Goal: Task Accomplishment & Management: Manage account settings

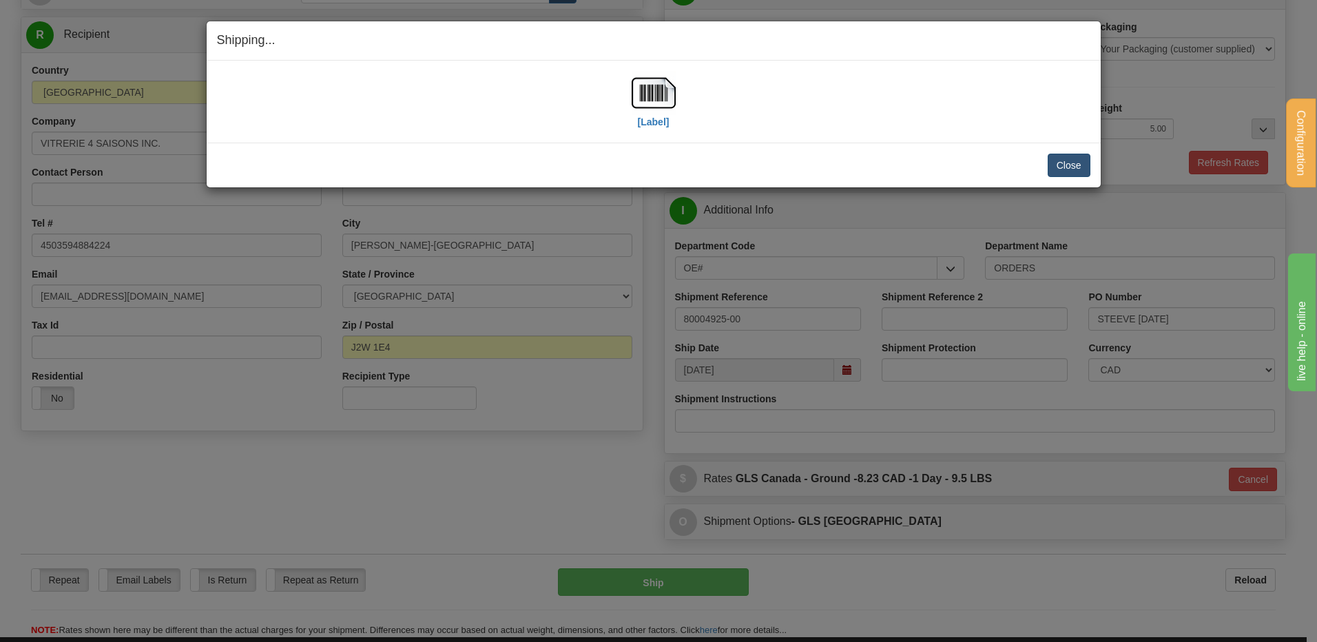
scroll to position [138, 0]
click at [1079, 160] on button "Close" at bounding box center [1068, 165] width 43 height 23
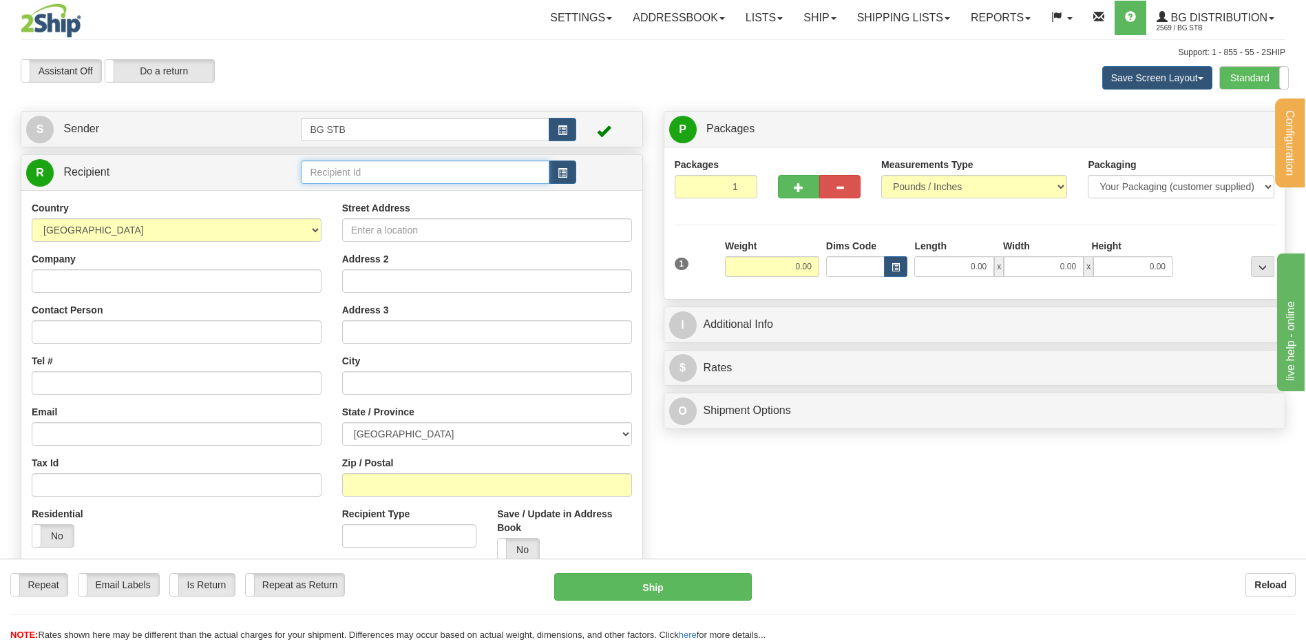
click at [370, 167] on input "text" at bounding box center [425, 171] width 248 height 23
click at [857, 11] on link "Shipping lists" at bounding box center [904, 18] width 114 height 34
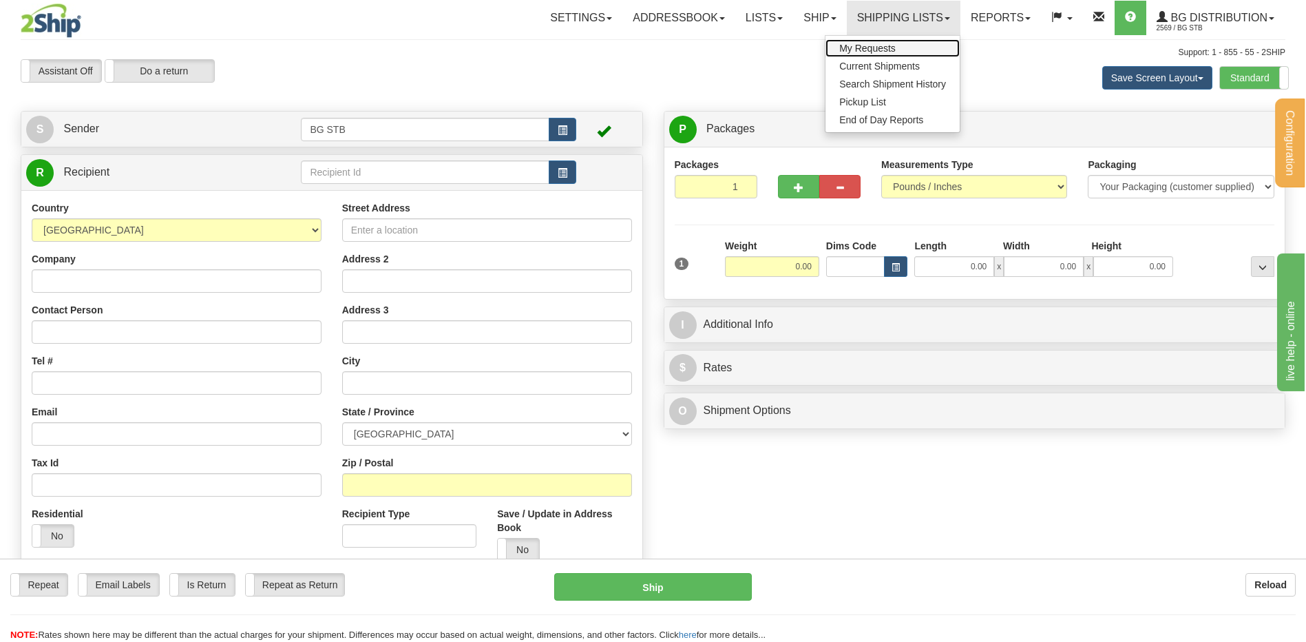
click at [866, 56] on link "My Requests" at bounding box center [893, 48] width 134 height 18
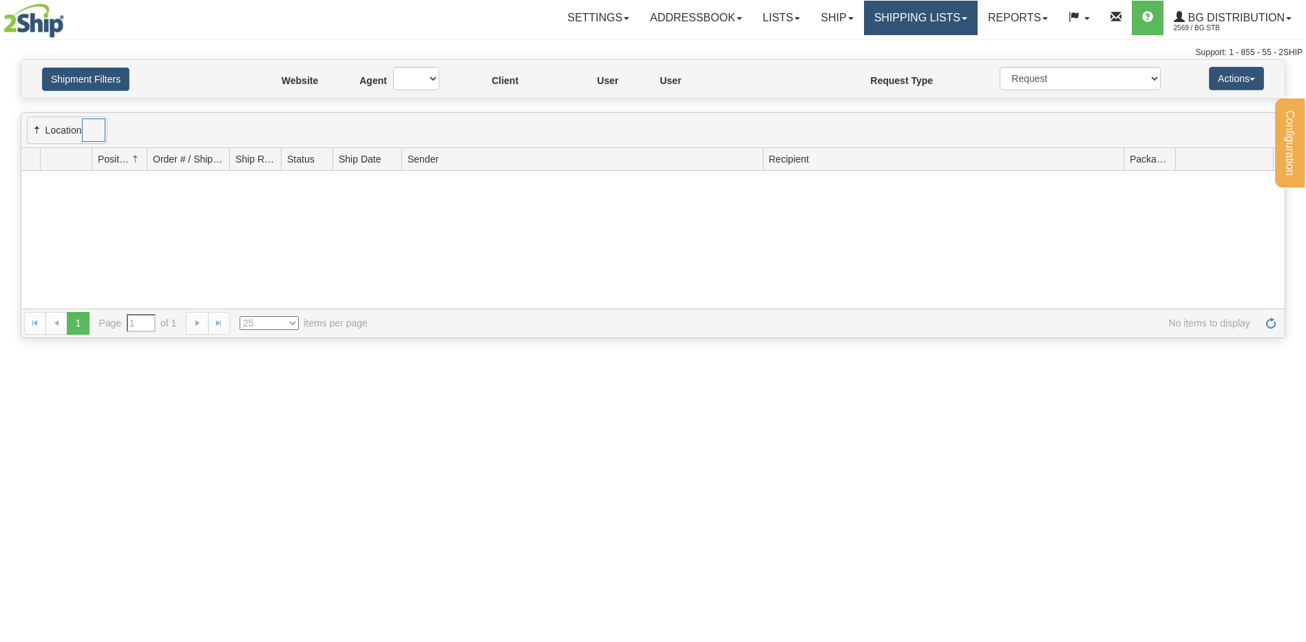
click at [891, 27] on link "Shipping lists" at bounding box center [921, 18] width 114 height 34
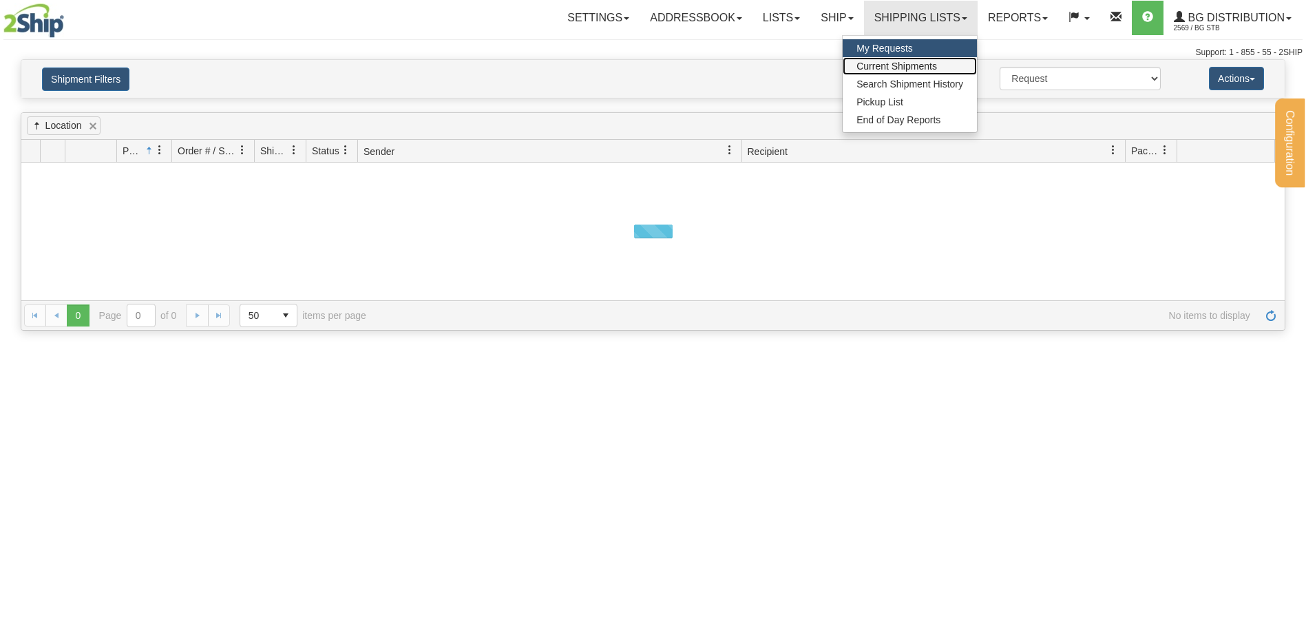
click at [881, 65] on span "Current Shipments" at bounding box center [897, 66] width 81 height 11
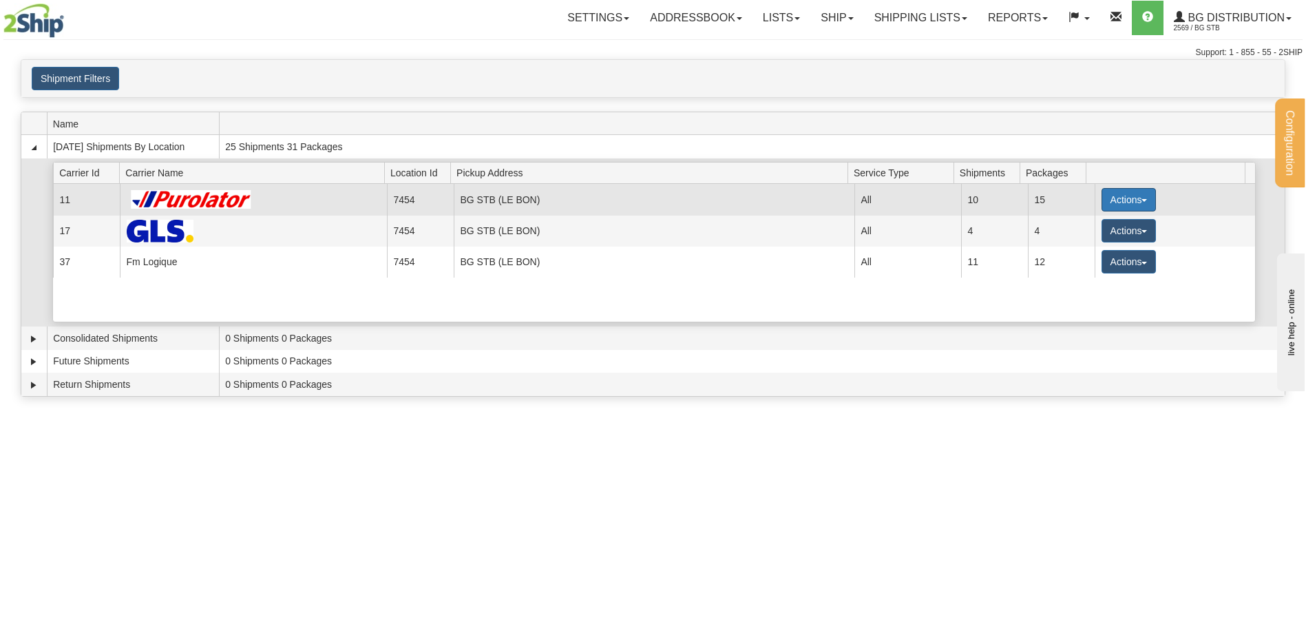
click at [1109, 199] on button "Actions" at bounding box center [1129, 199] width 55 height 23
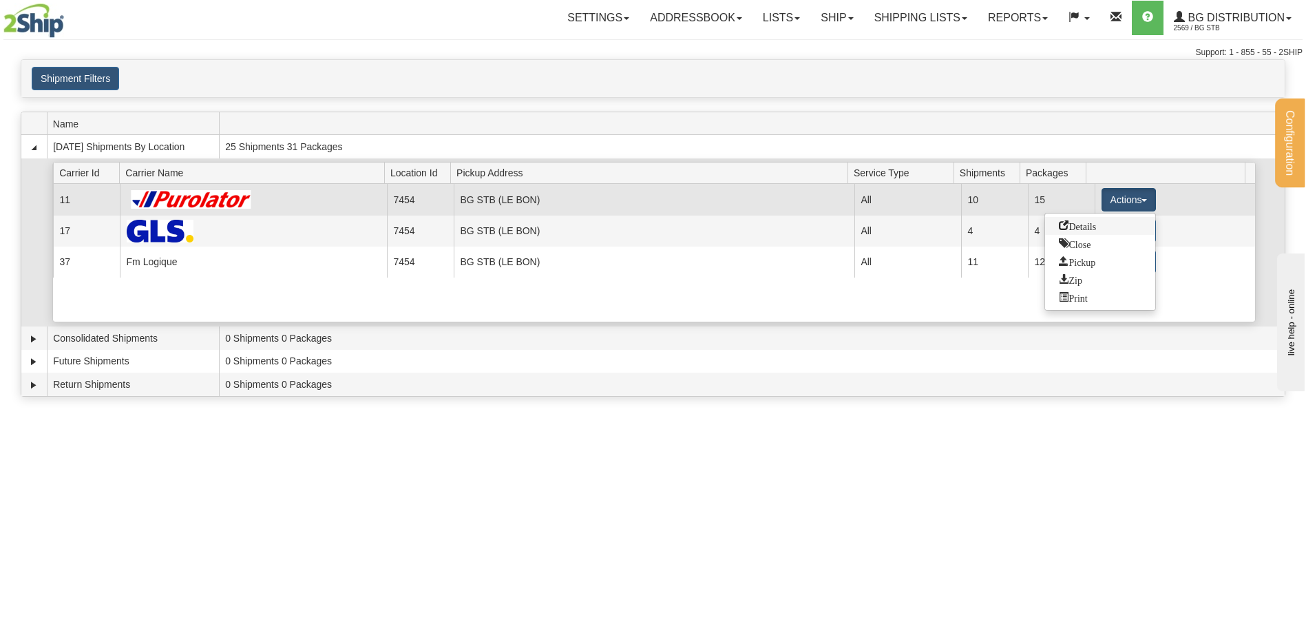
click at [1083, 219] on link "Details" at bounding box center [1100, 226] width 110 height 18
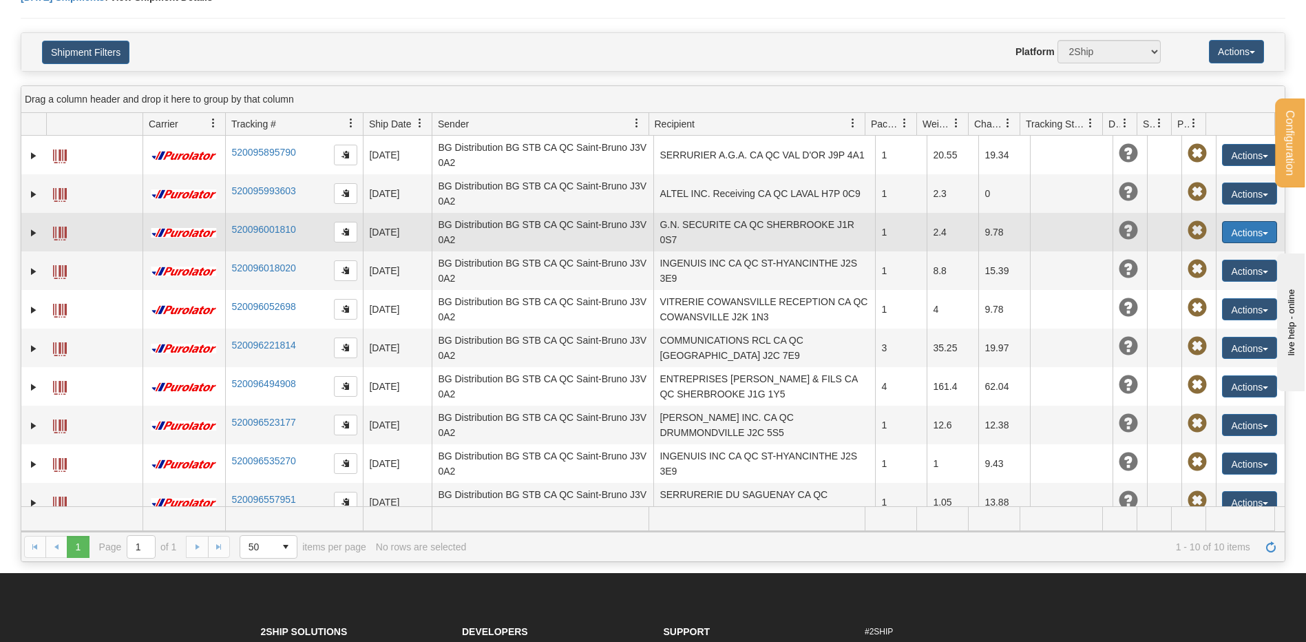
click at [1237, 237] on button "Actions" at bounding box center [1249, 232] width 55 height 22
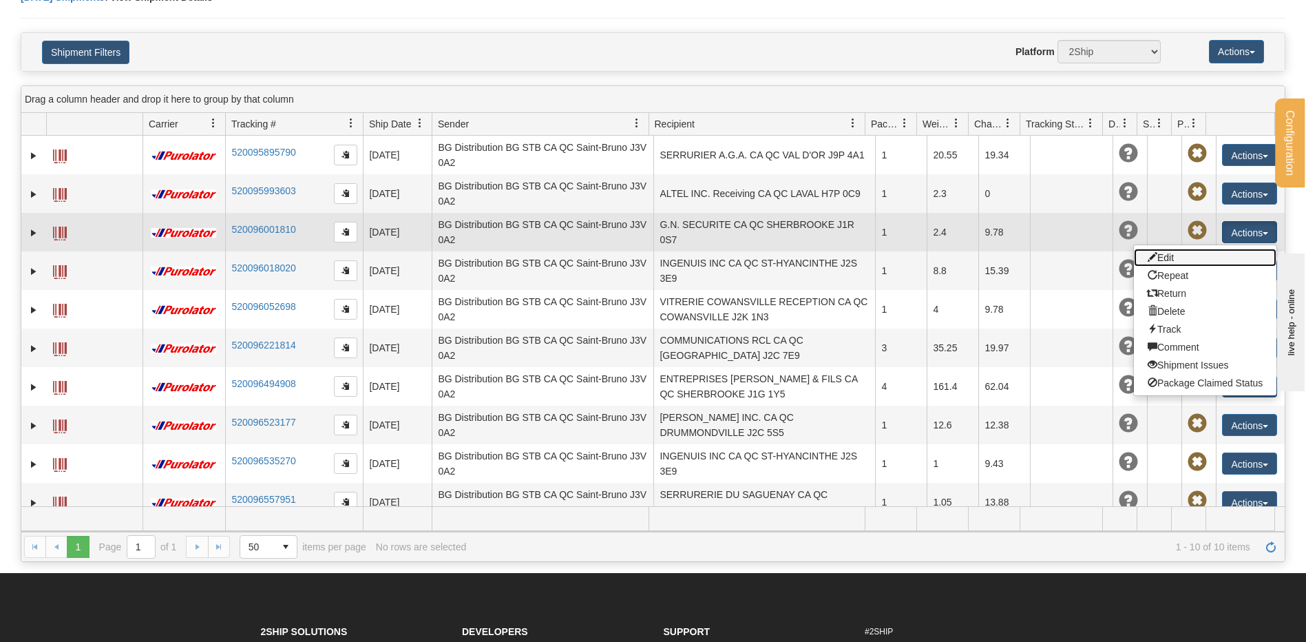
click at [1186, 262] on link "Edit" at bounding box center [1205, 258] width 143 height 18
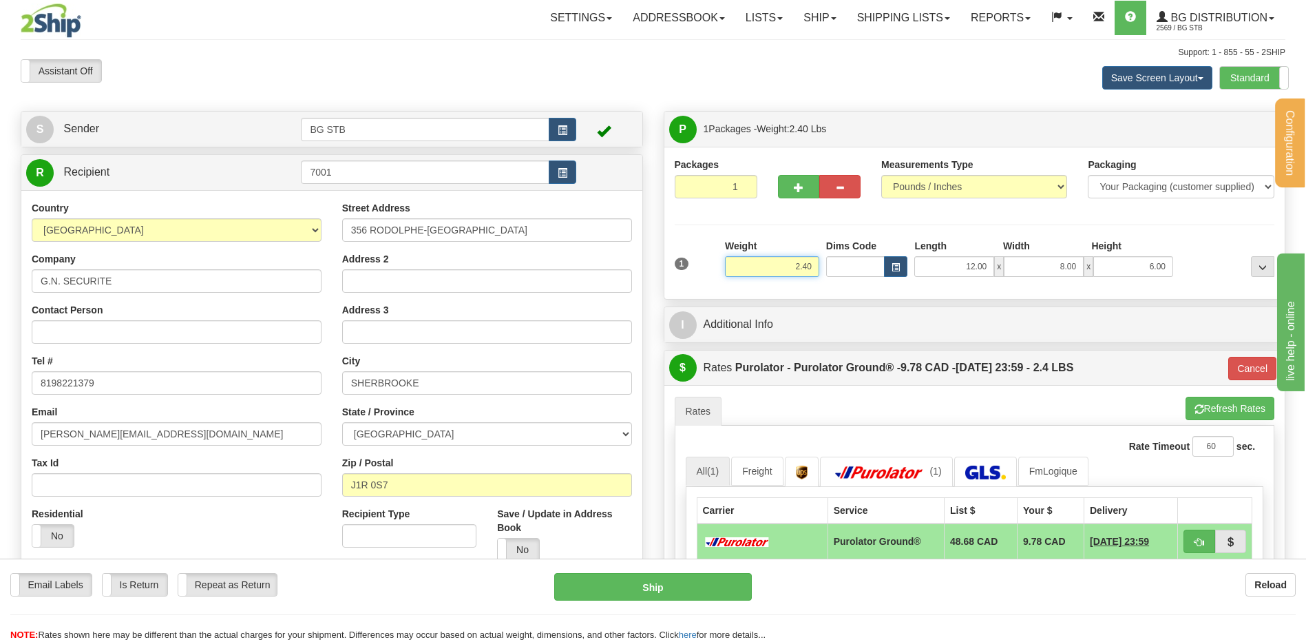
drag, startPoint x: 787, startPoint y: 266, endPoint x: 921, endPoint y: 260, distance: 133.7
click at [900, 262] on div "1 Weight 2.40 Dims Code x x" at bounding box center [974, 263] width 607 height 49
type input "3.80"
type input "260"
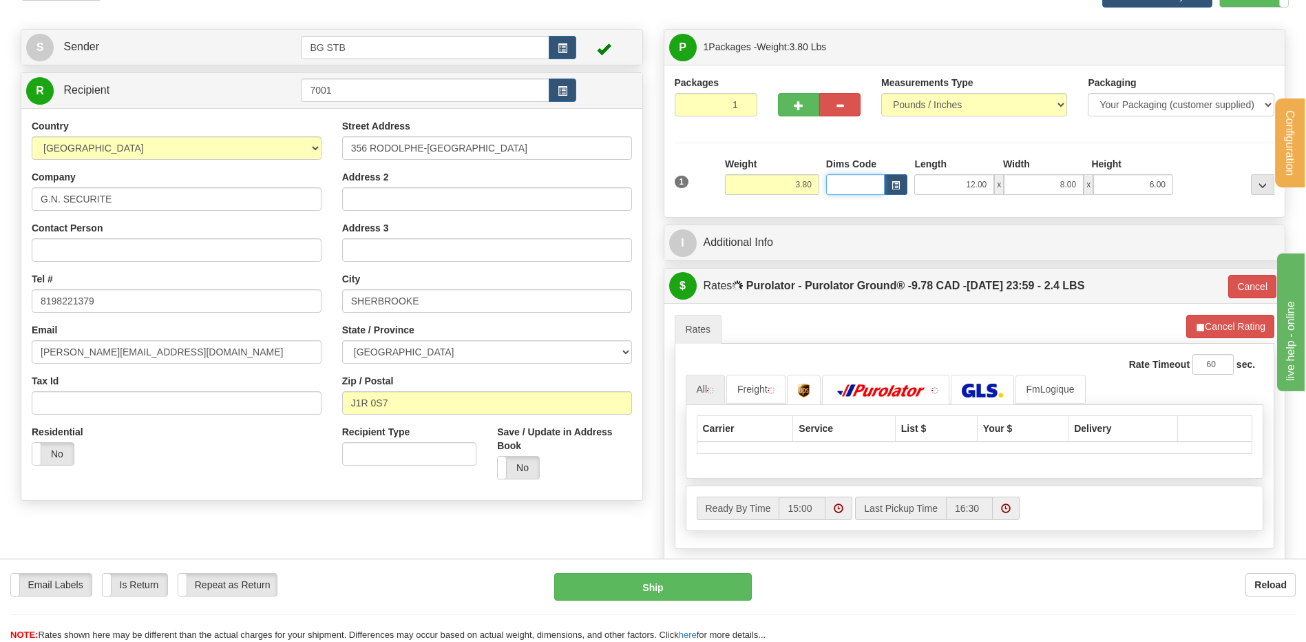
scroll to position [138, 0]
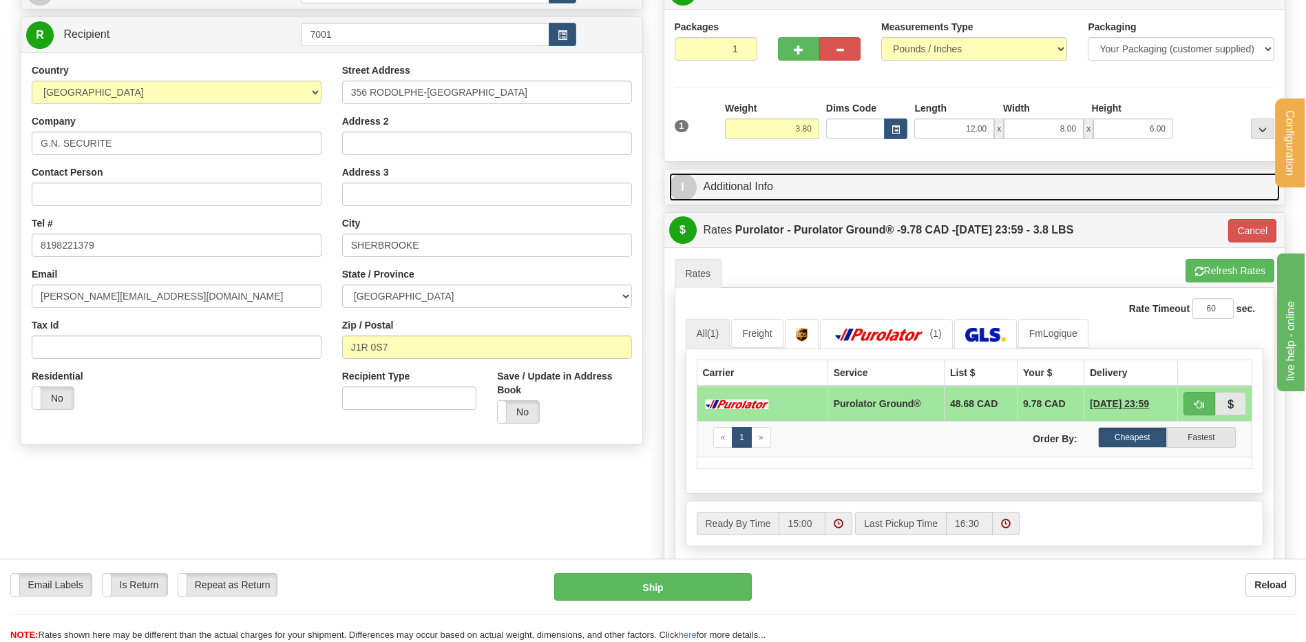
click at [759, 190] on link "I Additional Info" at bounding box center [974, 187] width 611 height 28
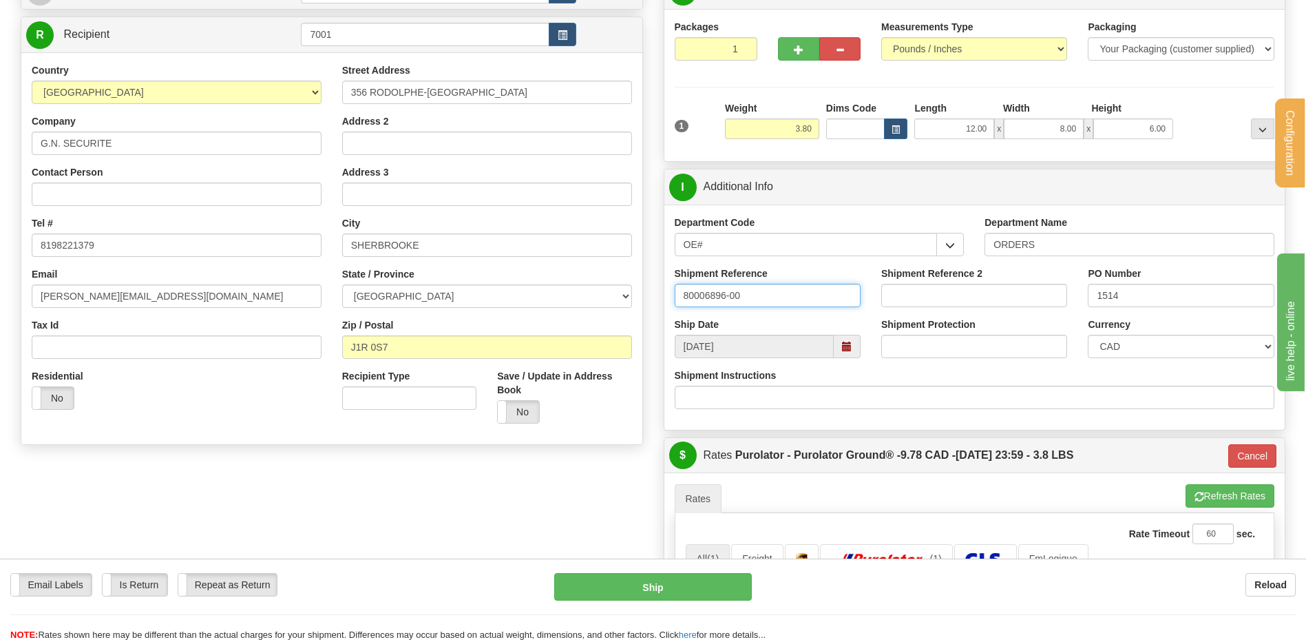
click at [796, 298] on input "80006896-00" at bounding box center [768, 295] width 186 height 23
type input "80006896-00 // 80007460-00"
click at [1166, 293] on input "1514" at bounding box center [1181, 295] width 186 height 23
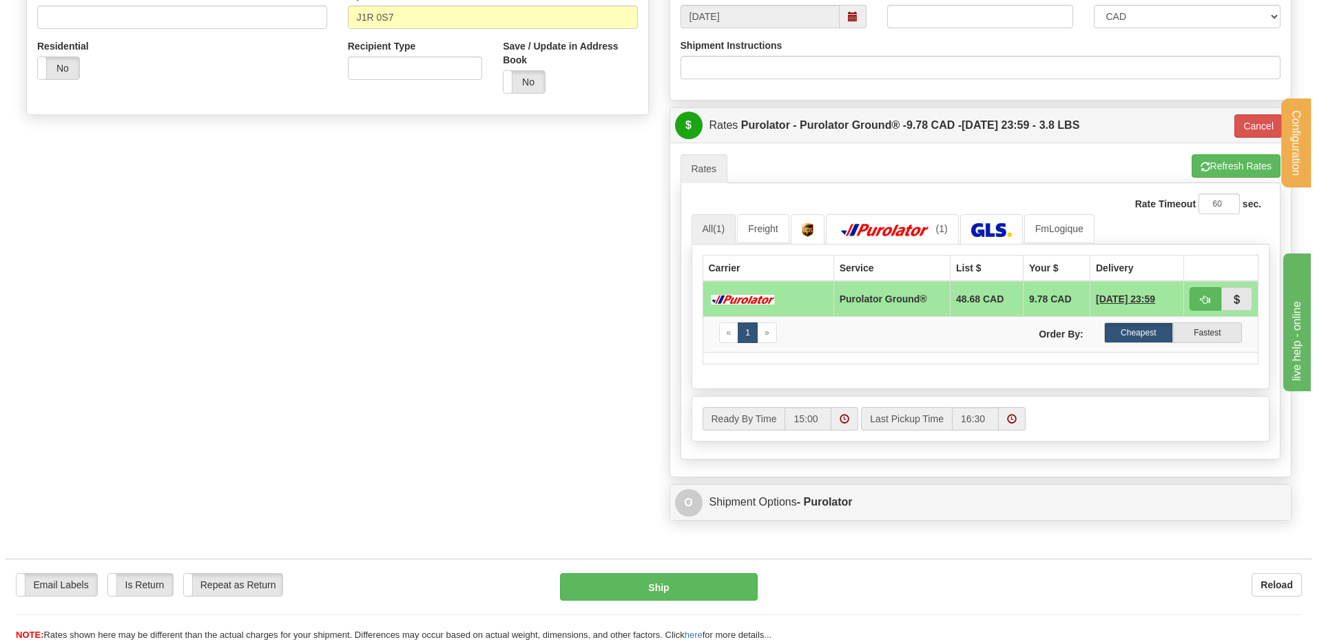
scroll to position [482, 0]
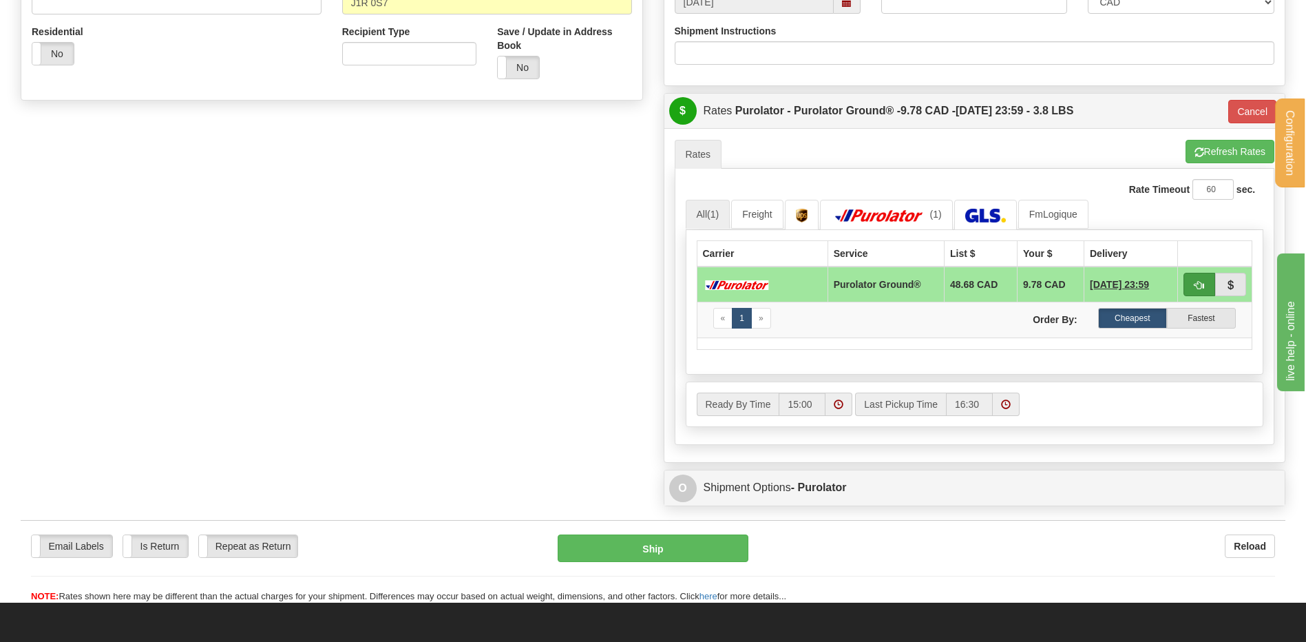
type input "1514 // 122"
click at [1197, 284] on span "button" at bounding box center [1200, 285] width 10 height 9
click at [699, 536] on button "Ship" at bounding box center [653, 548] width 190 height 28
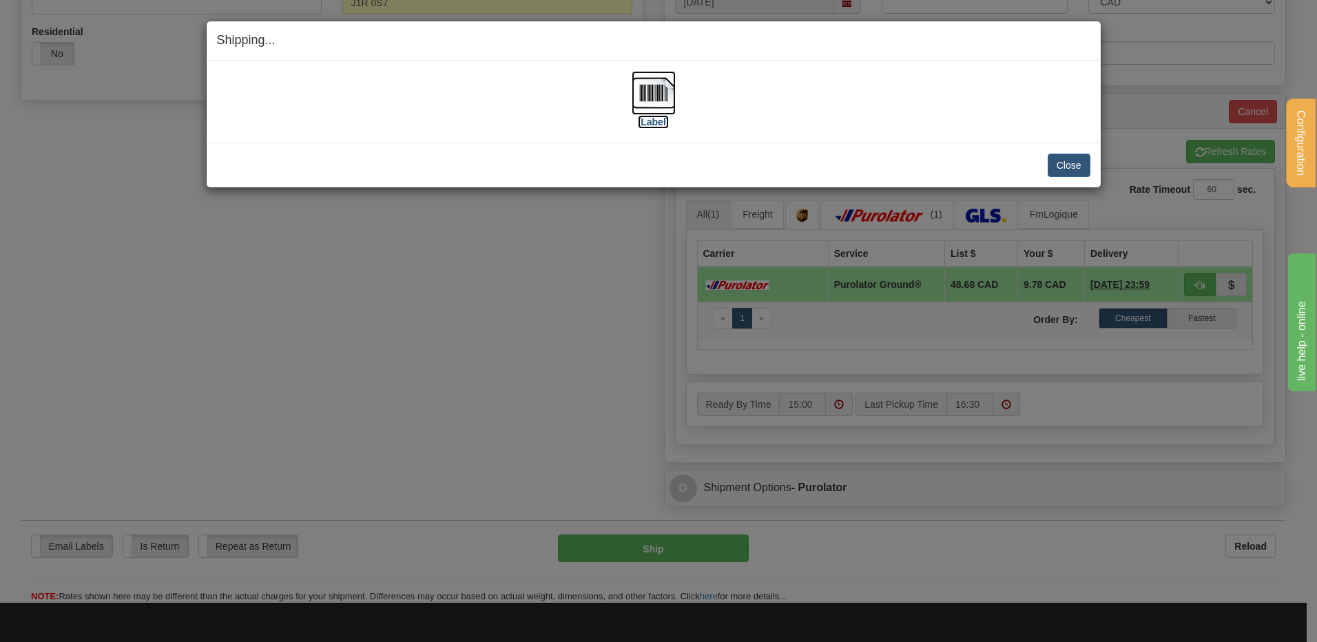
click at [651, 93] on img at bounding box center [653, 93] width 44 height 44
click at [1073, 160] on button "Close" at bounding box center [1068, 165] width 43 height 23
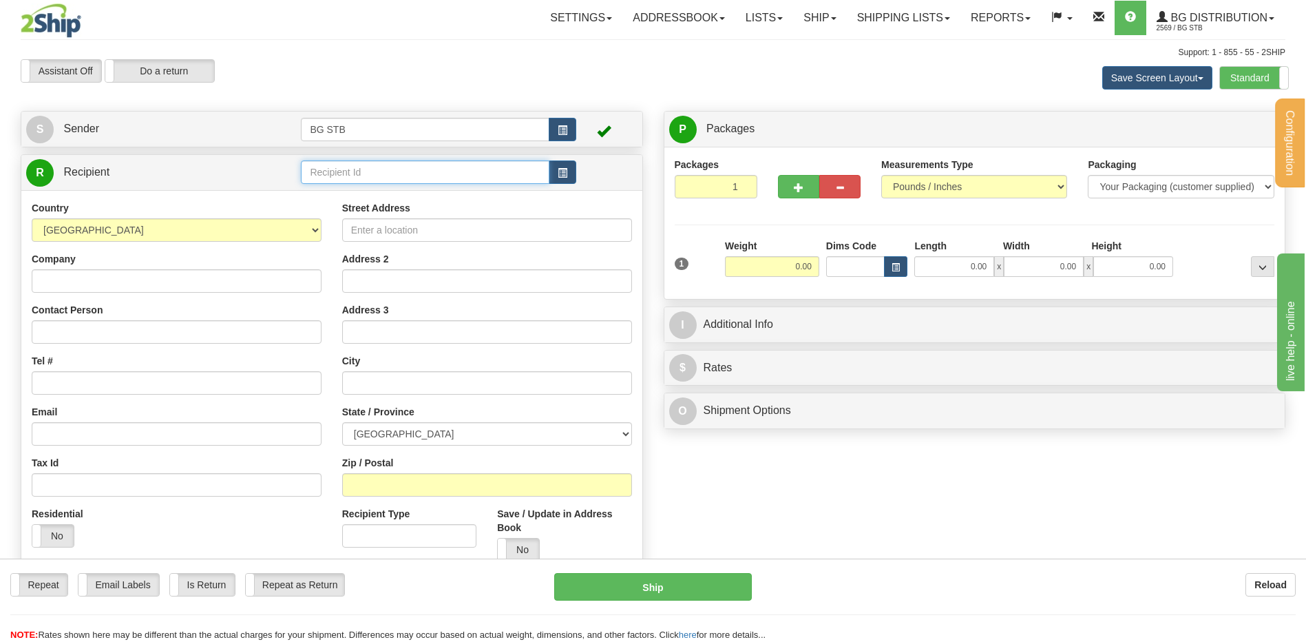
click at [402, 167] on input "text" at bounding box center [425, 171] width 248 height 23
click at [401, 169] on input "text" at bounding box center [425, 171] width 248 height 23
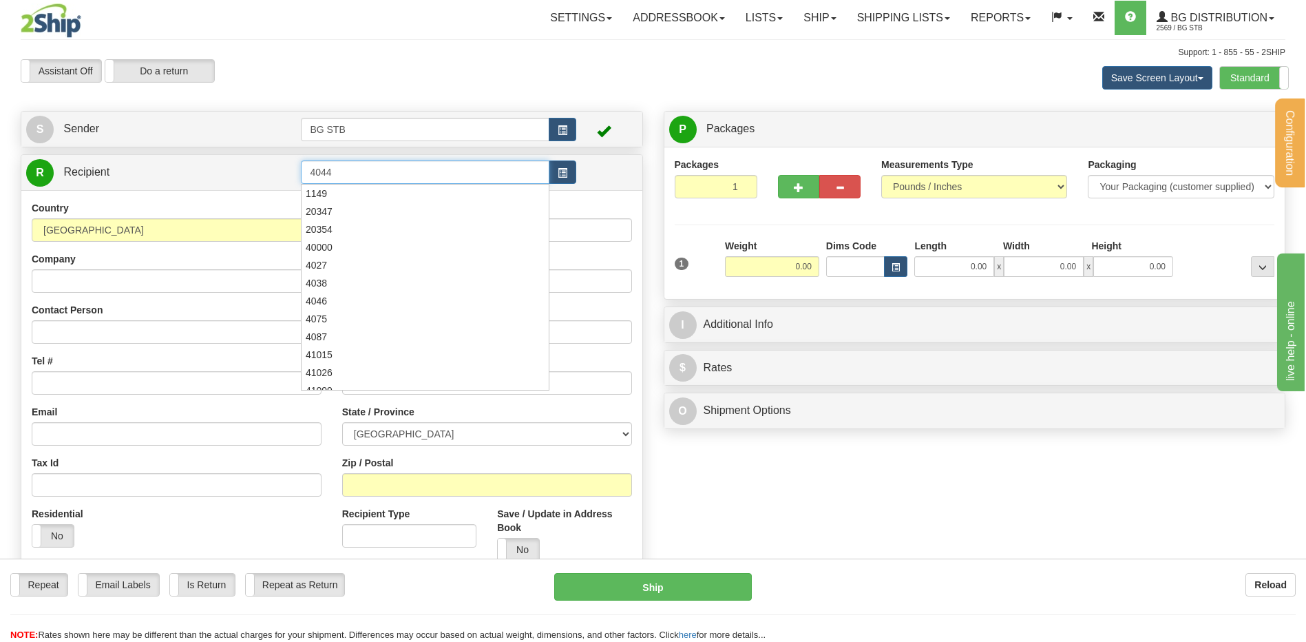
type input "4044"
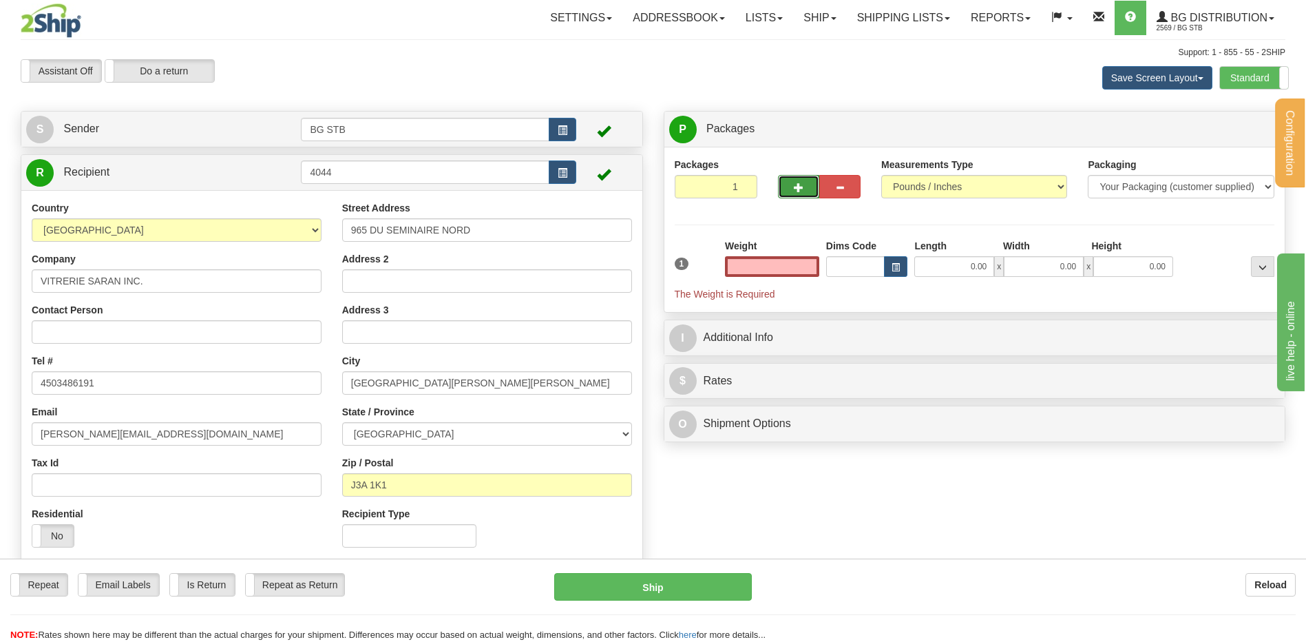
type input "0.00"
click at [801, 197] on button "button" at bounding box center [798, 186] width 41 height 23
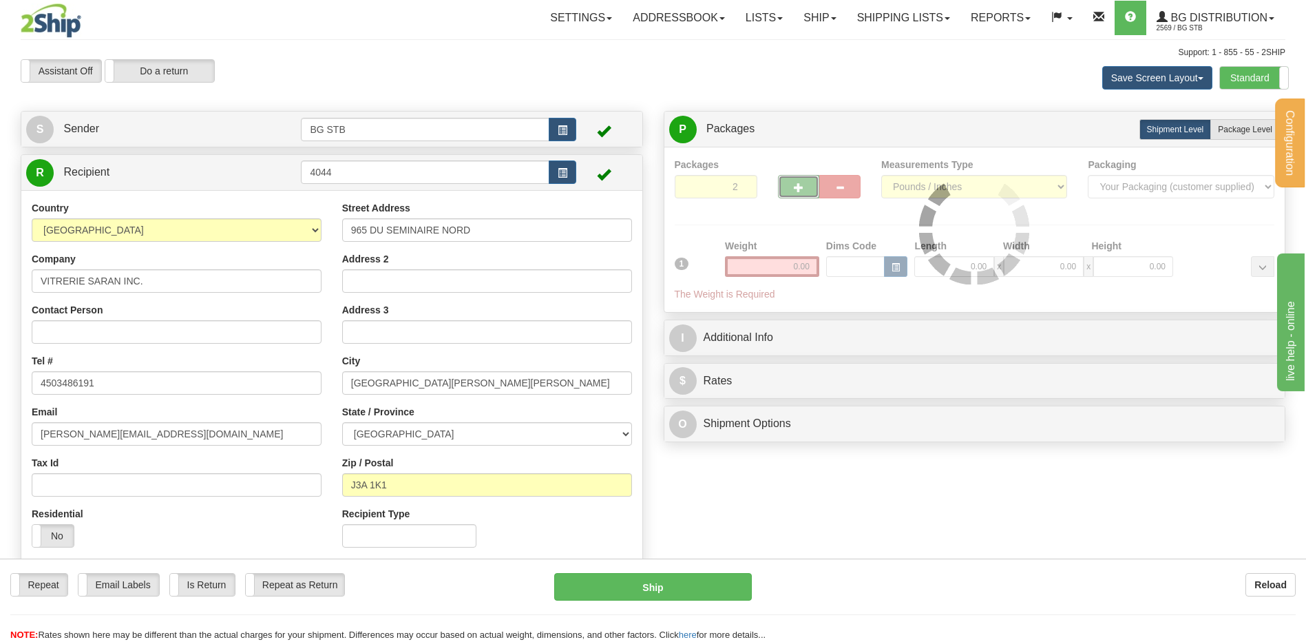
click at [797, 189] on div "Packages 2 1 Measurements Type" at bounding box center [975, 230] width 600 height 144
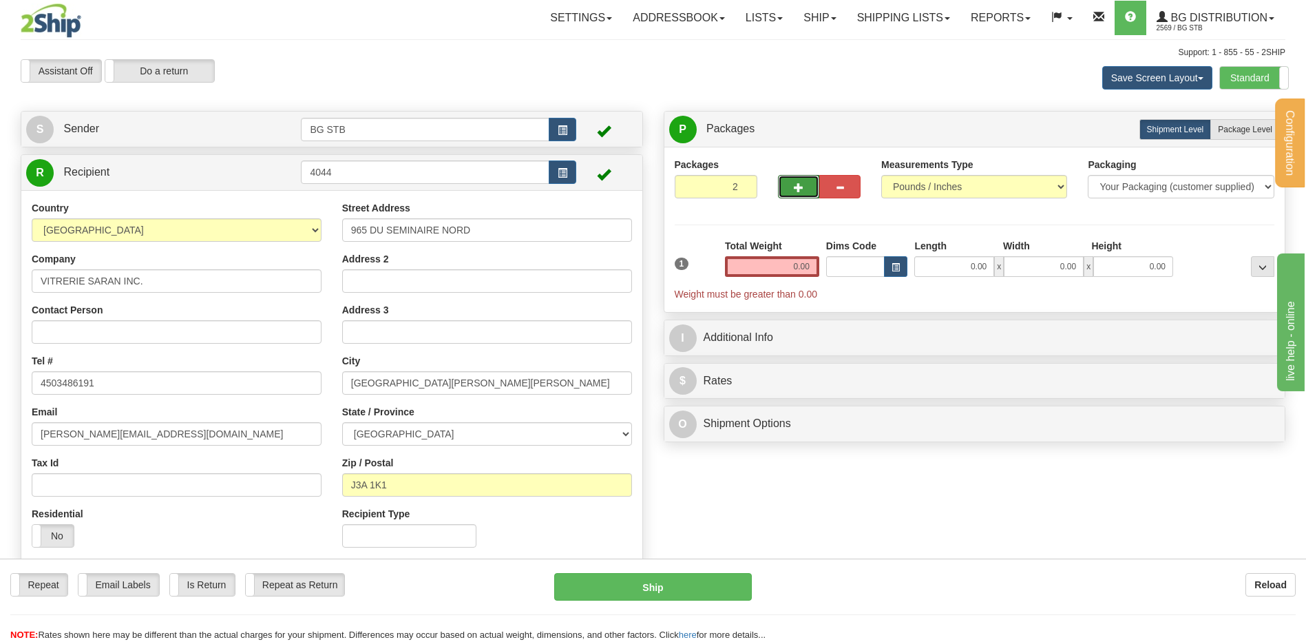
click at [797, 189] on span "button" at bounding box center [799, 187] width 10 height 9
click at [798, 189] on span "button" at bounding box center [799, 187] width 10 height 9
type input "4"
click at [1204, 131] on div "Shipment Level Shipm. Package Level Pack.." at bounding box center [1210, 129] width 140 height 21
click at [1212, 138] on label "Package Level Pack.." at bounding box center [1245, 129] width 70 height 21
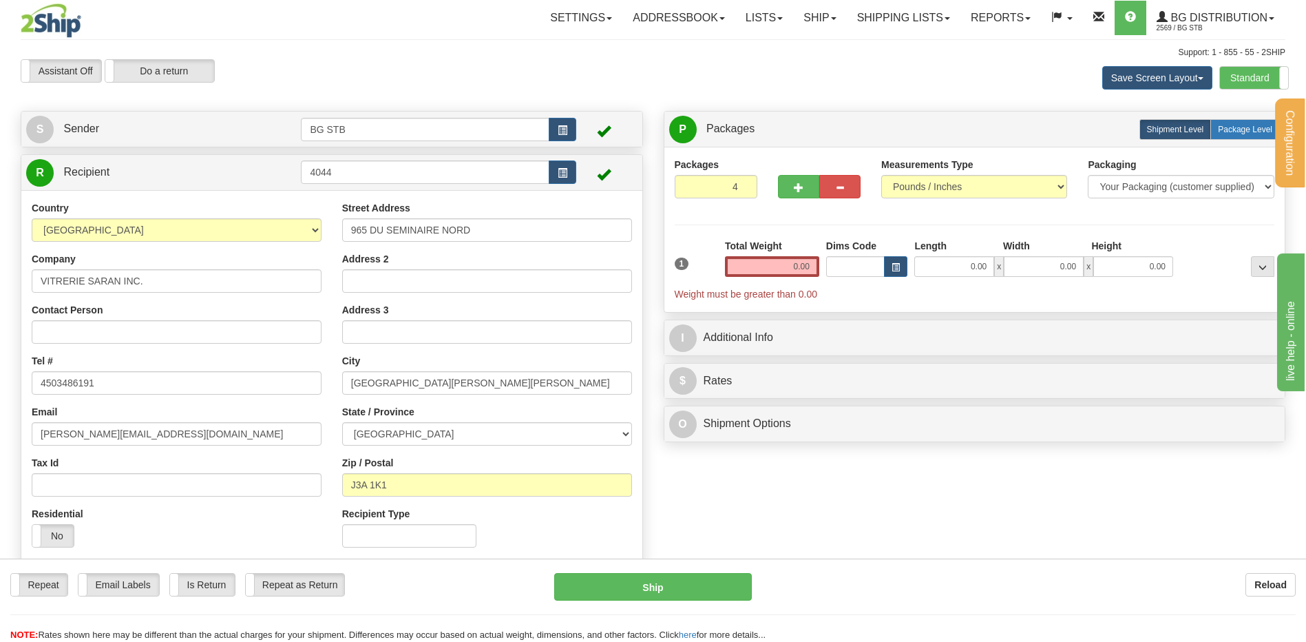
radio input "true"
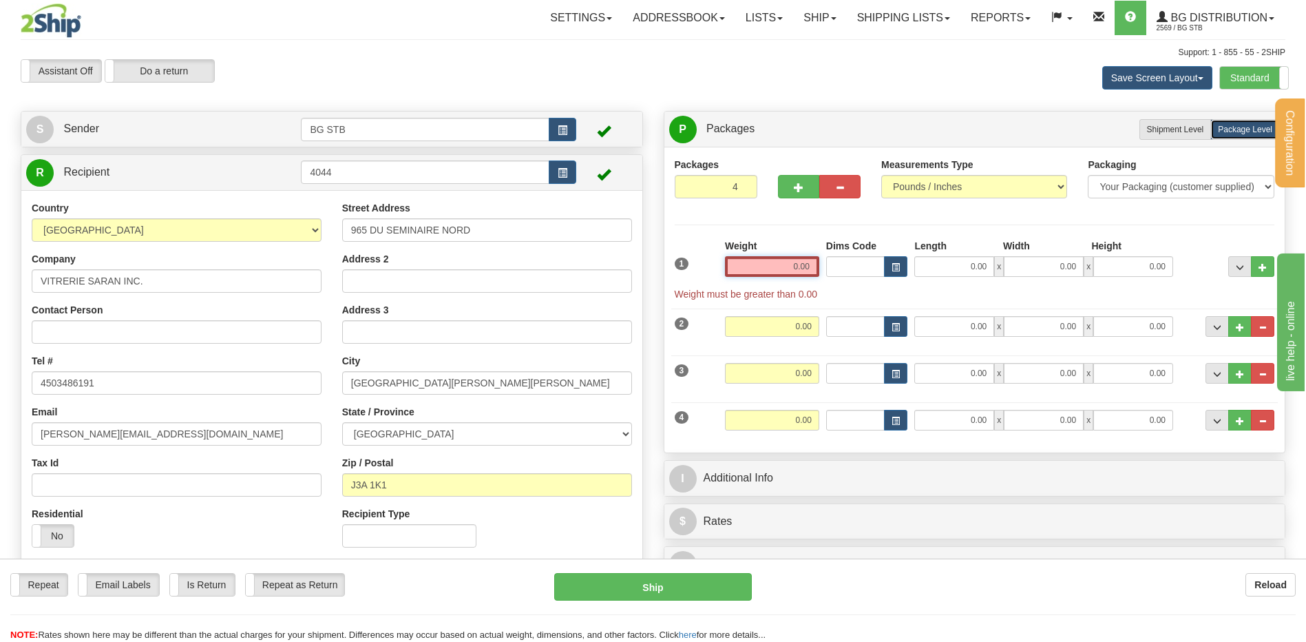
click at [795, 260] on input "0.00" at bounding box center [772, 266] width 94 height 21
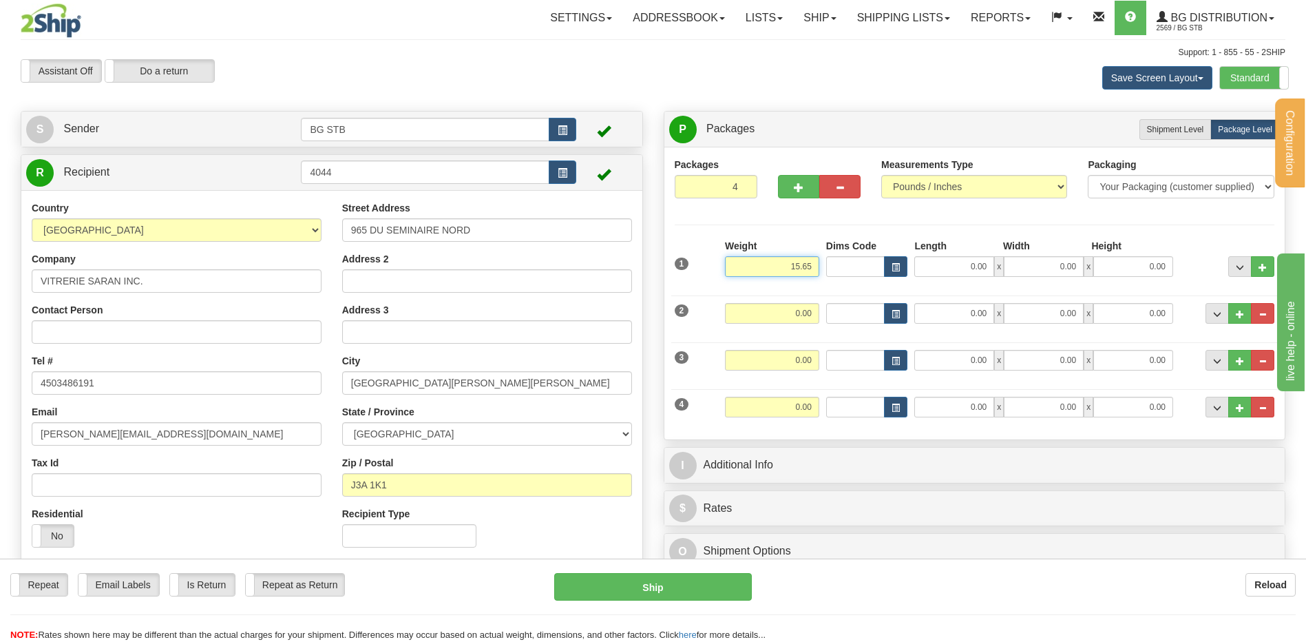
type input "15.65"
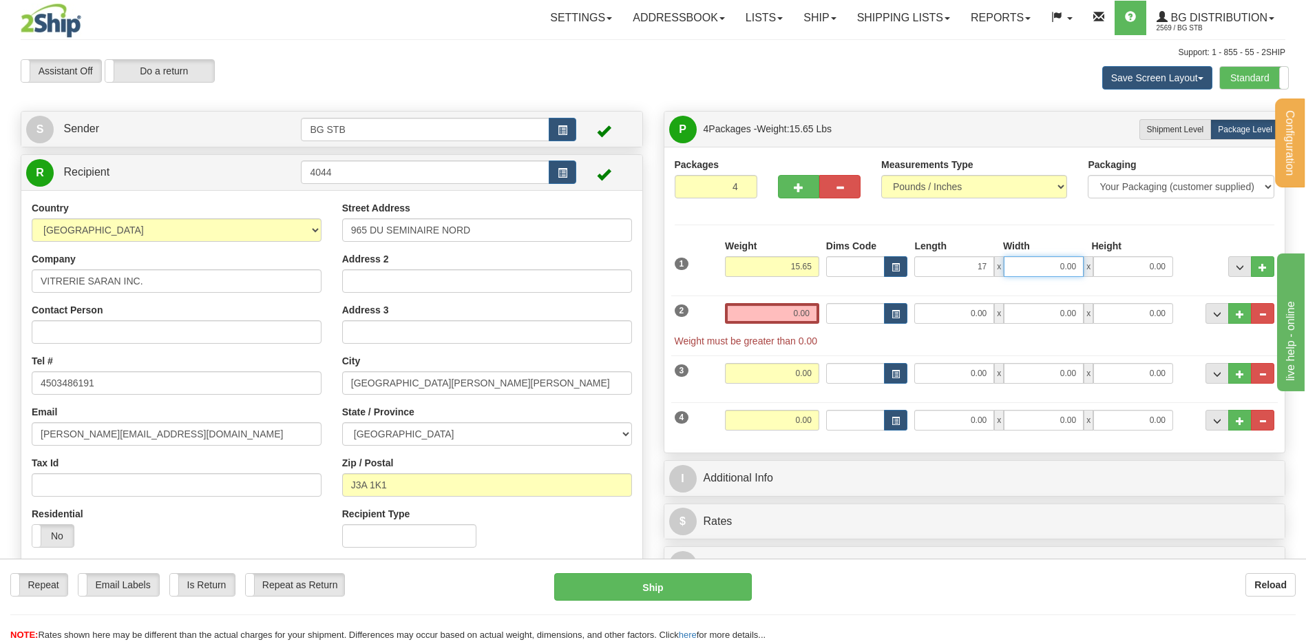
type input "17.00"
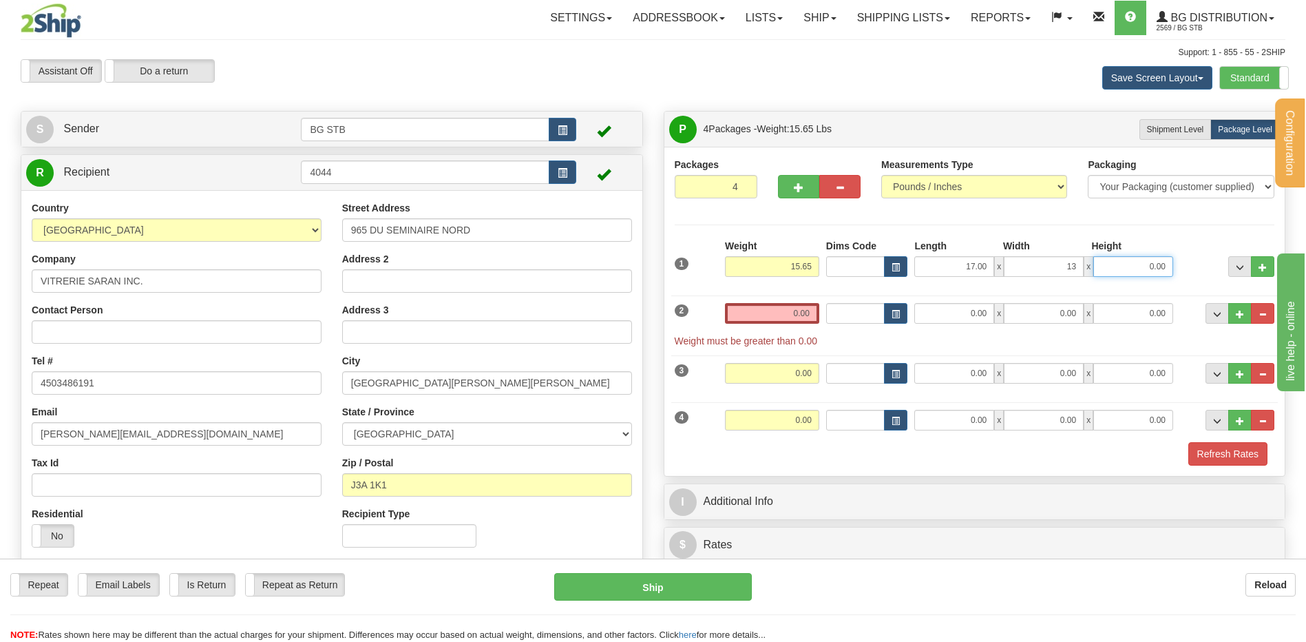
type input "13.00"
type input "5.00"
click at [742, 314] on input "0.00" at bounding box center [772, 313] width 94 height 21
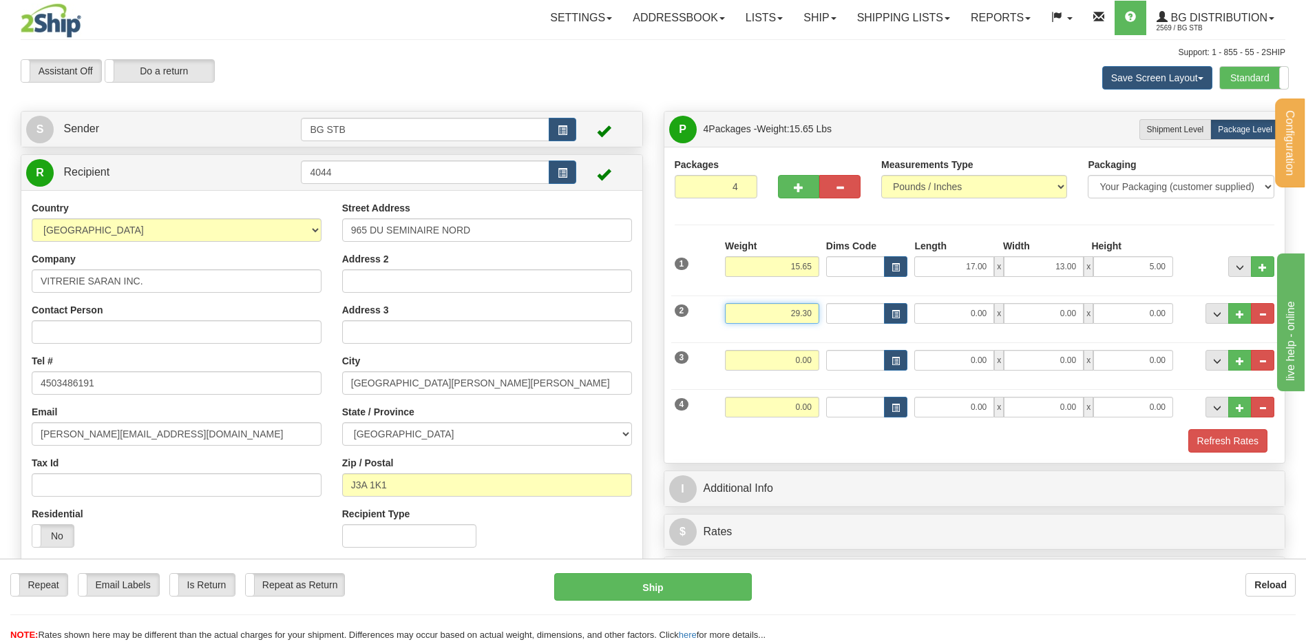
type input "29.30"
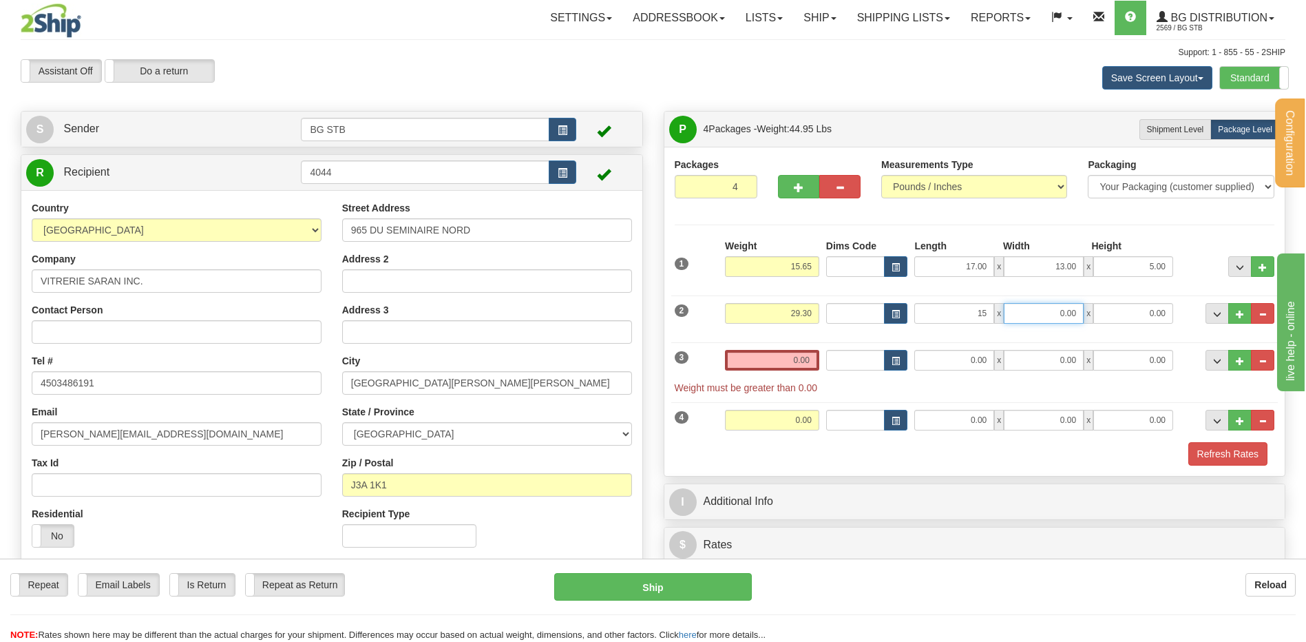
type input "15.00"
type input "13.00"
click at [790, 349] on div "3 Weight 0.00 Dims Code Length Width Height" at bounding box center [974, 364] width 607 height 59
click at [790, 350] on input "0.00" at bounding box center [772, 360] width 94 height 21
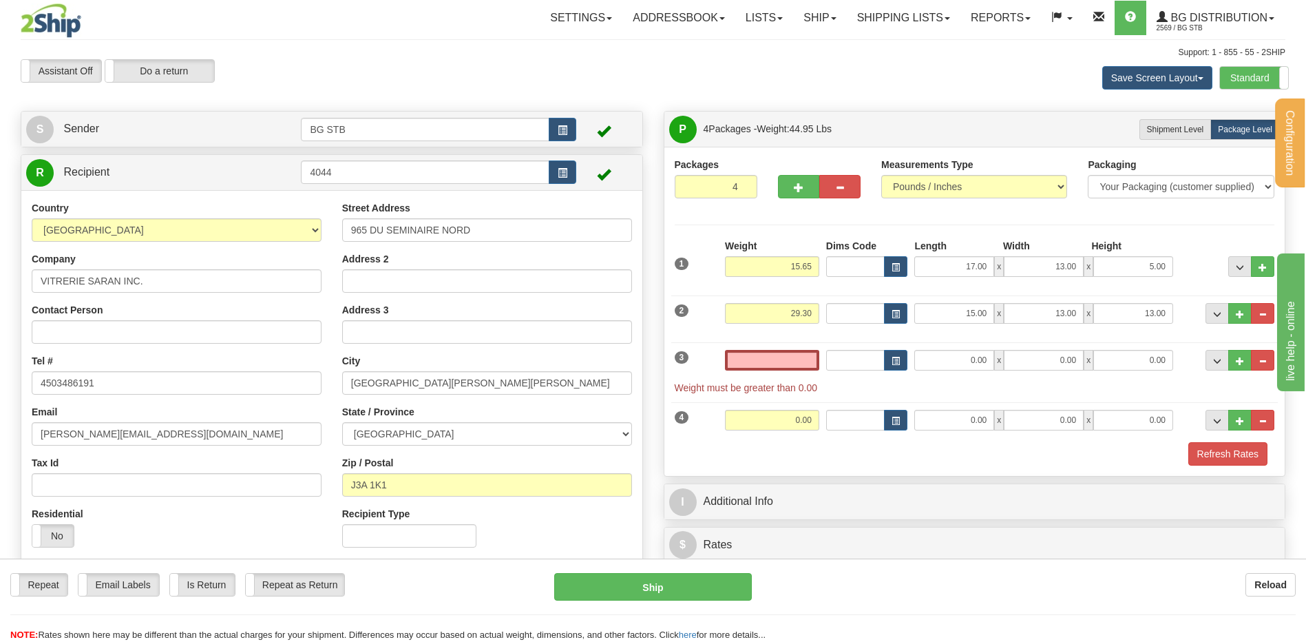
type input "0.00"
click at [800, 357] on input "0.00" at bounding box center [772, 360] width 94 height 21
type input "18.45"
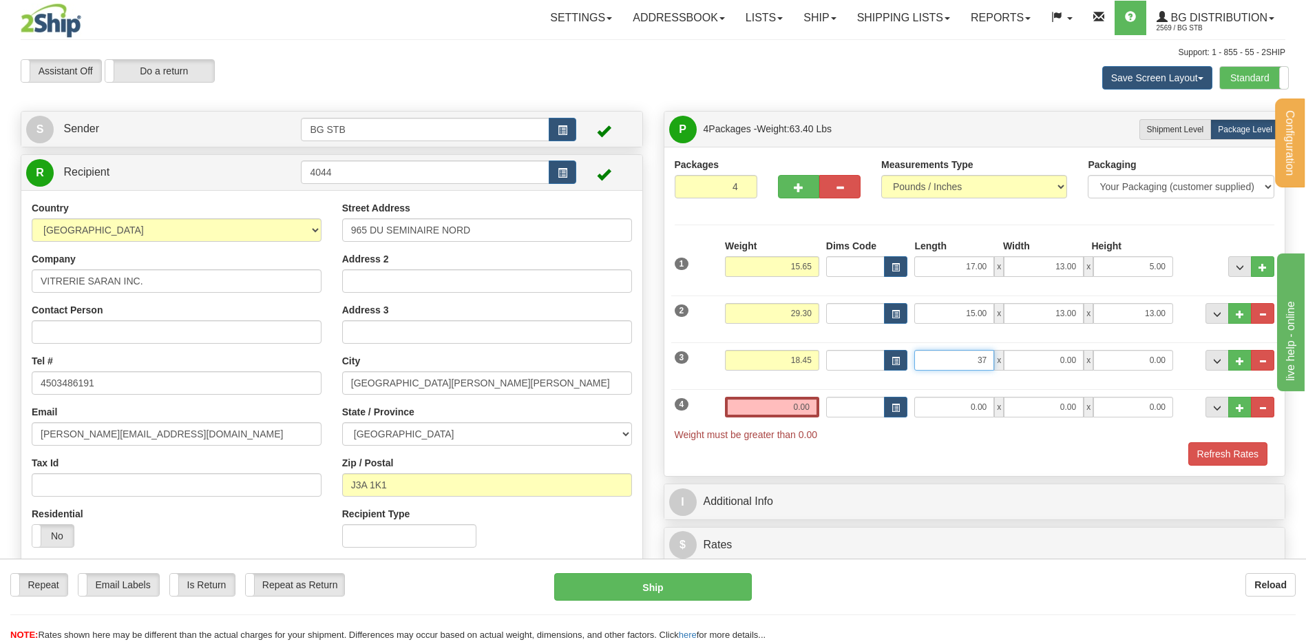
type input "37.00"
type input "10.00"
type input "6.00"
click at [837, 404] on input "Dims Code" at bounding box center [855, 407] width 59 height 21
click at [753, 402] on input "0.00" at bounding box center [772, 407] width 94 height 21
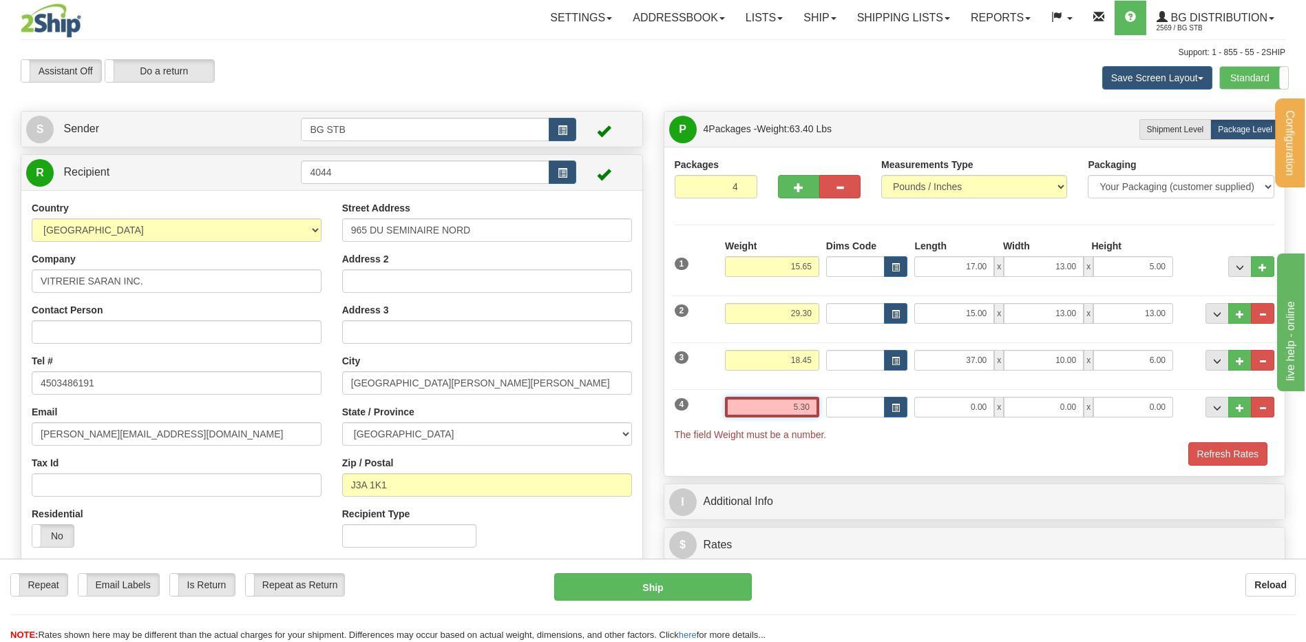
type input "5.30"
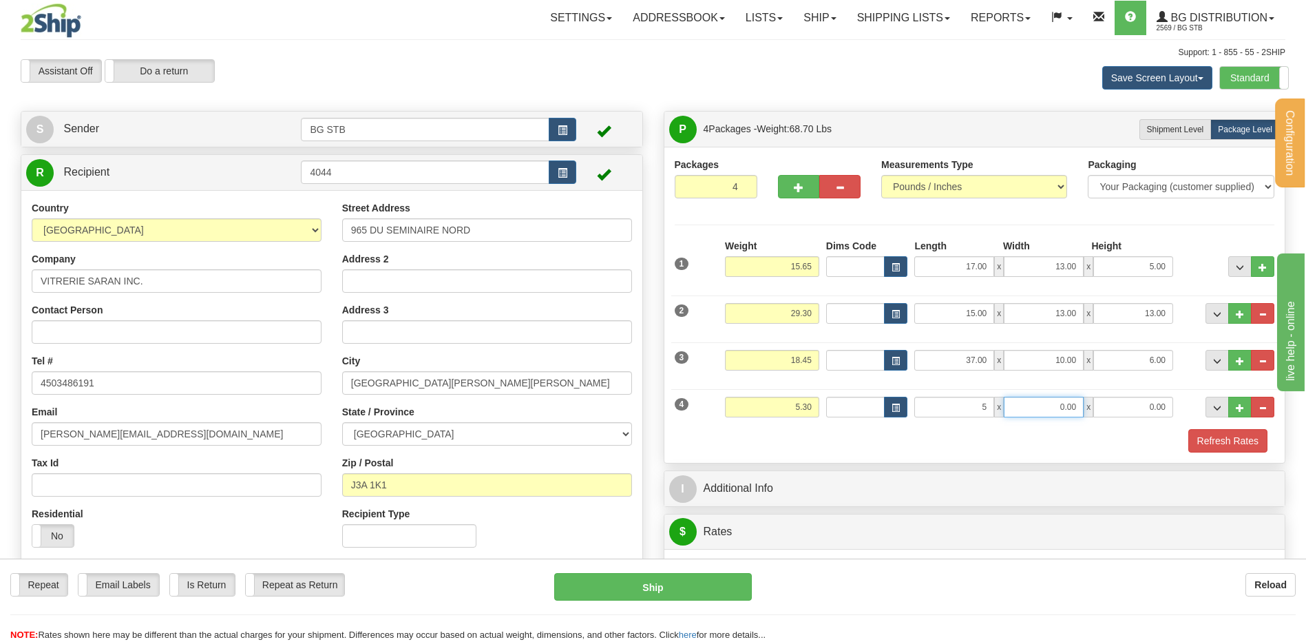
type input "5.00"
type input "4.00"
type input "30.00"
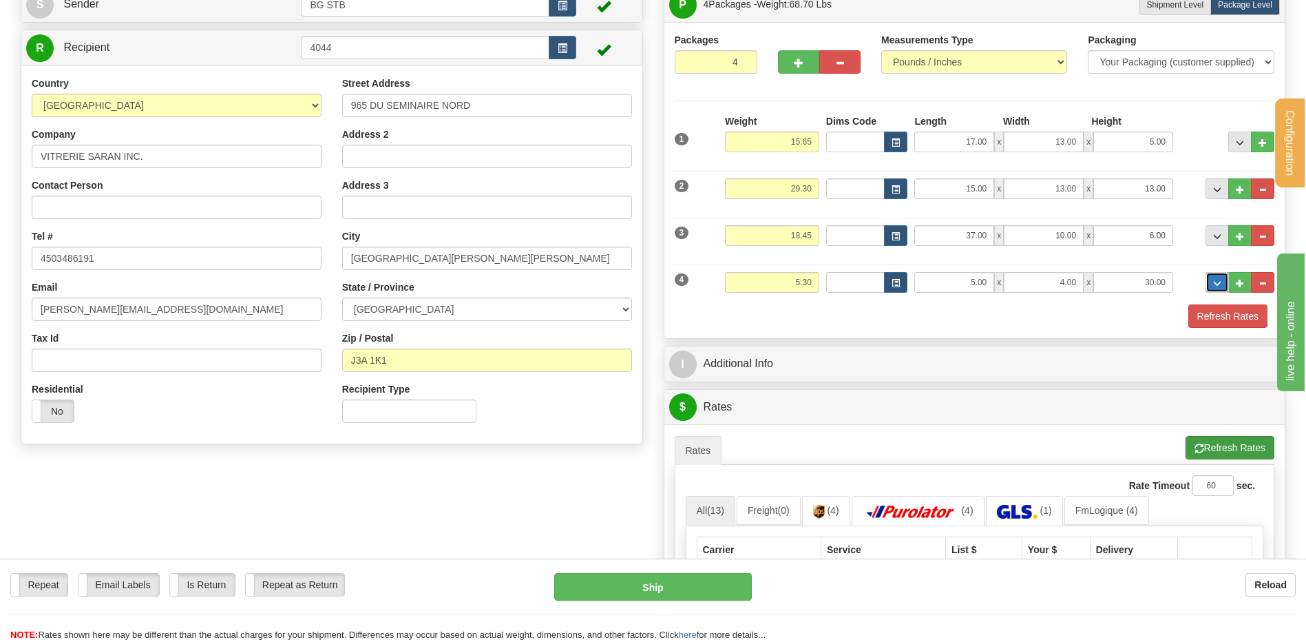
scroll to position [275, 0]
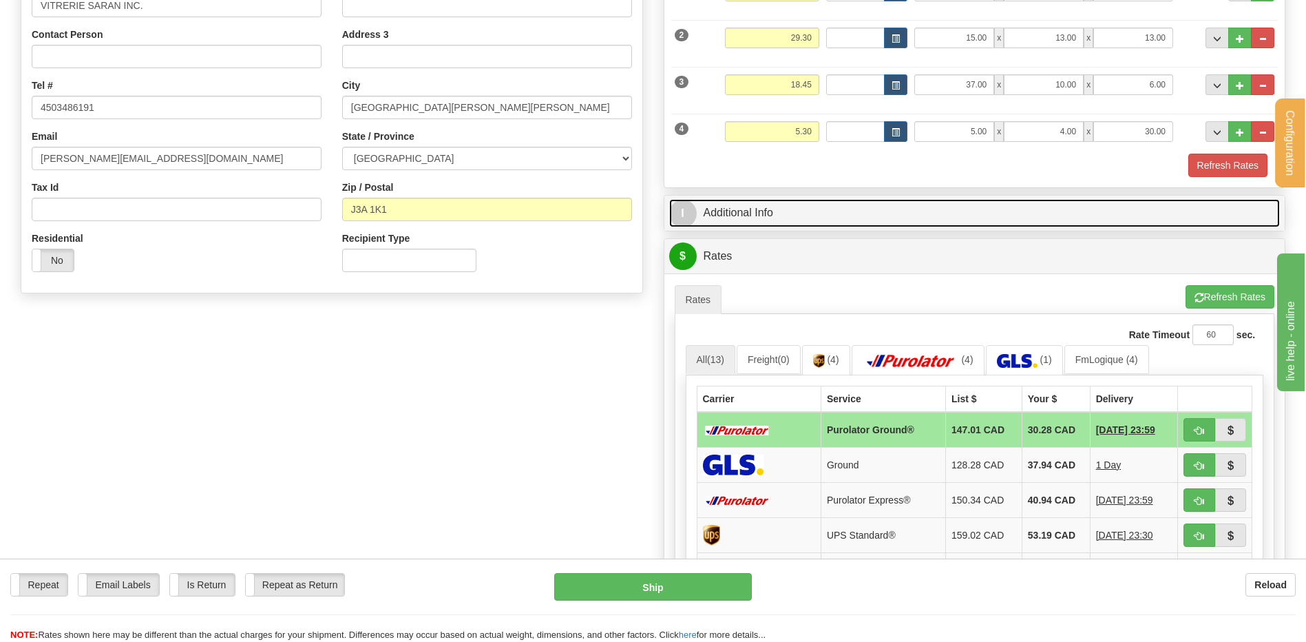
click at [819, 216] on link "I Additional Info" at bounding box center [974, 213] width 611 height 28
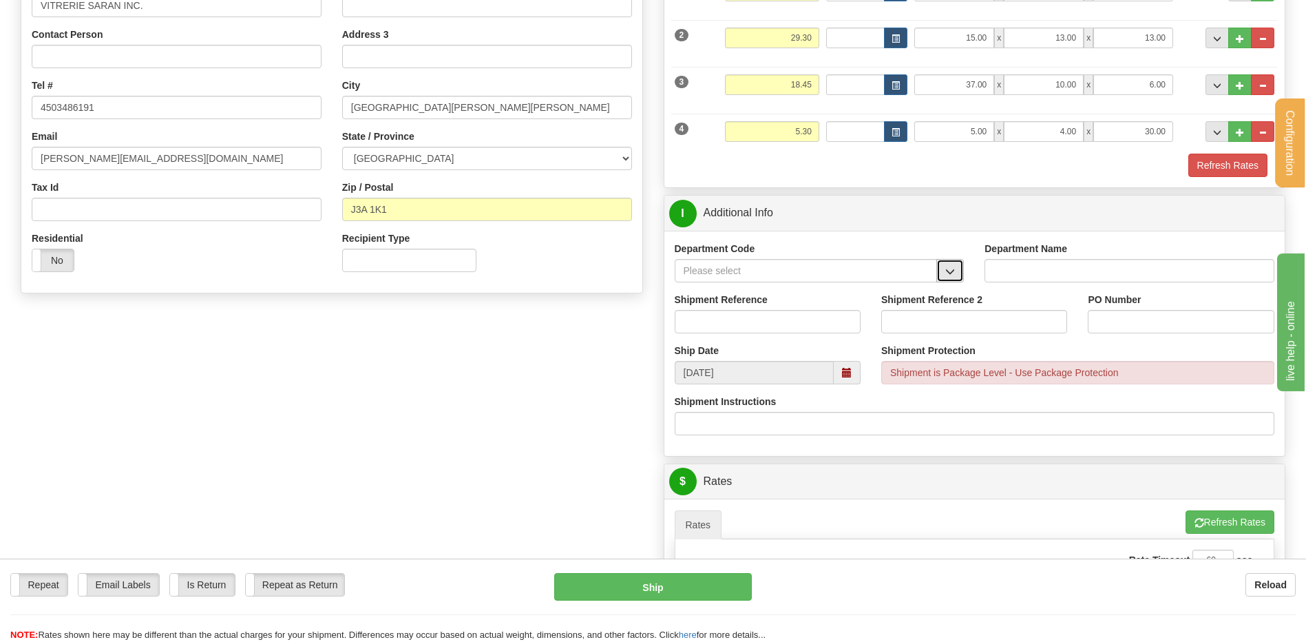
drag, startPoint x: 950, startPoint y: 269, endPoint x: 916, endPoint y: 278, distance: 34.4
click at [947, 269] on span "button" at bounding box center [950, 271] width 10 height 9
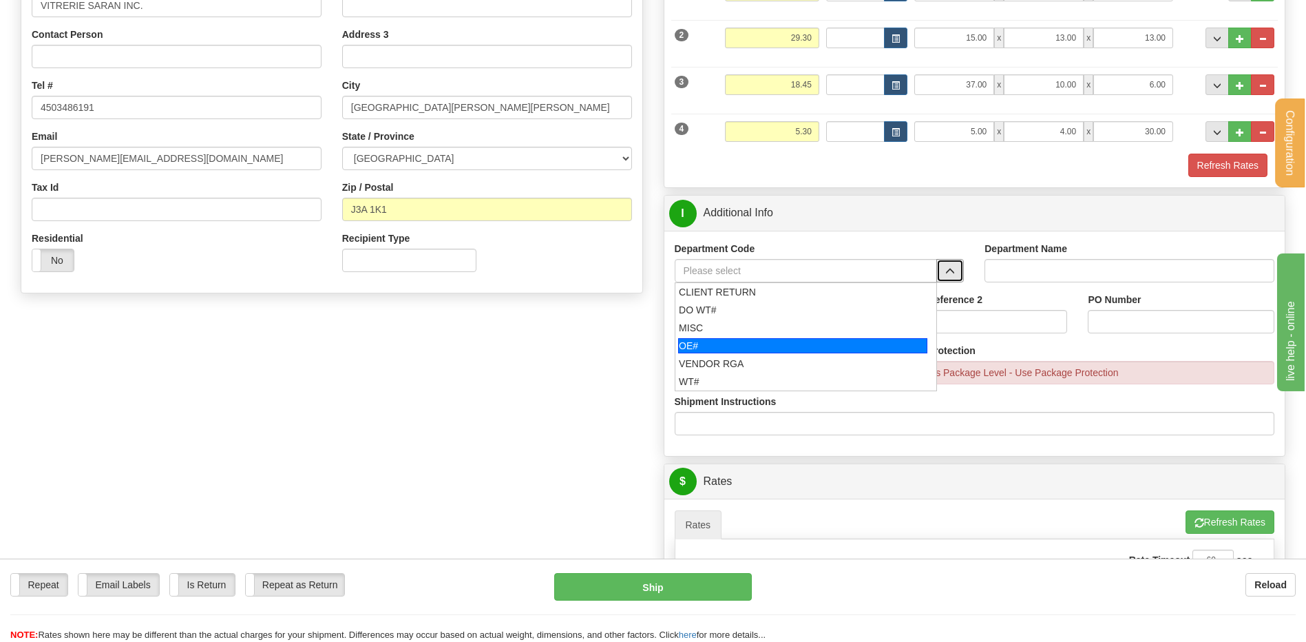
click at [705, 342] on div "OE#" at bounding box center [802, 345] width 249 height 15
type input "OE#"
type input "ORDERS"
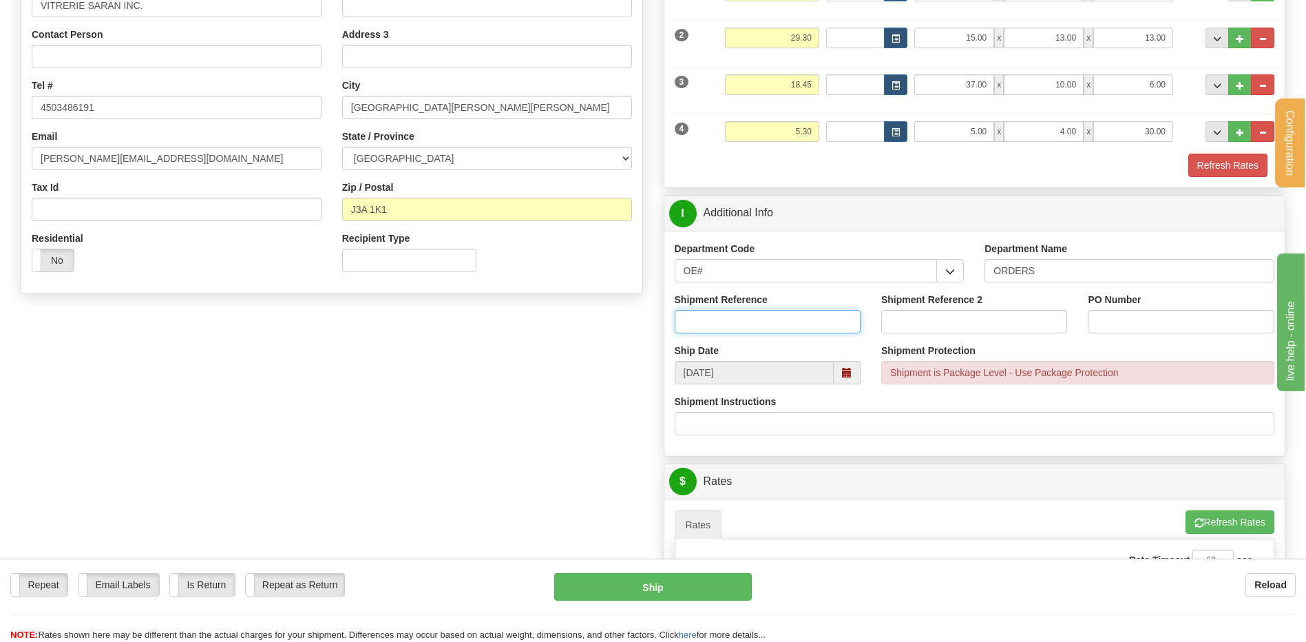
click at [712, 324] on input "Shipment Reference" at bounding box center [768, 321] width 186 height 23
type input "50320571-00"
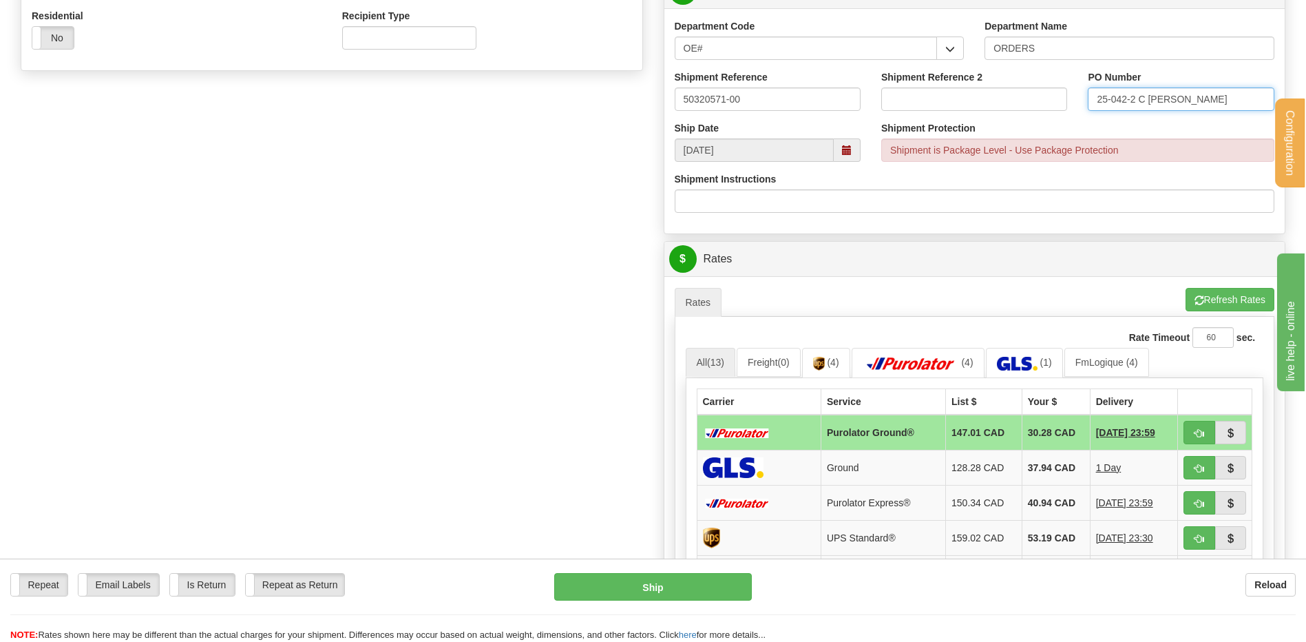
scroll to position [551, 0]
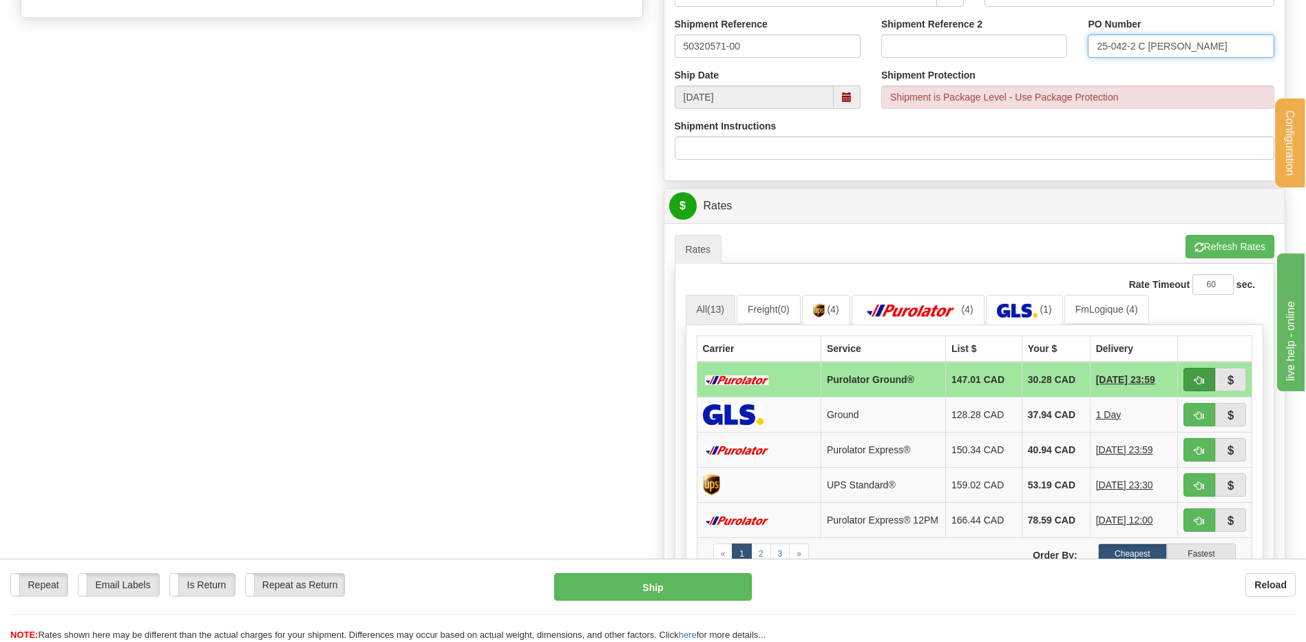
type input "25-042-2 C DESJARDINS"
drag, startPoint x: 1206, startPoint y: 384, endPoint x: 988, endPoint y: 407, distance: 218.8
click at [1206, 384] on button "button" at bounding box center [1200, 379] width 32 height 23
type input "260"
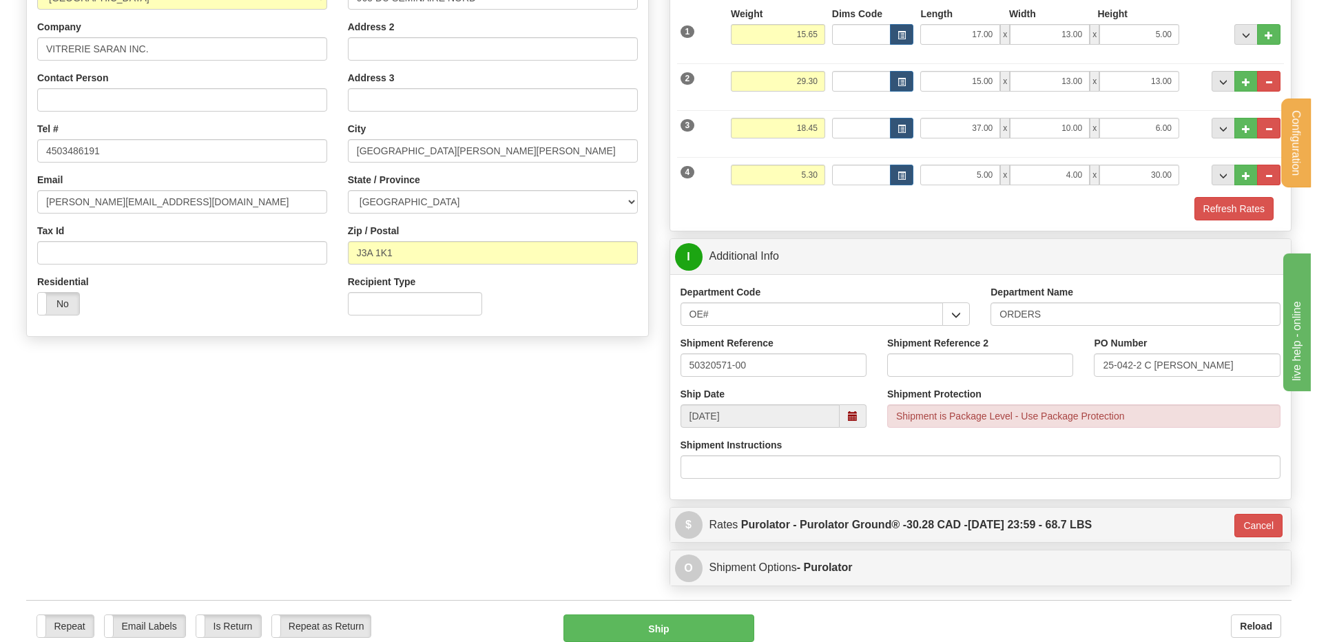
scroll to position [207, 0]
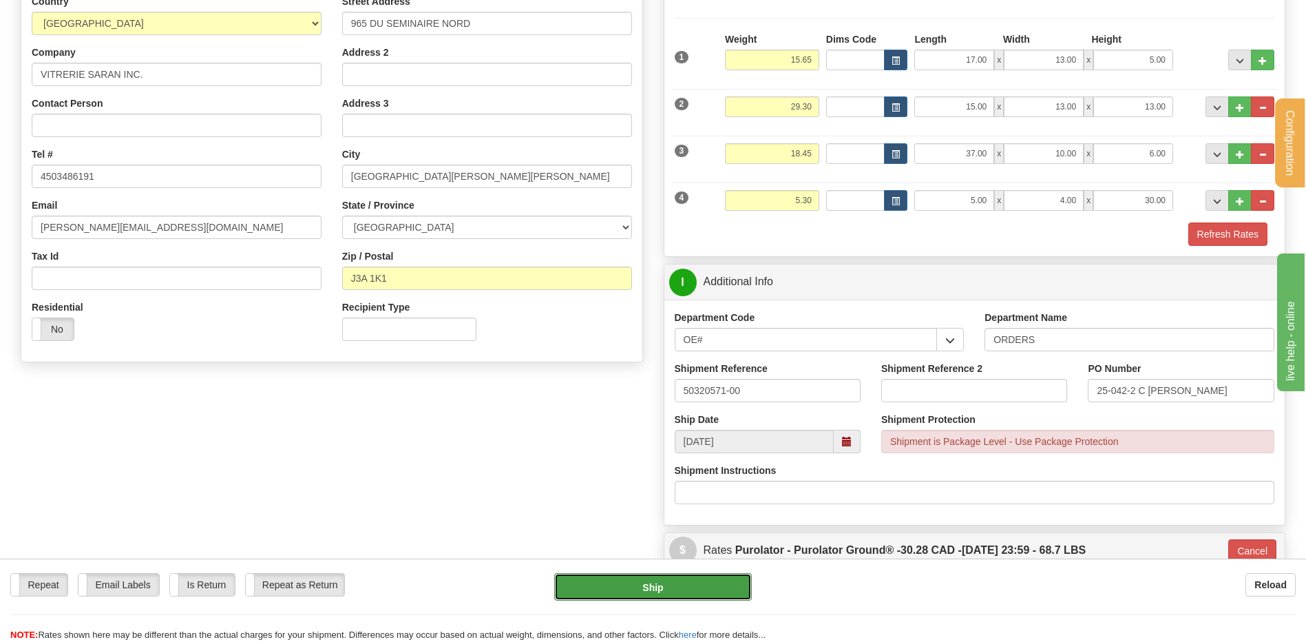
click at [643, 580] on button "Ship" at bounding box center [652, 587] width 197 height 28
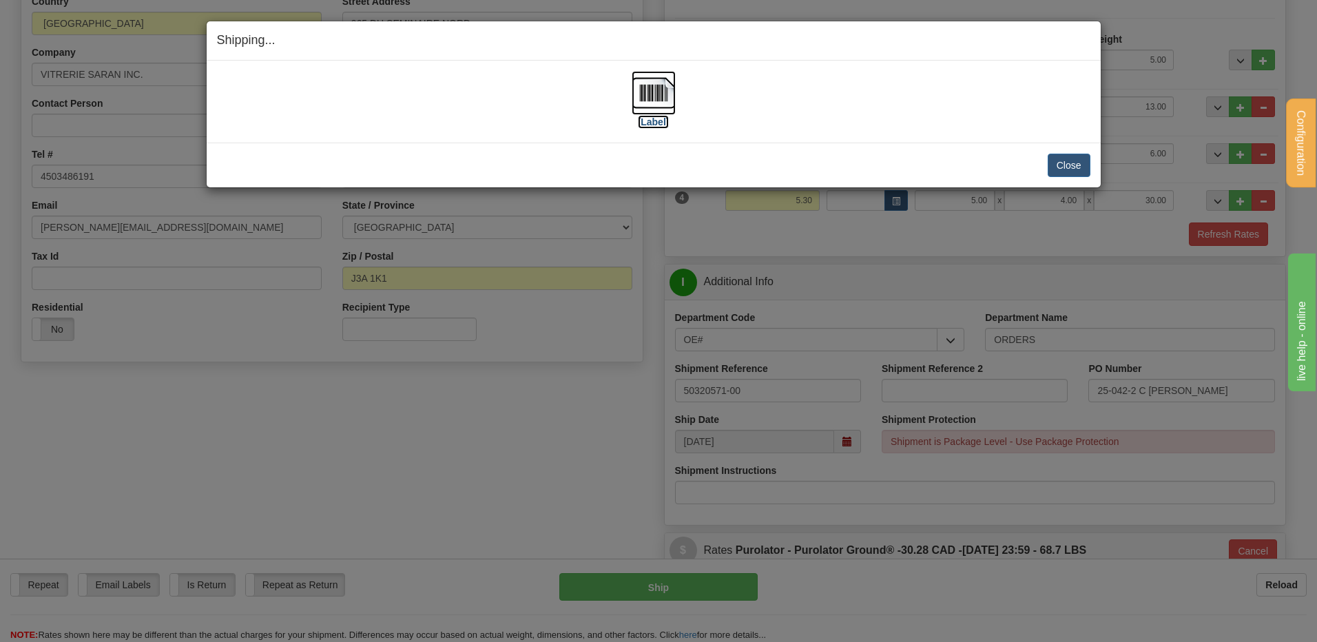
click at [647, 72] on img at bounding box center [653, 93] width 44 height 44
drag, startPoint x: 1075, startPoint y: 165, endPoint x: 1071, endPoint y: 171, distance: 7.4
click at [1074, 166] on button "Close" at bounding box center [1068, 165] width 43 height 23
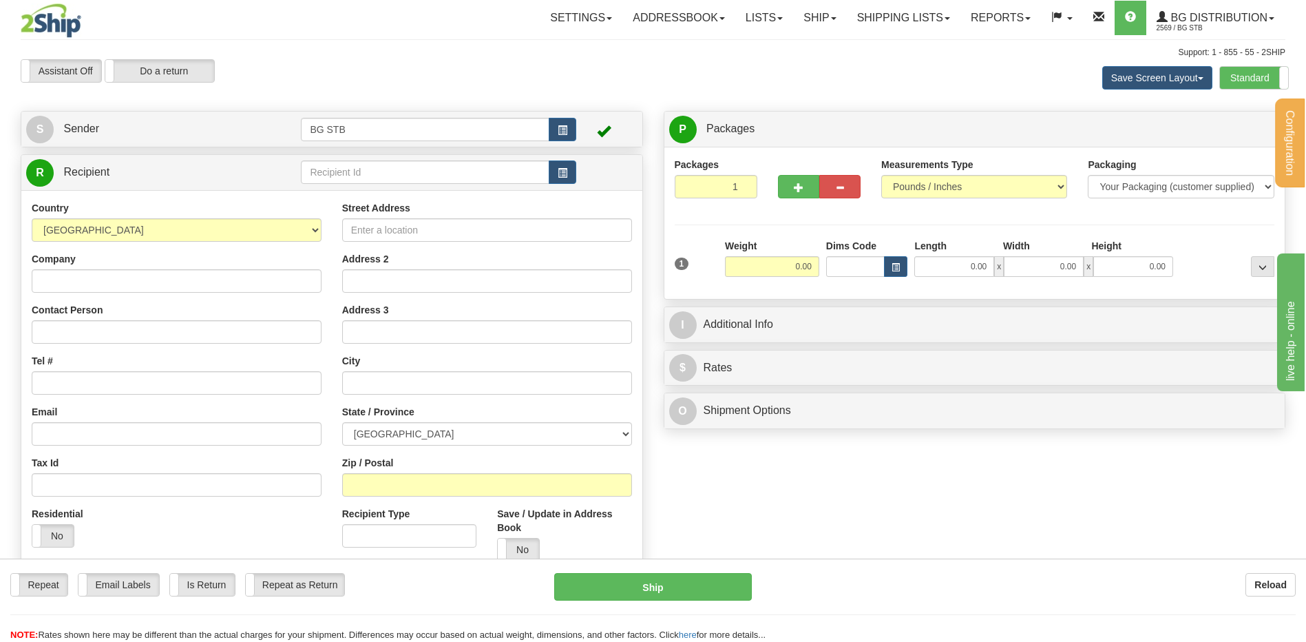
click at [1120, 229] on div "Packages 1 1 Measurements Type" at bounding box center [975, 223] width 600 height 131
click at [356, 156] on div "R Recipient" at bounding box center [331, 172] width 621 height 35
click at [351, 167] on input "text" at bounding box center [425, 171] width 248 height 23
type input "BG QUE"
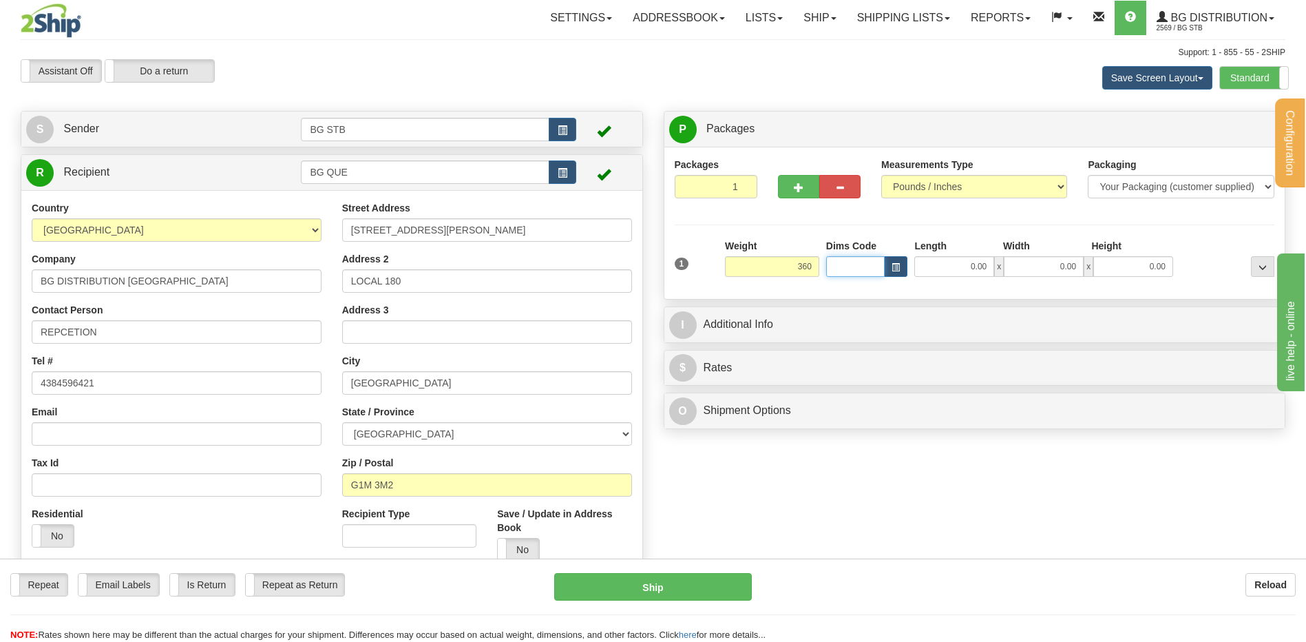
type input "360.00"
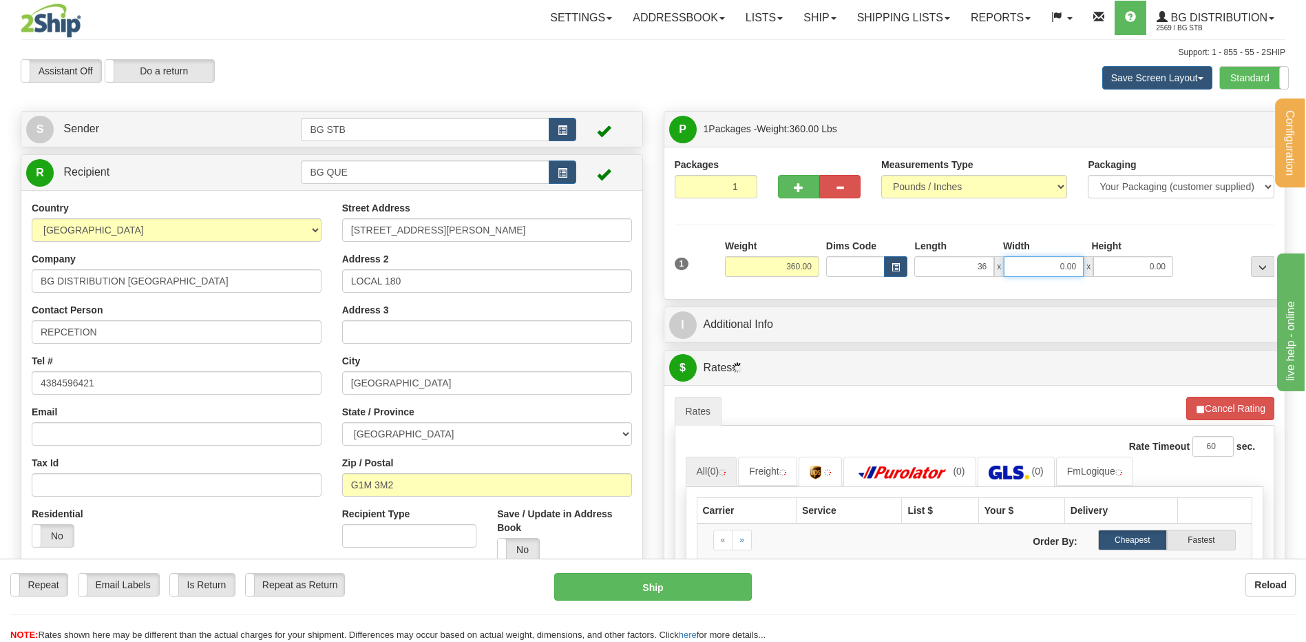
type input "36.00"
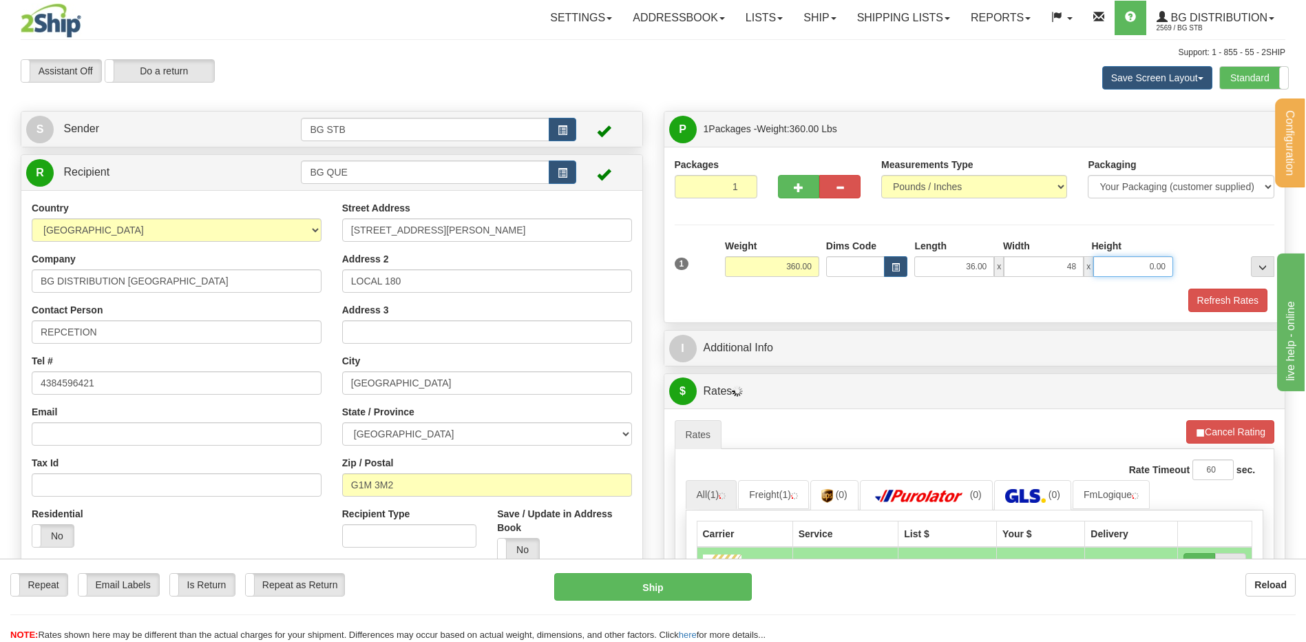
type input "48.00"
type input "0.00"
drag, startPoint x: 1033, startPoint y: 260, endPoint x: 1087, endPoint y: 254, distance: 54.7
click at [1087, 254] on div "Length Width Height 36.00 x 48.00 x 0.00" at bounding box center [1044, 258] width 266 height 38
type input "54.00"
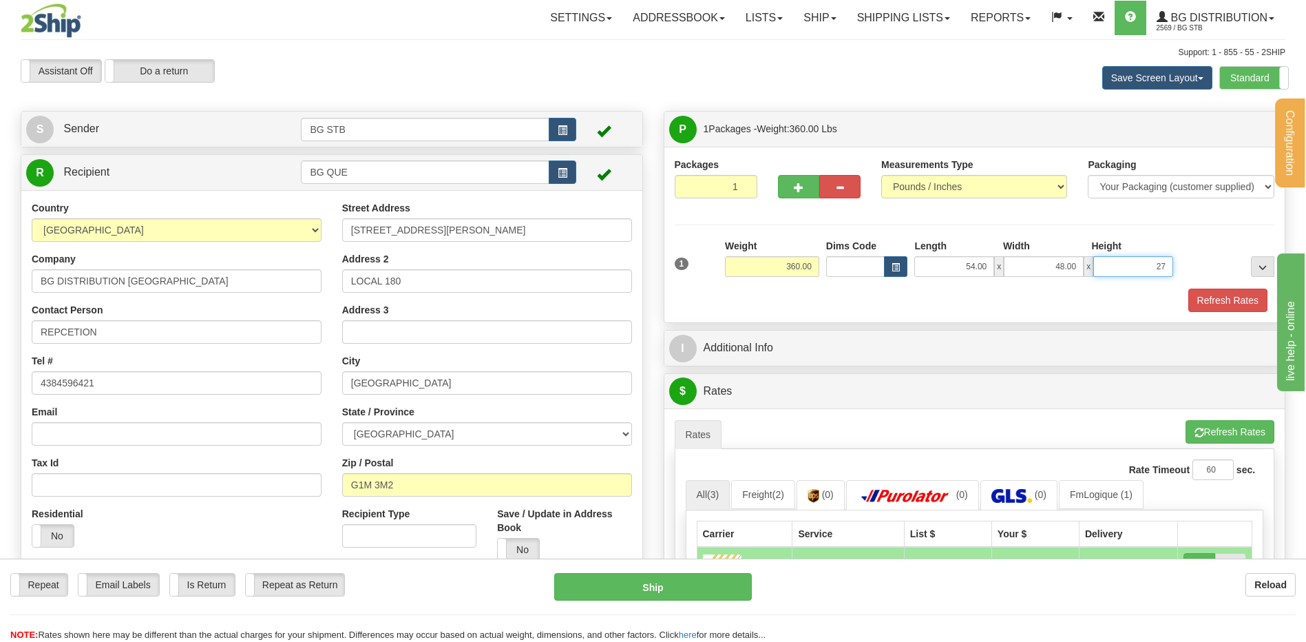
type input "27.00"
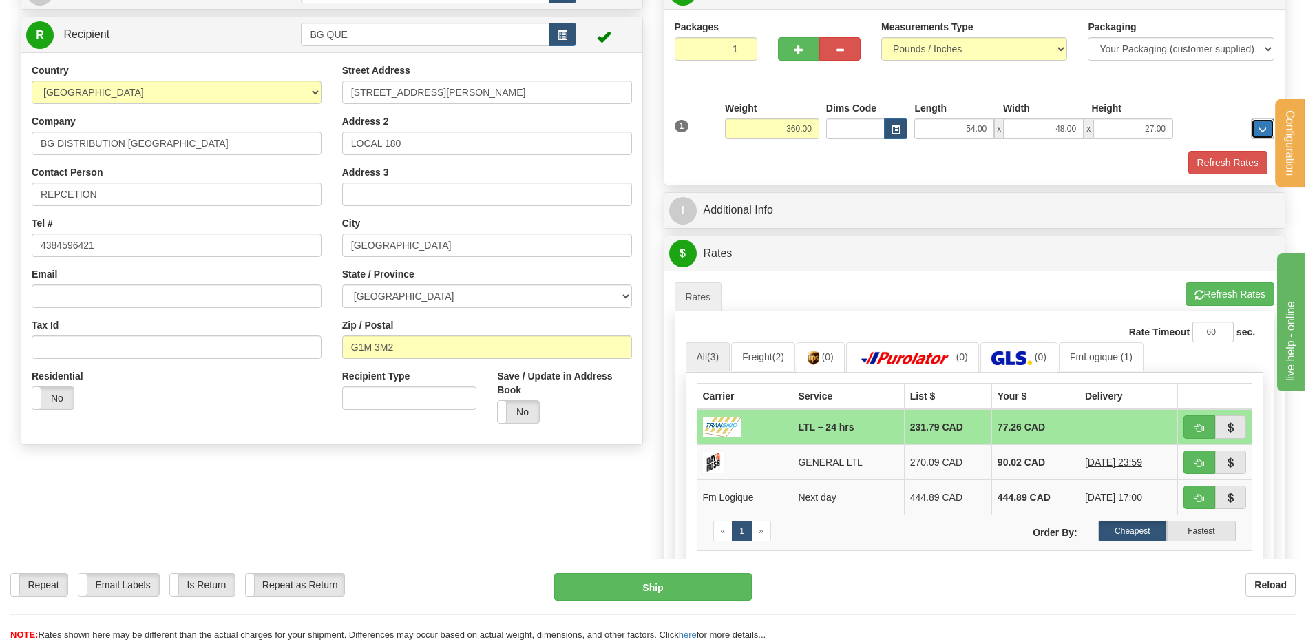
scroll to position [275, 0]
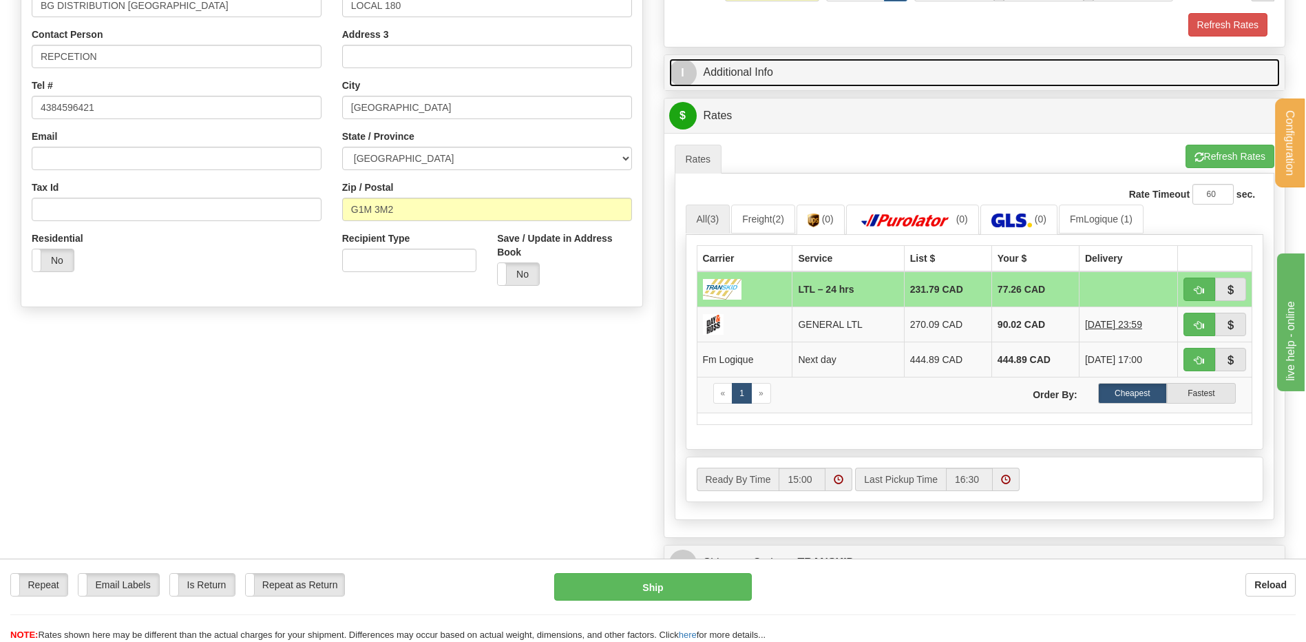
click at [800, 76] on link "I Additional Info" at bounding box center [974, 73] width 611 height 28
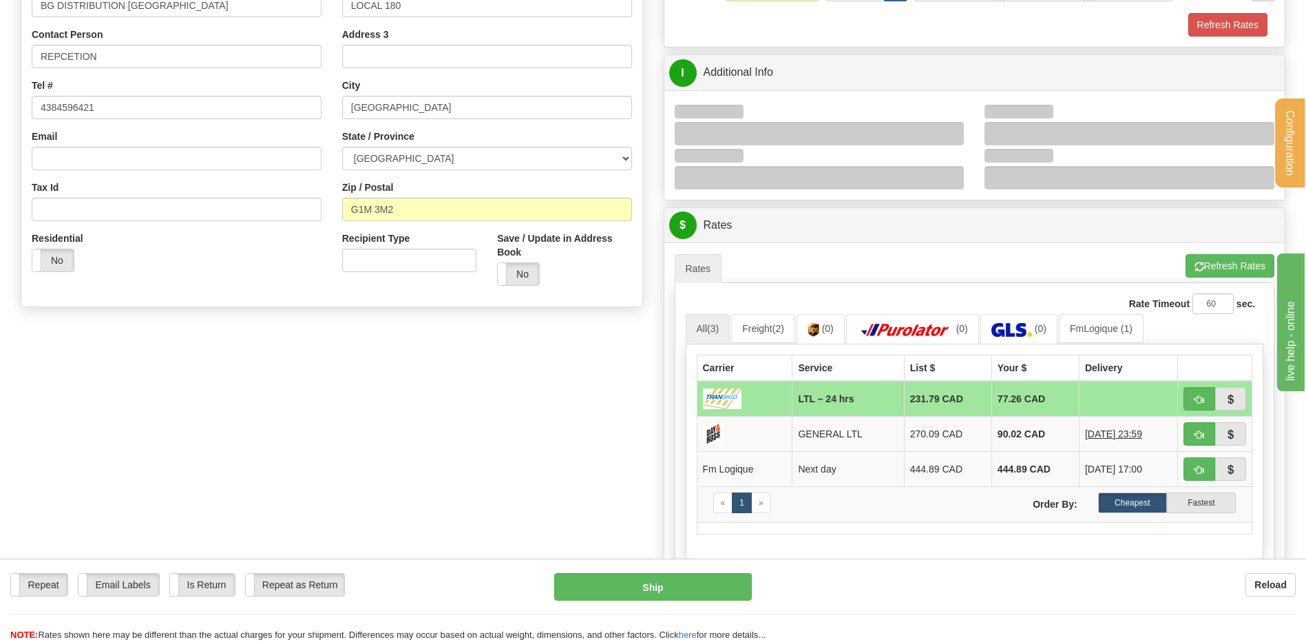
click at [958, 126] on div at bounding box center [820, 133] width 290 height 23
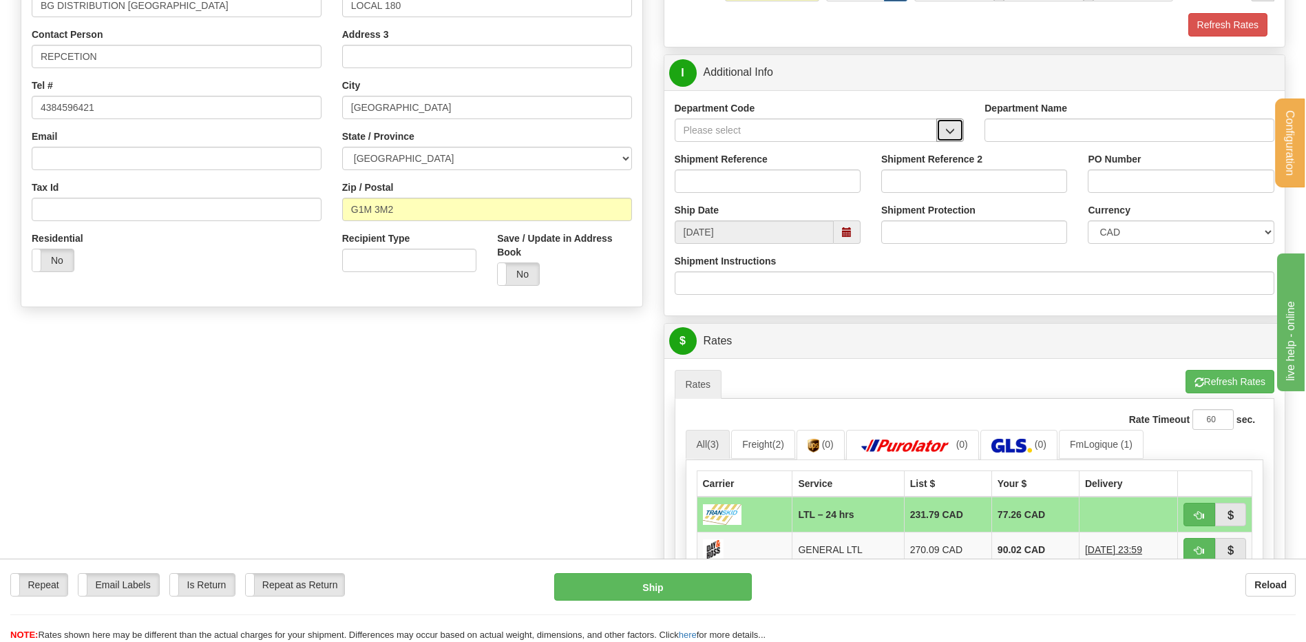
click at [951, 132] on span "button" at bounding box center [950, 131] width 10 height 9
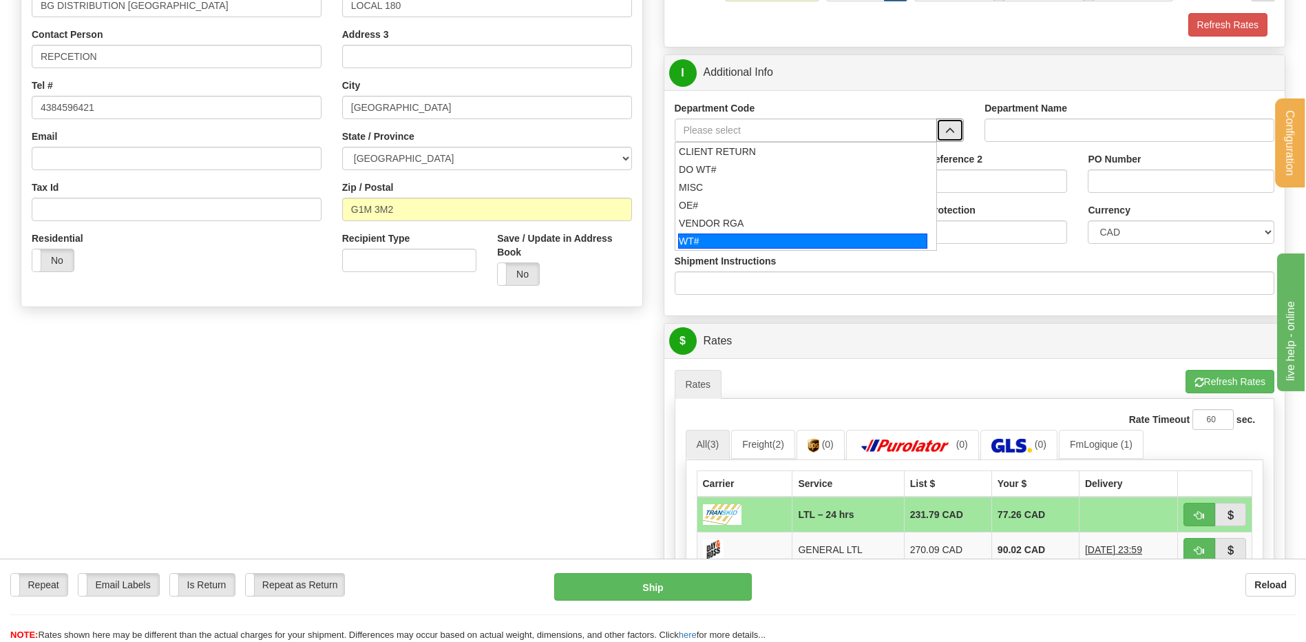
click at [770, 233] on div "WT#" at bounding box center [802, 240] width 249 height 15
type input "WT#"
type input "WAREHOUSE TRANSFERS"
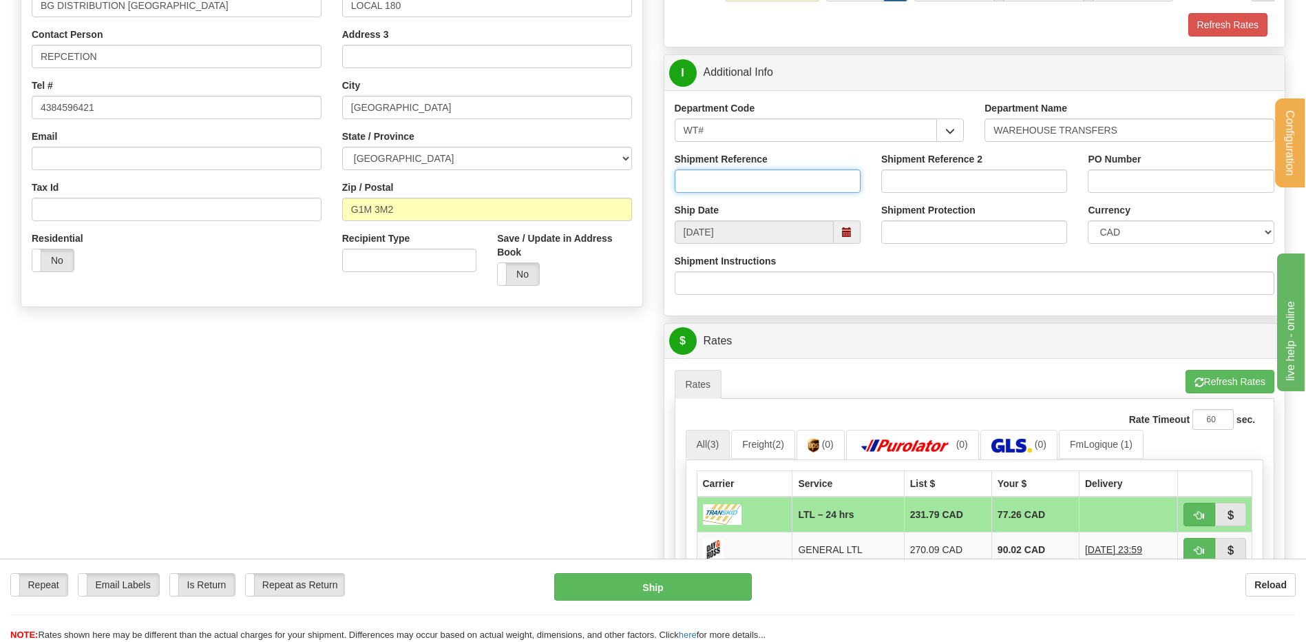
click at [767, 189] on input "Shipment Reference" at bounding box center [768, 180] width 186 height 23
type input "TRANSFERT 10"
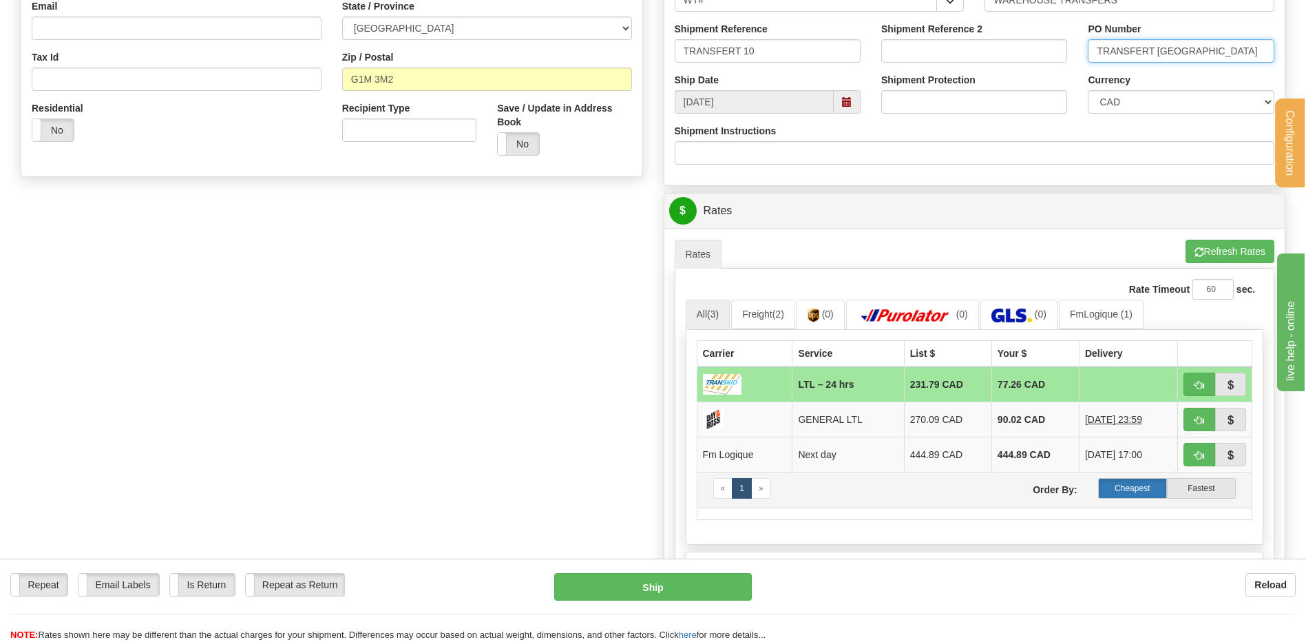
scroll to position [482, 0]
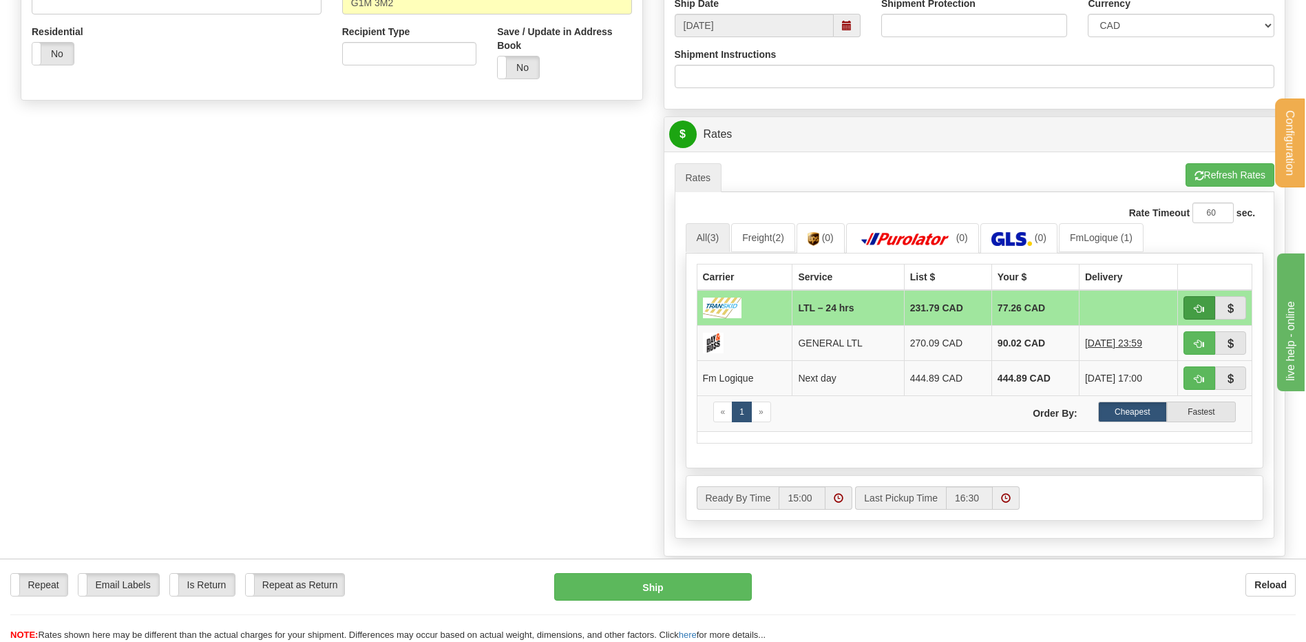
type input "TRANSFERT QUEBEC"
click at [1201, 309] on span "button" at bounding box center [1200, 308] width 10 height 9
type input "24 hrs"
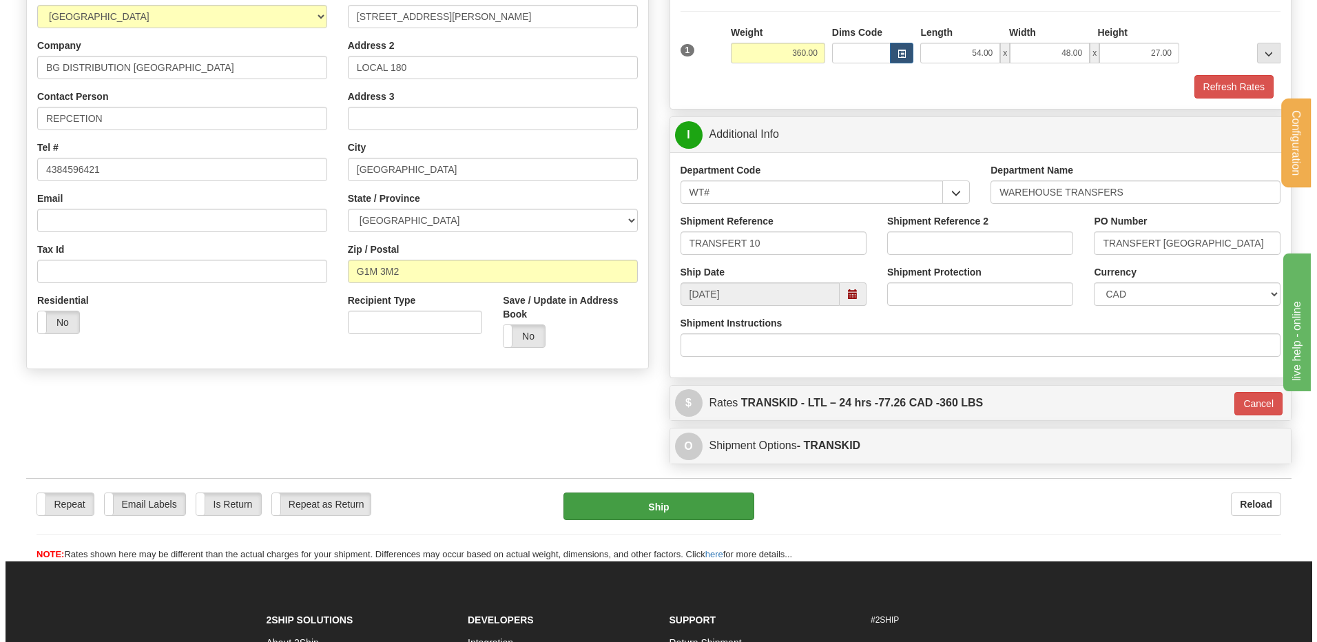
scroll to position [212, 0]
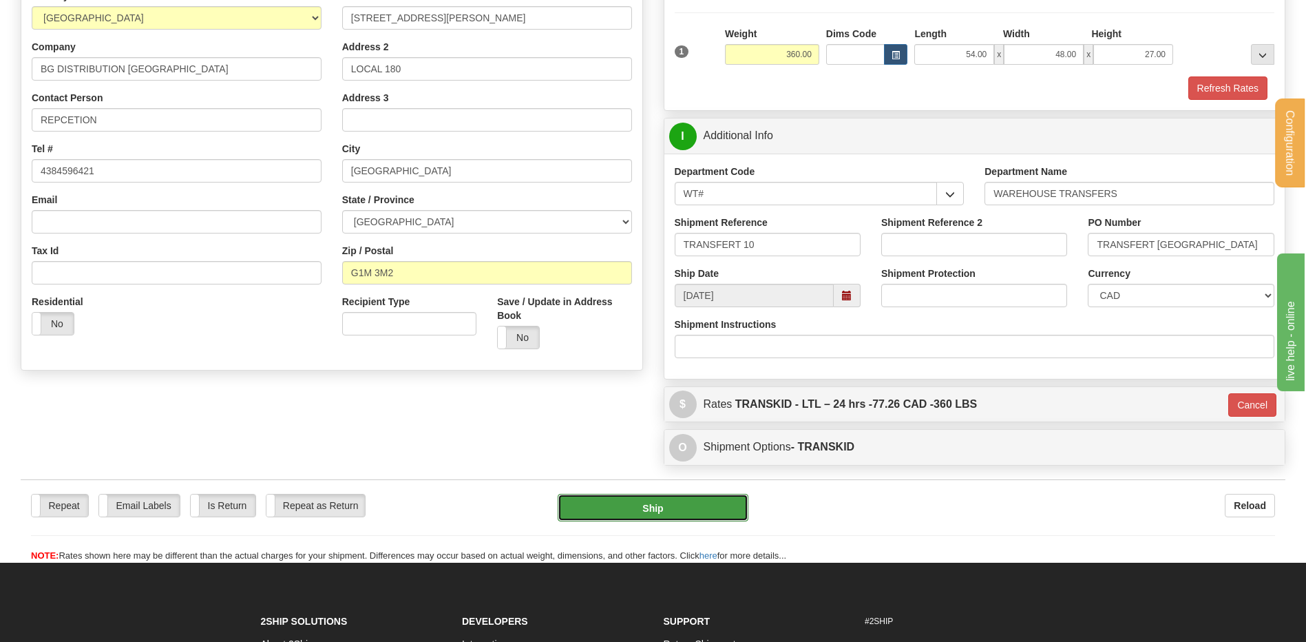
click at [661, 499] on button "Ship" at bounding box center [653, 508] width 190 height 28
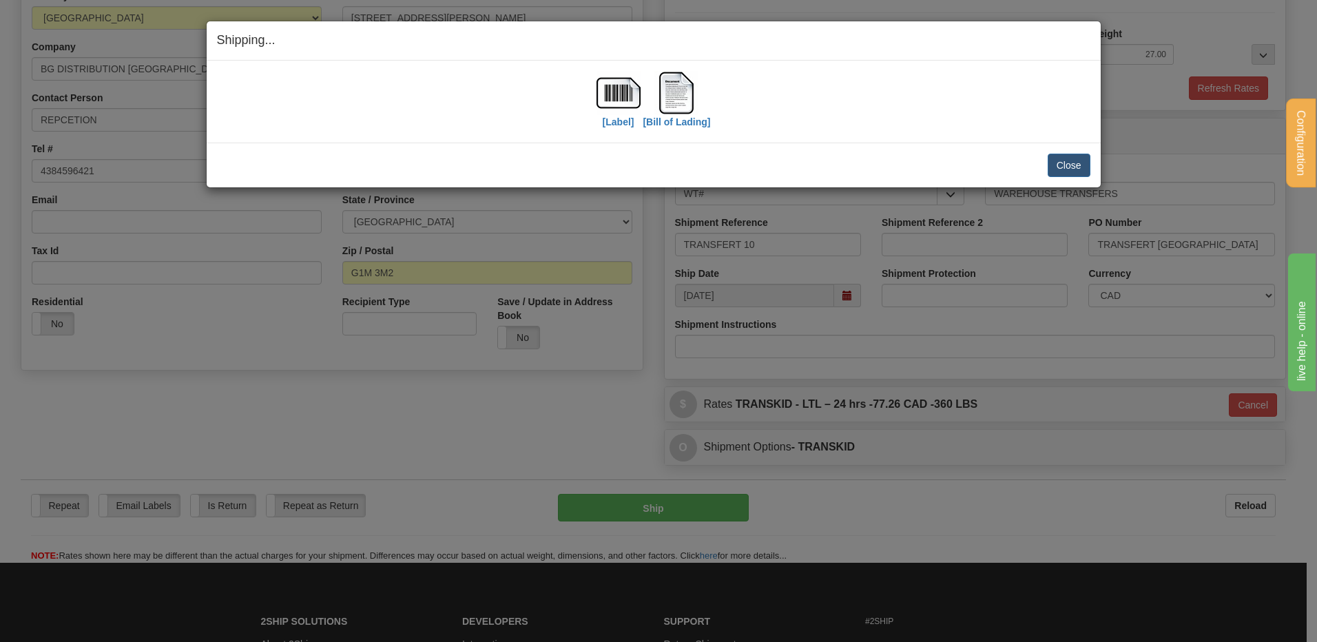
click at [699, 83] on div "[Bill of Lading]" at bounding box center [675, 101] width 67 height 61
click at [687, 87] on img at bounding box center [676, 93] width 44 height 44
drag, startPoint x: 1064, startPoint y: 169, endPoint x: 1045, endPoint y: 151, distance: 26.8
click at [1064, 169] on button "Close" at bounding box center [1068, 165] width 43 height 23
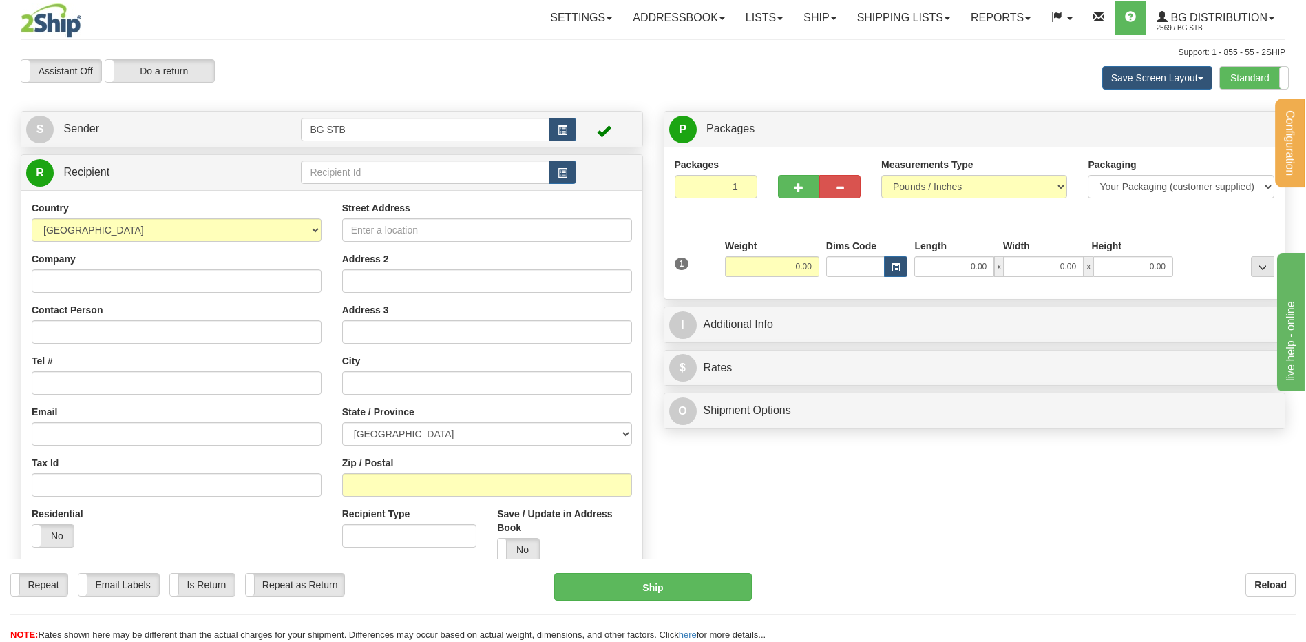
click at [466, 159] on td at bounding box center [438, 172] width 275 height 28
drag, startPoint x: 450, startPoint y: 213, endPoint x: 459, endPoint y: 213, distance: 8.3
click at [453, 212] on div "Street Address" at bounding box center [487, 221] width 290 height 41
click at [439, 167] on input "text" at bounding box center [425, 171] width 248 height 23
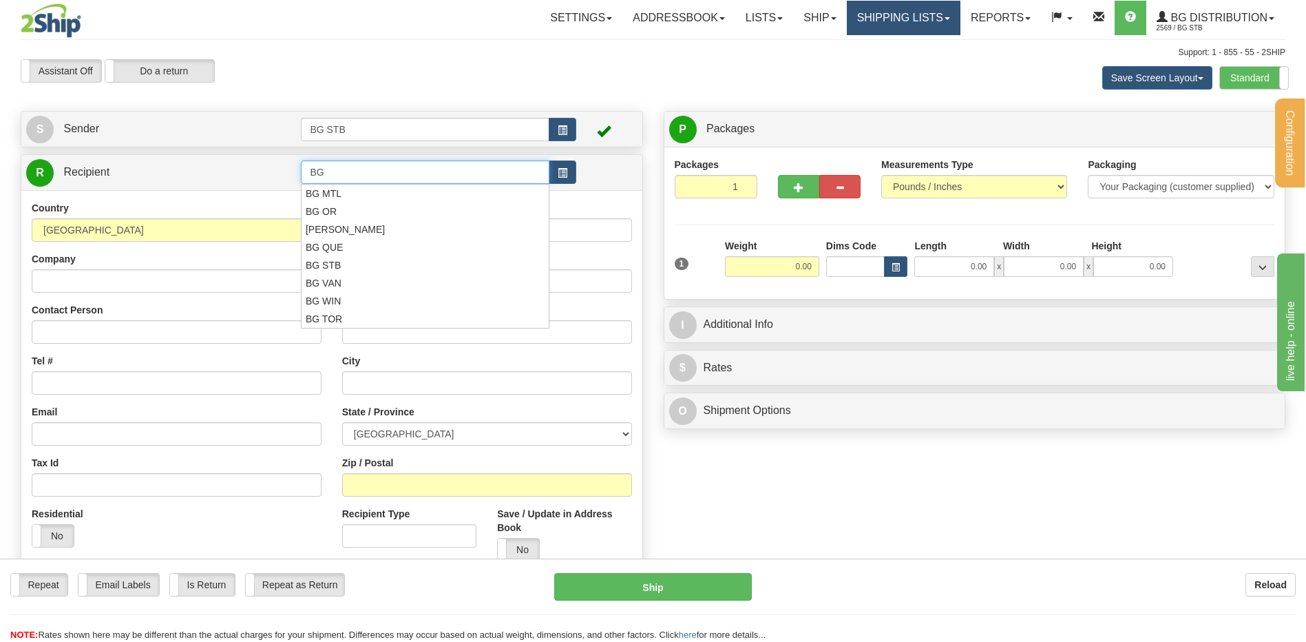
type input "B"
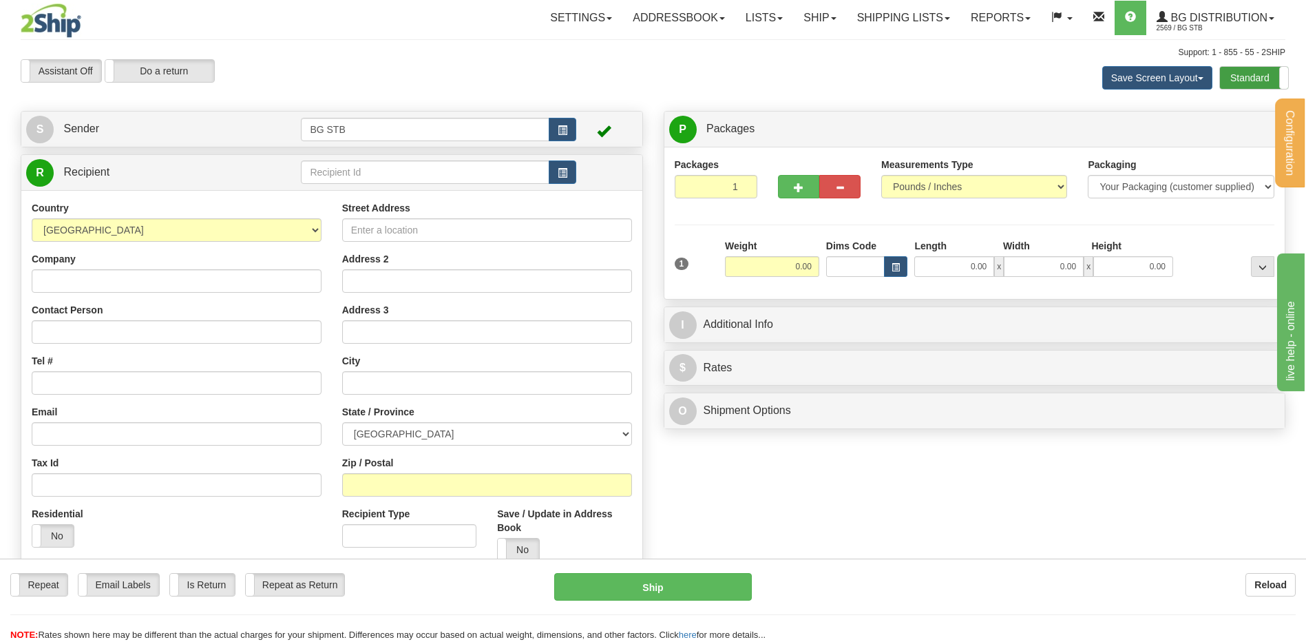
click at [1259, 74] on label "Standard" at bounding box center [1254, 78] width 68 height 22
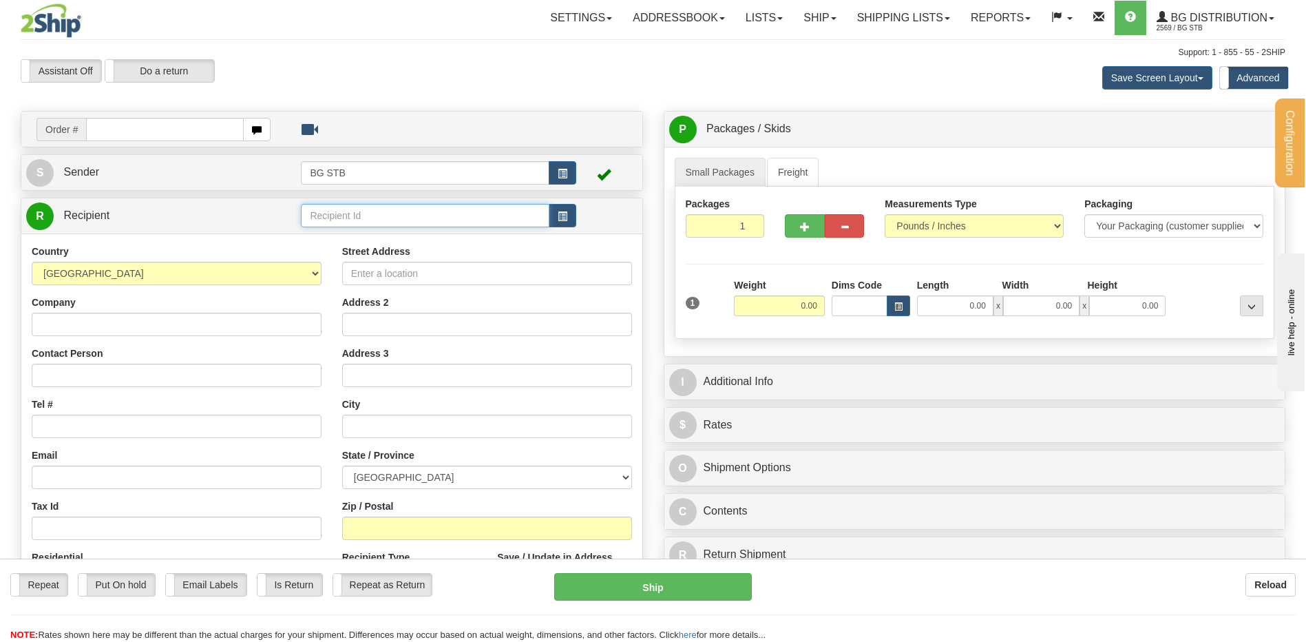
click at [365, 218] on input "text" at bounding box center [425, 215] width 248 height 23
type input "[PERSON_NAME]"
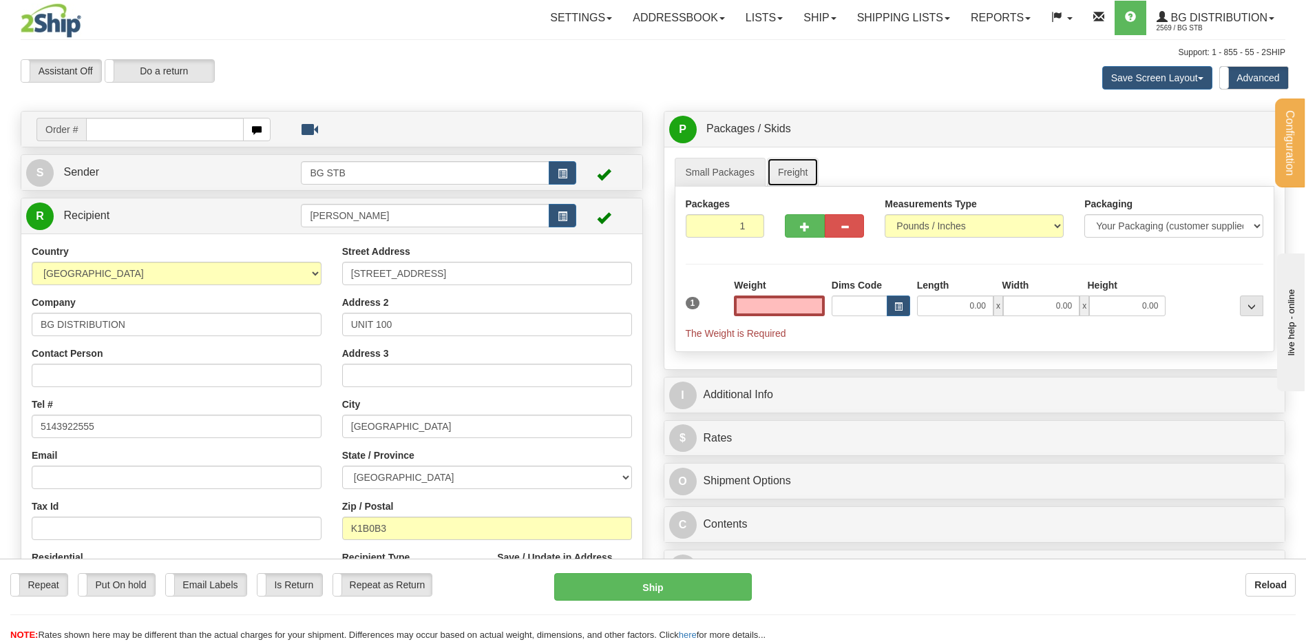
type input "0.00"
click at [809, 170] on link "Freight" at bounding box center [793, 172] width 52 height 29
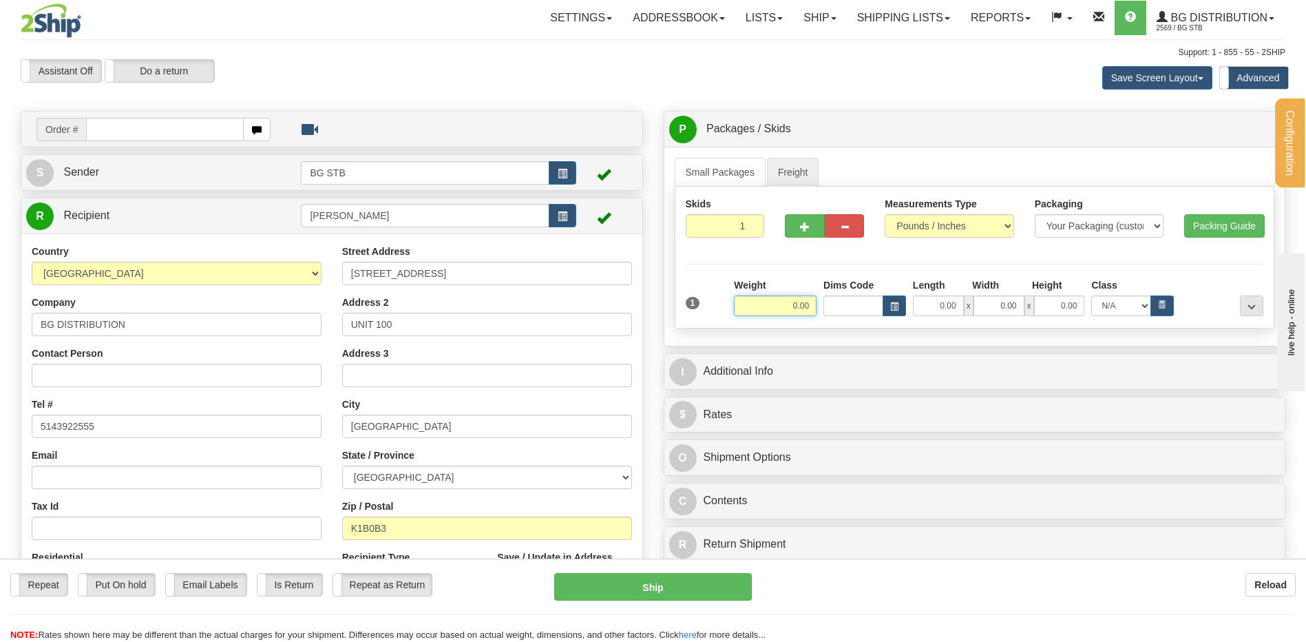
click at [790, 311] on input "0.00" at bounding box center [775, 305] width 83 height 21
type input "454.00"
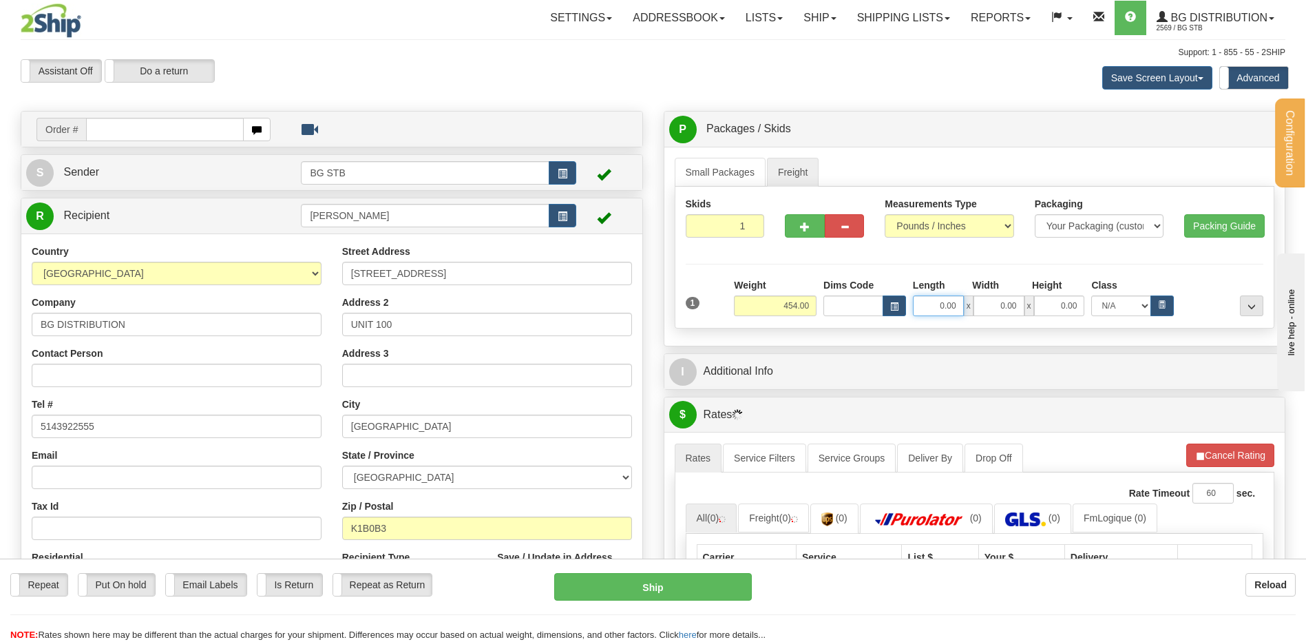
type input "6"
type input "36.00"
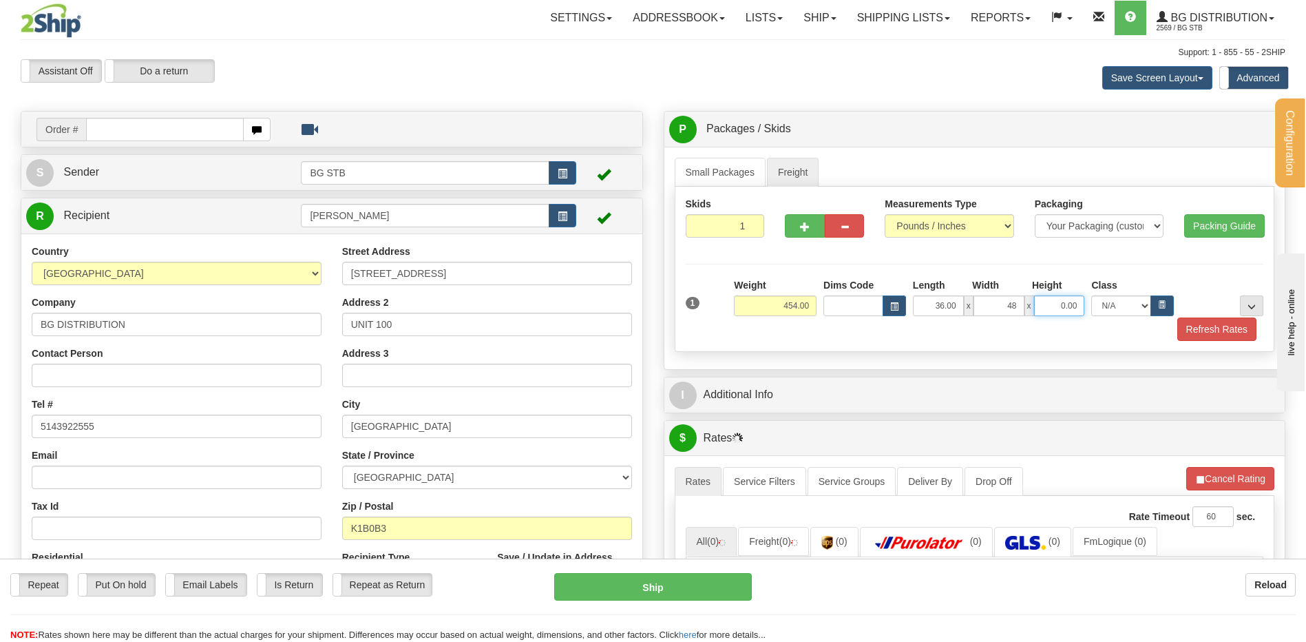
type input "48.00"
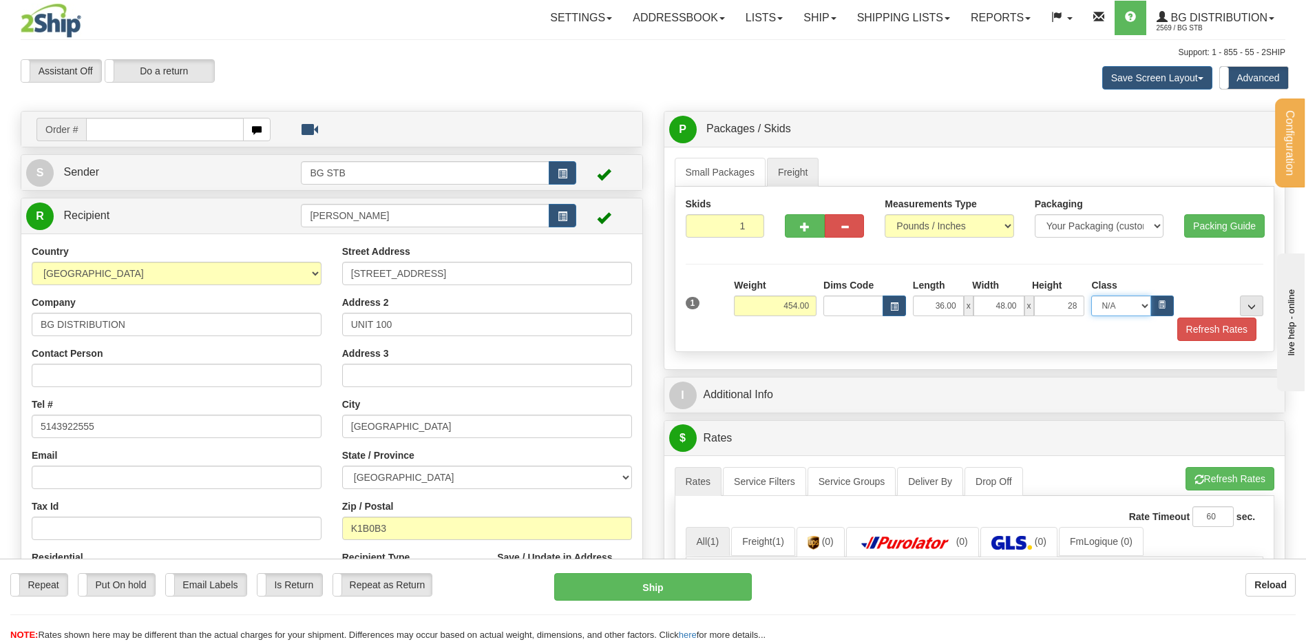
type input "28.00"
drag, startPoint x: 1259, startPoint y: 299, endPoint x: 998, endPoint y: 357, distance: 266.6
click at [1257, 299] on button "..." at bounding box center [1251, 305] width 23 height 21
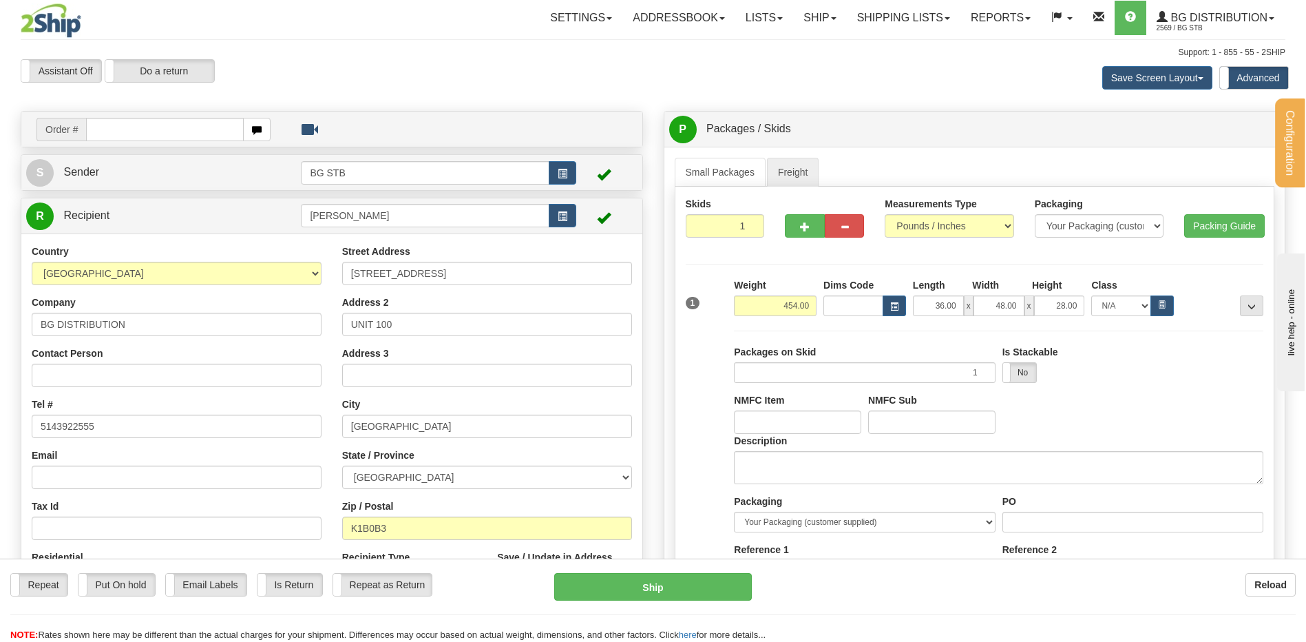
click at [799, 489] on div "Description" at bounding box center [999, 464] width 536 height 61
click at [803, 454] on textarea "Description" at bounding box center [998, 467] width 529 height 33
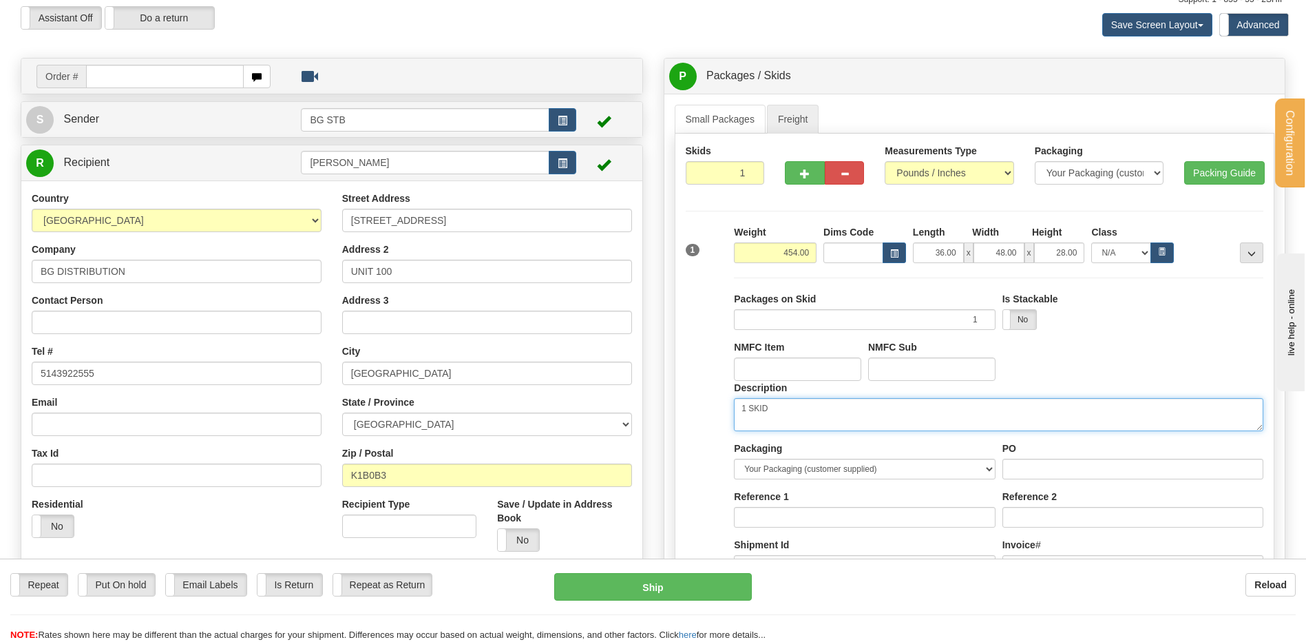
scroll to position [69, 0]
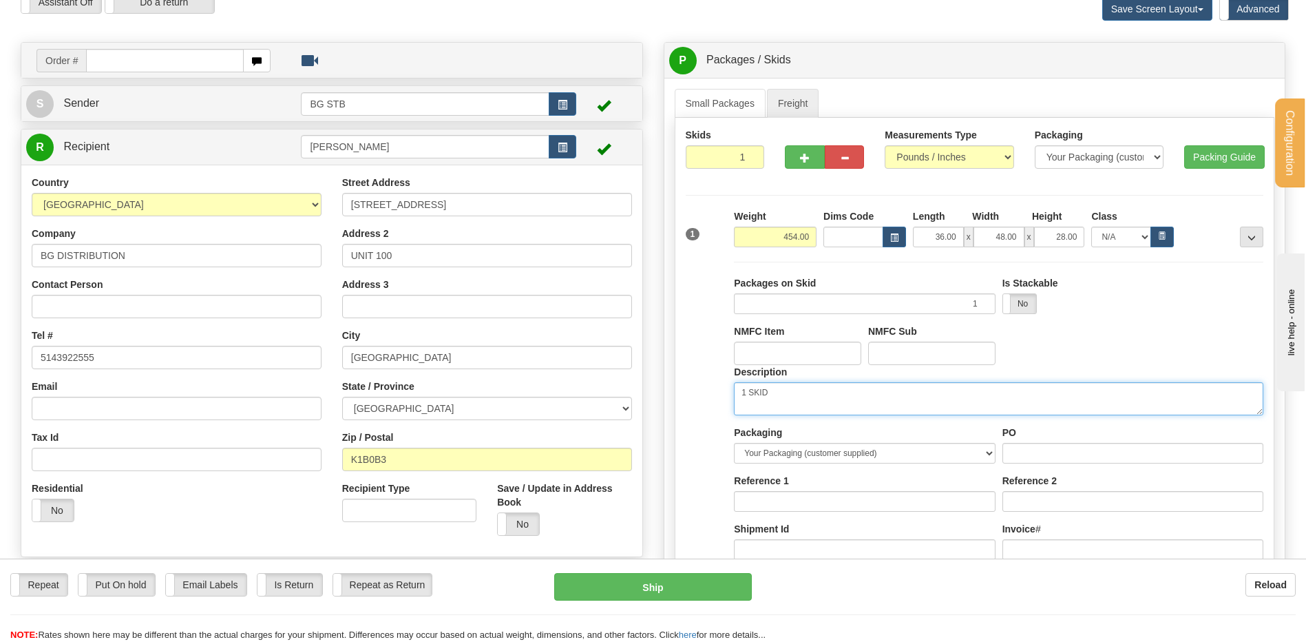
type textarea "1 SKID"
click at [1029, 453] on input "PO" at bounding box center [1133, 453] width 261 height 21
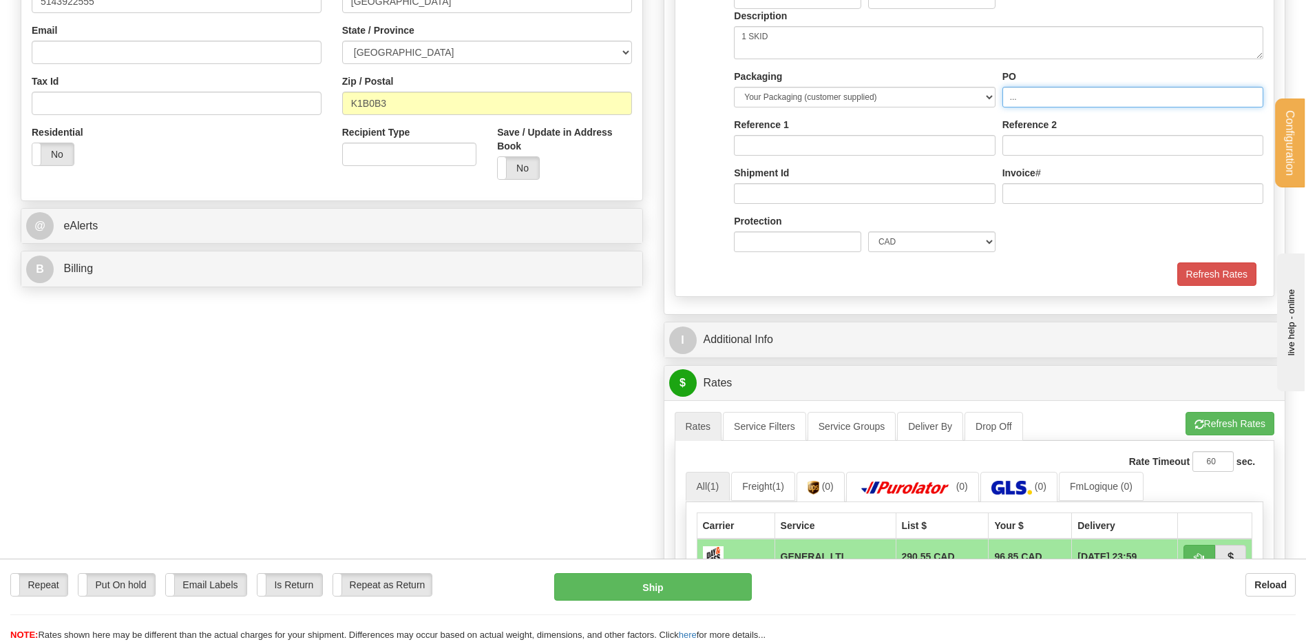
scroll to position [689, 0]
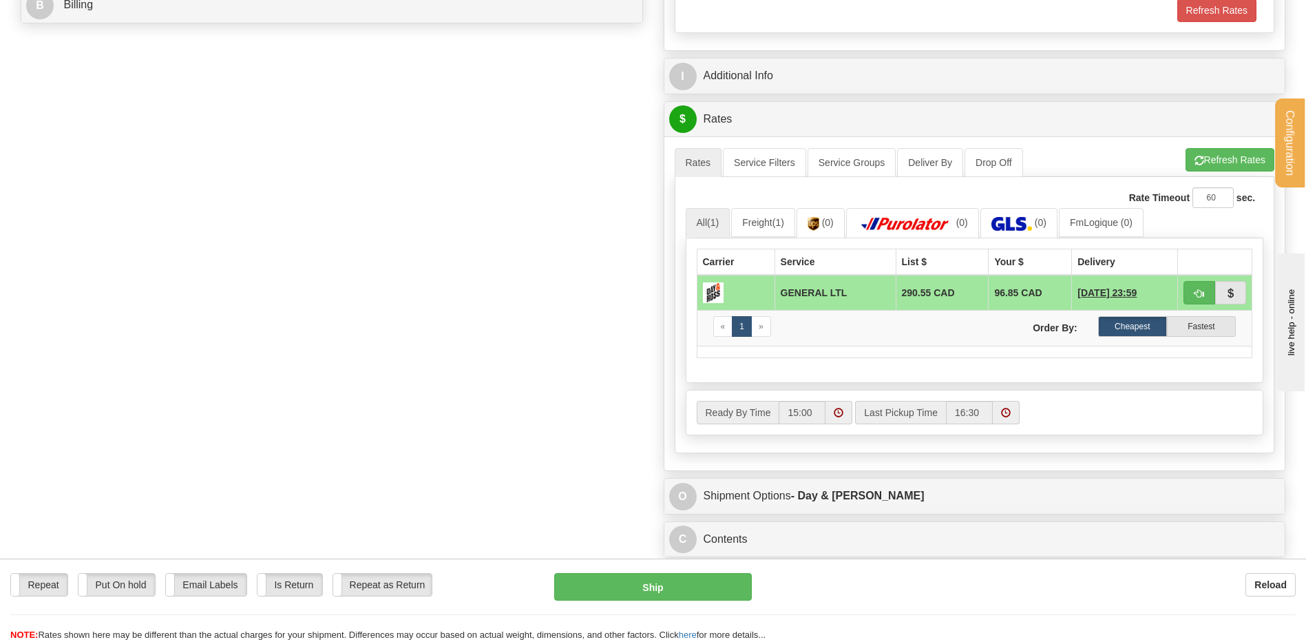
type input "..."
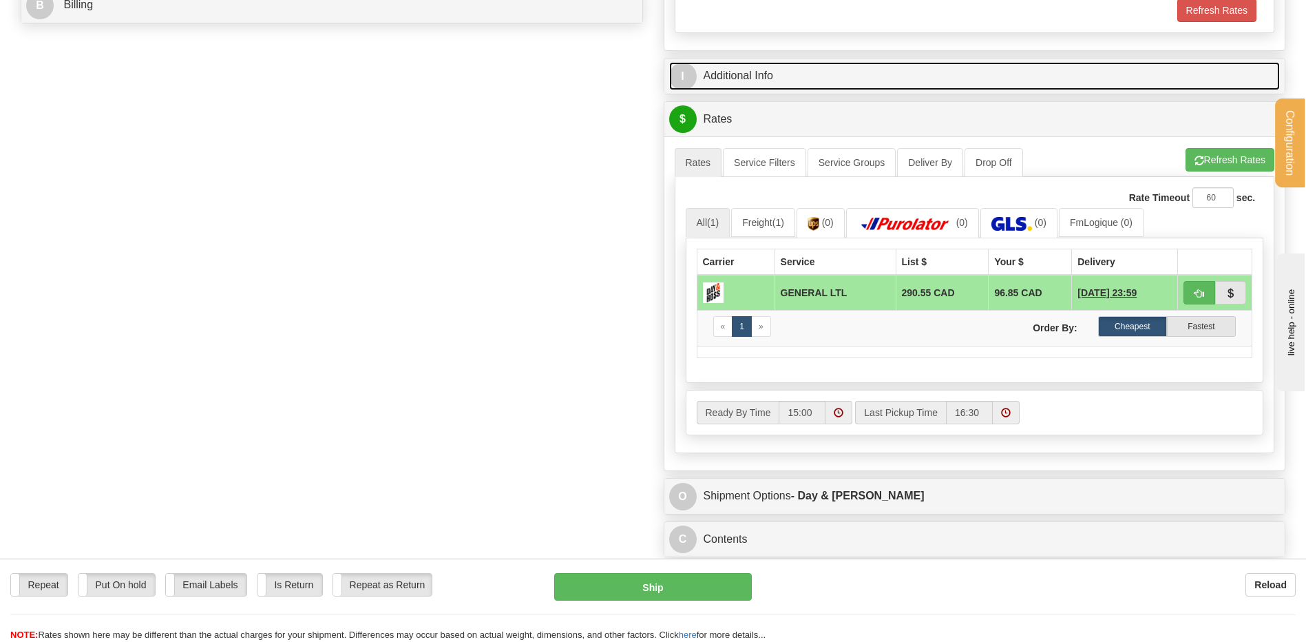
click at [760, 81] on link "I Additional Info" at bounding box center [974, 76] width 611 height 28
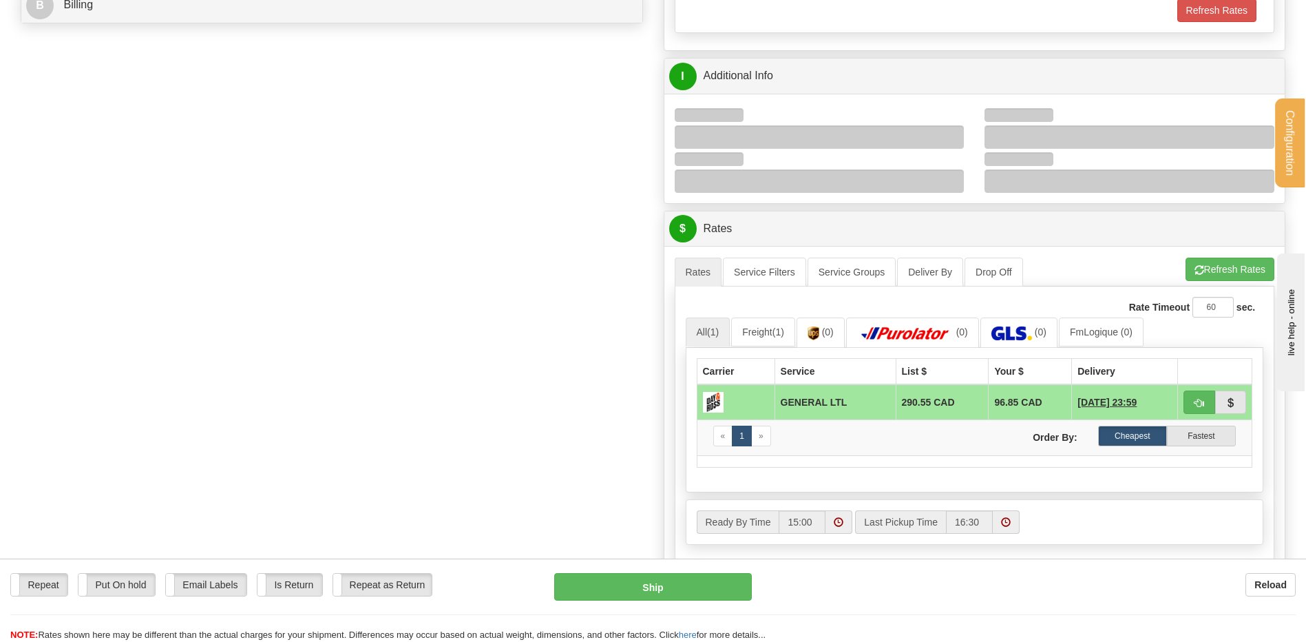
click at [947, 139] on div at bounding box center [820, 136] width 290 height 23
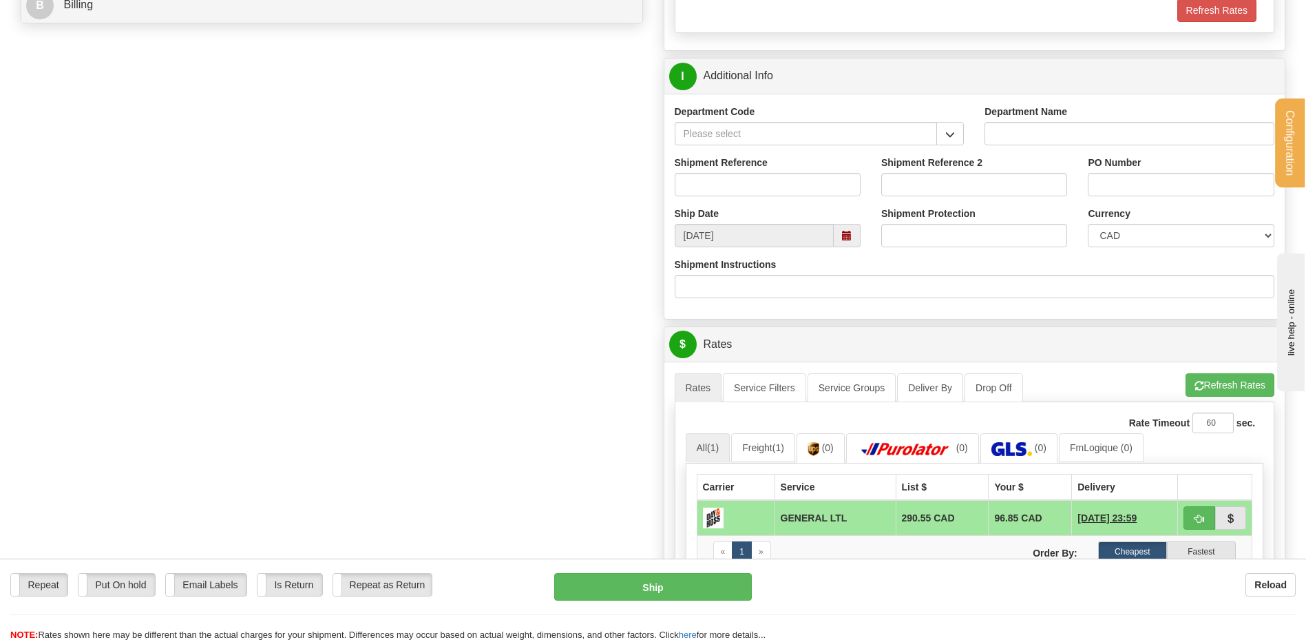
click at [949, 146] on div "Department Code" at bounding box center [819, 130] width 311 height 51
click at [947, 140] on button "button" at bounding box center [950, 133] width 28 height 23
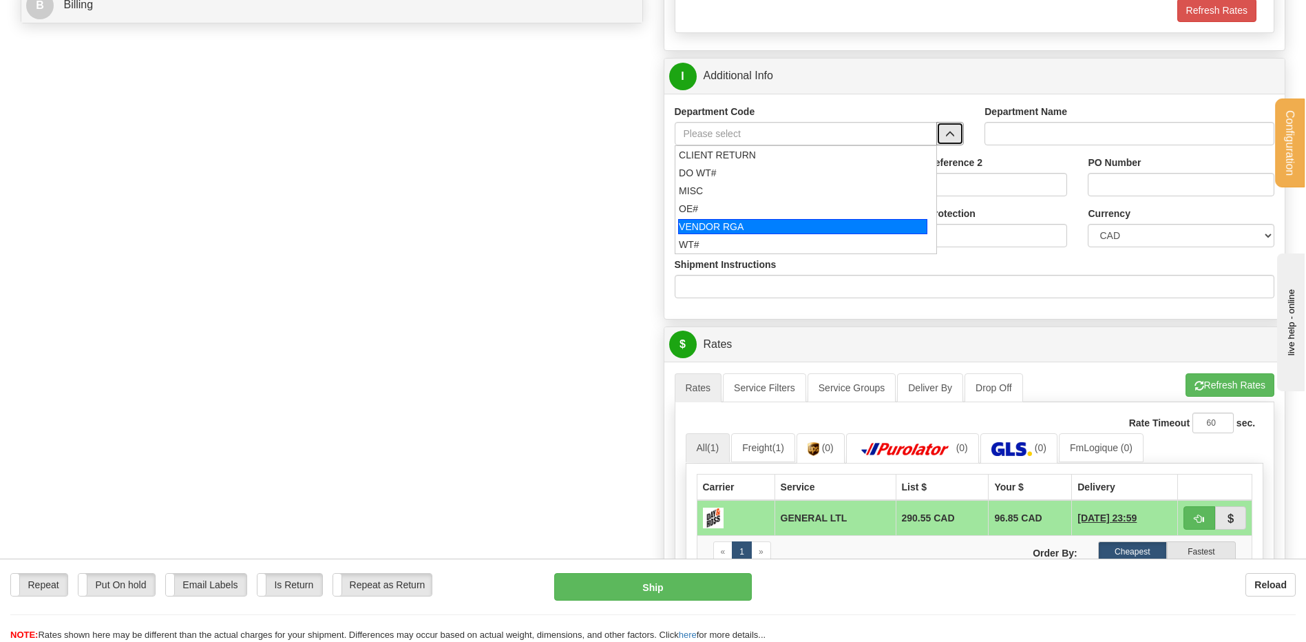
click at [759, 233] on div "VENDOR RGA" at bounding box center [802, 226] width 249 height 15
type input "VENDOR RGA"
type input "VENDOR RETURNS"
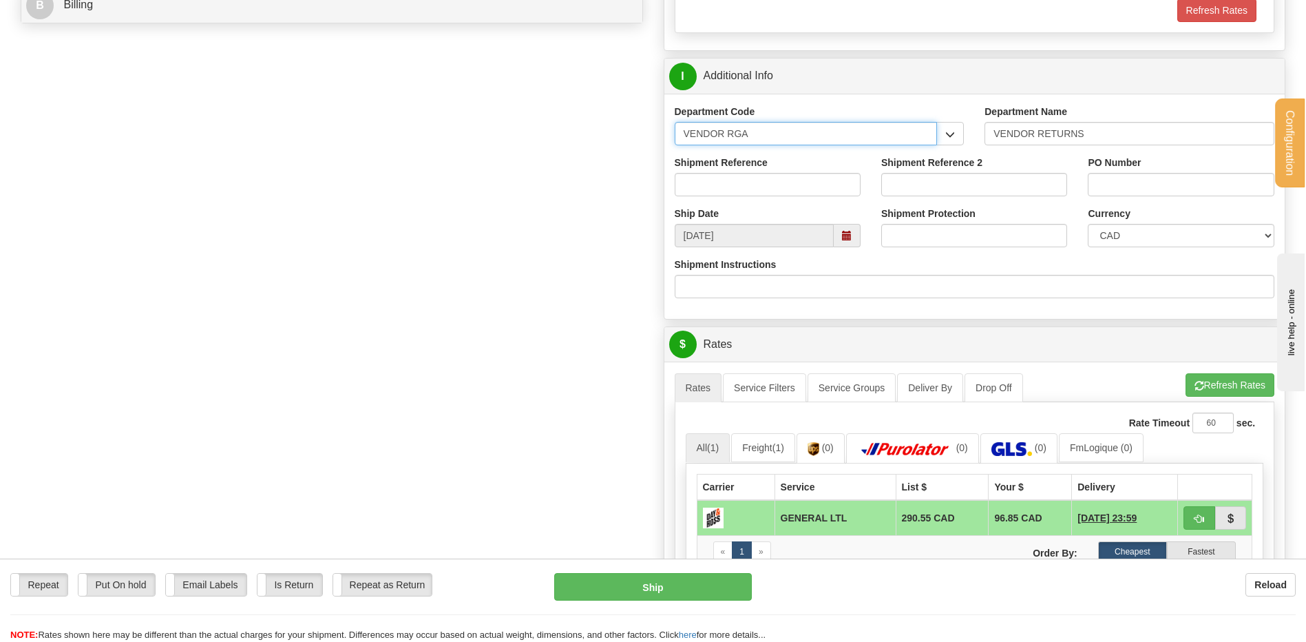
drag, startPoint x: 687, startPoint y: 130, endPoint x: 515, endPoint y: 138, distance: 172.3
click at [505, 134] on div "Create a label for the return Create Pickup Without Label Order #" at bounding box center [653, 127] width 1286 height 1410
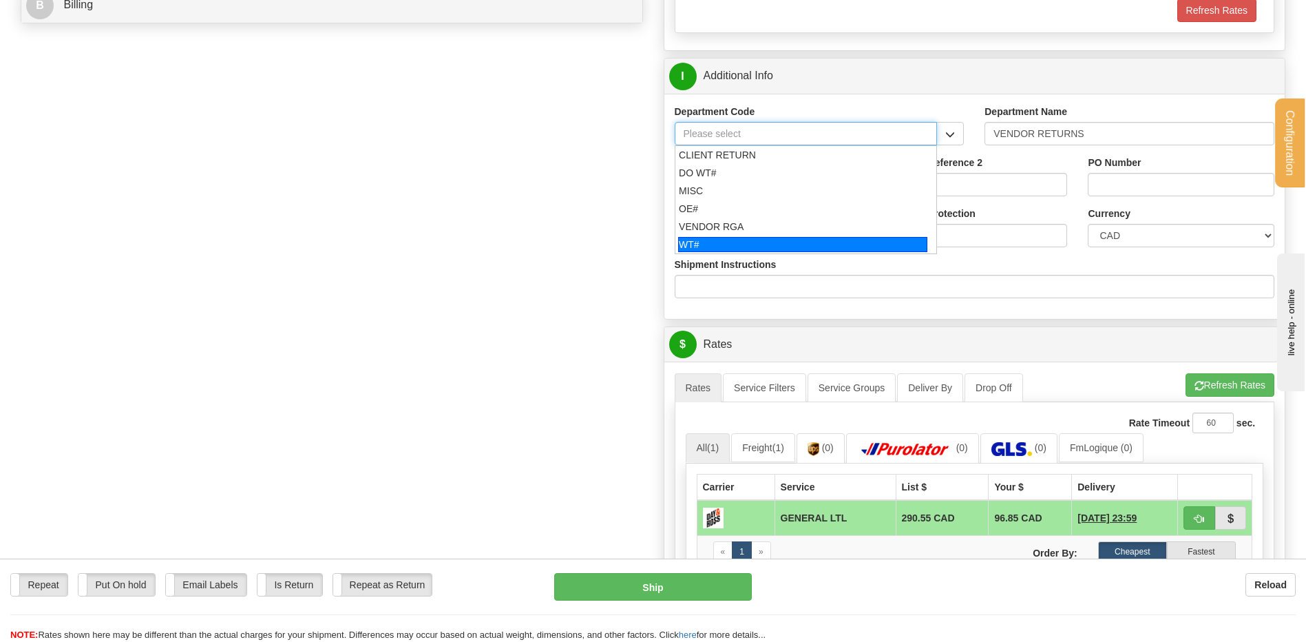
click at [744, 238] on div "WT#" at bounding box center [802, 244] width 249 height 15
type input "WT#"
type input "WAREHOUSE TRANSFERS"
type input "WT#"
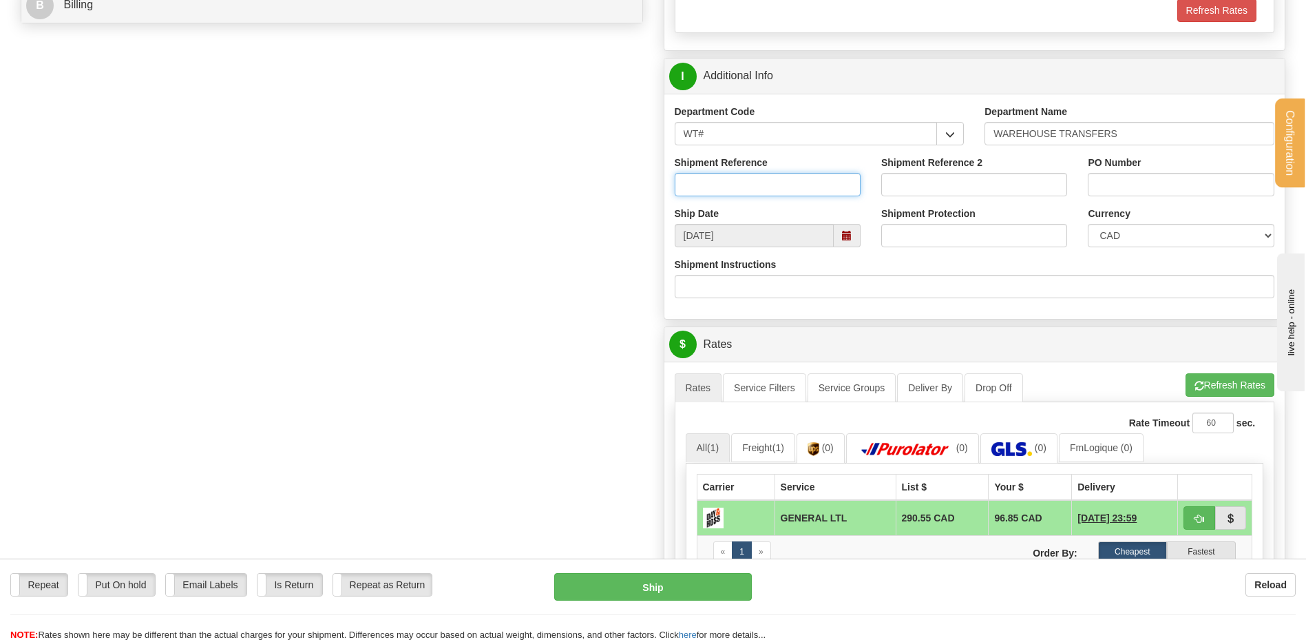
click at [739, 180] on input "Shipment Reference" at bounding box center [768, 184] width 186 height 23
type input "TRANSFERT 10"
click at [1185, 191] on input "PO Number" at bounding box center [1181, 184] width 186 height 23
type input "TRANSFERT OTTAWA"
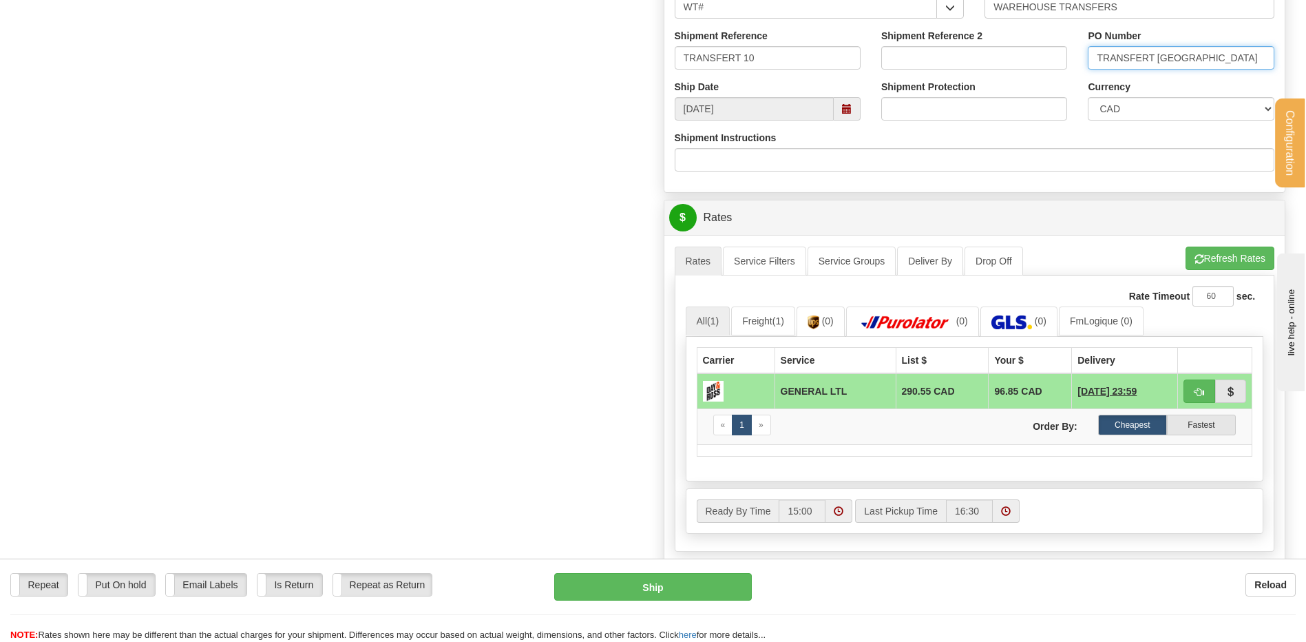
scroll to position [964, 0]
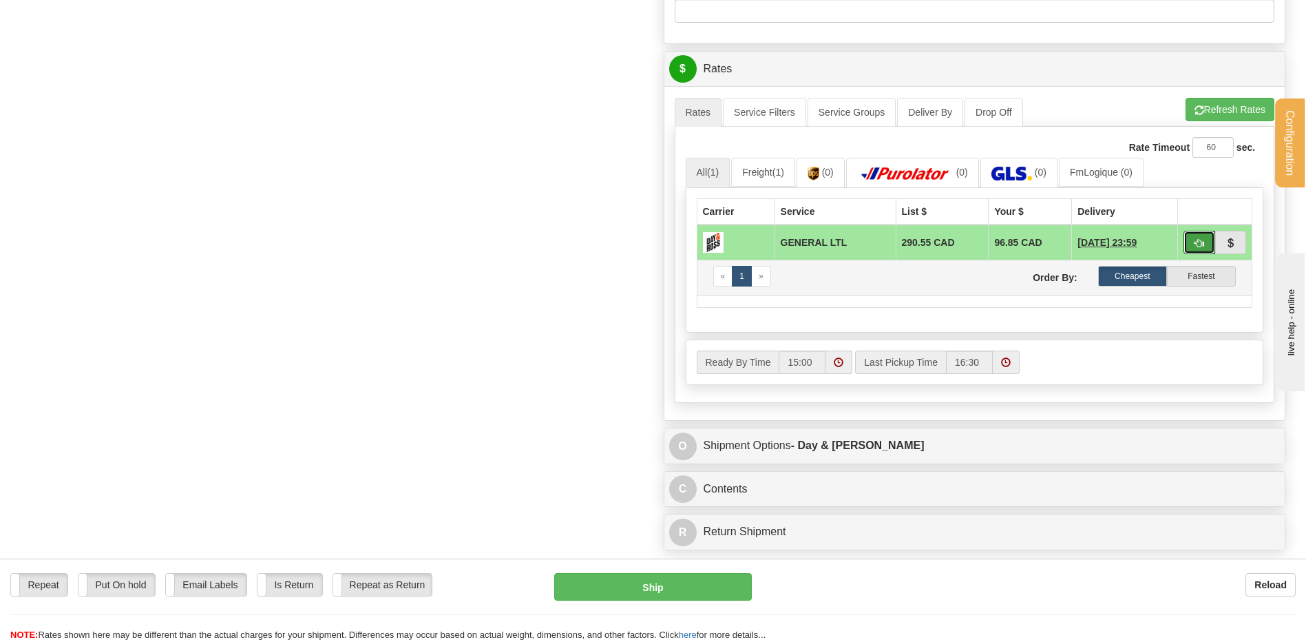
drag, startPoint x: 1194, startPoint y: 240, endPoint x: 1136, endPoint y: 262, distance: 61.7
click at [1195, 240] on span "button" at bounding box center [1200, 243] width 10 height 9
type input "GL"
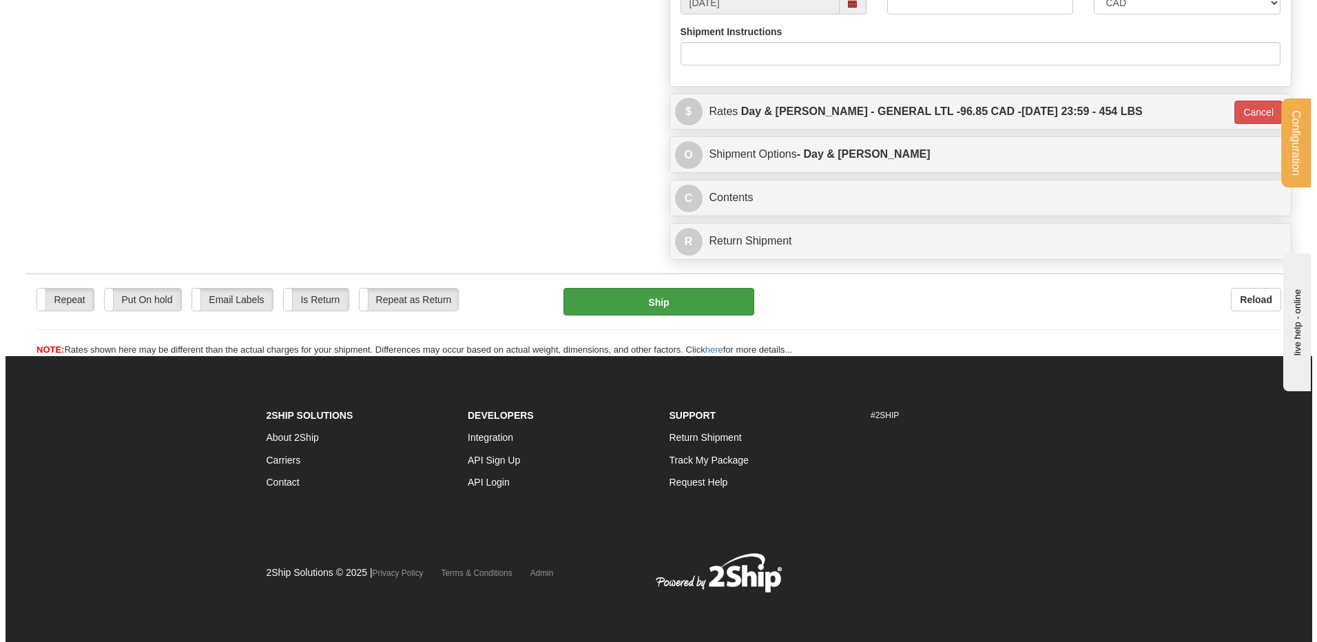
scroll to position [921, 0]
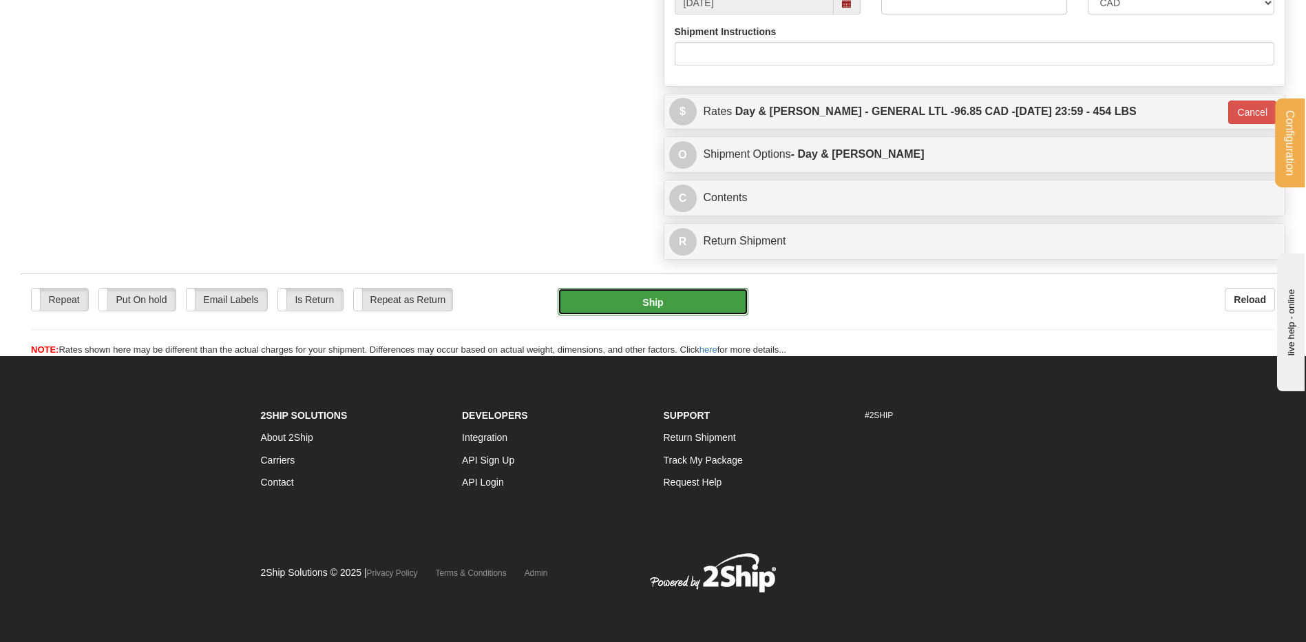
click at [677, 295] on button "Ship" at bounding box center [653, 302] width 190 height 28
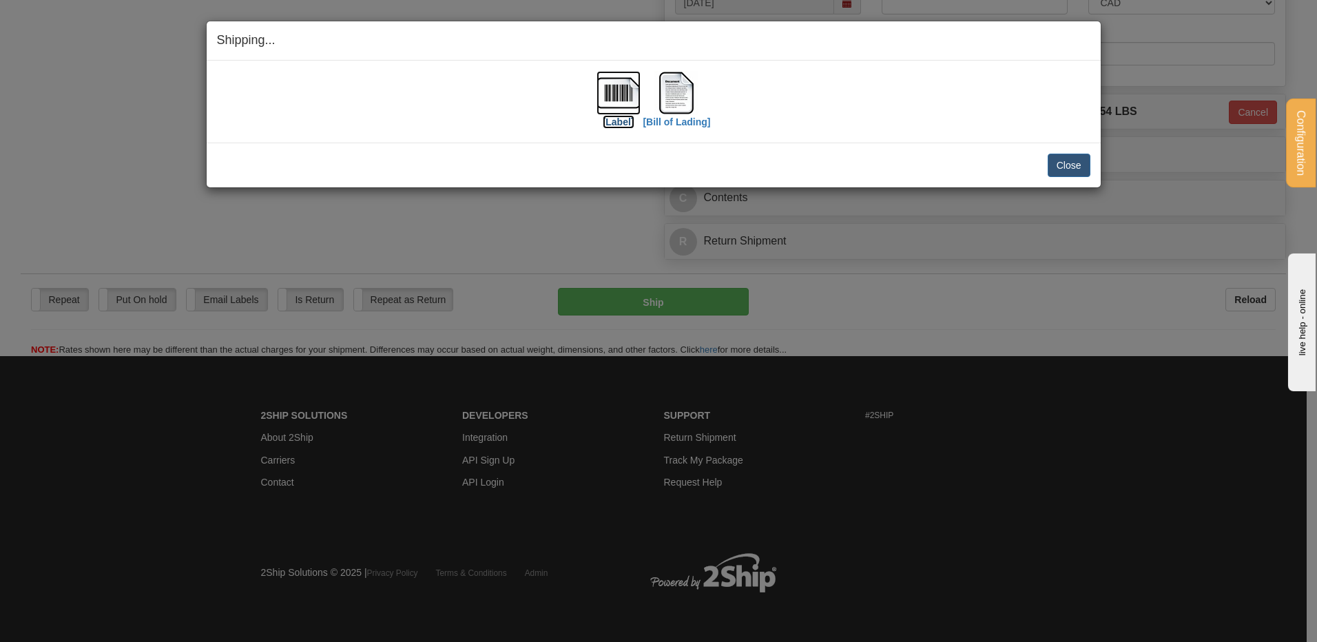
click at [609, 81] on img at bounding box center [618, 93] width 44 height 44
click at [669, 81] on img at bounding box center [676, 93] width 44 height 44
click at [1070, 158] on button "Close" at bounding box center [1068, 165] width 43 height 23
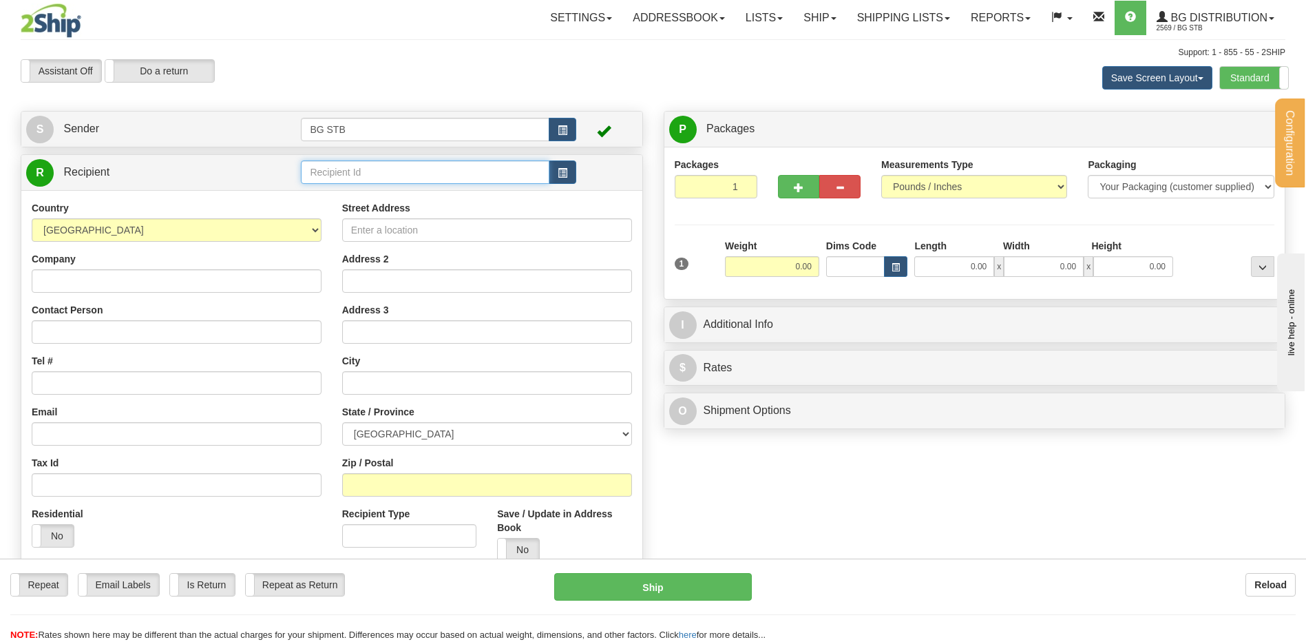
click at [346, 171] on input "text" at bounding box center [425, 171] width 248 height 23
type input "BG TOR"
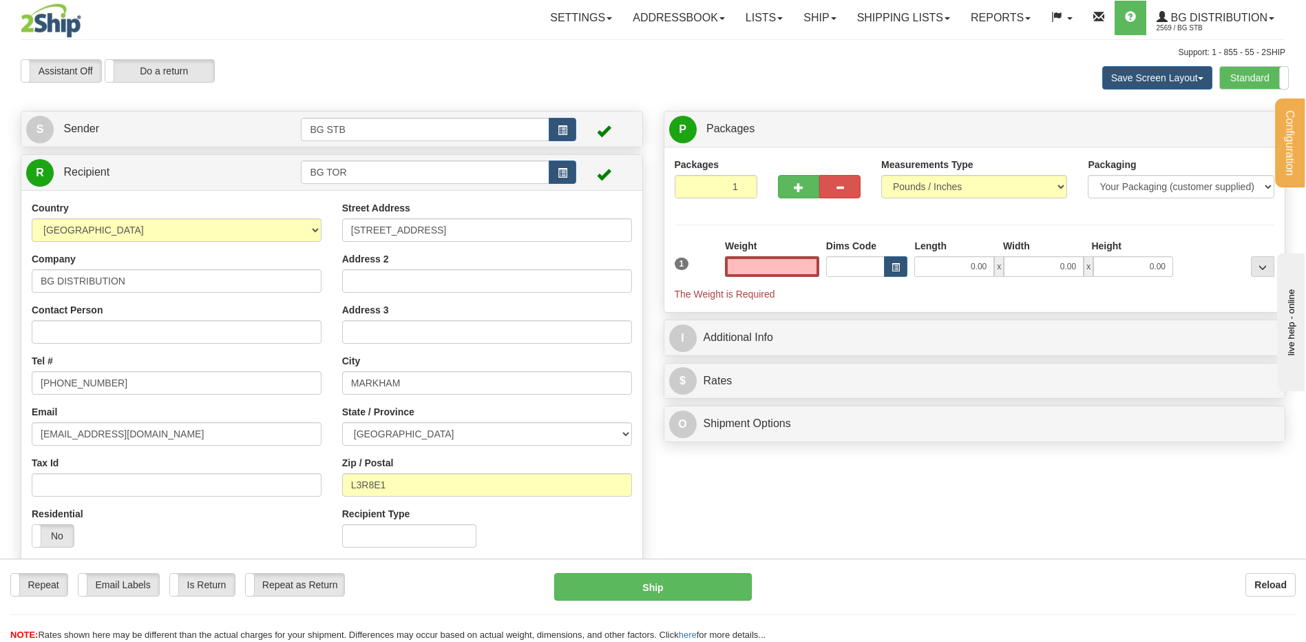
type input "0.00"
click at [773, 181] on div at bounding box center [819, 184] width 103 height 53
click at [779, 185] on button "button" at bounding box center [798, 186] width 41 height 23
type input "2"
click at [1249, 120] on label "Package Level Pack.." at bounding box center [1245, 129] width 70 height 21
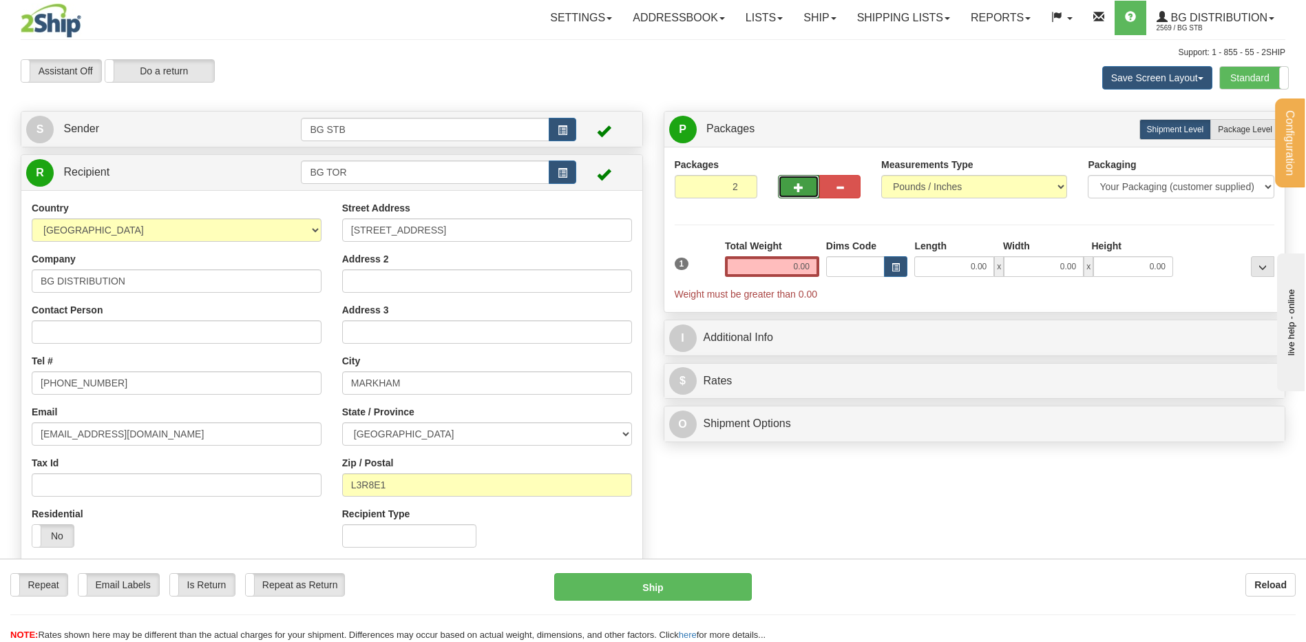
radio input "true"
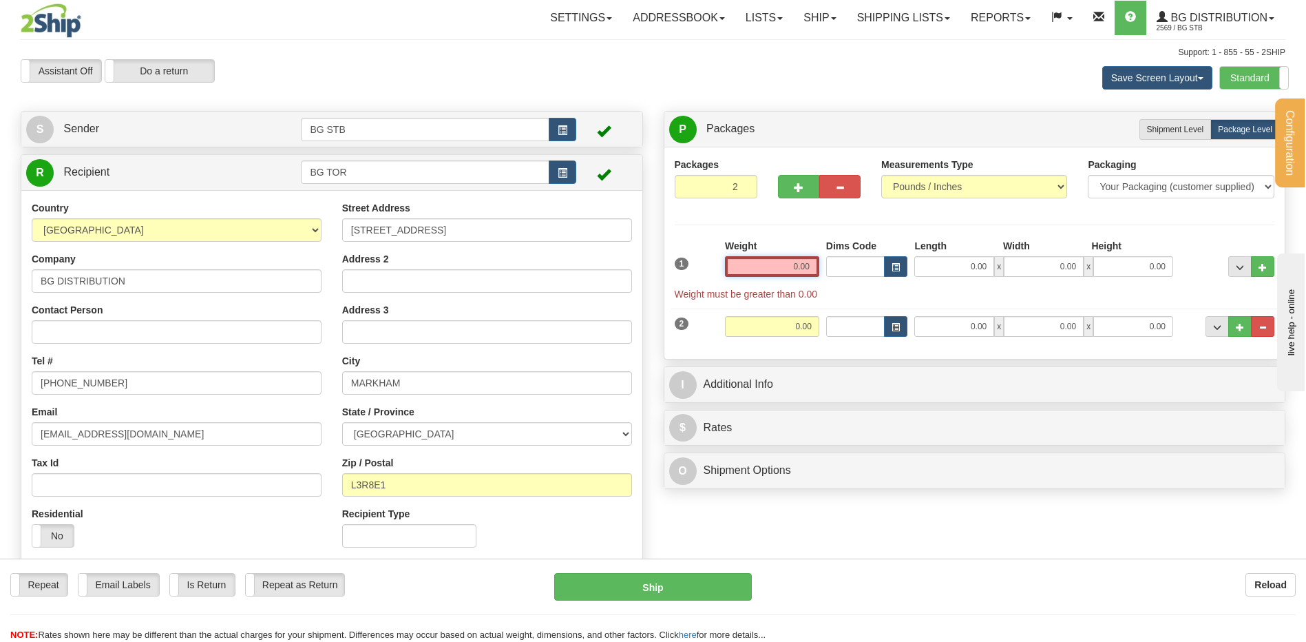
click at [786, 266] on input "0.00" at bounding box center [772, 266] width 94 height 21
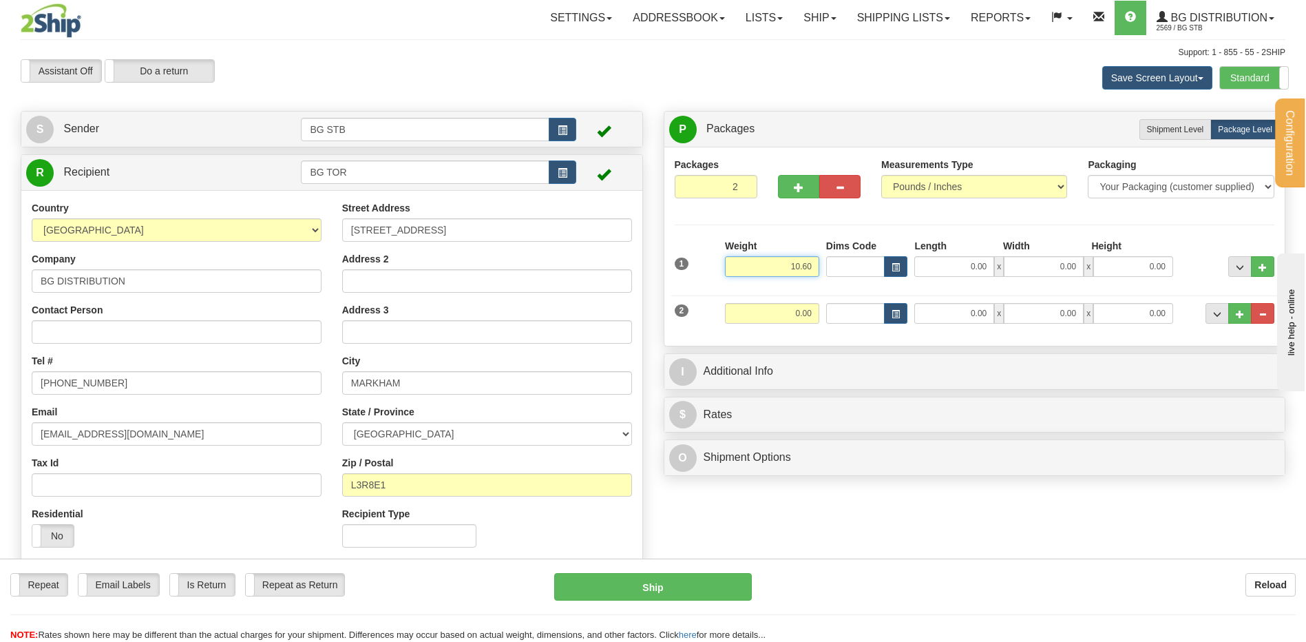
type input "10.60"
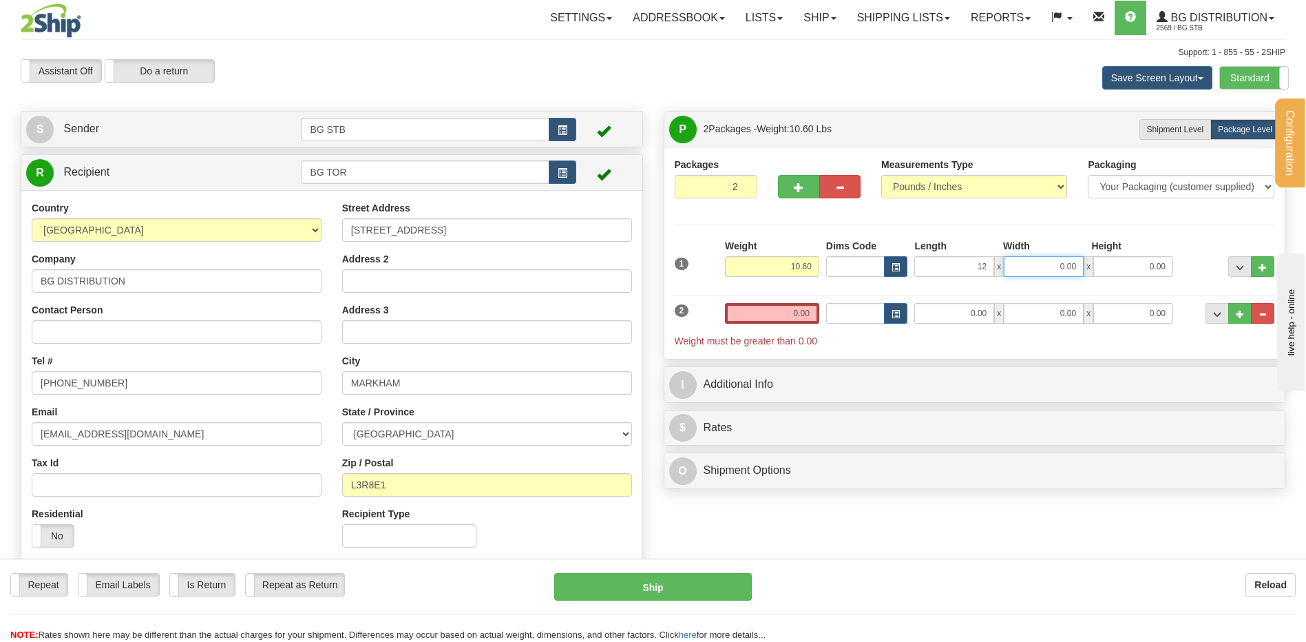
type input "12.00"
type input "8.00"
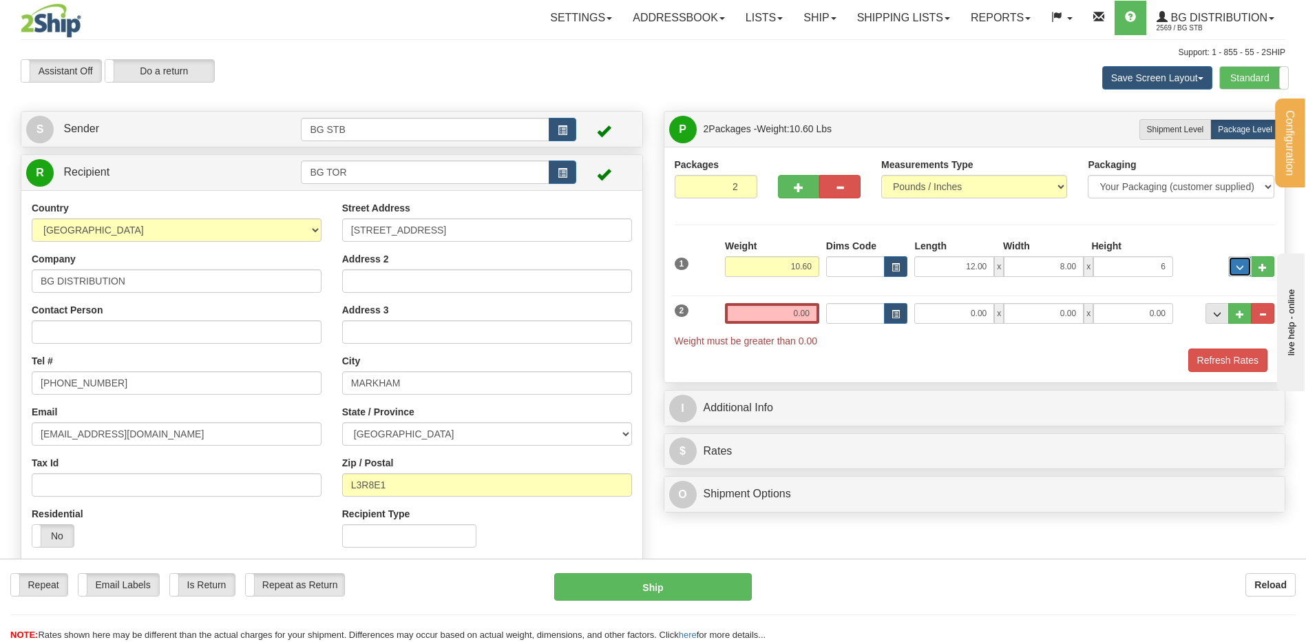
type input "6.00"
click at [778, 316] on input "0.00" at bounding box center [772, 313] width 94 height 21
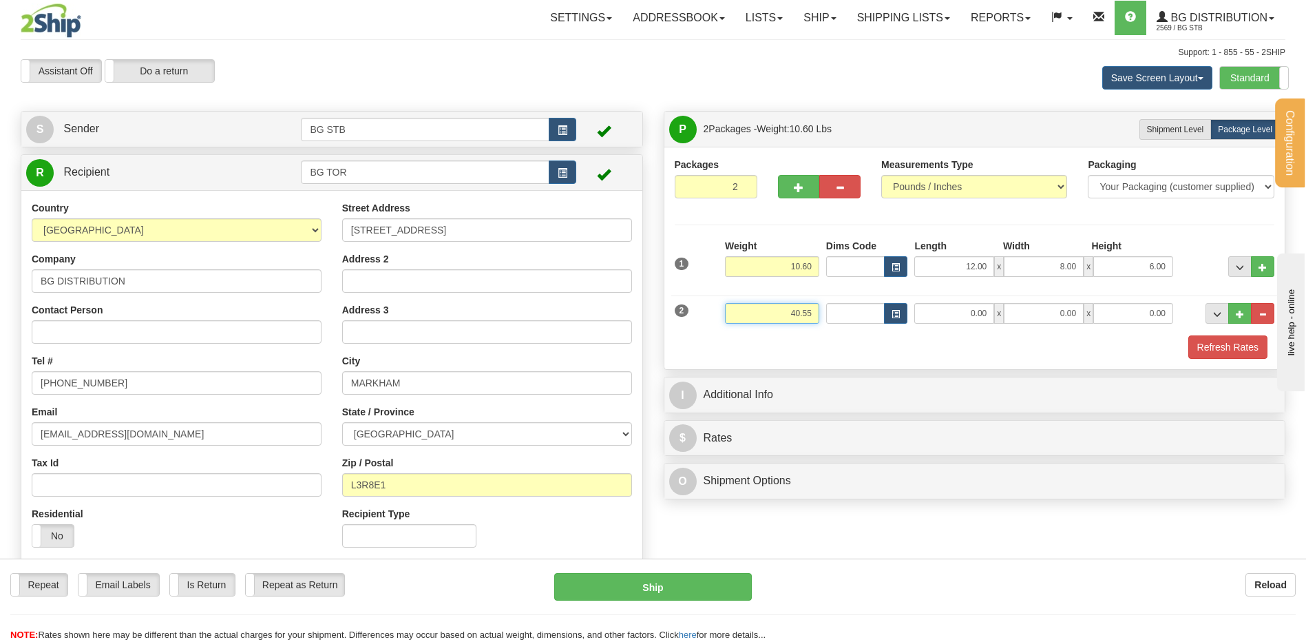
type input "40.55"
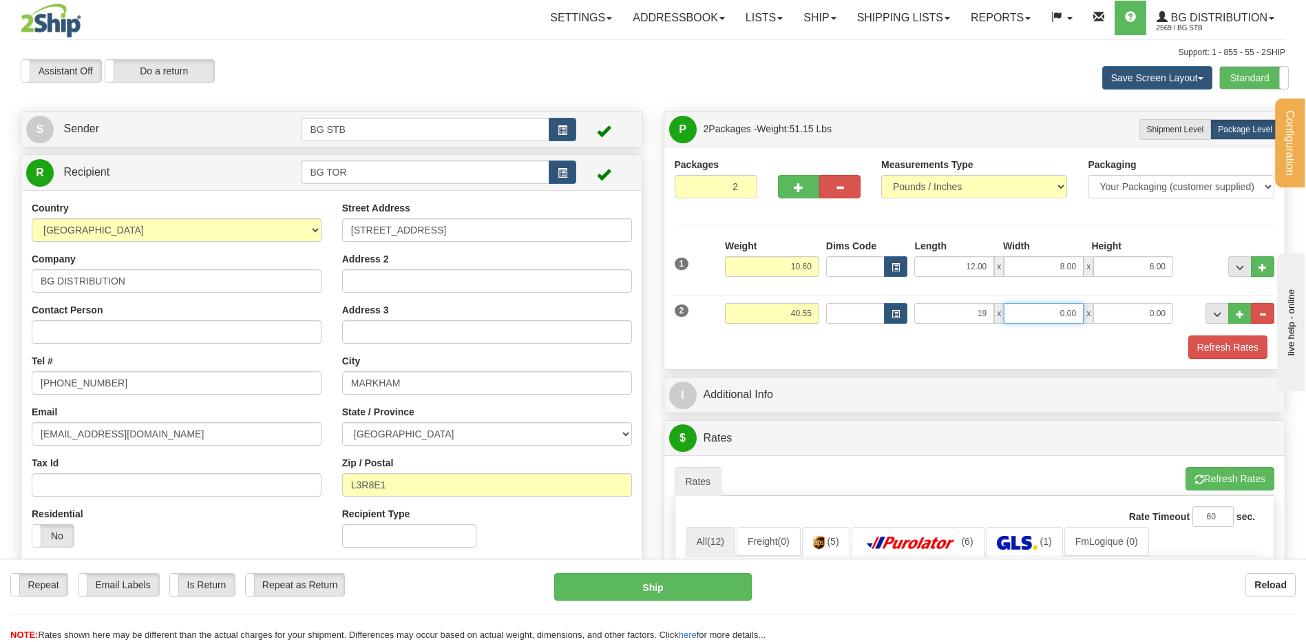
type input "19.00"
type input "16.00"
type input "15.00"
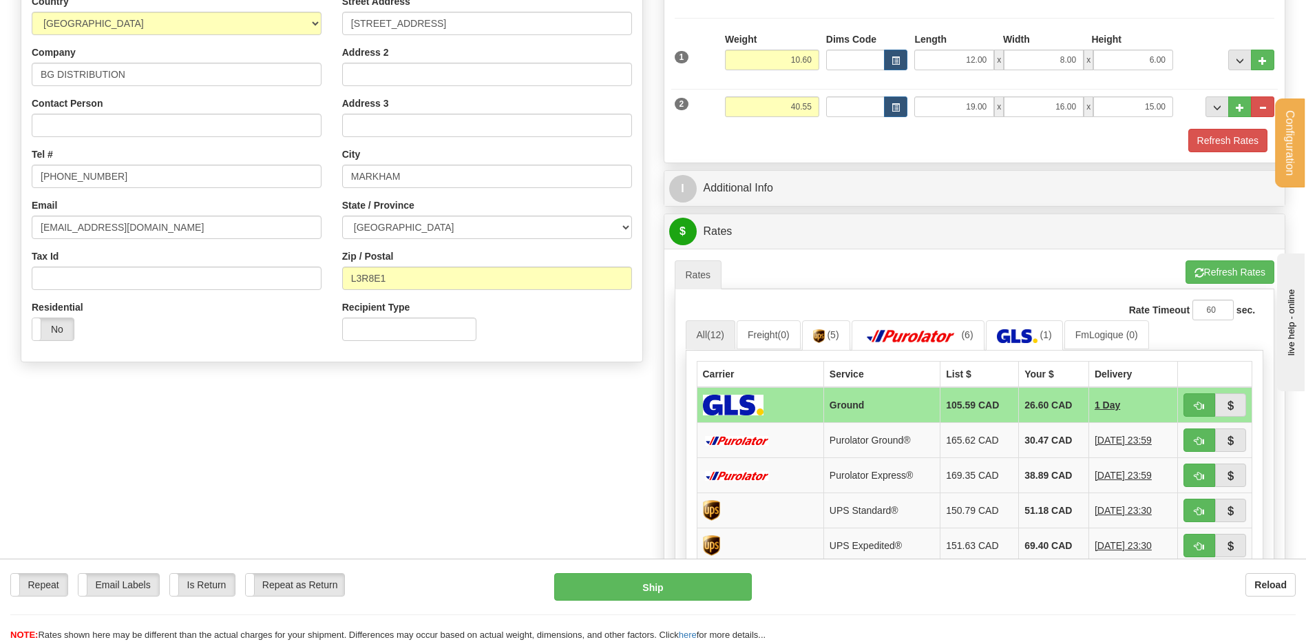
click at [856, 167] on div "P Packages 2 Packages - Weight: 51.15 Lbs Shipment Level Shipm. Package Level P…" at bounding box center [974, 338] width 643 height 869
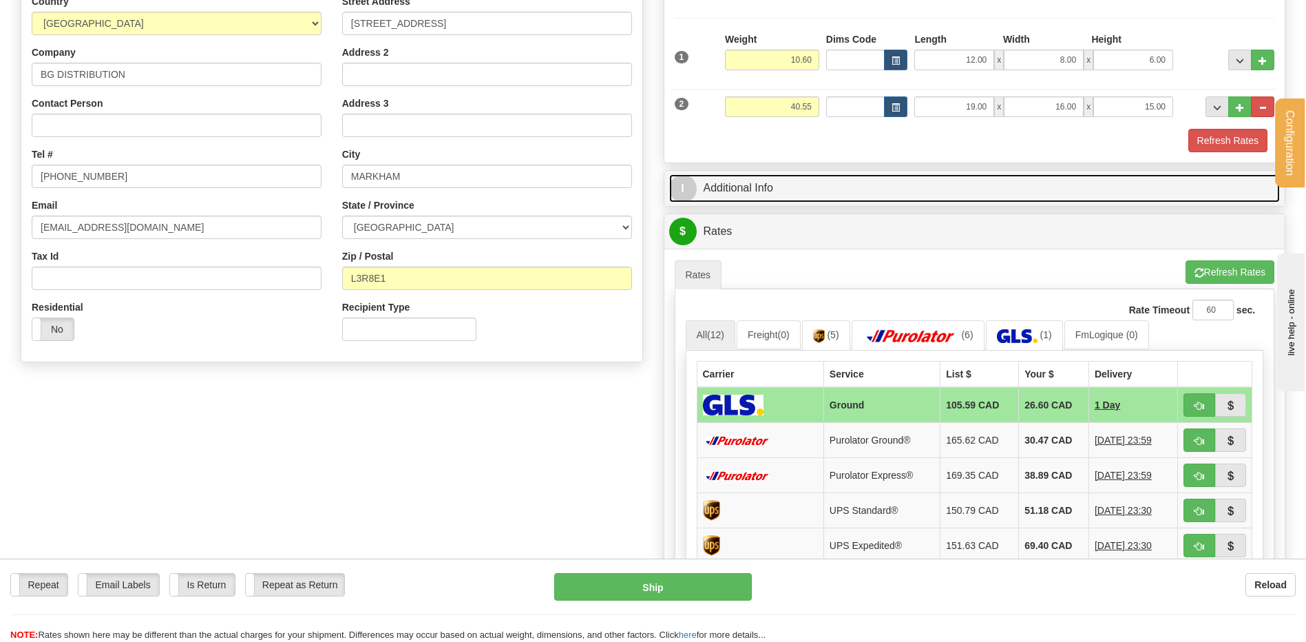
click at [842, 186] on link "I Additional Info" at bounding box center [974, 188] width 611 height 28
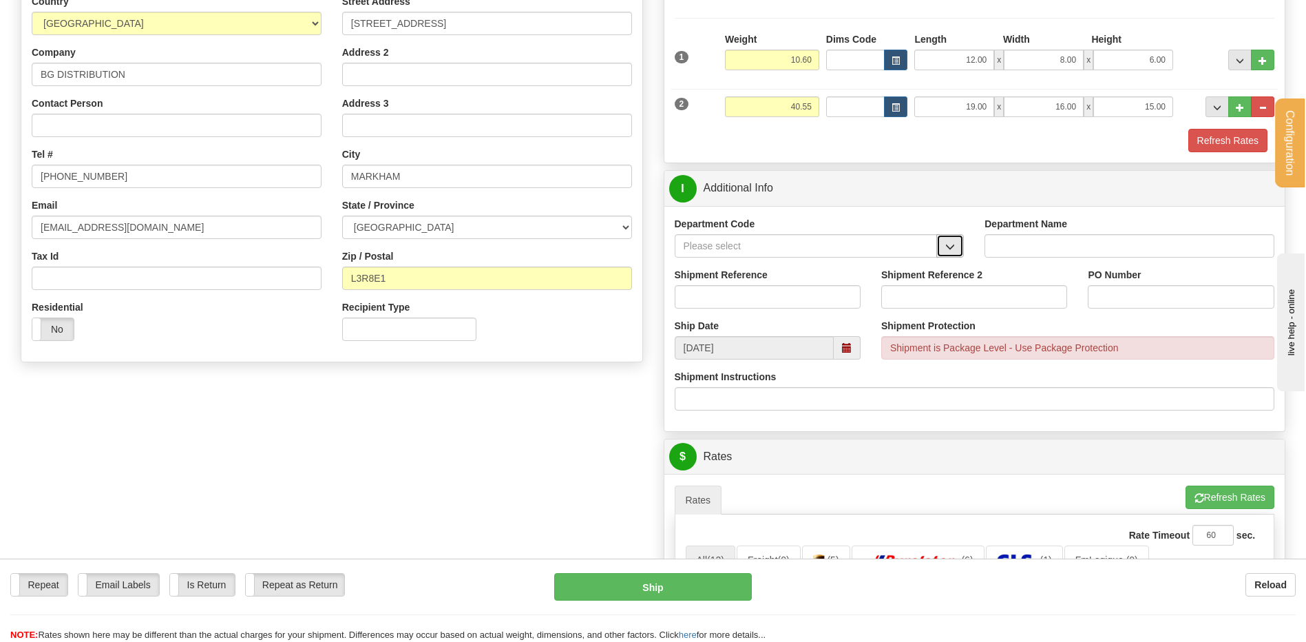
drag, startPoint x: 956, startPoint y: 248, endPoint x: 938, endPoint y: 248, distance: 17.9
click at [956, 248] on button "button" at bounding box center [950, 245] width 28 height 23
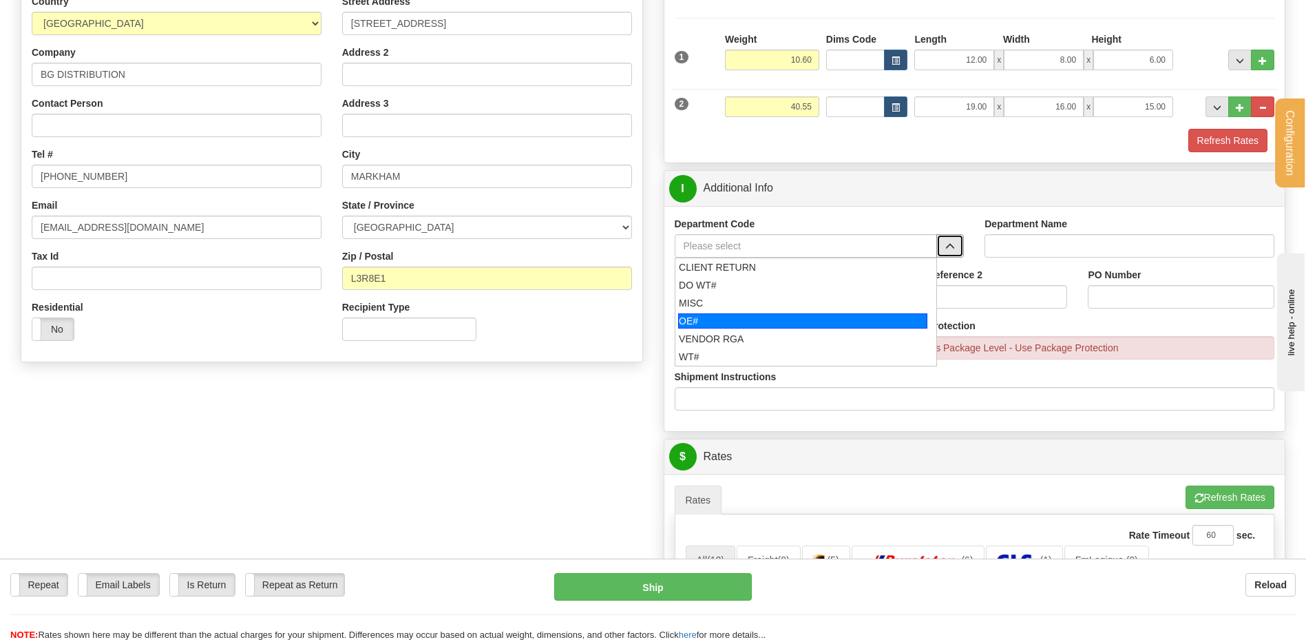
click at [696, 315] on div "OE#" at bounding box center [802, 320] width 249 height 15
type input "OE#"
type input "ORDERS"
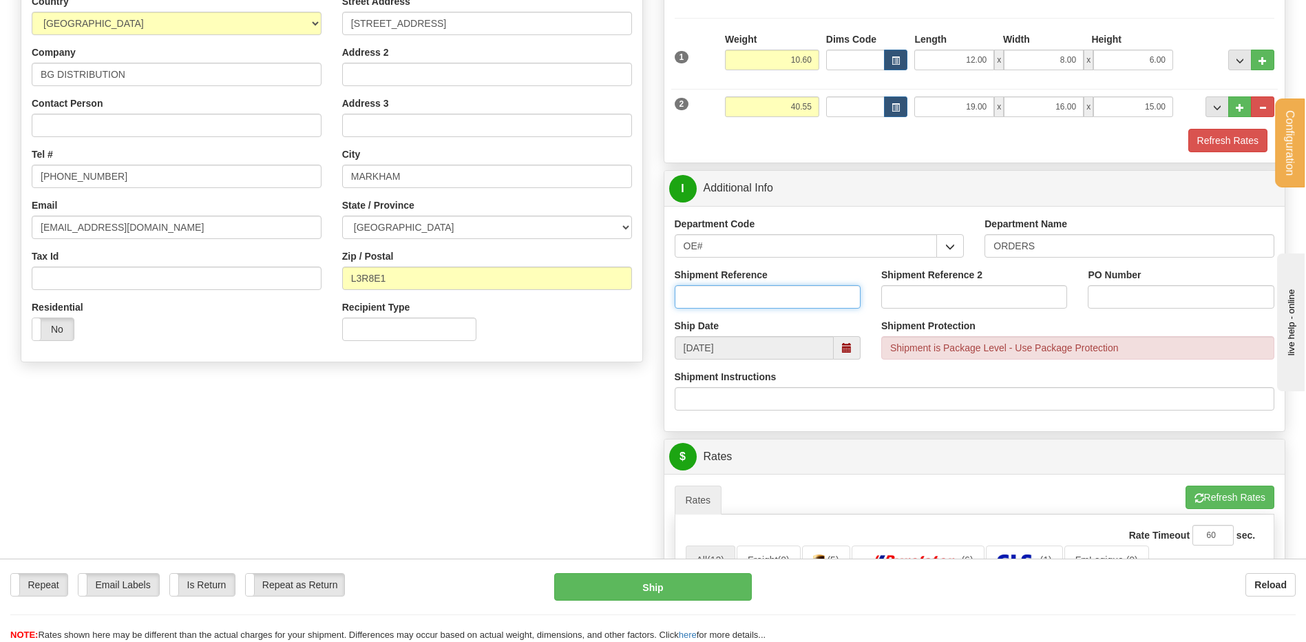
click at [704, 295] on input "Shipment Reference" at bounding box center [768, 296] width 186 height 23
type input "167803-00 /"
drag, startPoint x: 748, startPoint y: 302, endPoint x: 488, endPoint y: 336, distance: 262.4
type input "TRANSFERT 10"
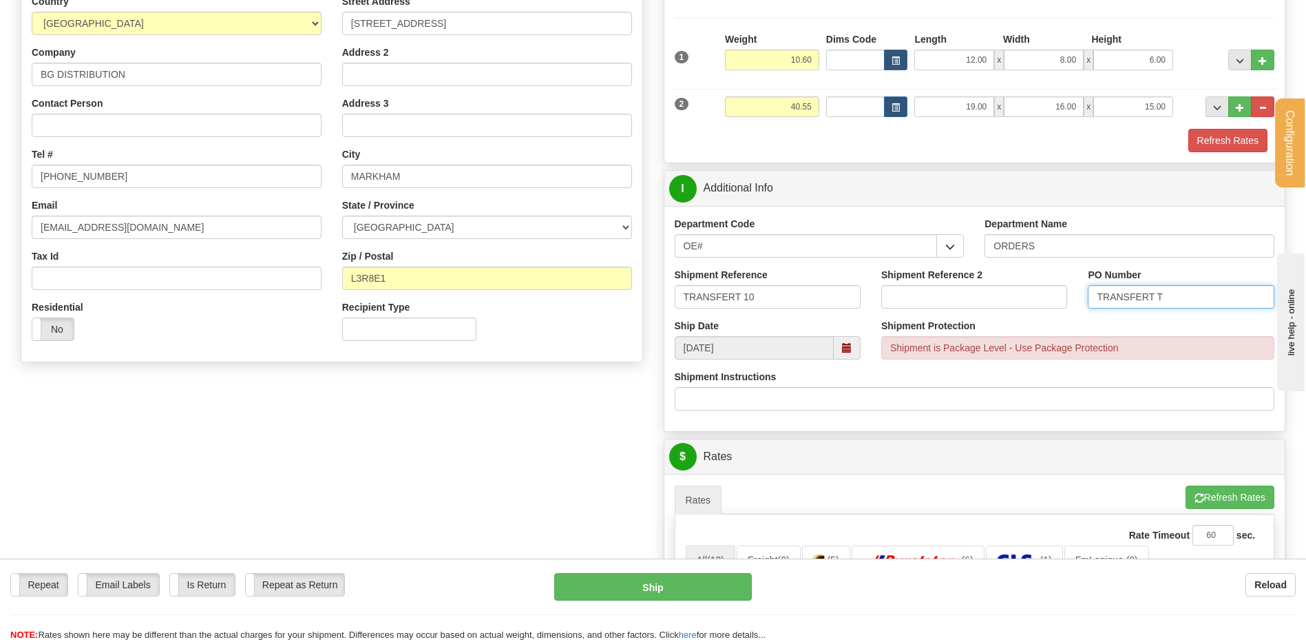
type input "TRANSFERT [GEOGRAPHIC_DATA]"
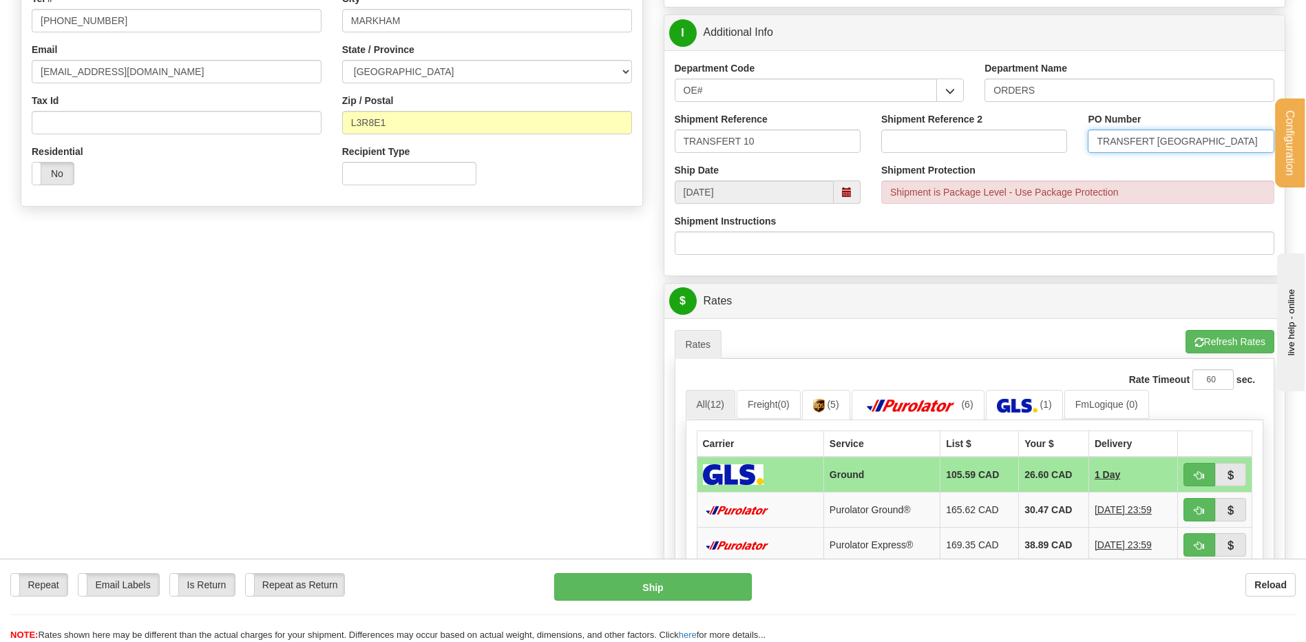
scroll to position [620, 0]
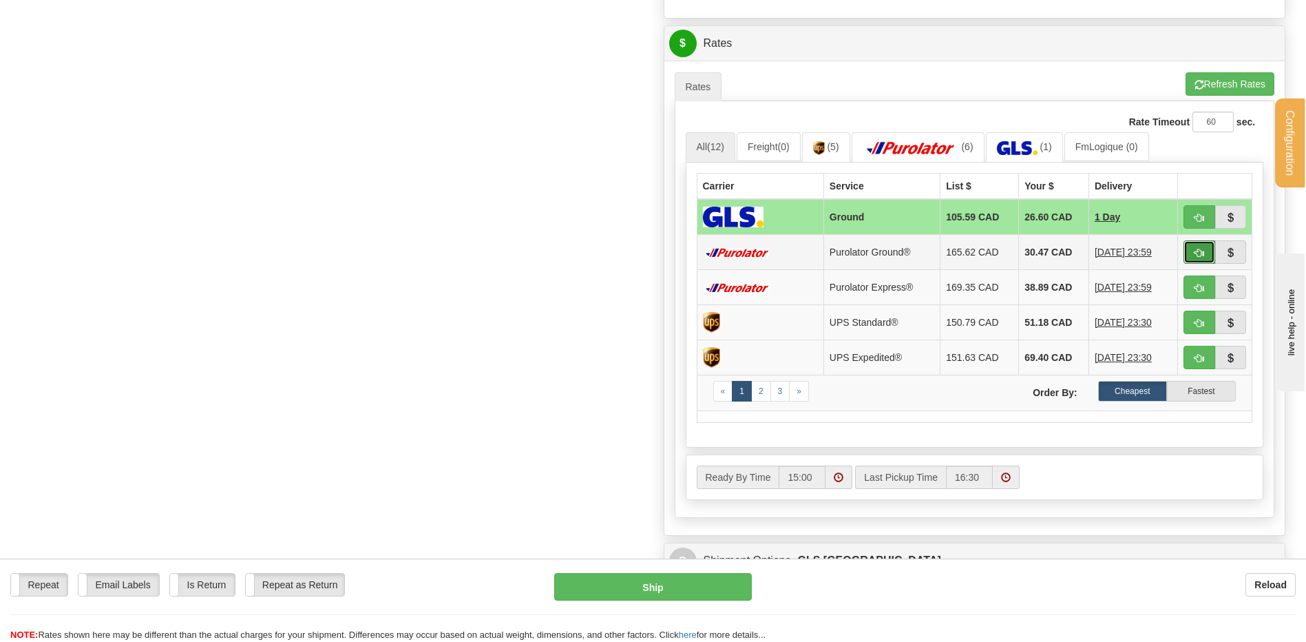
click at [1198, 249] on span "button" at bounding box center [1200, 253] width 10 height 9
type input "260"
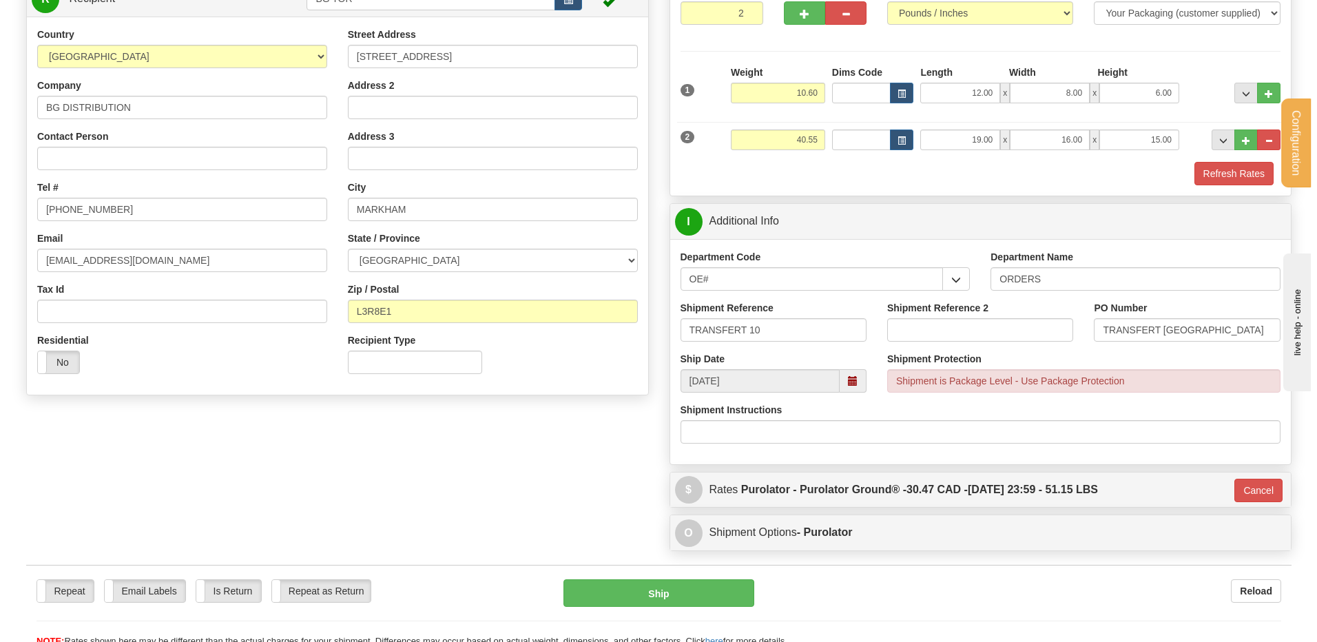
scroll to position [259, 0]
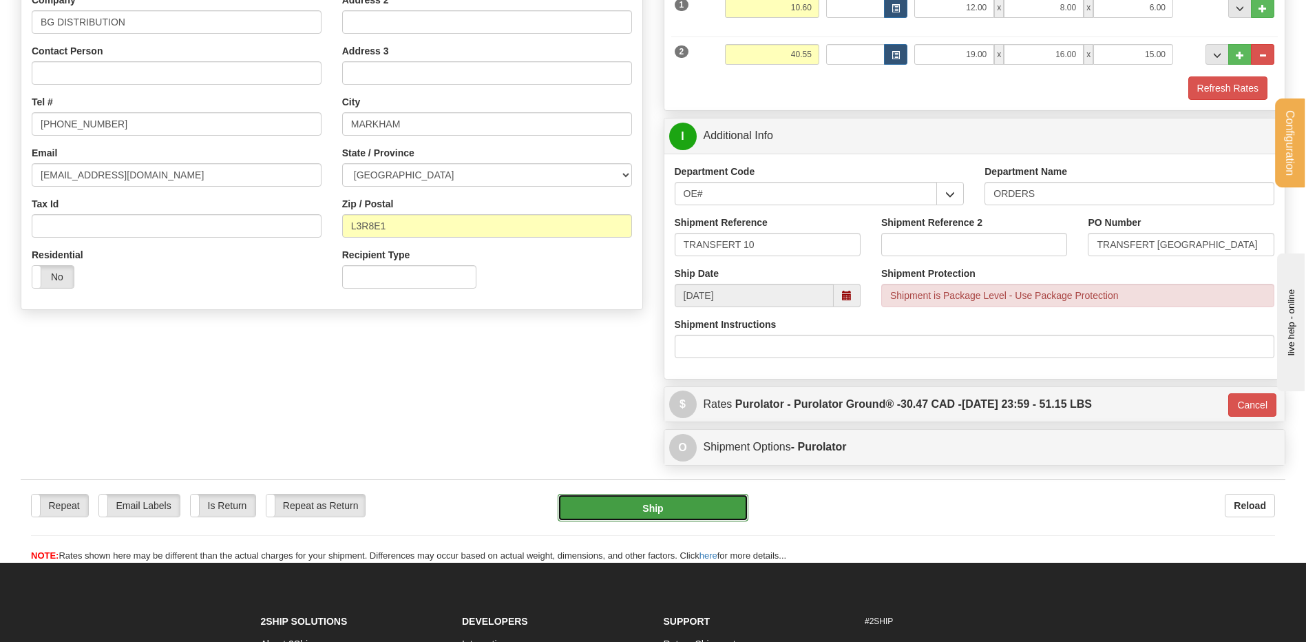
click at [600, 507] on button "Ship" at bounding box center [653, 508] width 190 height 28
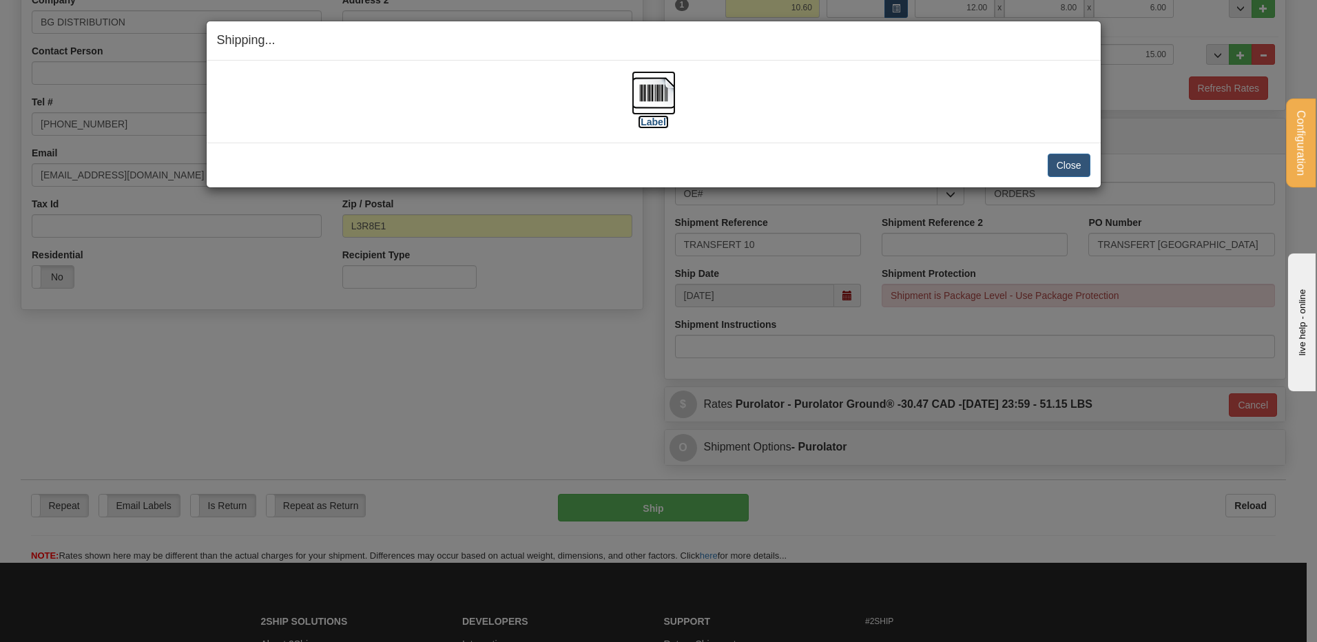
click at [651, 92] on img at bounding box center [653, 93] width 44 height 44
drag, startPoint x: 938, startPoint y: 90, endPoint x: 871, endPoint y: 93, distance: 67.6
click at [938, 90] on div "[Label]" at bounding box center [653, 101] width 873 height 61
click at [1082, 164] on button "Close" at bounding box center [1068, 165] width 43 height 23
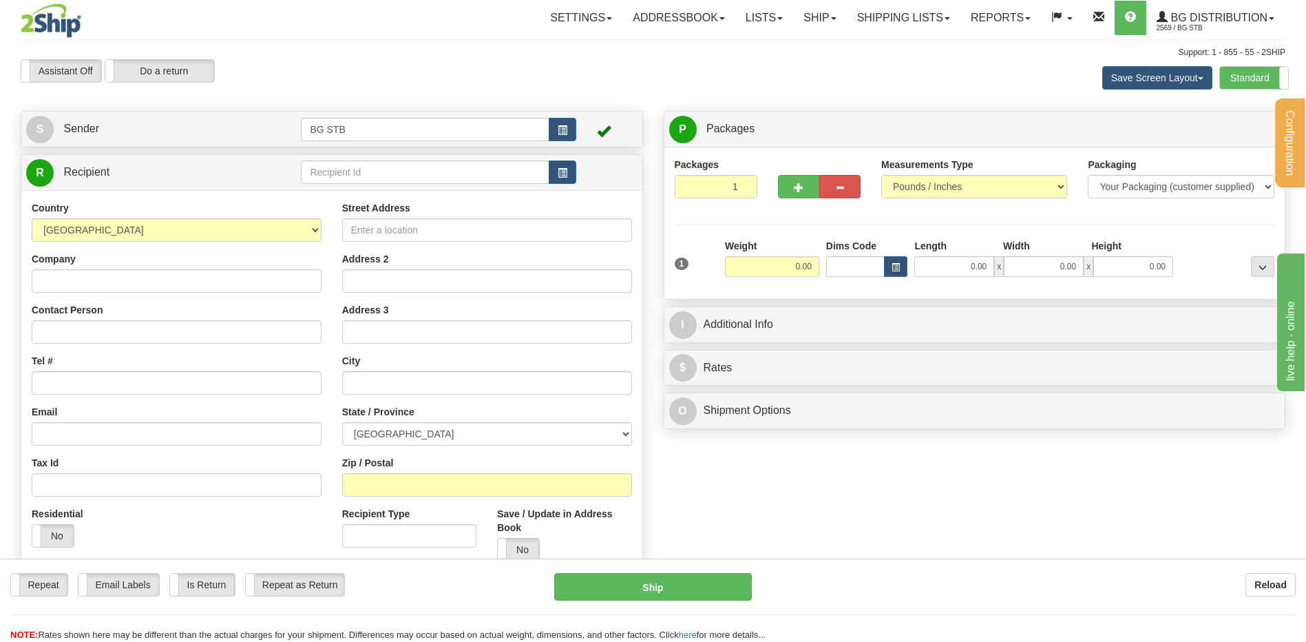
drag, startPoint x: 852, startPoint y: 87, endPoint x: 784, endPoint y: 85, distance: 68.9
click at [852, 87] on div "Save Screen Layout Save Layout Reset to Default Standard Advanced" at bounding box center [1028, 77] width 536 height 37
click at [402, 155] on div "R Recipient" at bounding box center [331, 172] width 621 height 35
click at [397, 166] on input "text" at bounding box center [425, 171] width 248 height 23
click at [323, 178] on input "text" at bounding box center [425, 171] width 248 height 23
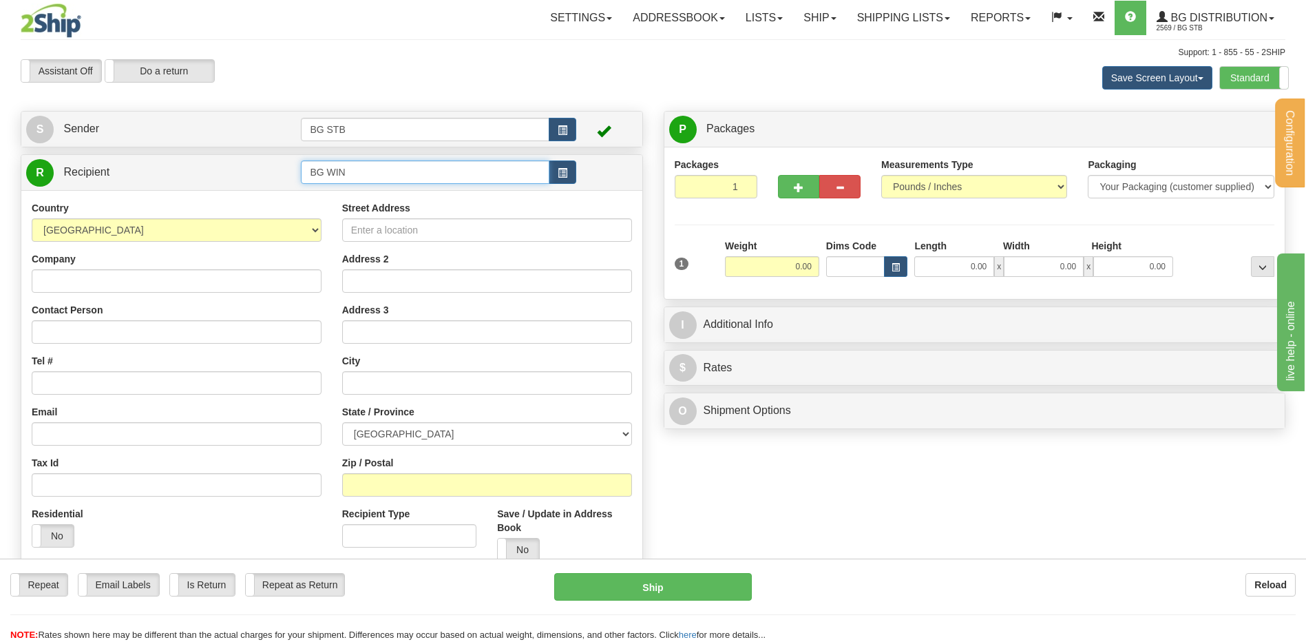
type input "BG WIN"
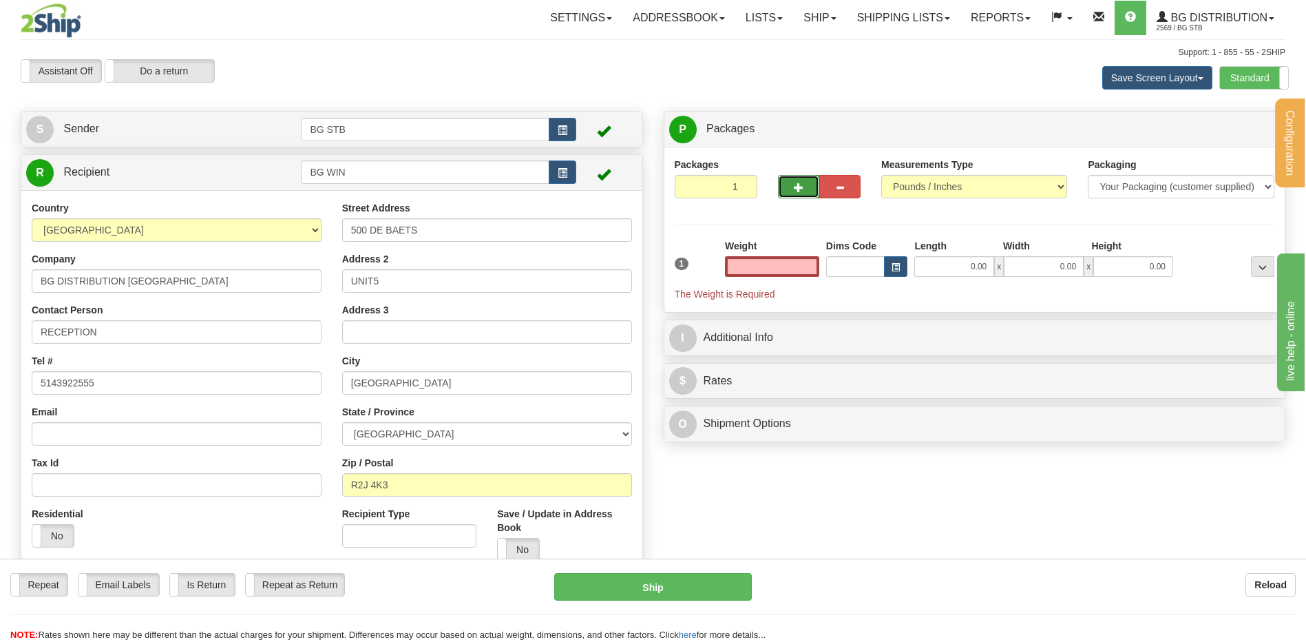
type input "0.00"
click at [804, 188] on button "button" at bounding box center [798, 186] width 41 height 23
type input "2"
click at [1232, 127] on label "Package Level Pack.." at bounding box center [1245, 129] width 70 height 21
radio input "true"
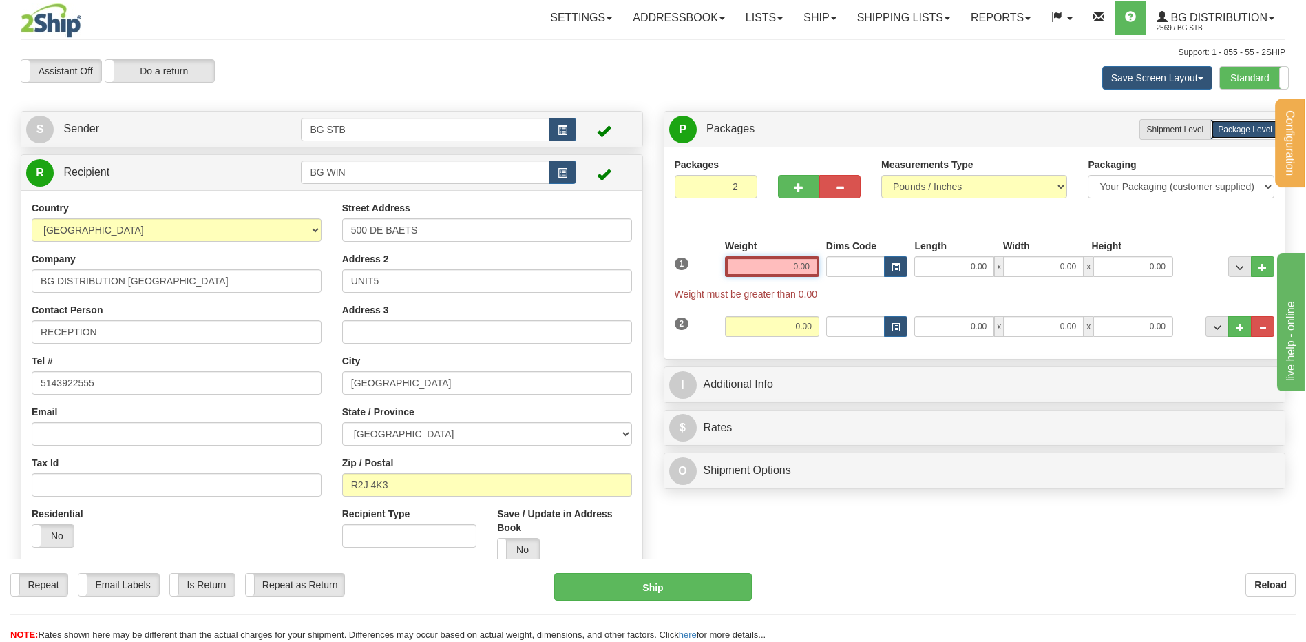
click at [766, 256] on input "0.00" at bounding box center [772, 266] width 94 height 21
type input "13.66"
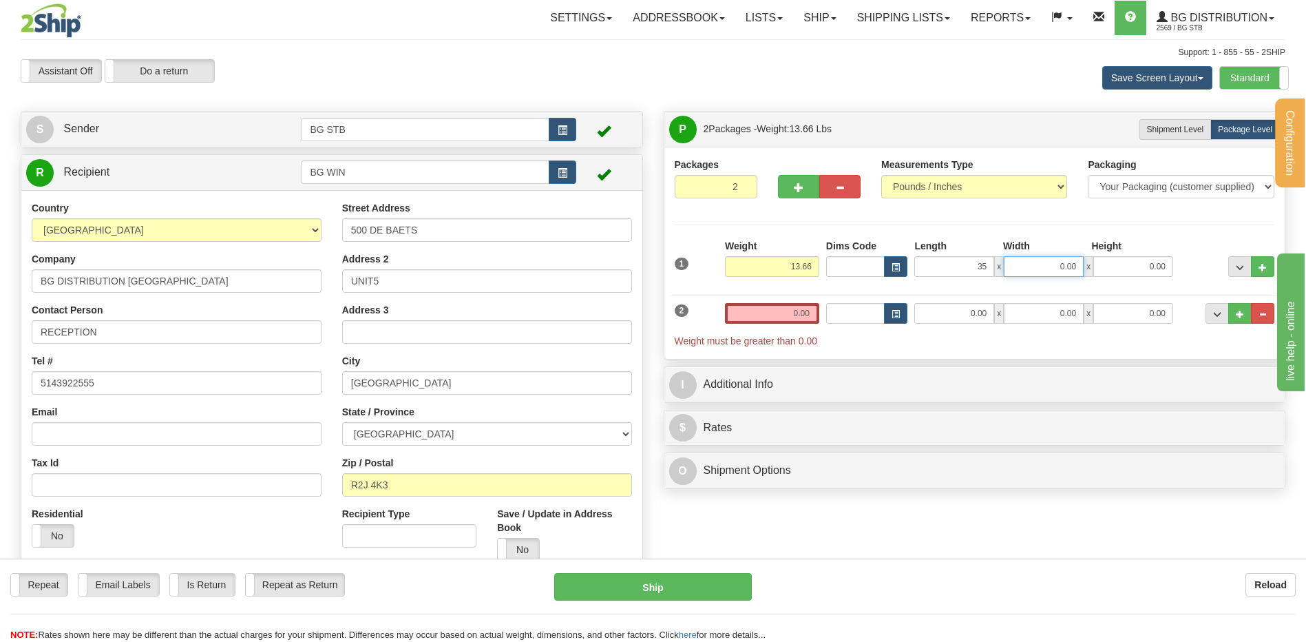
type input "35.00"
type input "7.00"
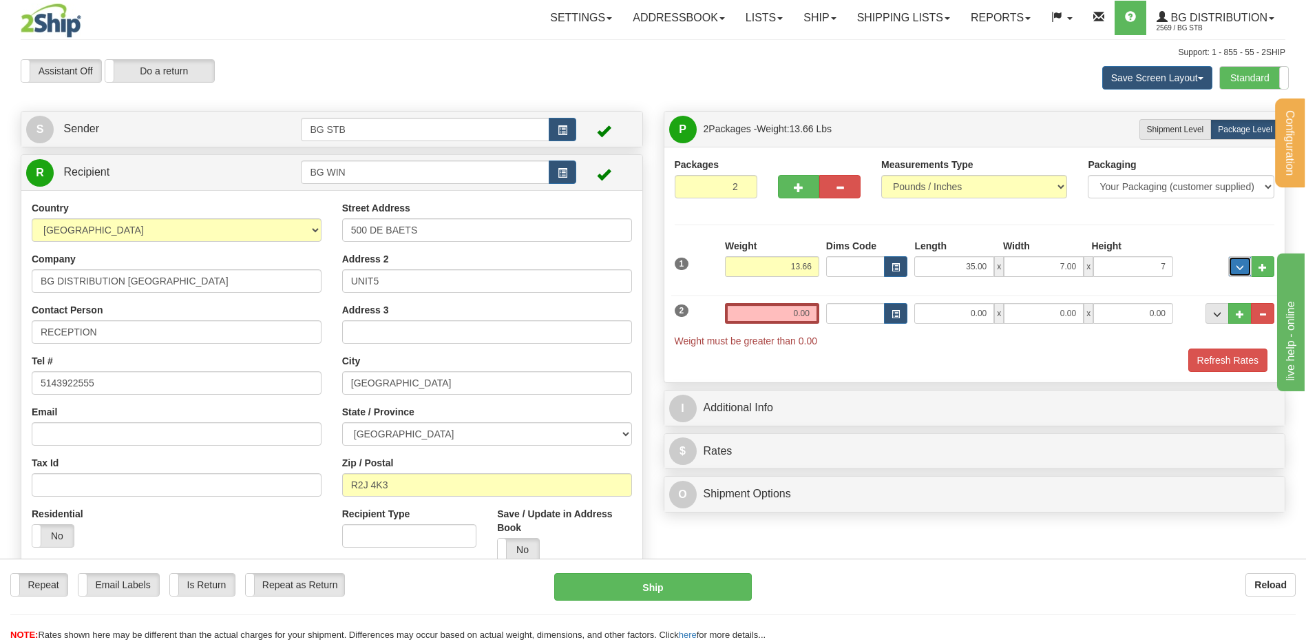
type input "7.00"
click at [765, 329] on div "Weight 0.00" at bounding box center [772, 318] width 101 height 31
click at [772, 315] on input "0.00" at bounding box center [772, 313] width 94 height 21
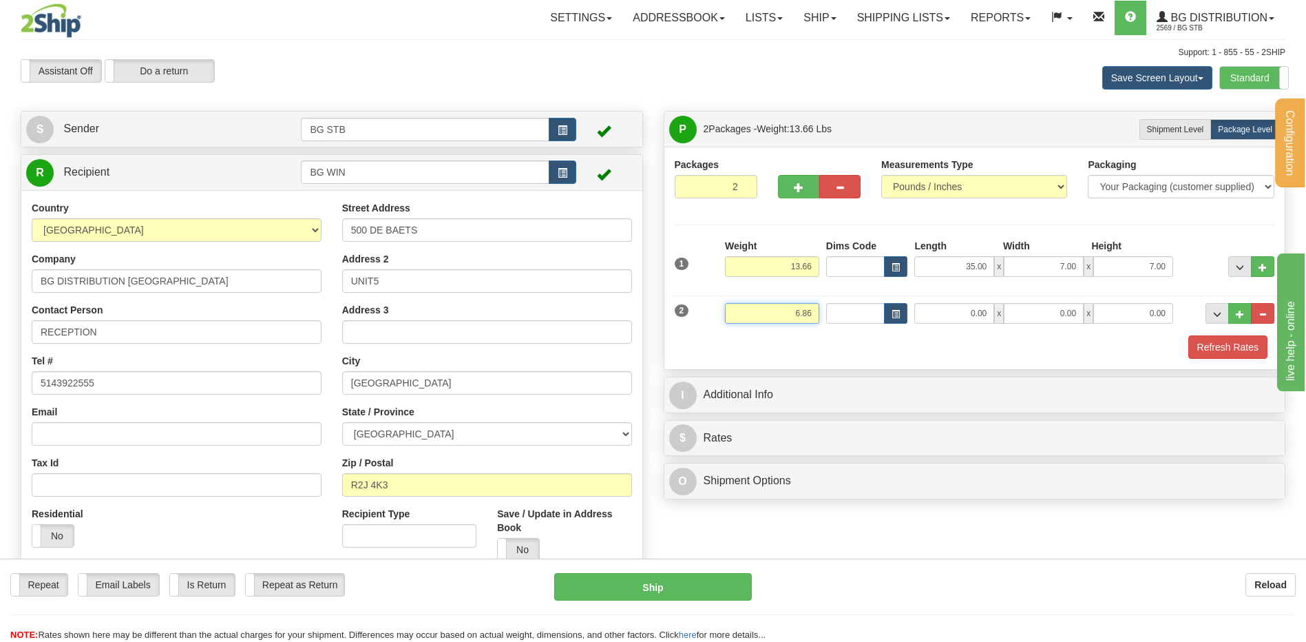
type input "6.86"
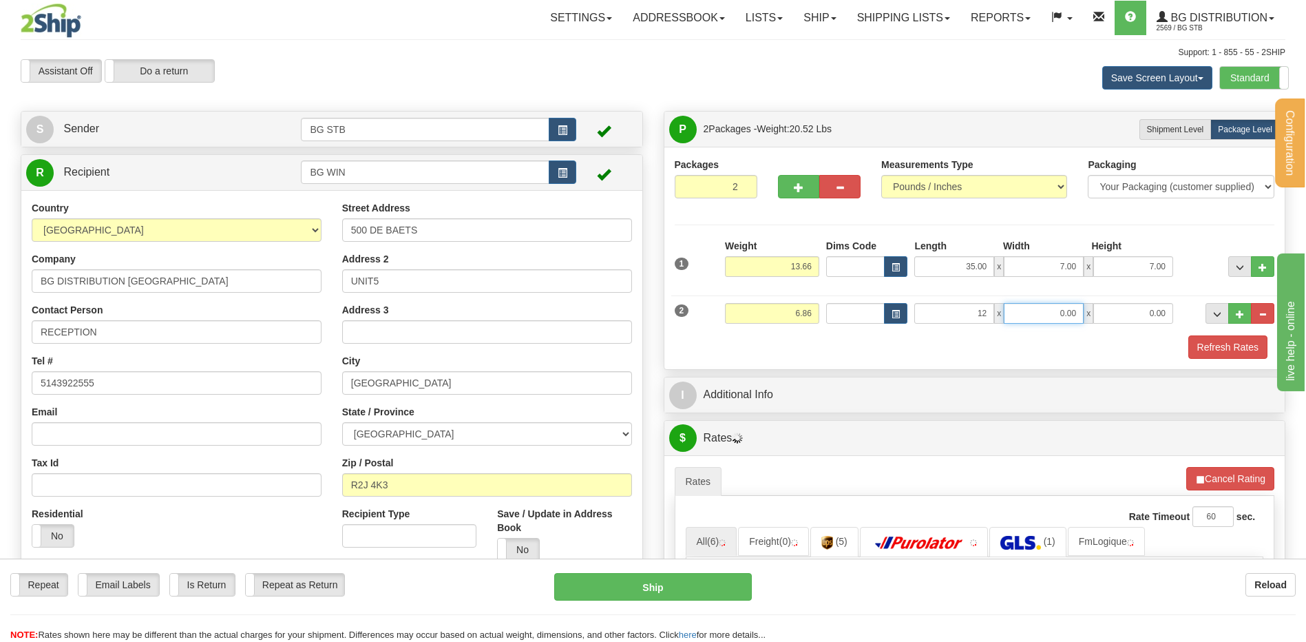
type input "12.00"
type input "8.00"
type input "6.00"
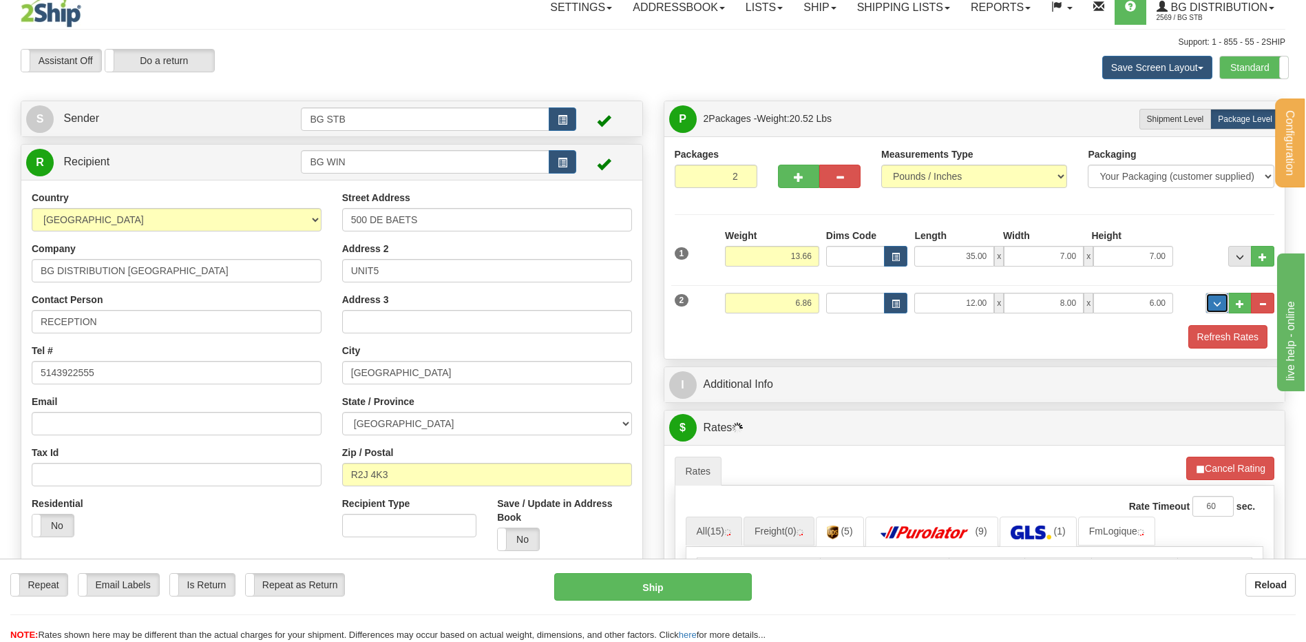
scroll to position [207, 0]
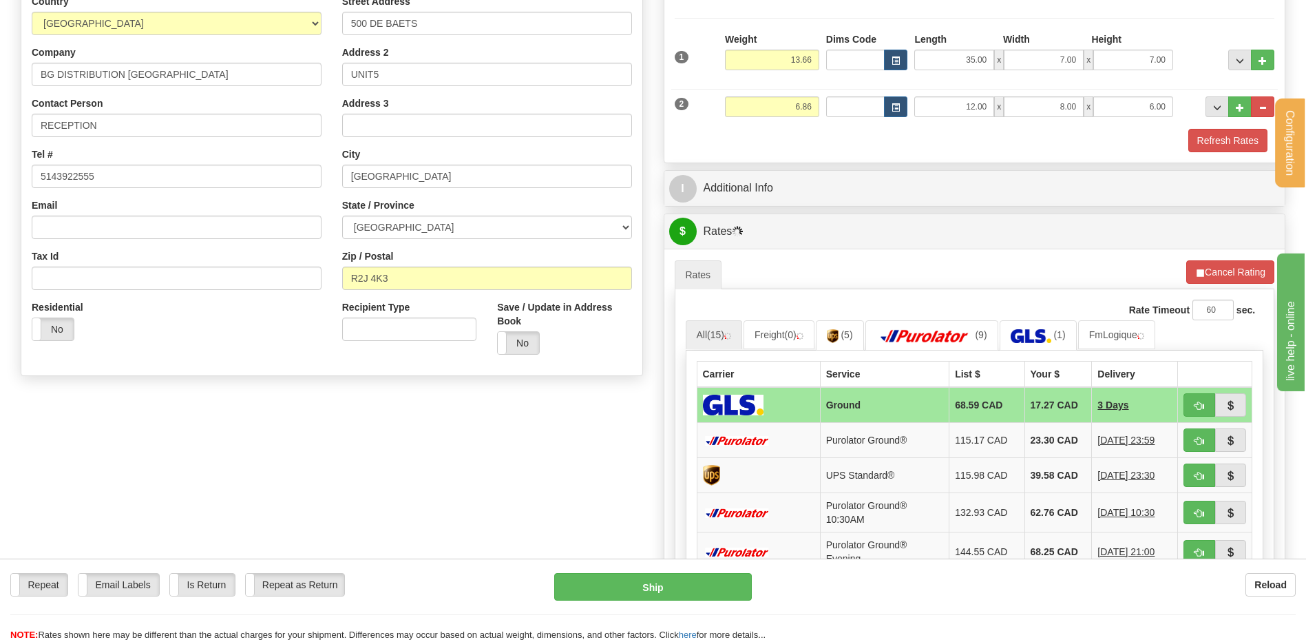
click at [782, 156] on div "Packages 2 2 Measurements Type" at bounding box center [974, 51] width 621 height 222
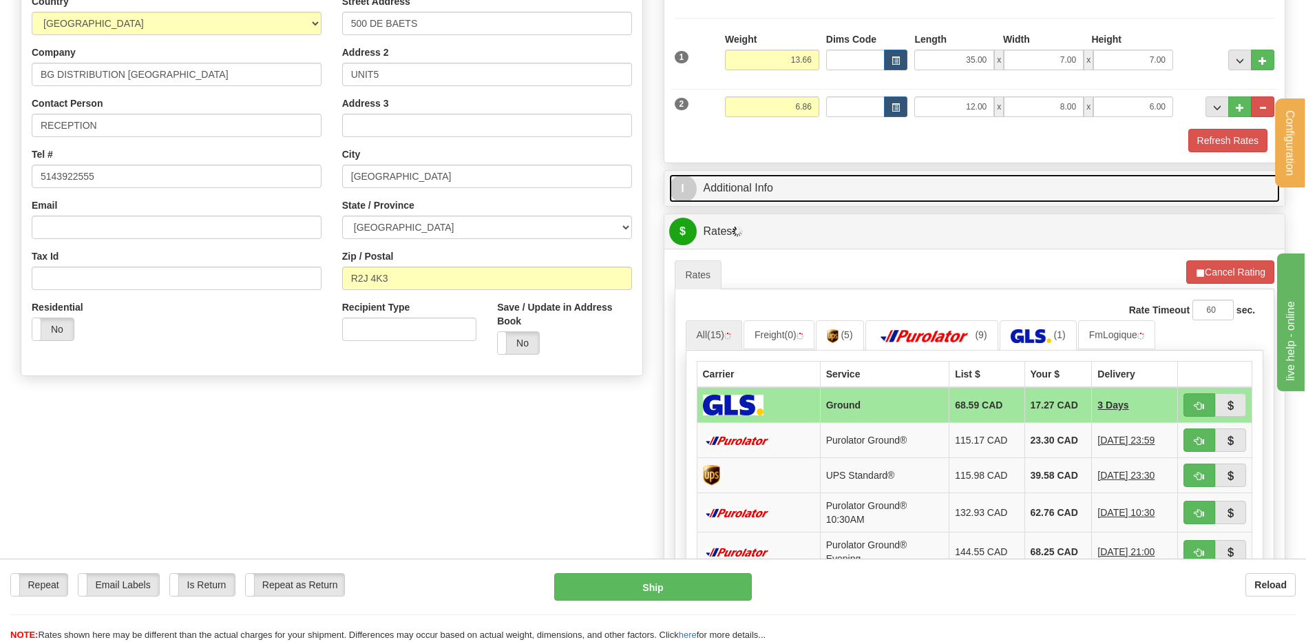
click at [785, 177] on link "I Additional Info" at bounding box center [974, 188] width 611 height 28
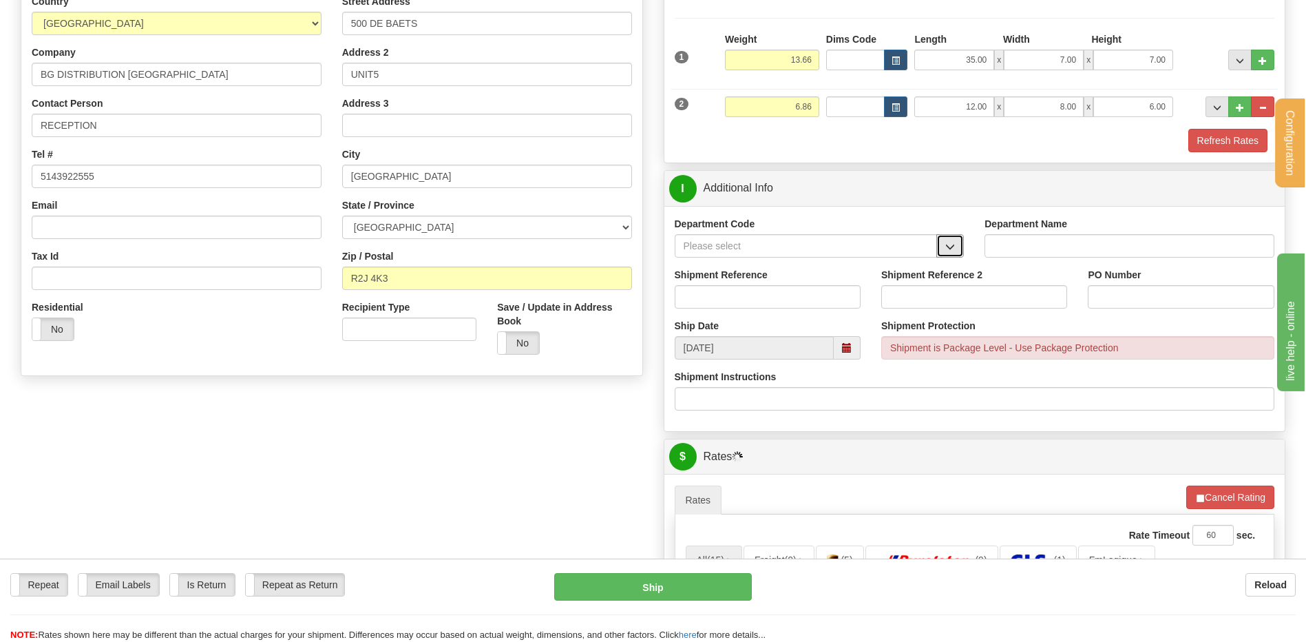
click at [950, 252] on button "button" at bounding box center [950, 245] width 28 height 23
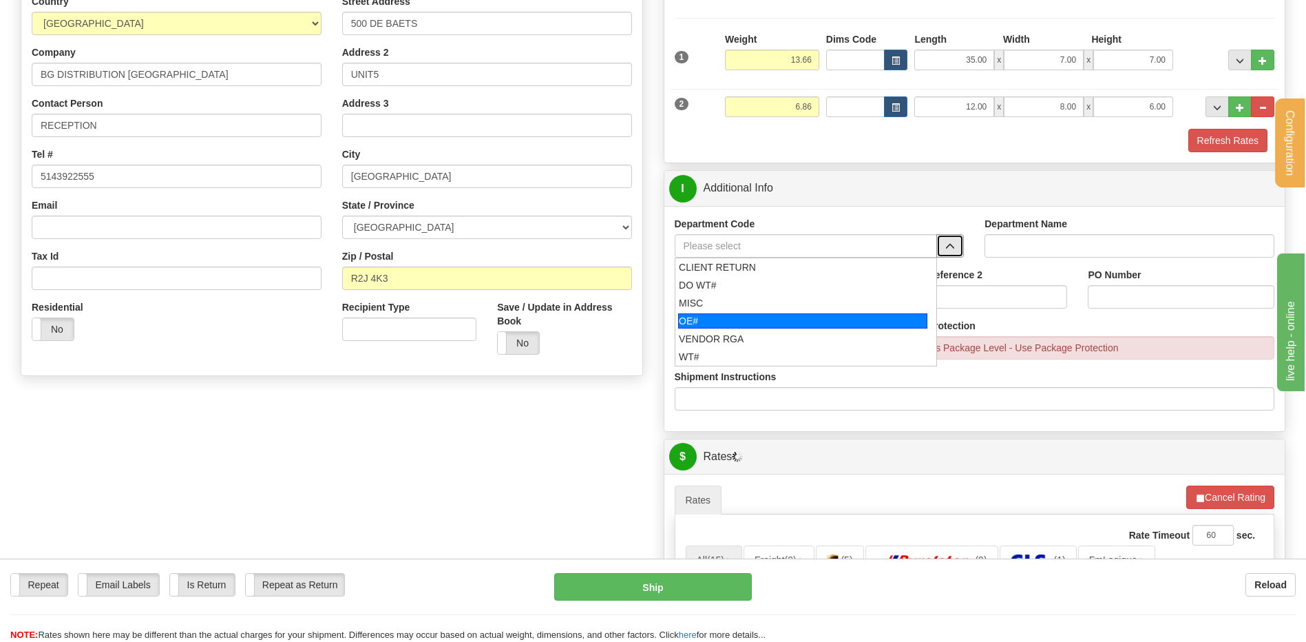
click at [694, 312] on li "OE#" at bounding box center [806, 321] width 262 height 18
type input "OE#"
type input "ORDERS"
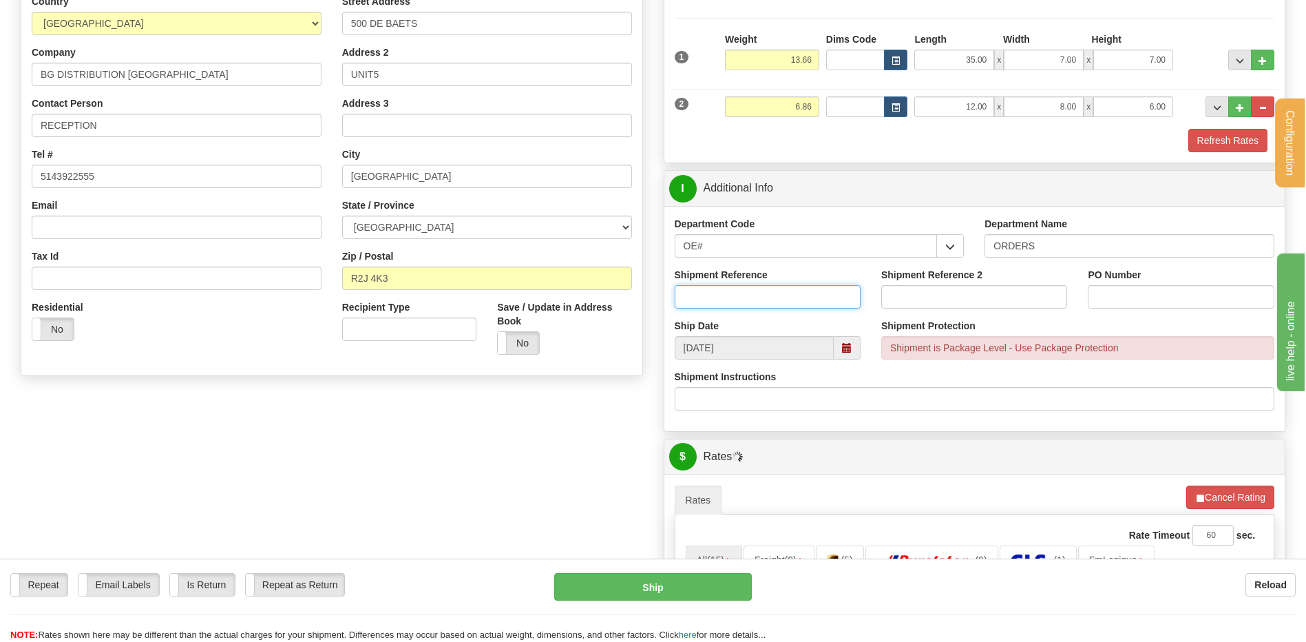
click at [713, 285] on input "Shipment Reference" at bounding box center [768, 296] width 186 height 23
type input "8"
type input "TRANS"
drag, startPoint x: 658, startPoint y: 235, endPoint x: 613, endPoint y: 244, distance: 45.0
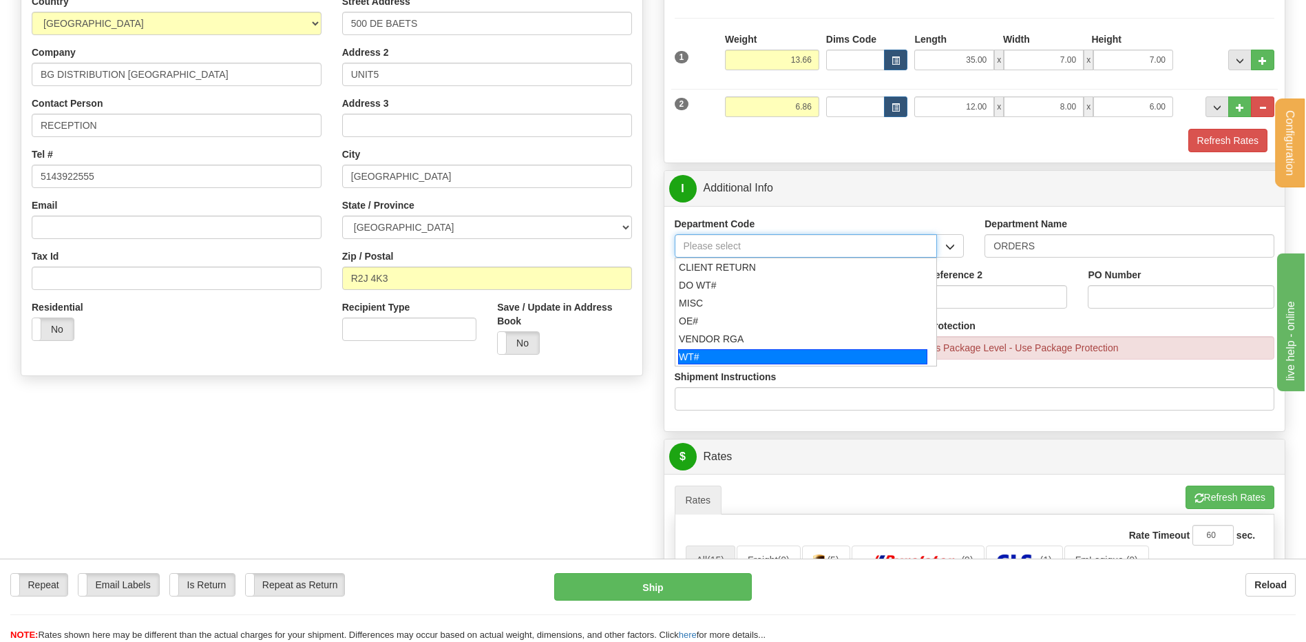
click at [770, 350] on div "WT#" at bounding box center [802, 356] width 249 height 15
type input "WT#"
type input "WAREHOUSE TRANSFERS"
type input "WT#"
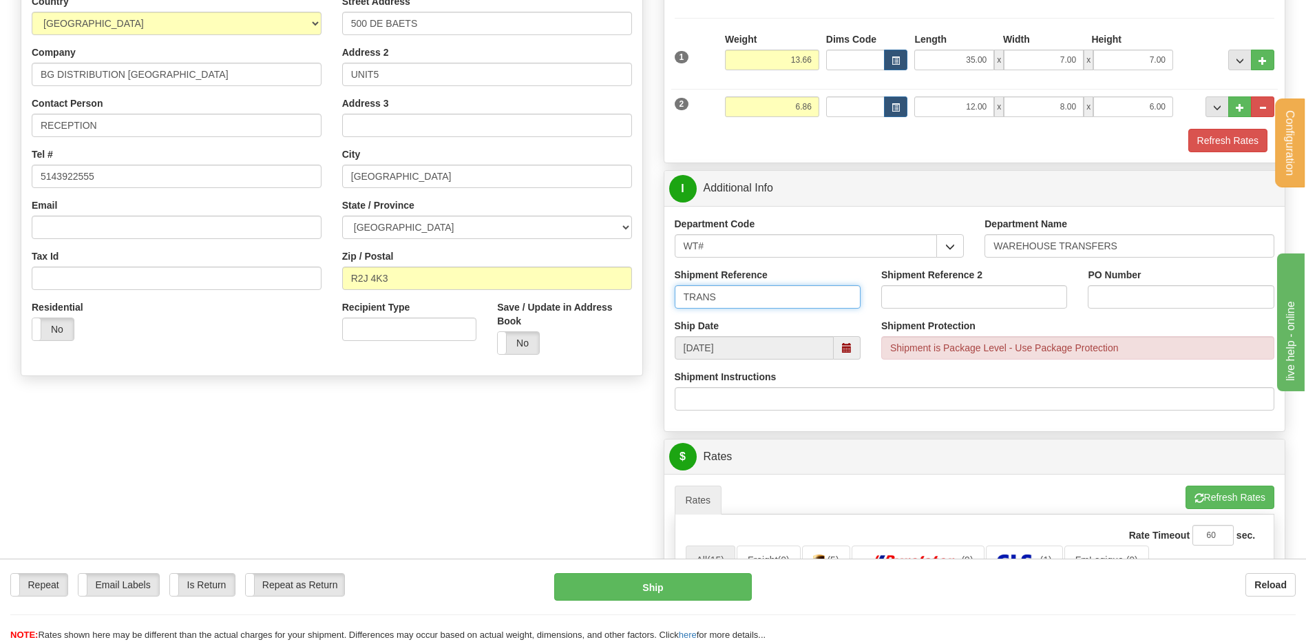
click at [745, 293] on input "TRANS" at bounding box center [768, 296] width 186 height 23
type input "TRANSFERT 10"
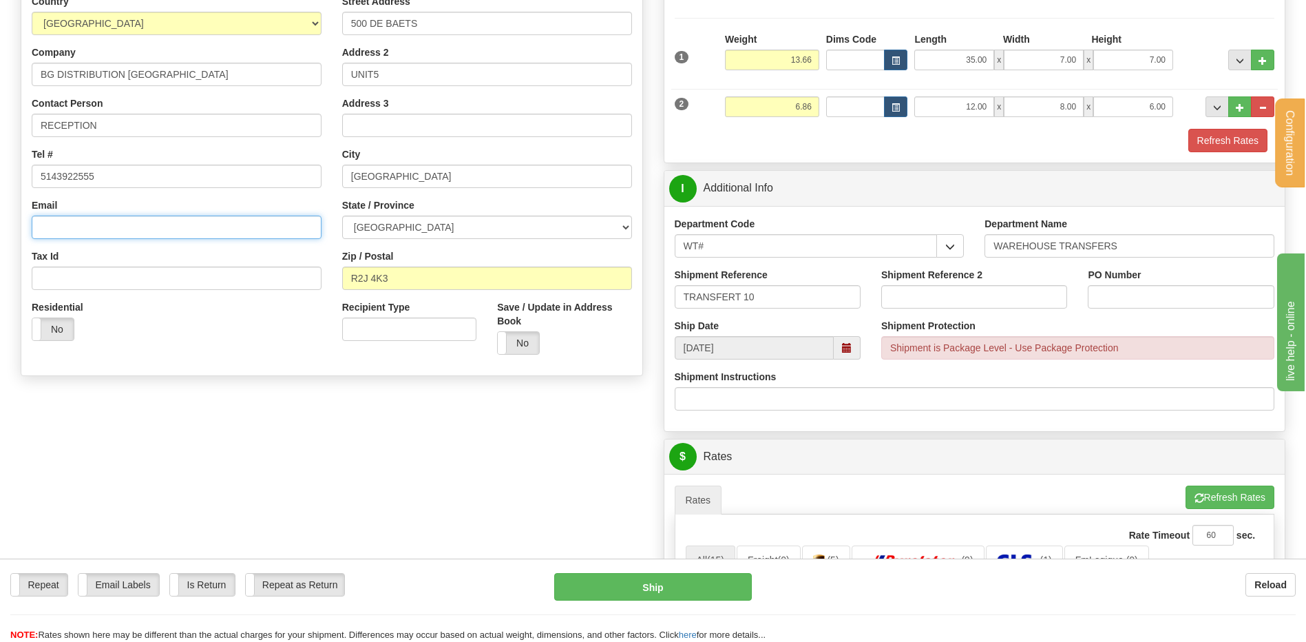
type input "lcole@bgdistribution.ca"
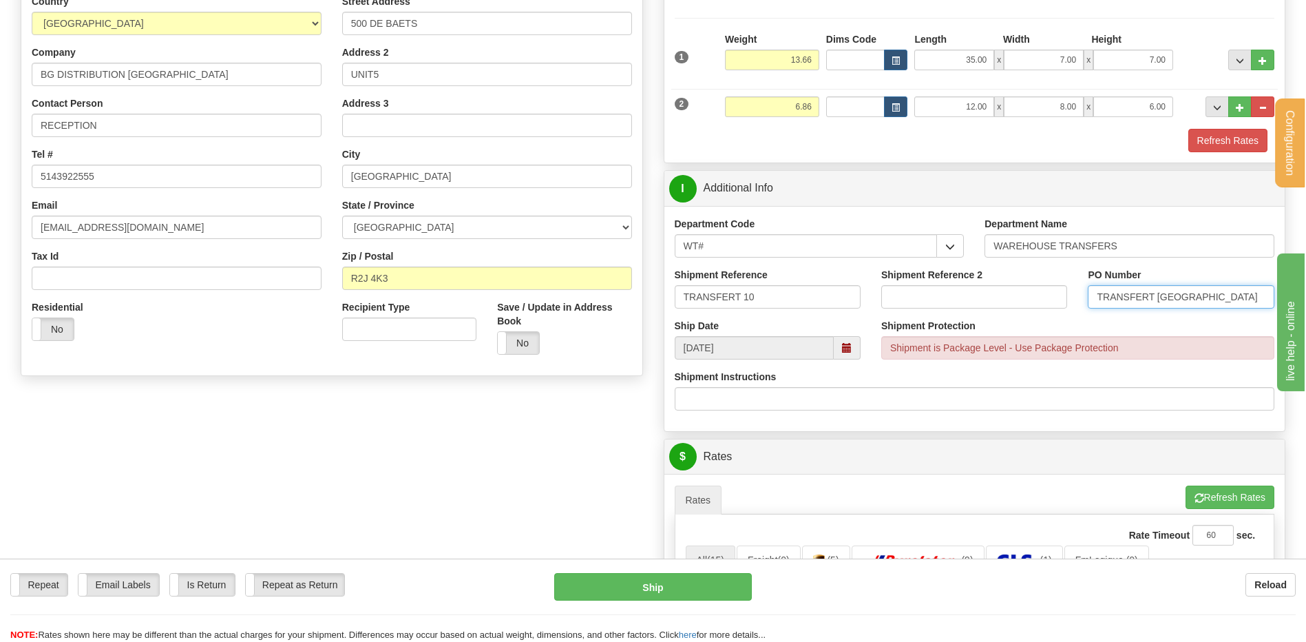
click at [1160, 297] on input "TRANSFERT TORONTO" at bounding box center [1181, 296] width 186 height 23
type input "TRANSFERT WINNIPEG"
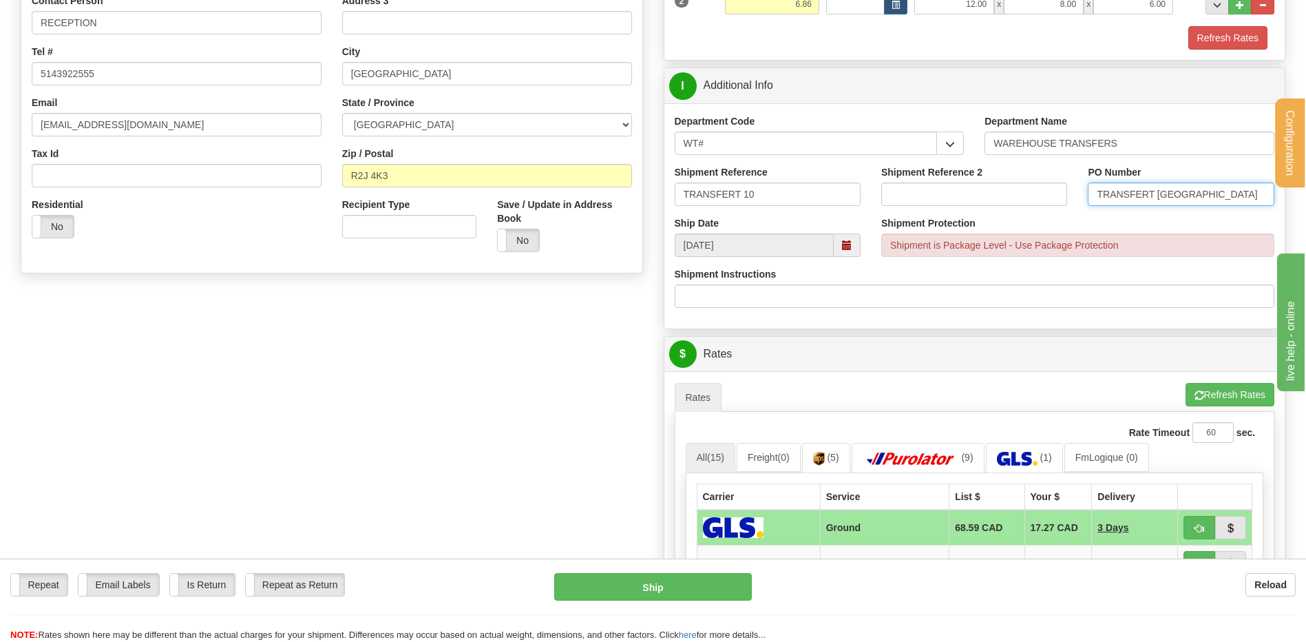
scroll to position [482, 0]
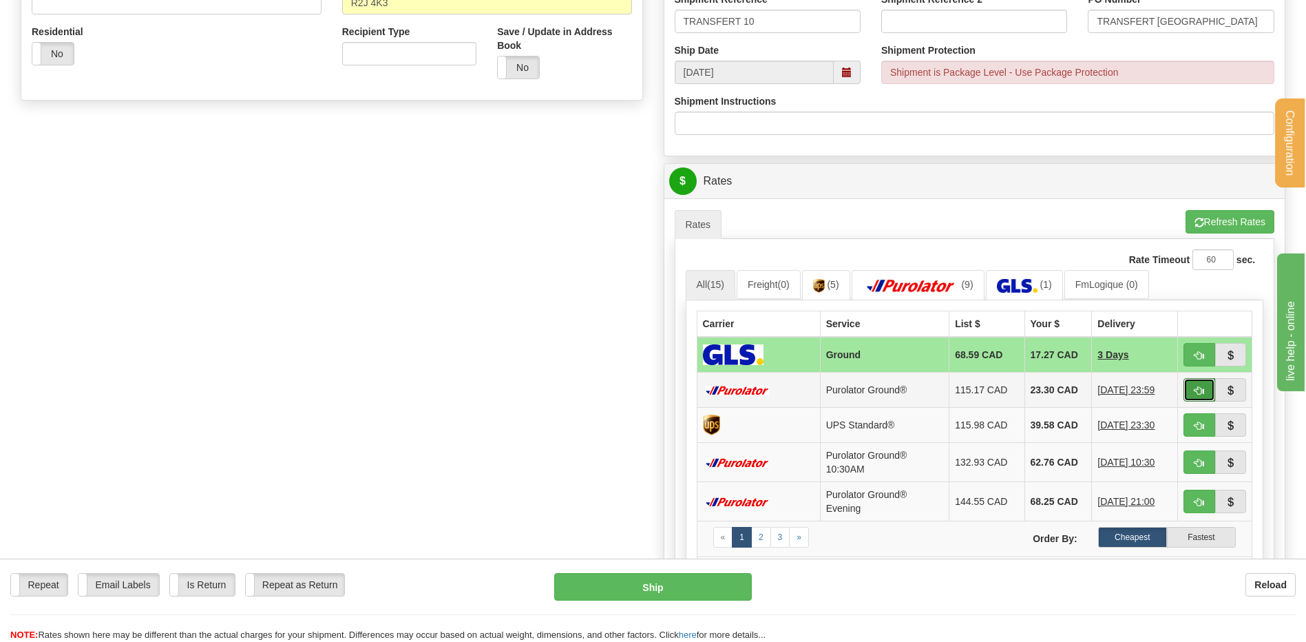
click at [1199, 390] on span "button" at bounding box center [1200, 390] width 10 height 9
type input "260"
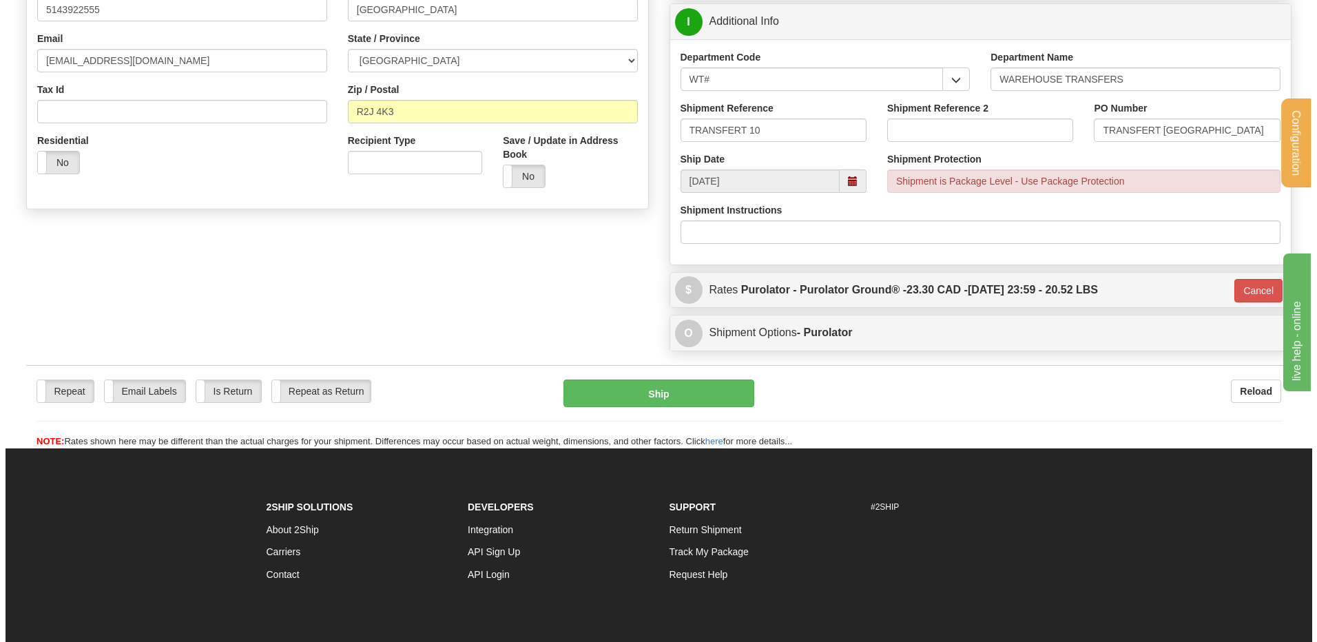
scroll to position [207, 0]
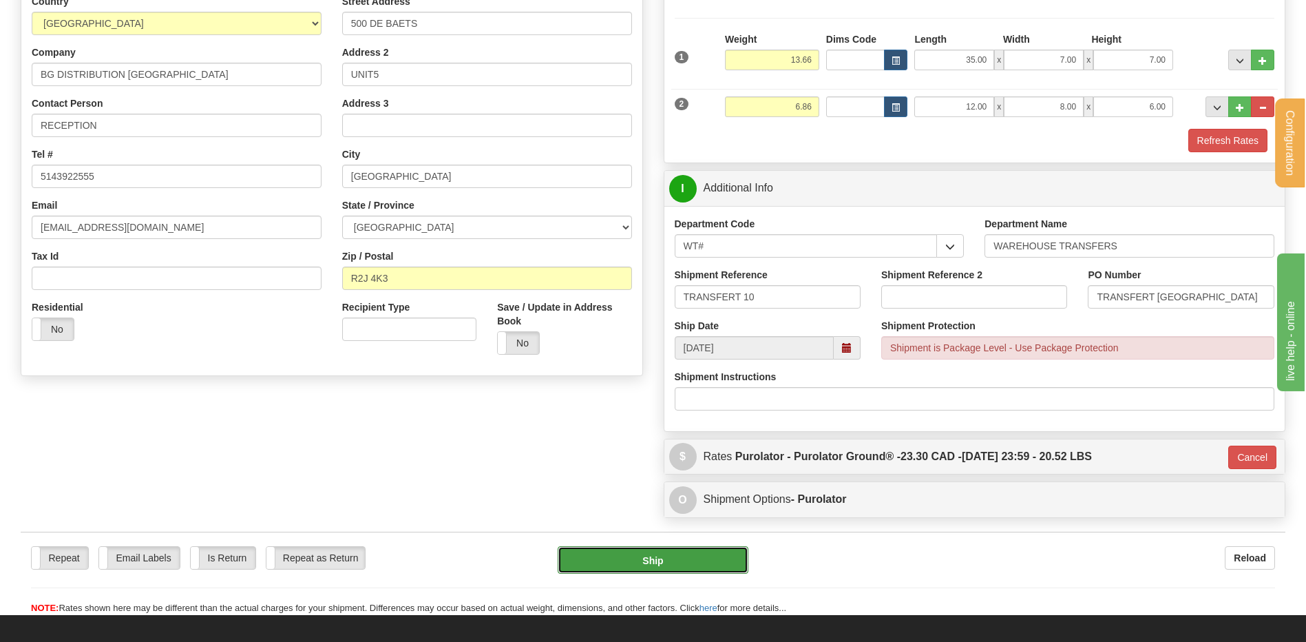
drag, startPoint x: 679, startPoint y: 561, endPoint x: 682, endPoint y: 548, distance: 13.5
click at [682, 548] on button "Ship" at bounding box center [653, 560] width 190 height 28
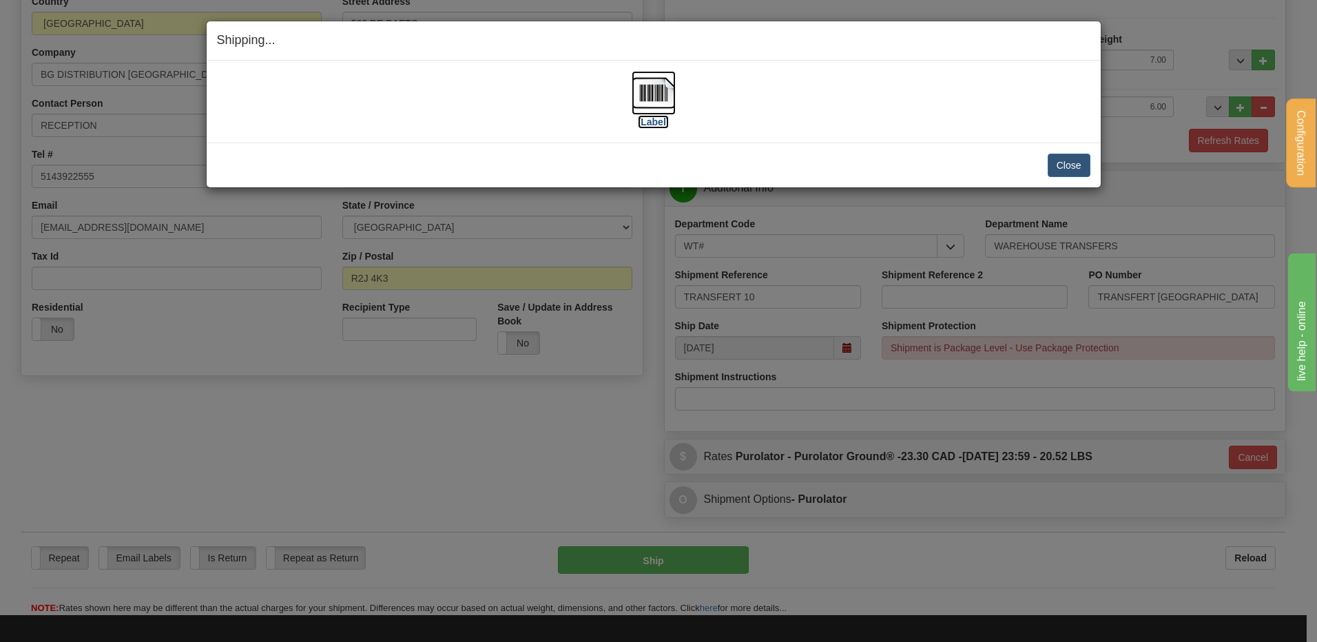
click at [655, 92] on img at bounding box center [653, 93] width 44 height 44
click at [1062, 157] on button "Close" at bounding box center [1068, 165] width 43 height 23
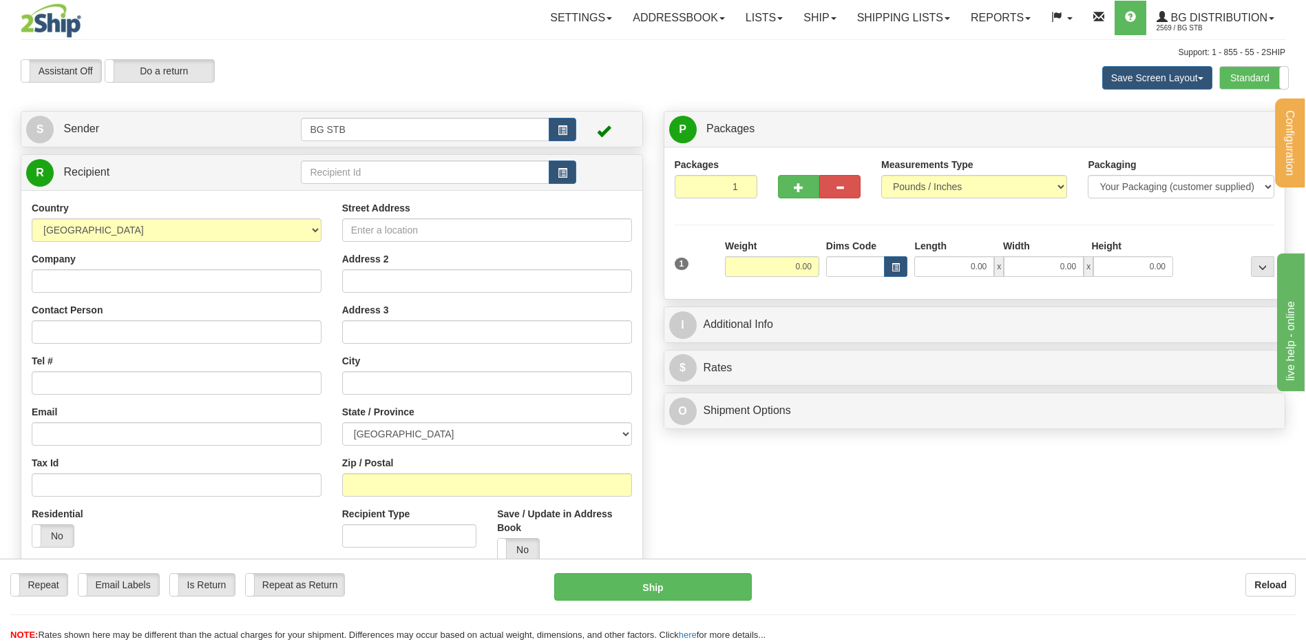
click at [337, 157] on div "R Recipient" at bounding box center [331, 172] width 621 height 35
click at [339, 163] on input "text" at bounding box center [425, 171] width 248 height 23
type input "BG VAN"
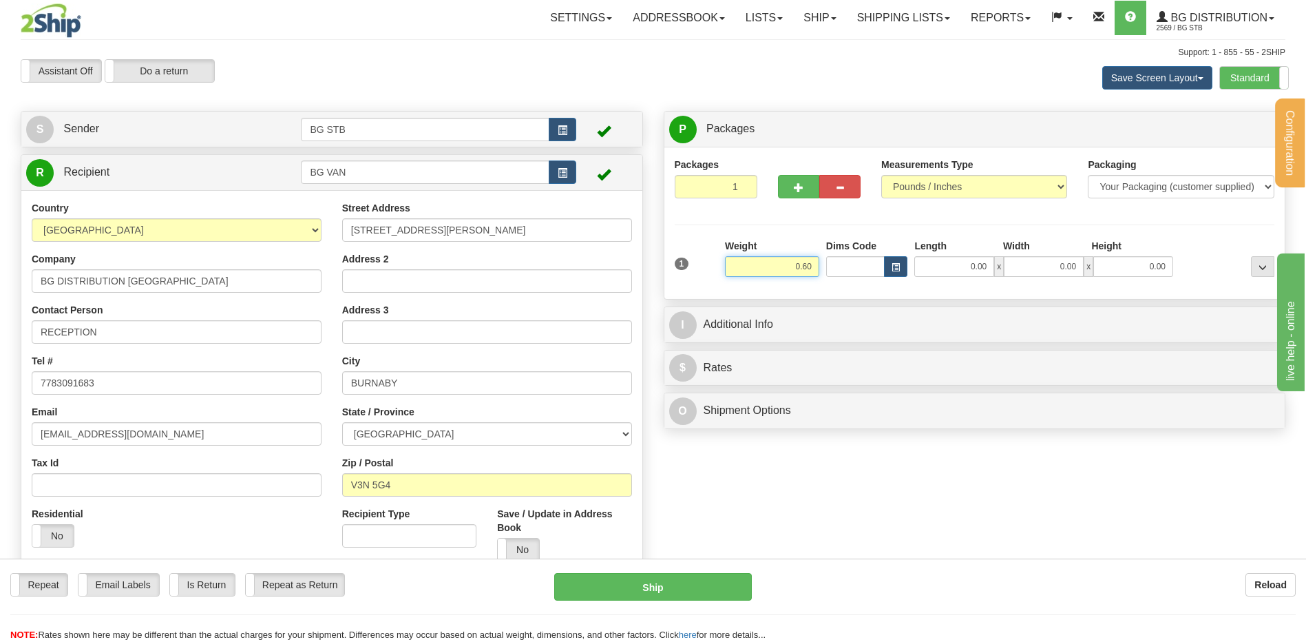
type input "0.60"
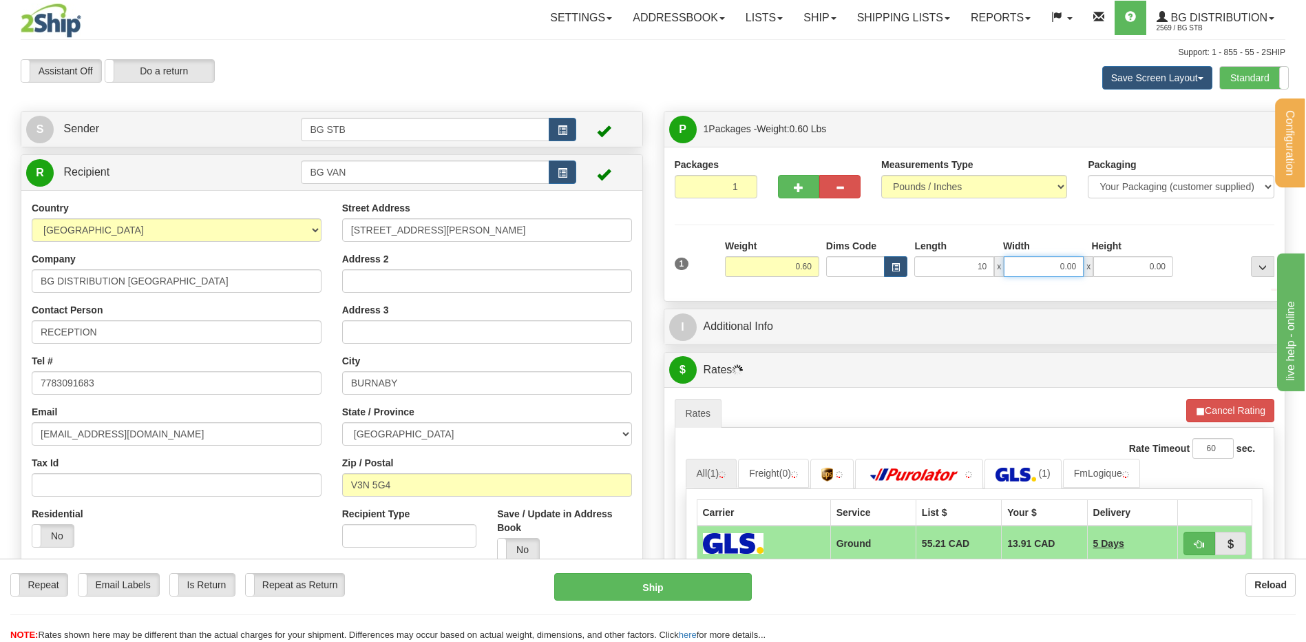
type input "10.00"
type input "8.00"
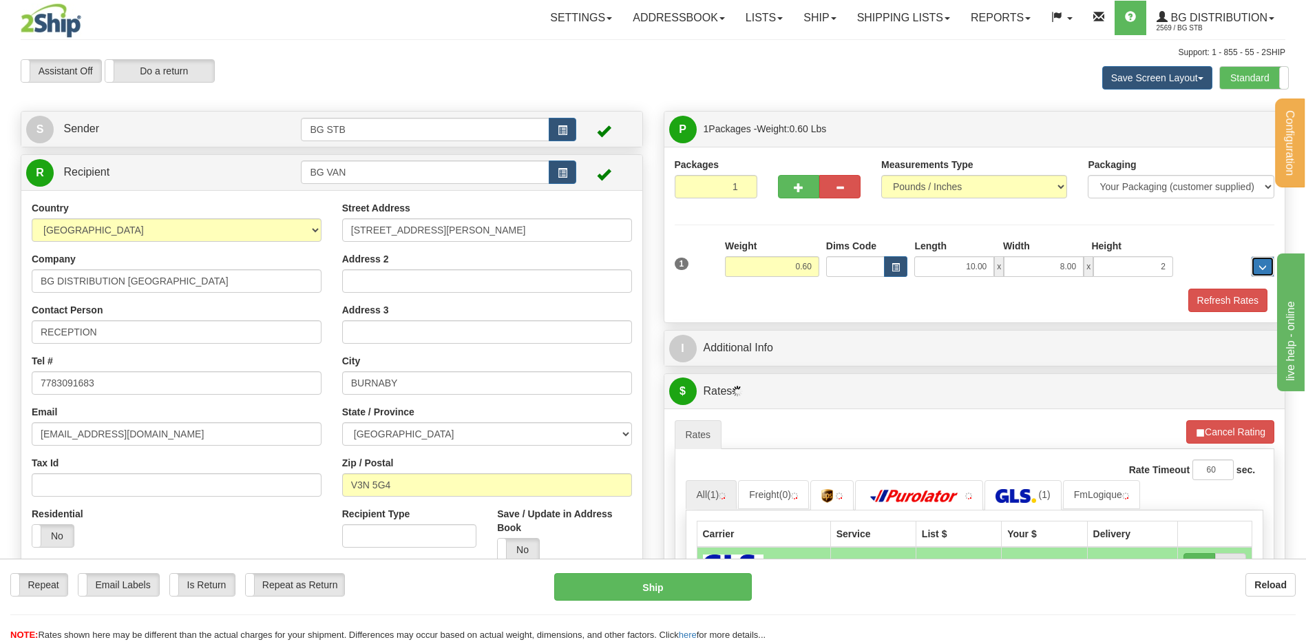
type input "2.00"
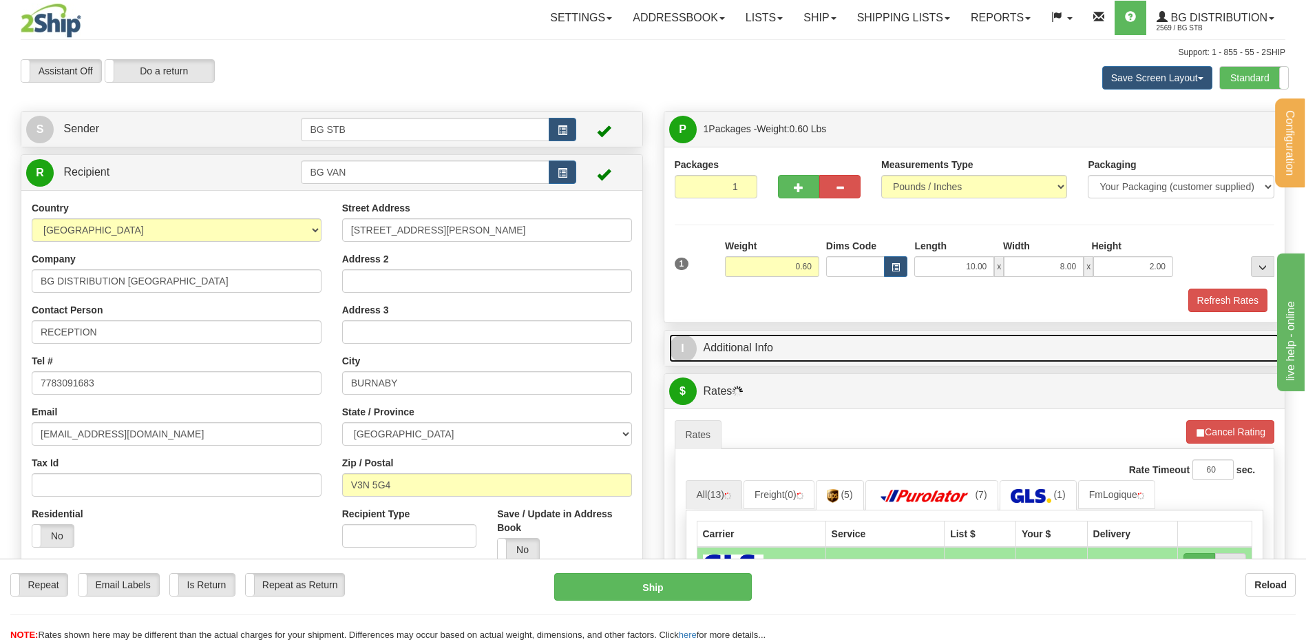
click at [745, 347] on link "I Additional Info" at bounding box center [974, 348] width 611 height 28
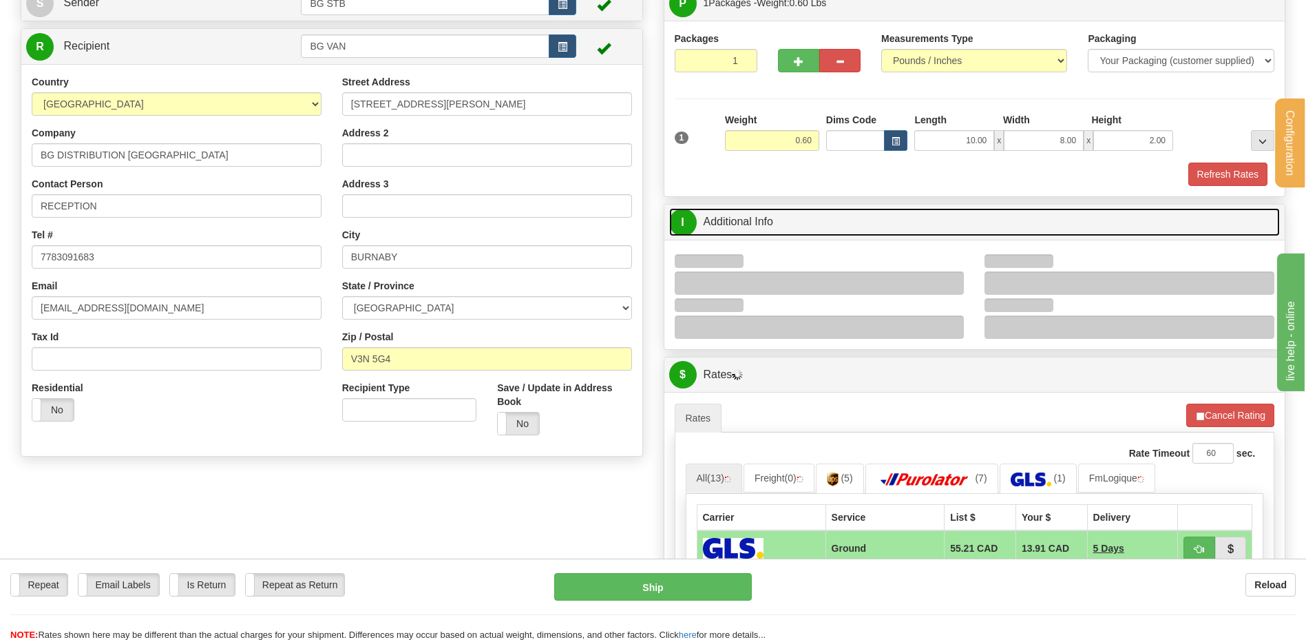
scroll to position [275, 0]
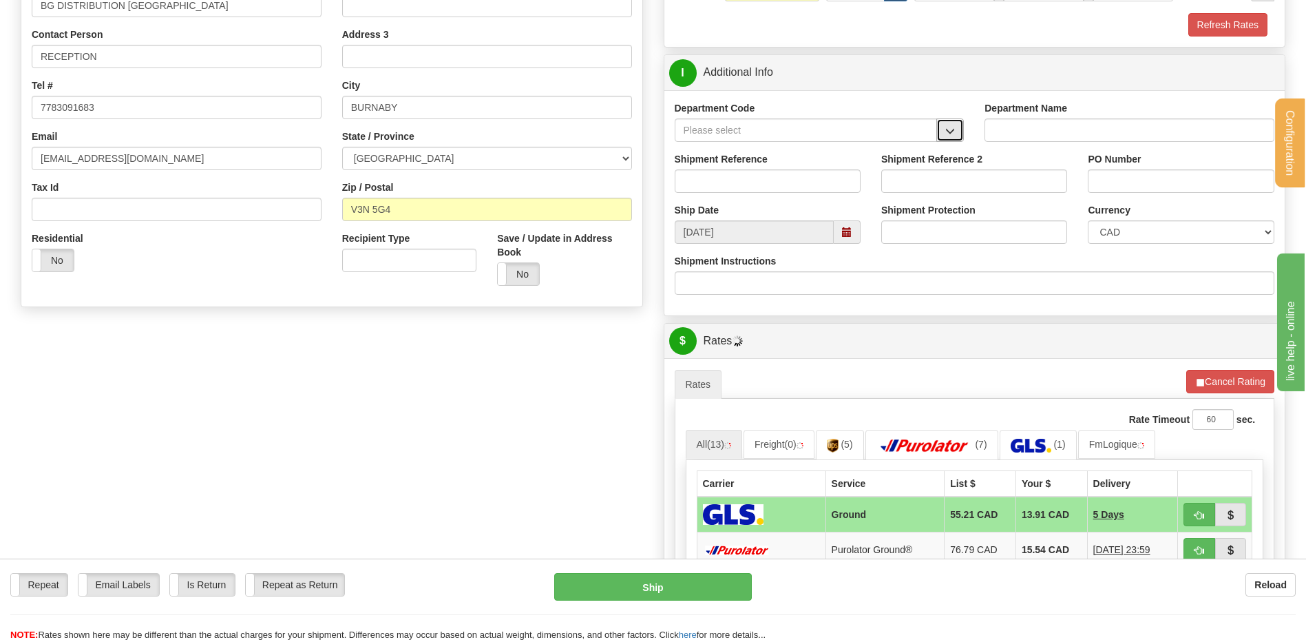
click at [951, 134] on span "button" at bounding box center [950, 131] width 10 height 9
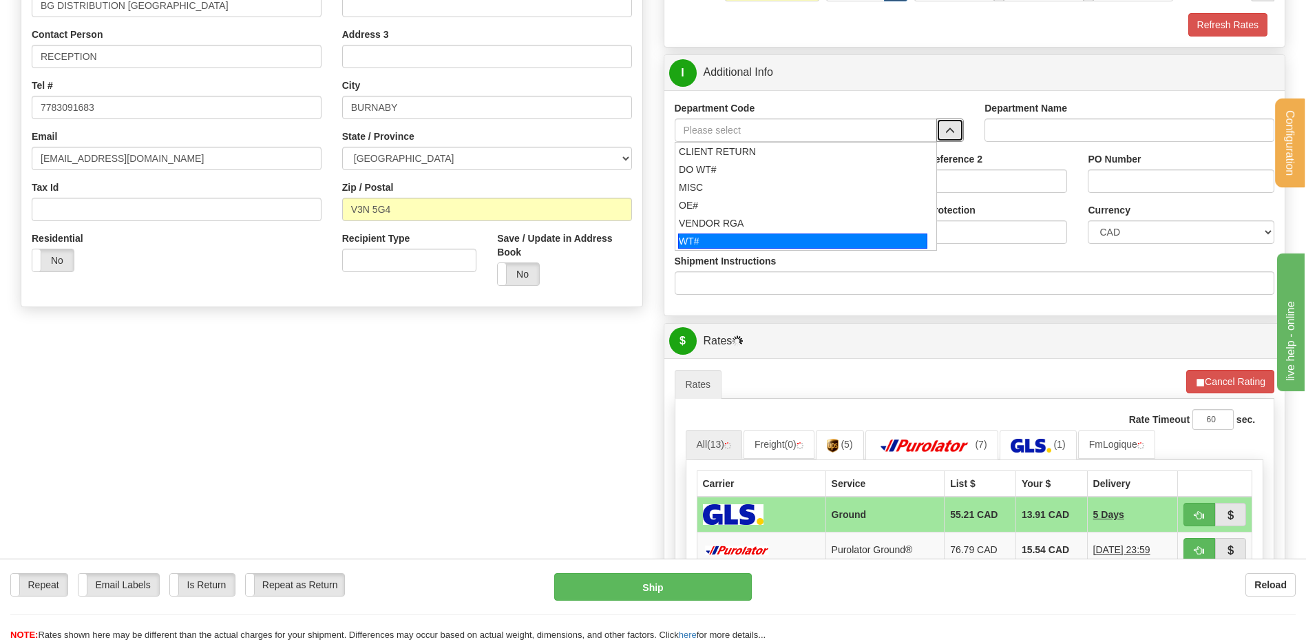
drag, startPoint x: 751, startPoint y: 240, endPoint x: 753, endPoint y: 169, distance: 71.6
click at [751, 240] on div "WT#" at bounding box center [802, 240] width 249 height 15
type input "WT#"
type input "WAREHOUSE TRANSFERS"
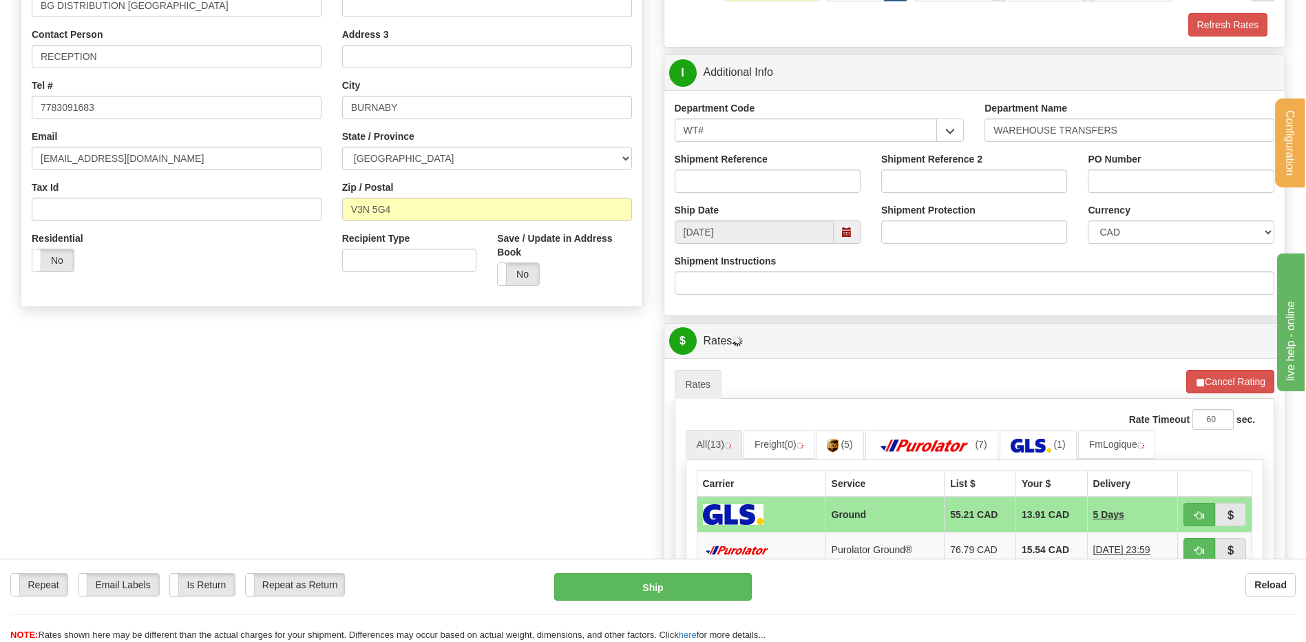
click at [754, 164] on label "Shipment Reference" at bounding box center [721, 159] width 93 height 14
click at [754, 169] on input "Shipment Reference" at bounding box center [768, 180] width 186 height 23
click at [757, 175] on input "Shipment Reference" at bounding box center [768, 180] width 186 height 23
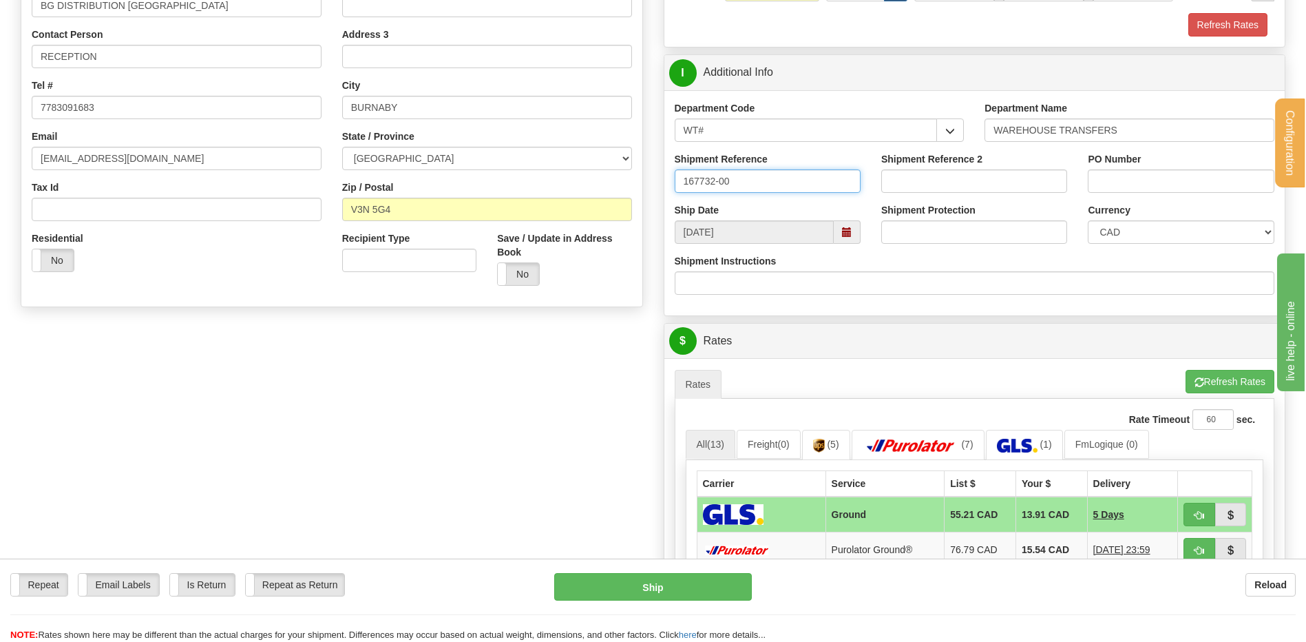
type input "167732-00"
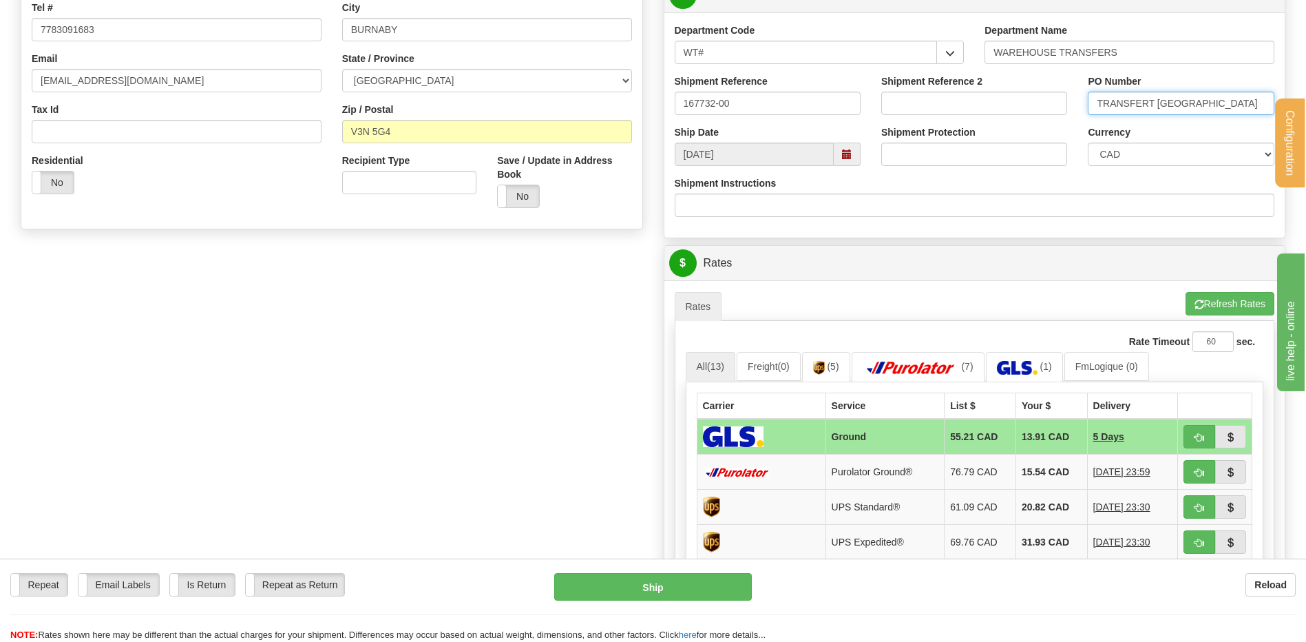
scroll to position [413, 0]
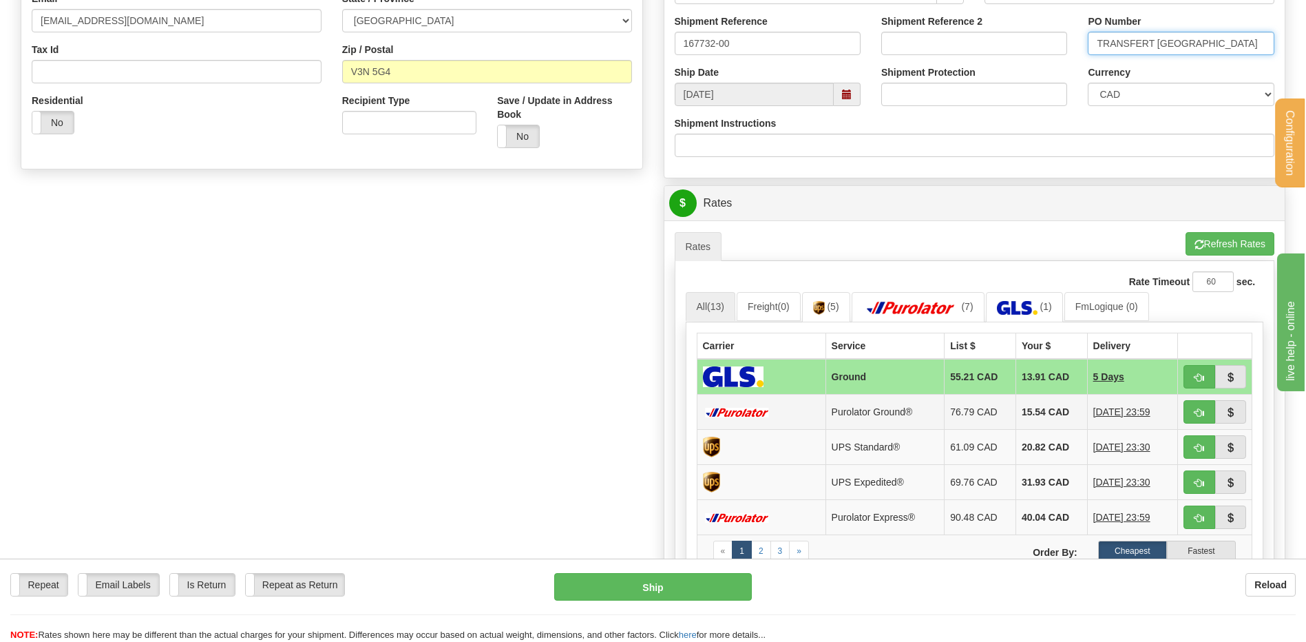
type input "TRANSFERT VANCOUVER"
click at [1199, 403] on button "button" at bounding box center [1200, 411] width 32 height 23
type input "260"
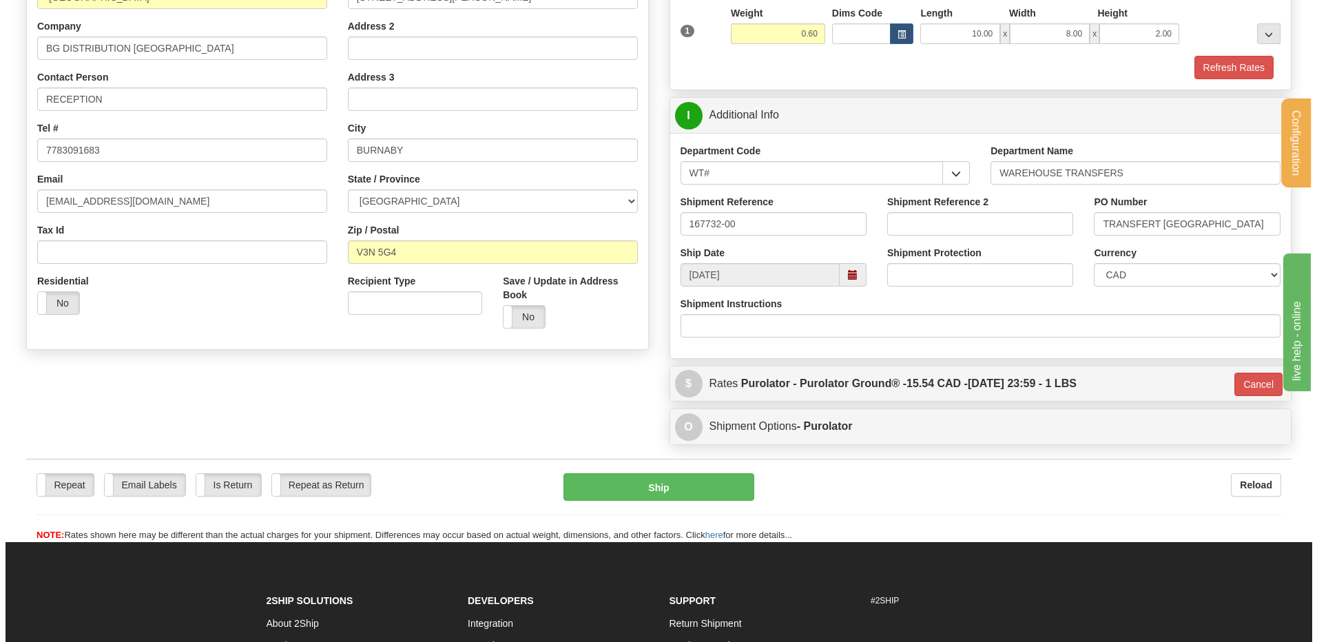
scroll to position [202, 0]
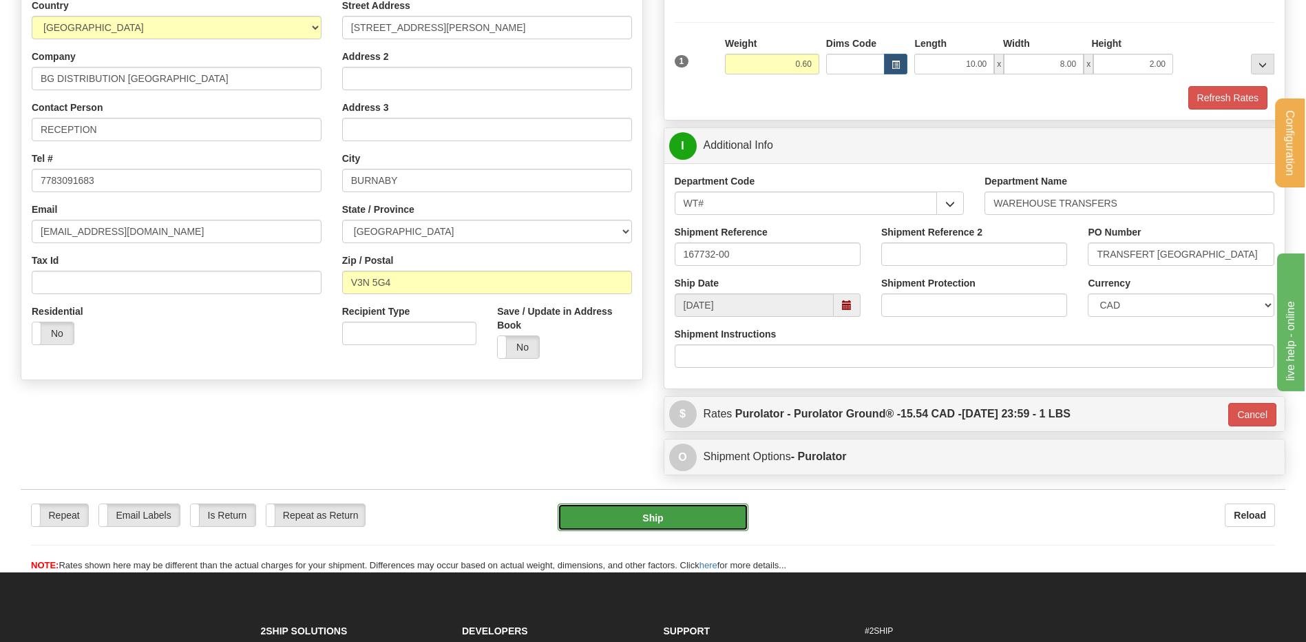
click at [642, 514] on button "Ship" at bounding box center [653, 517] width 190 height 28
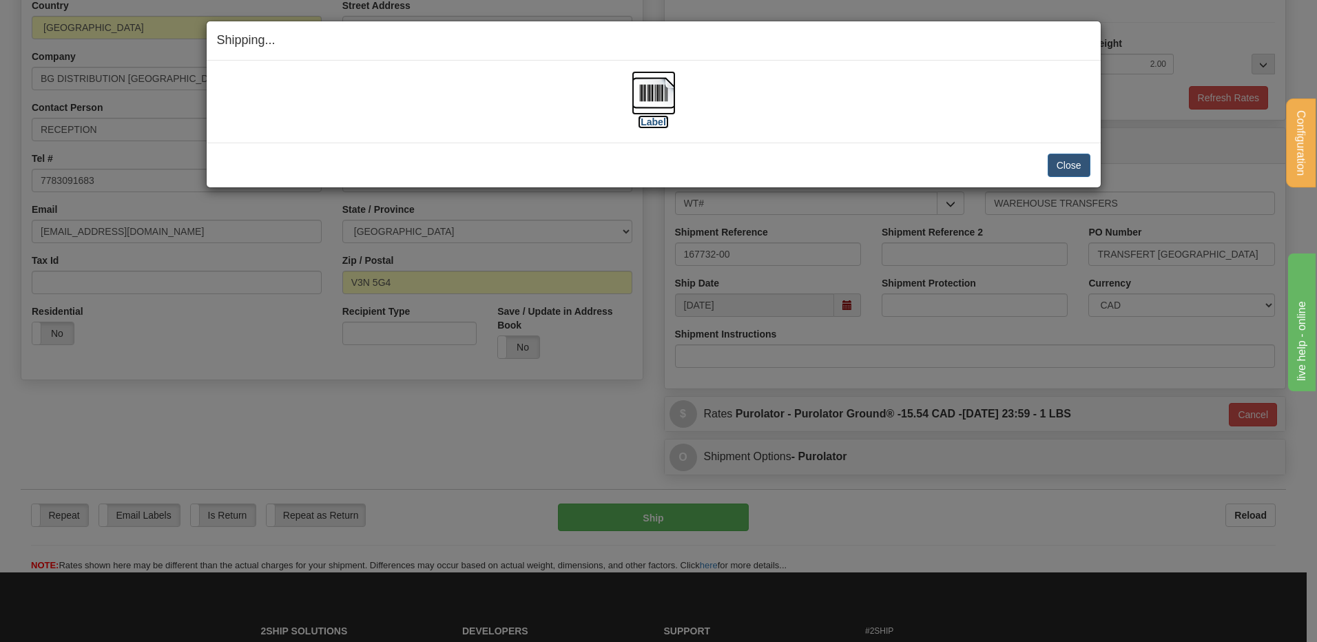
click at [667, 80] on img at bounding box center [653, 93] width 44 height 44
click at [1044, 165] on div "Close Cancel" at bounding box center [653, 165] width 873 height 23
drag, startPoint x: 1046, startPoint y: 176, endPoint x: 1075, endPoint y: 158, distance: 33.7
click at [1047, 176] on div "Close Cancel" at bounding box center [653, 165] width 873 height 23
click at [1075, 158] on button "Close" at bounding box center [1068, 165] width 43 height 23
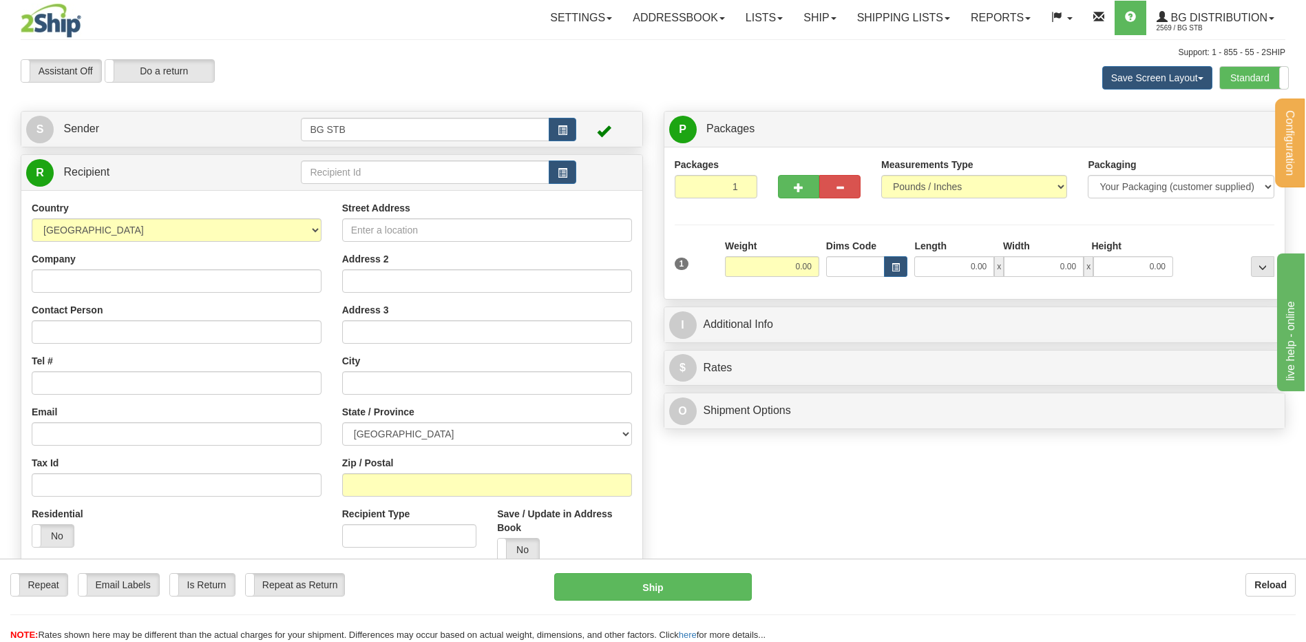
click at [539, 160] on td at bounding box center [438, 172] width 275 height 28
click at [509, 160] on input "text" at bounding box center [425, 171] width 248 height 23
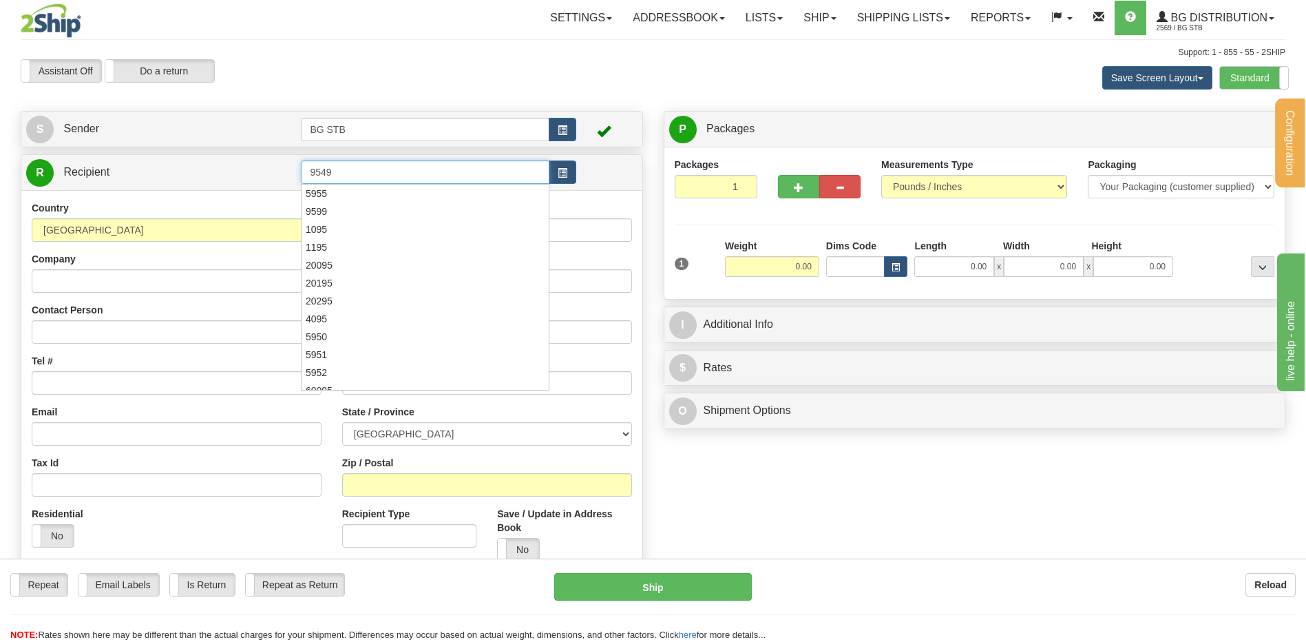
type input "9549"
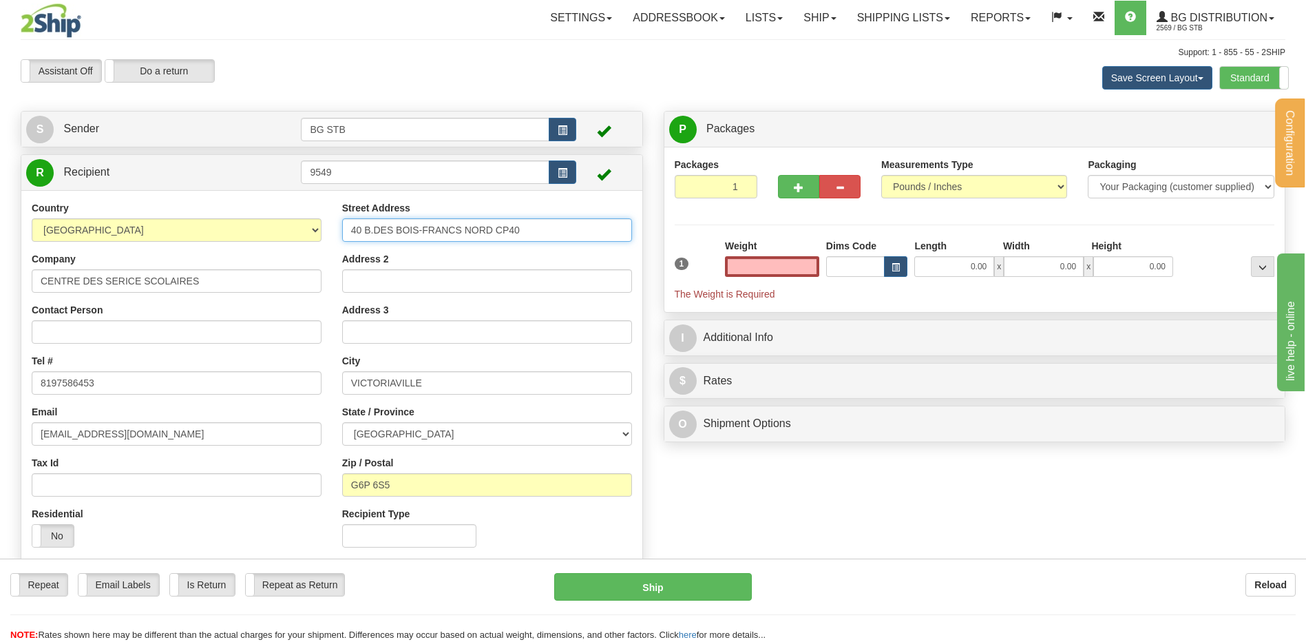
type input "0.00"
drag, startPoint x: 538, startPoint y: 218, endPoint x: 149, endPoint y: 216, distance: 389.0
click at [168, 216] on div "Country [GEOGRAPHIC_DATA] [GEOGRAPHIC_DATA] [GEOGRAPHIC_DATA] [GEOGRAPHIC_DATA]…" at bounding box center [331, 379] width 621 height 357
type input "[STREET_ADDRESS]"
click at [188, 348] on div "Country [GEOGRAPHIC_DATA] [GEOGRAPHIC_DATA] [GEOGRAPHIC_DATA] [GEOGRAPHIC_DATA]…" at bounding box center [176, 379] width 311 height 357
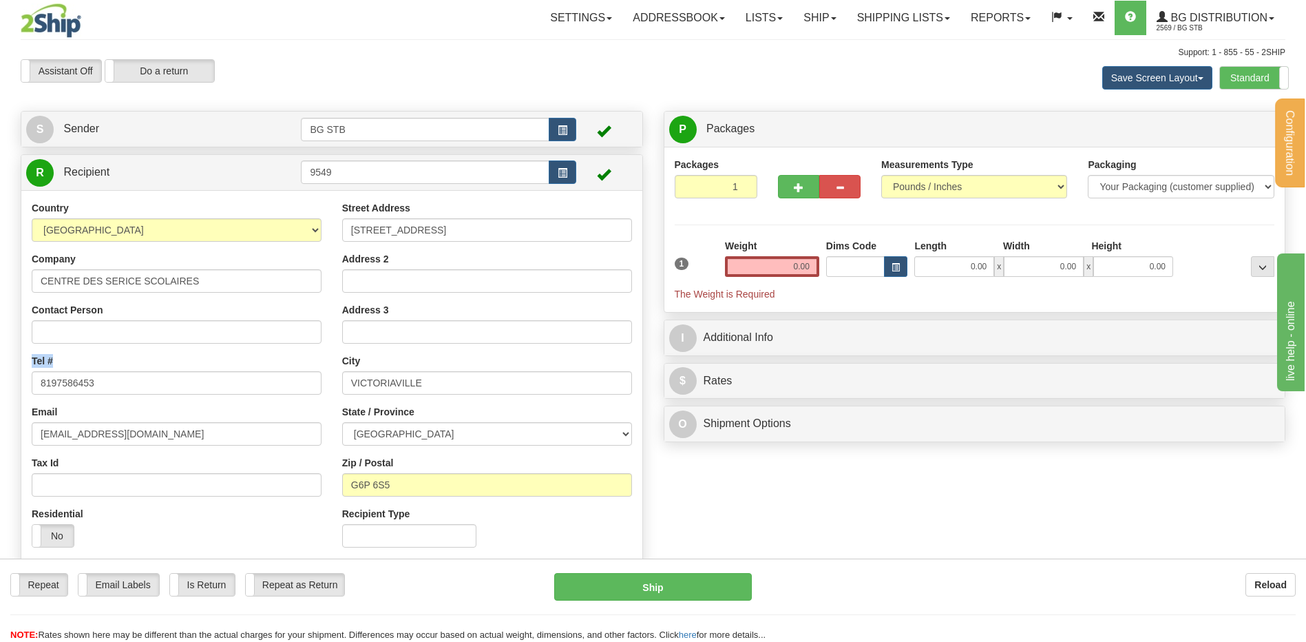
click at [189, 343] on div "Country [GEOGRAPHIC_DATA] [GEOGRAPHIC_DATA] [GEOGRAPHIC_DATA] [GEOGRAPHIC_DATA]…" at bounding box center [176, 379] width 311 height 357
click at [182, 344] on div "Country [GEOGRAPHIC_DATA] [GEOGRAPHIC_DATA] [GEOGRAPHIC_DATA] [GEOGRAPHIC_DATA]…" at bounding box center [176, 379] width 311 height 357
click at [179, 340] on input "Contact Person" at bounding box center [177, 331] width 290 height 23
click at [71, 328] on input "A/S STPHANE [PERSON_NAME]" at bounding box center [177, 331] width 290 height 23
type input "A/S [PERSON_NAME]"
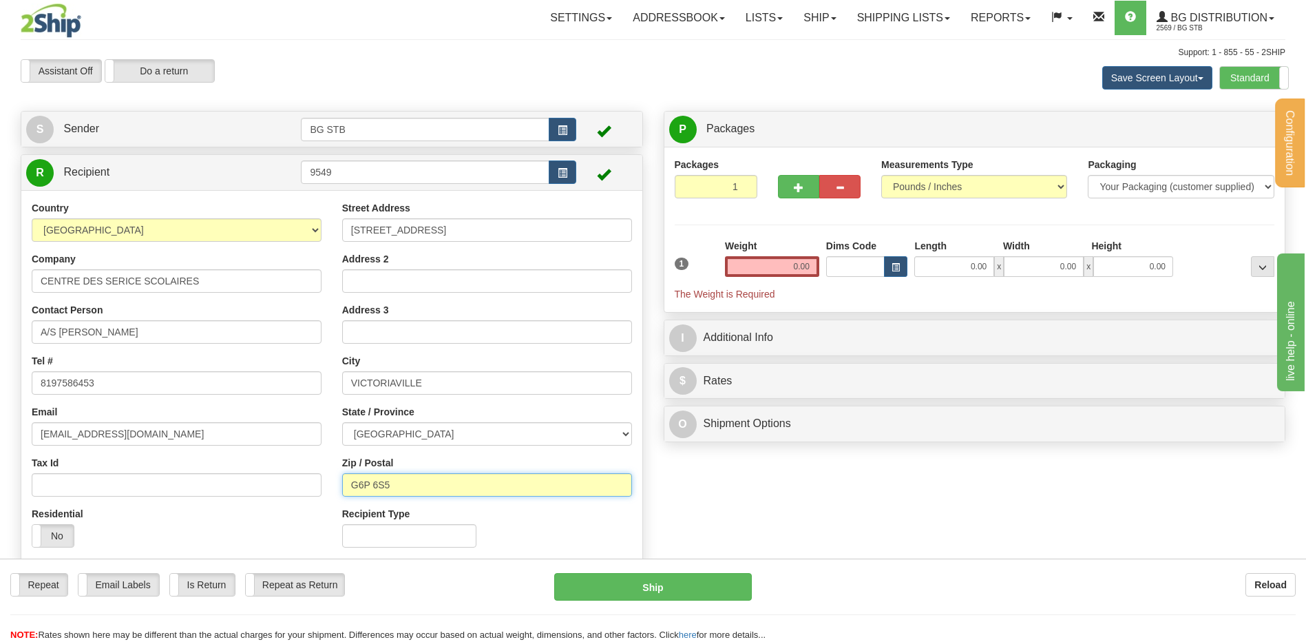
drag, startPoint x: 424, startPoint y: 480, endPoint x: 375, endPoint y: 484, distance: 49.7
click at [375, 484] on input "G6P 6S5" at bounding box center [487, 484] width 290 height 23
type input "G6P 4B2"
click at [790, 258] on input "0.00" at bounding box center [772, 266] width 94 height 21
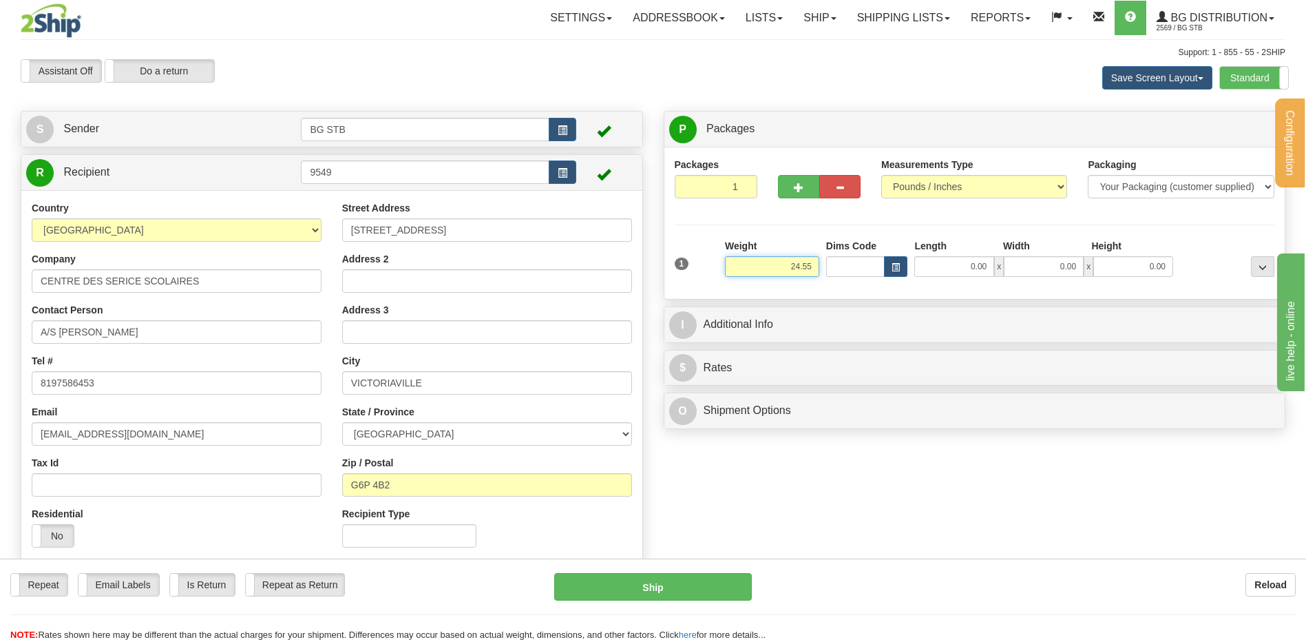
type input "24.55"
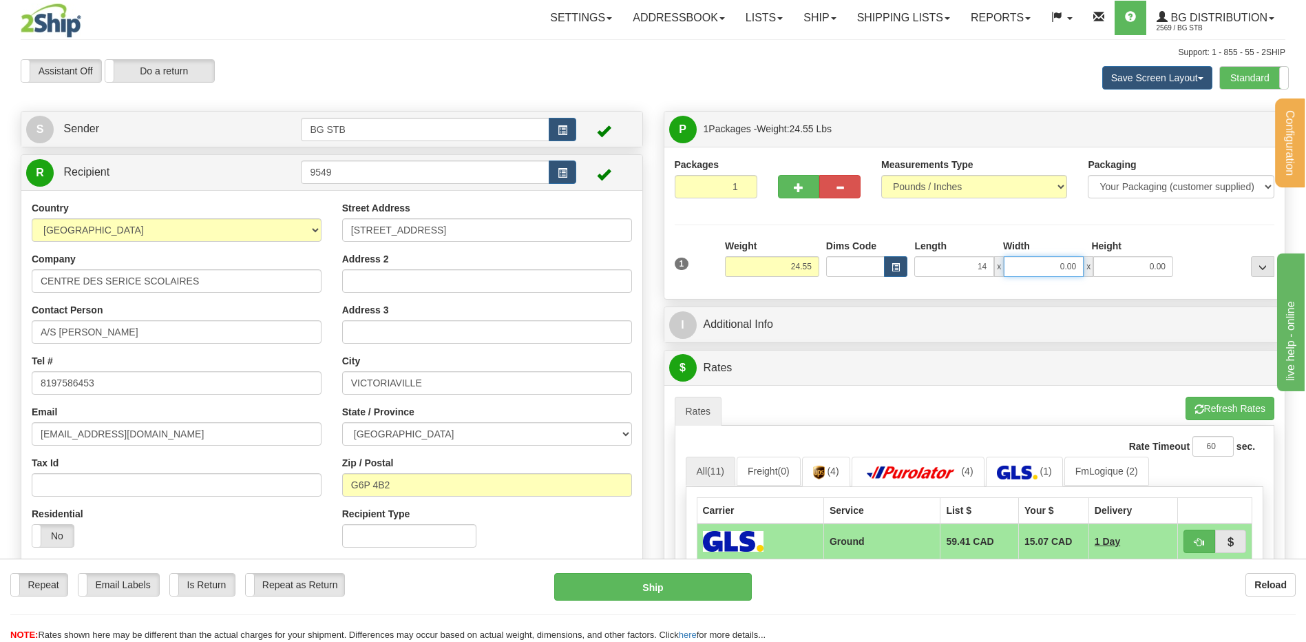
type input "14.00"
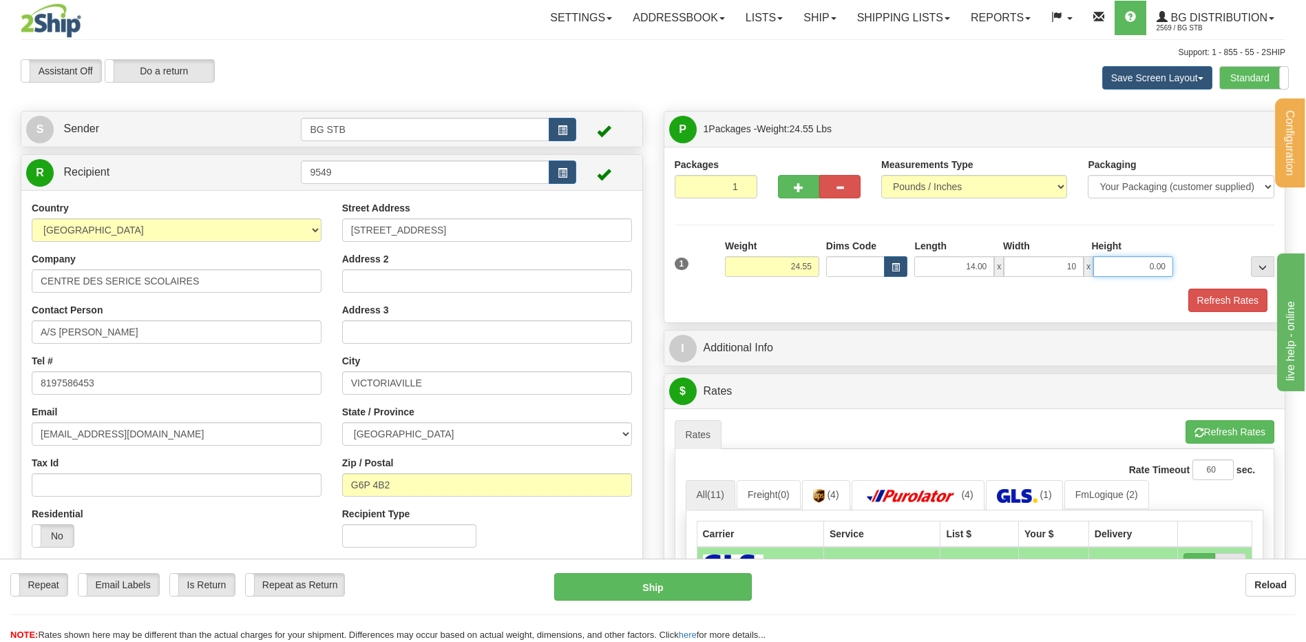
type input "10.00"
type input "5.00"
click at [807, 187] on button "button" at bounding box center [798, 186] width 41 height 23
type input "2"
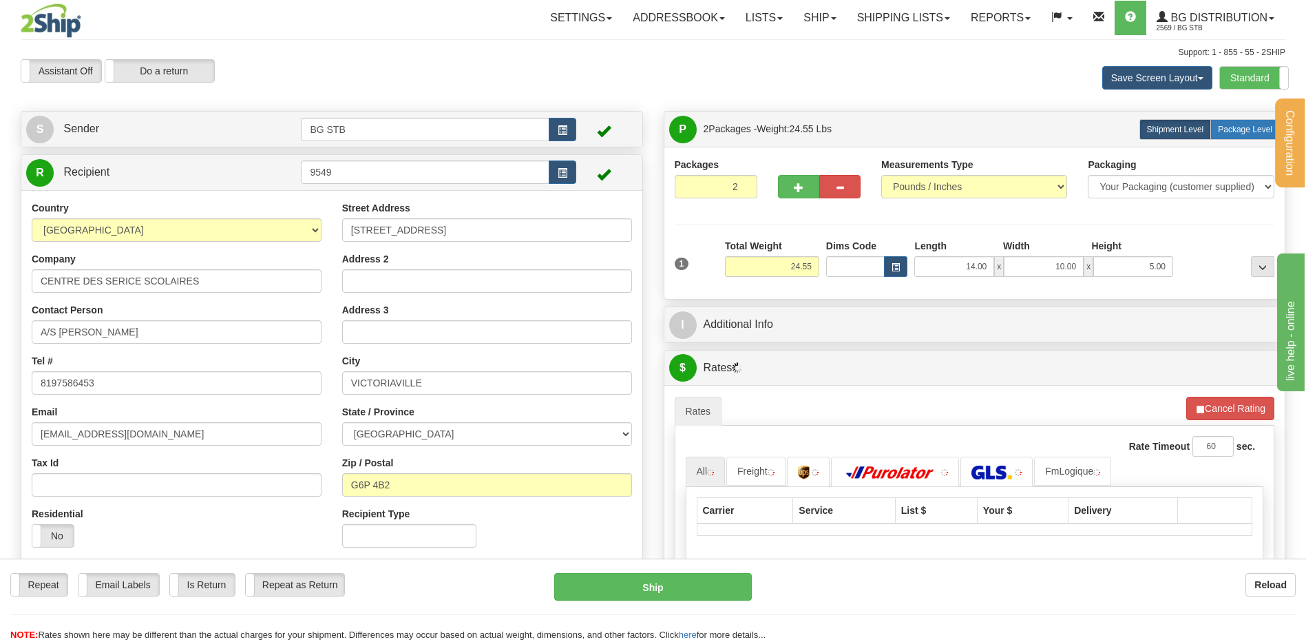
click at [1232, 130] on span "Package Level" at bounding box center [1245, 130] width 54 height 10
radio input "true"
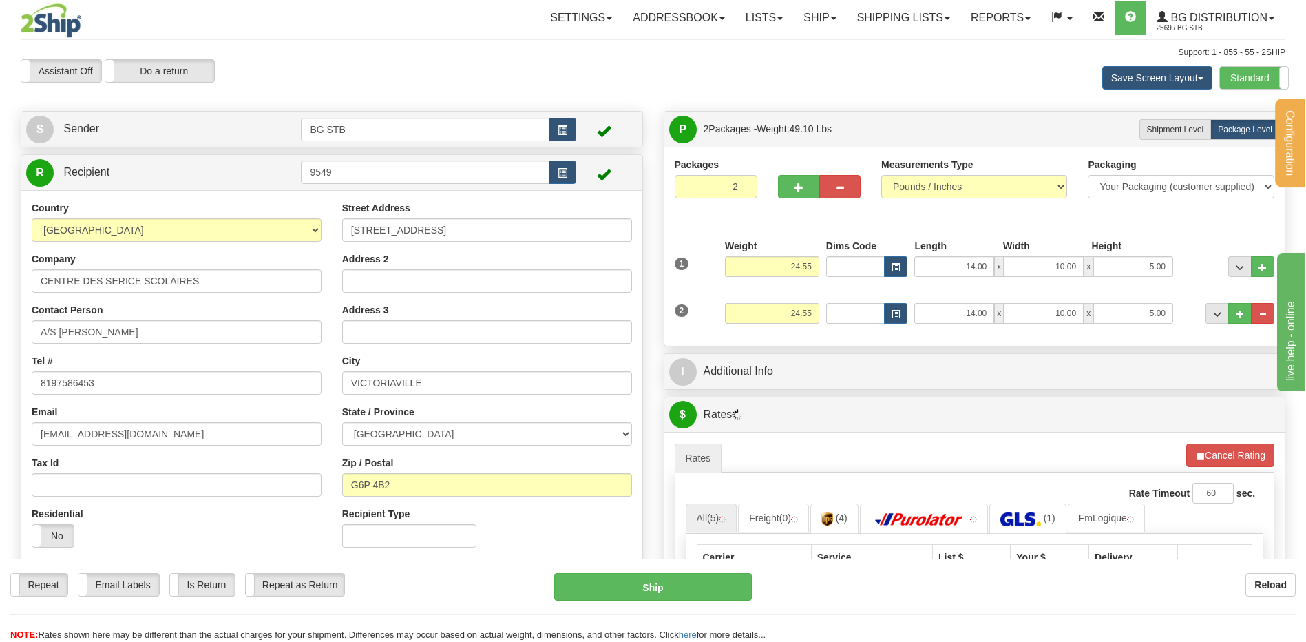
click at [737, 326] on div "Weight 24.55" at bounding box center [772, 318] width 101 height 31
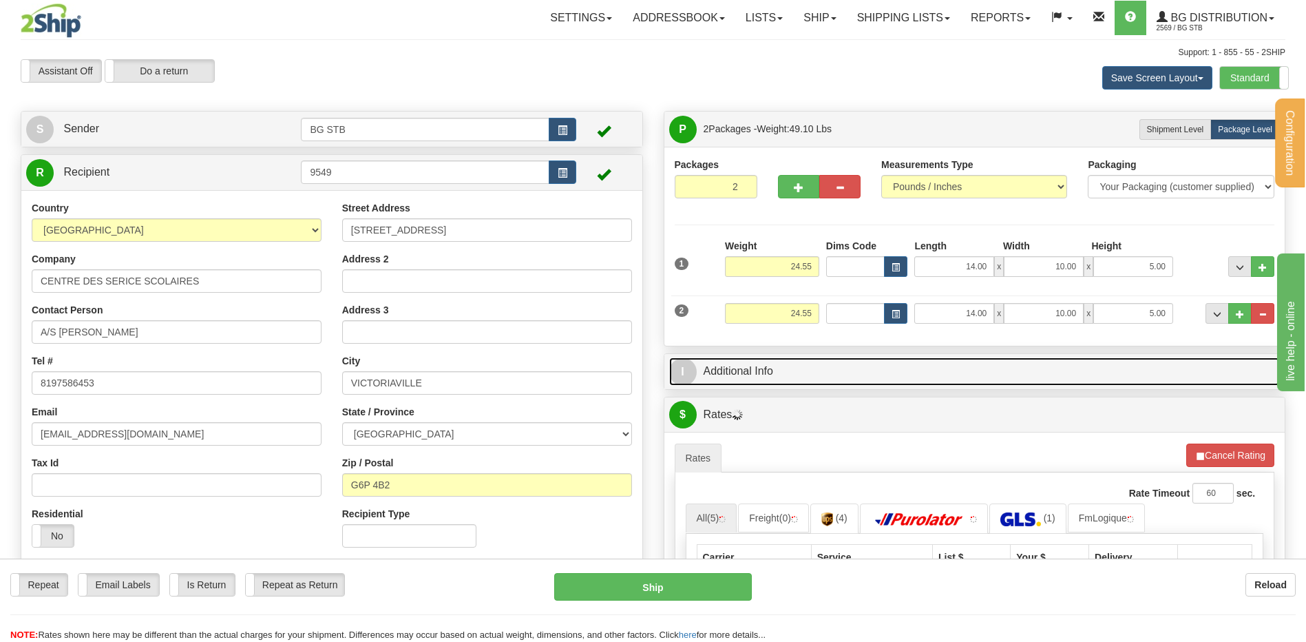
click at [754, 375] on link "I Additional Info" at bounding box center [974, 371] width 611 height 28
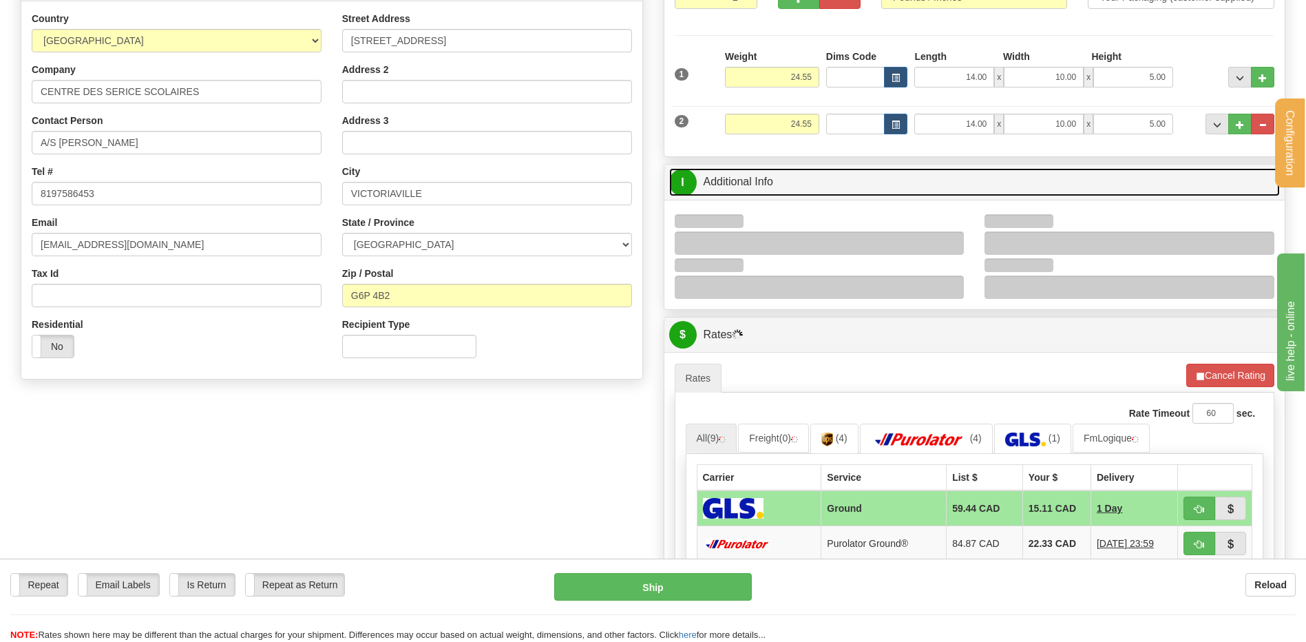
scroll to position [207, 0]
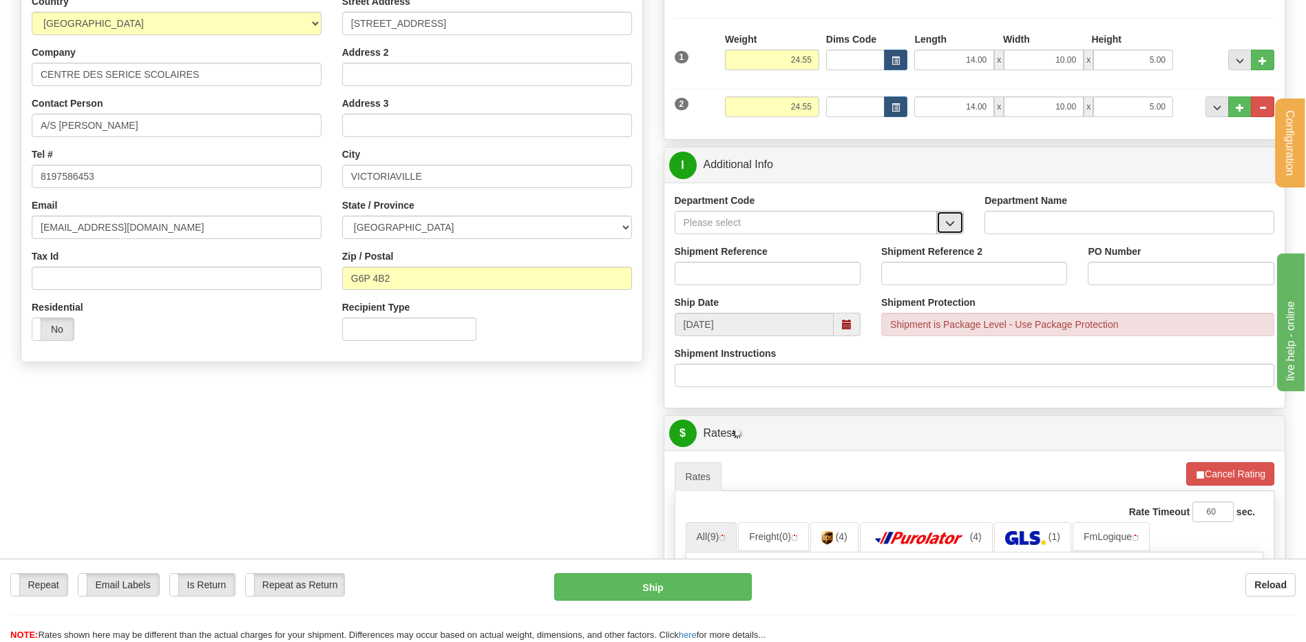
click at [950, 213] on button "button" at bounding box center [950, 222] width 28 height 23
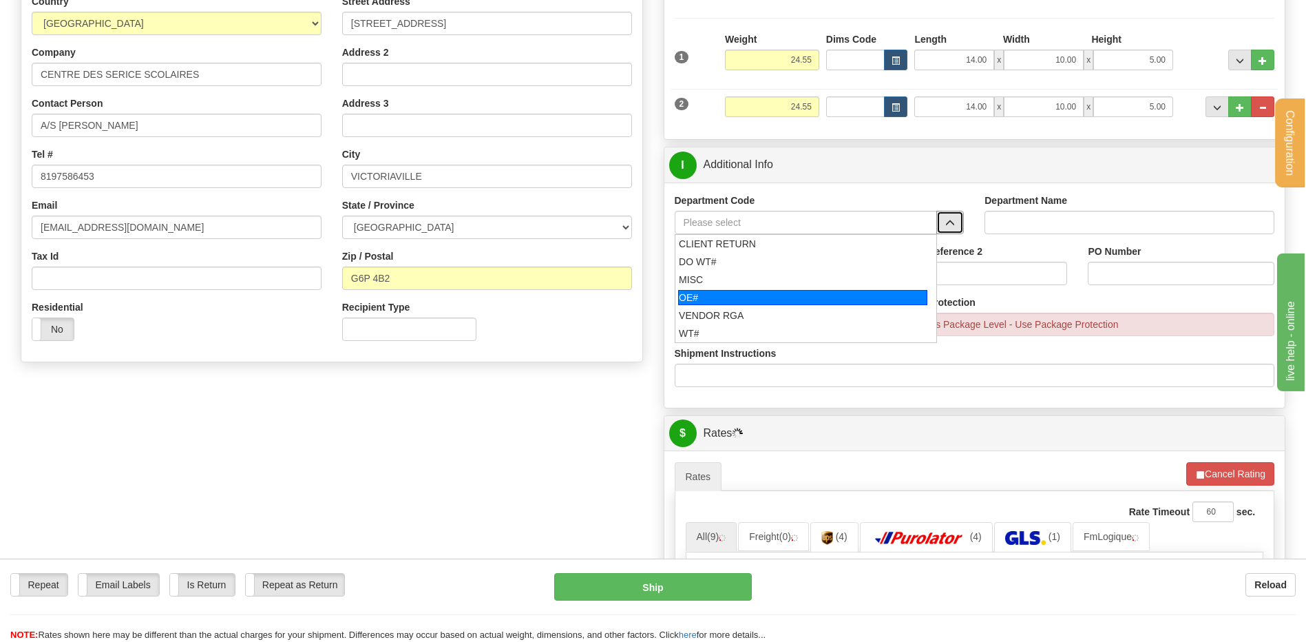
click at [683, 297] on div "OE#" at bounding box center [802, 297] width 249 height 15
type input "OE#"
type input "ORDERS"
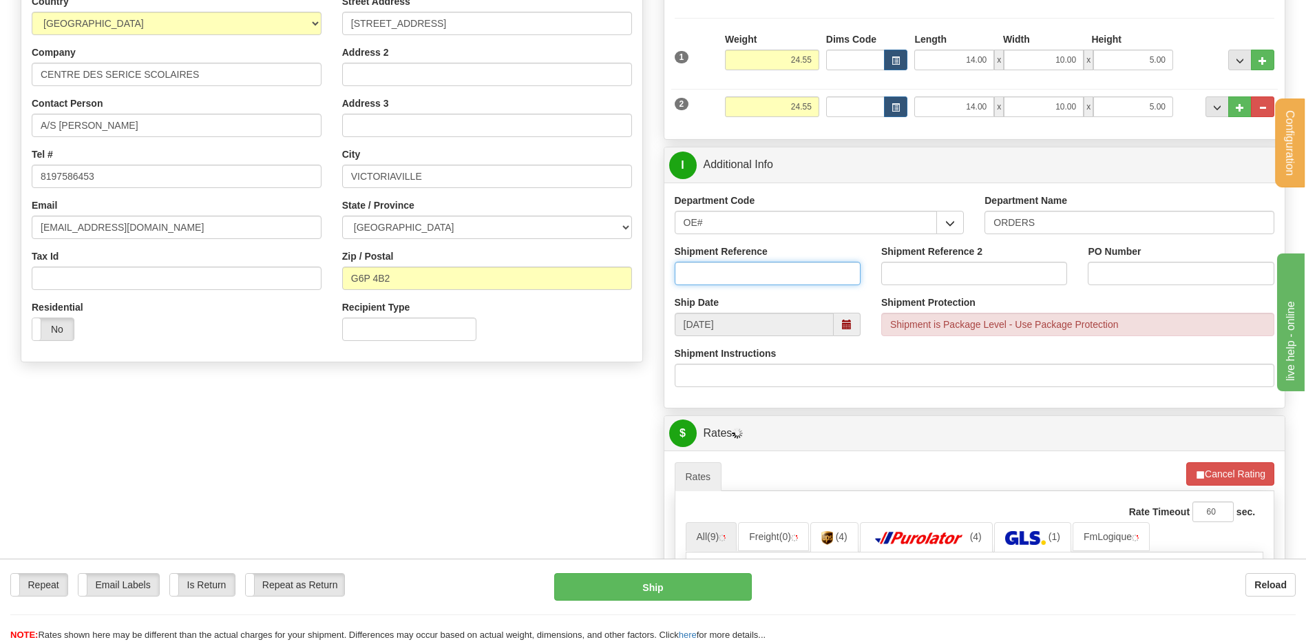
click at [700, 267] on input "Shipment Reference" at bounding box center [768, 273] width 186 height 23
type input "80004340-00"
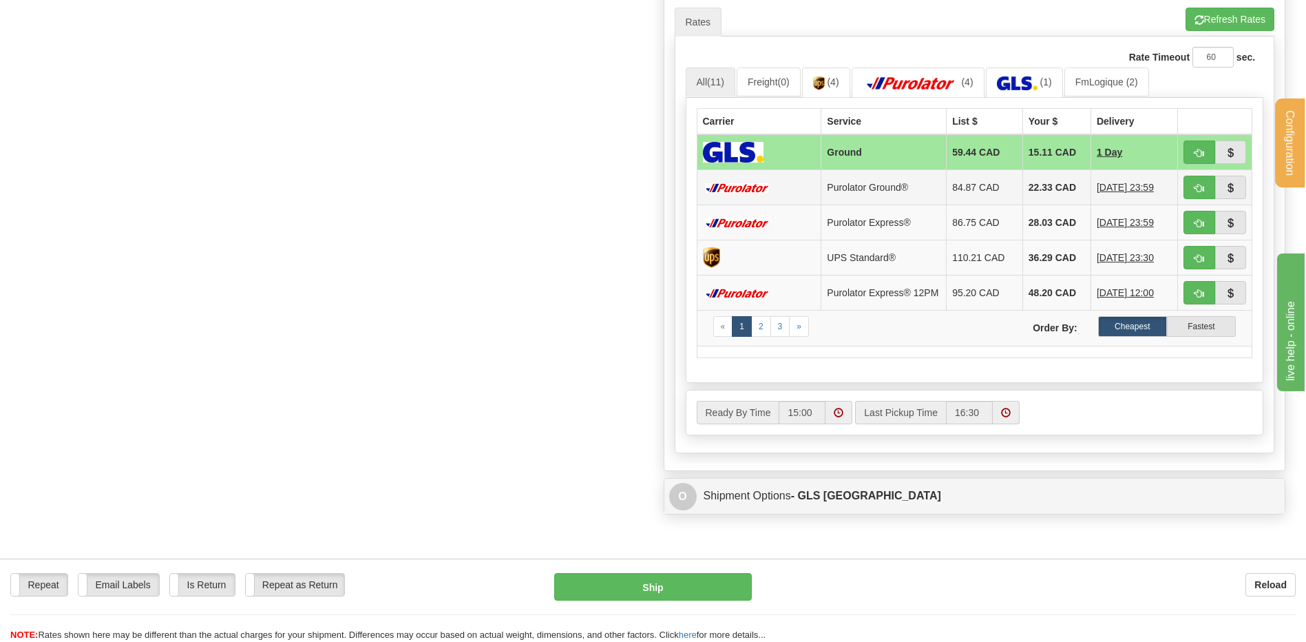
scroll to position [482, 0]
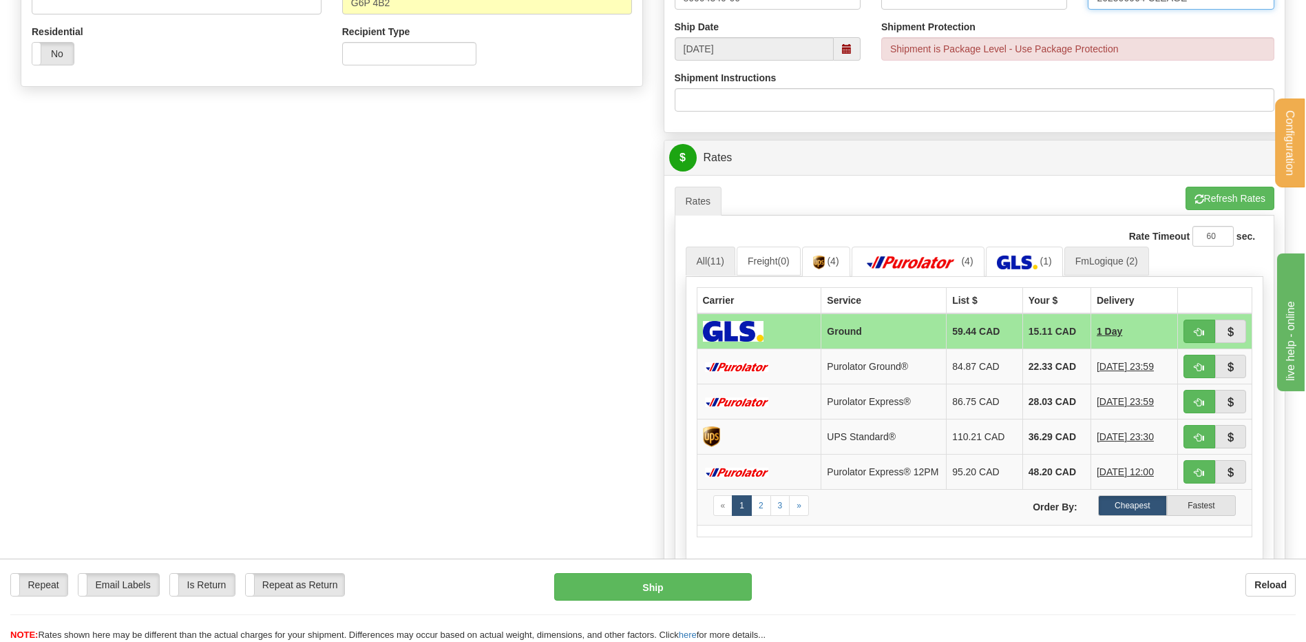
type input "202500964 CLEAGE"
click at [1126, 261] on link "FmLogique (2)" at bounding box center [1106, 260] width 85 height 29
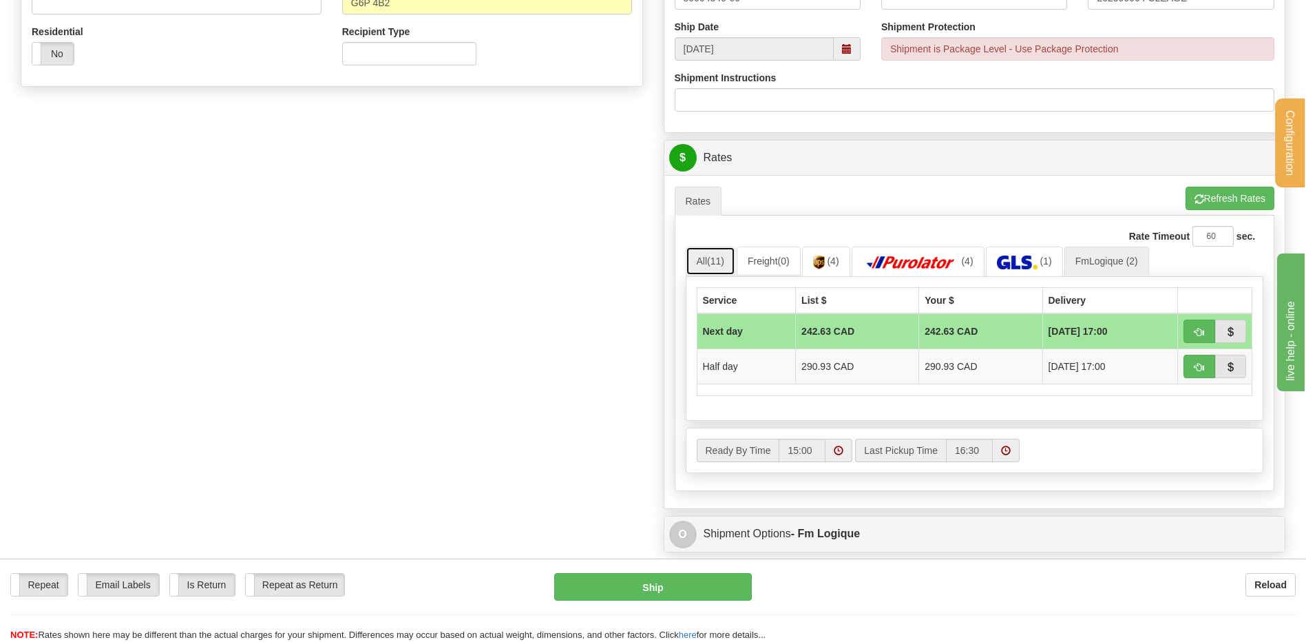
click at [724, 260] on span "(11)" at bounding box center [715, 260] width 17 height 11
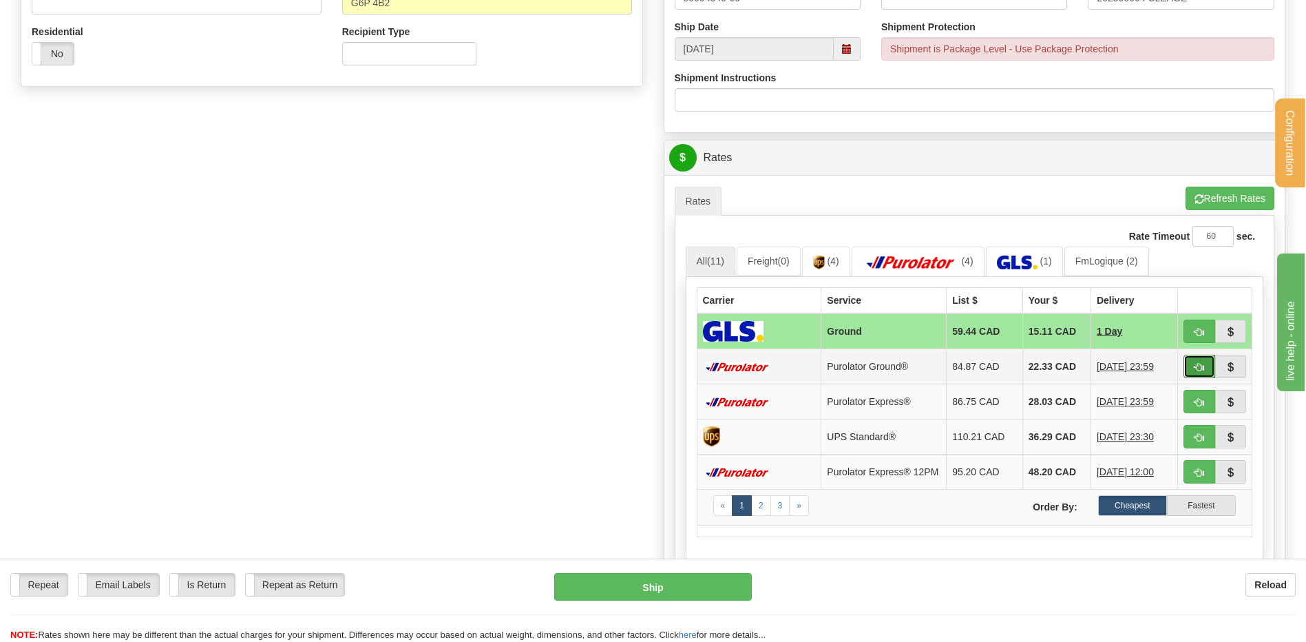
drag, startPoint x: 1199, startPoint y: 363, endPoint x: 1161, endPoint y: 362, distance: 37.9
click at [1199, 364] on span "button" at bounding box center [1200, 367] width 10 height 9
type input "260"
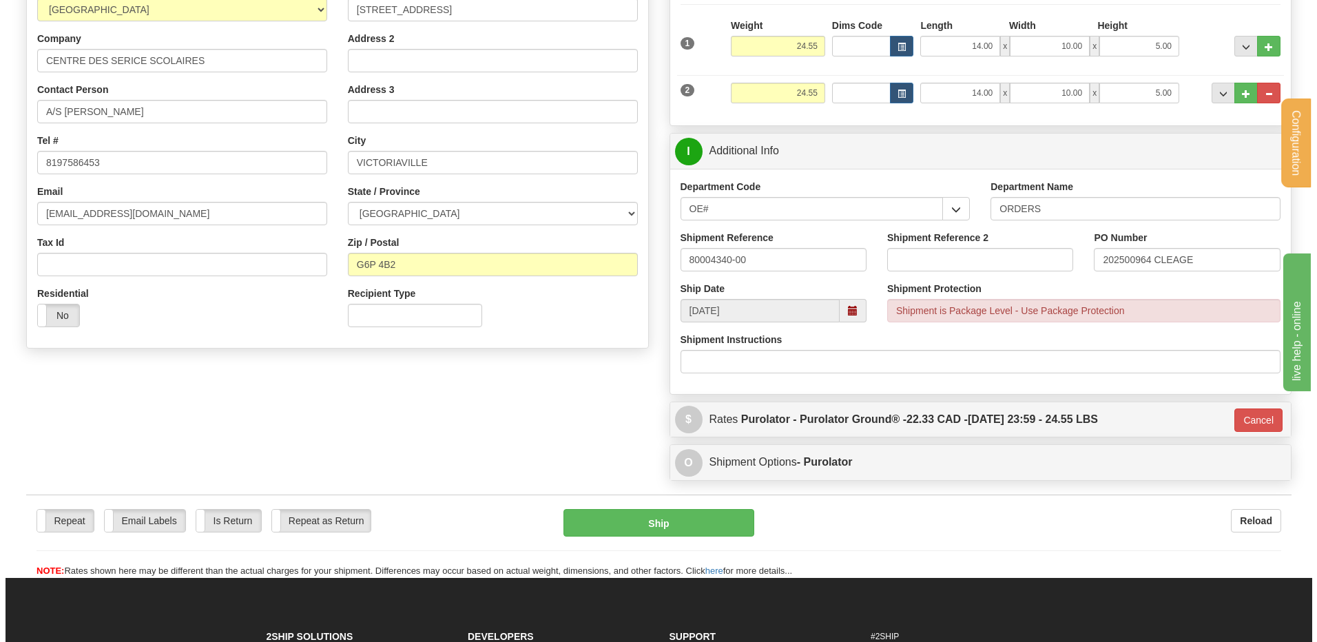
scroll to position [167, 0]
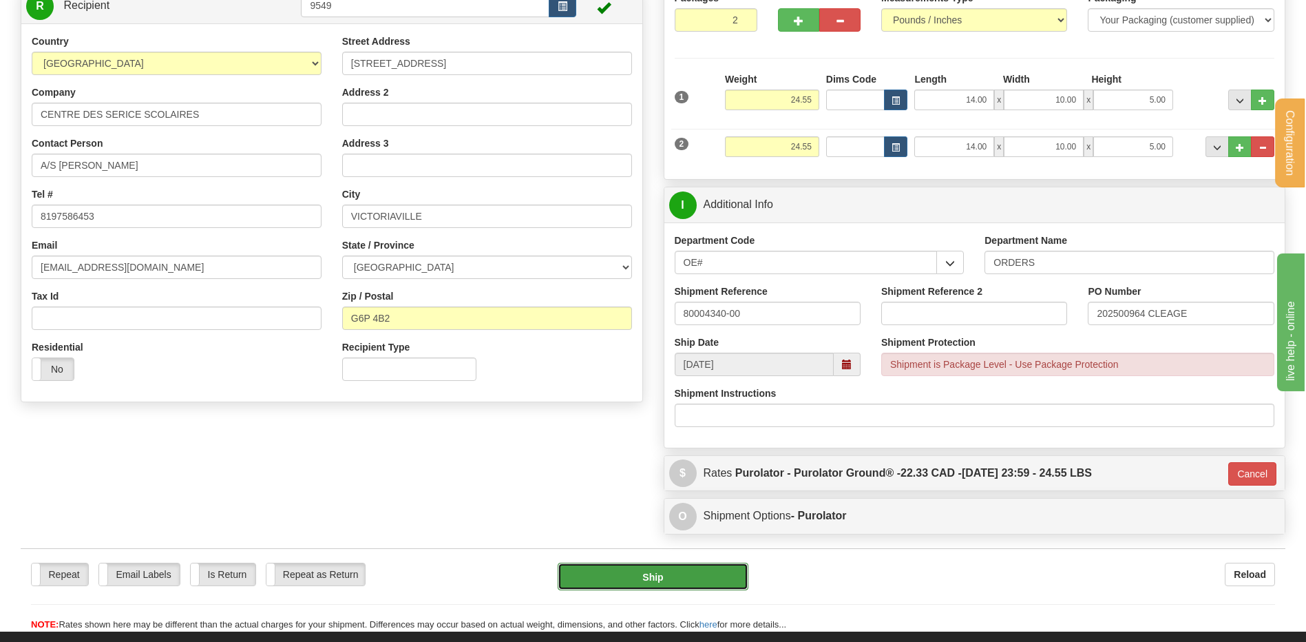
click at [675, 588] on button "Ship" at bounding box center [653, 577] width 190 height 28
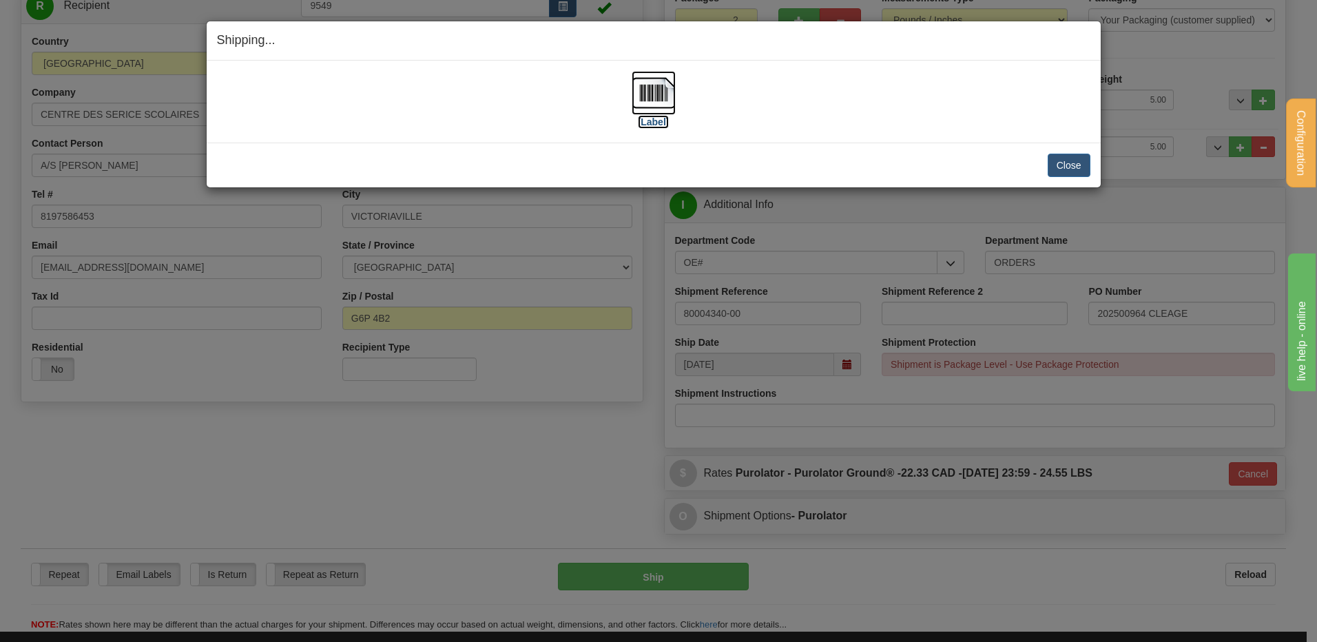
click at [652, 98] on img at bounding box center [653, 93] width 44 height 44
